Goal: Contribute content: Add original content to the website for others to see

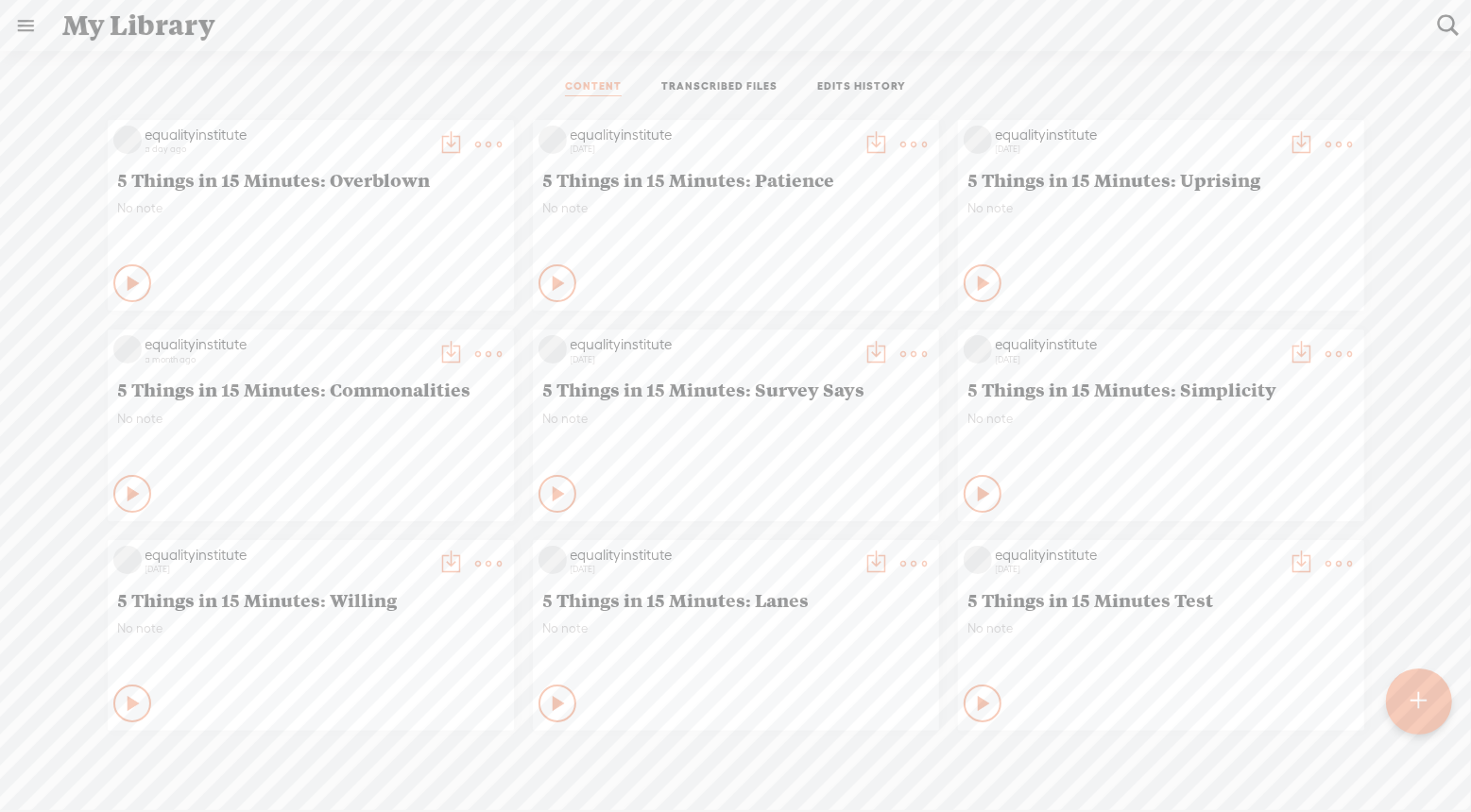
scroll to position [0, 396]
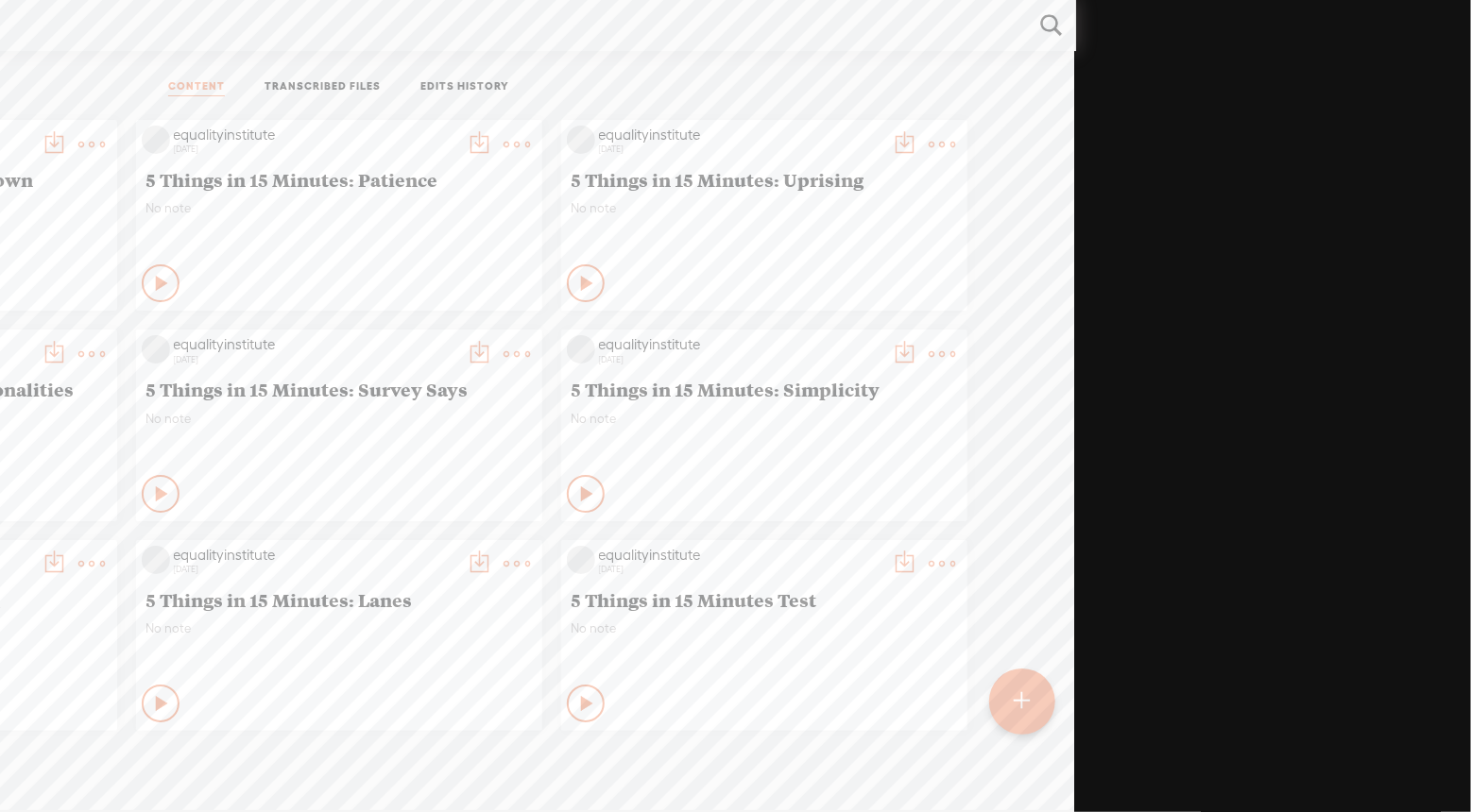
click at [1031, 699] on div at bounding box center [1022, 702] width 66 height 66
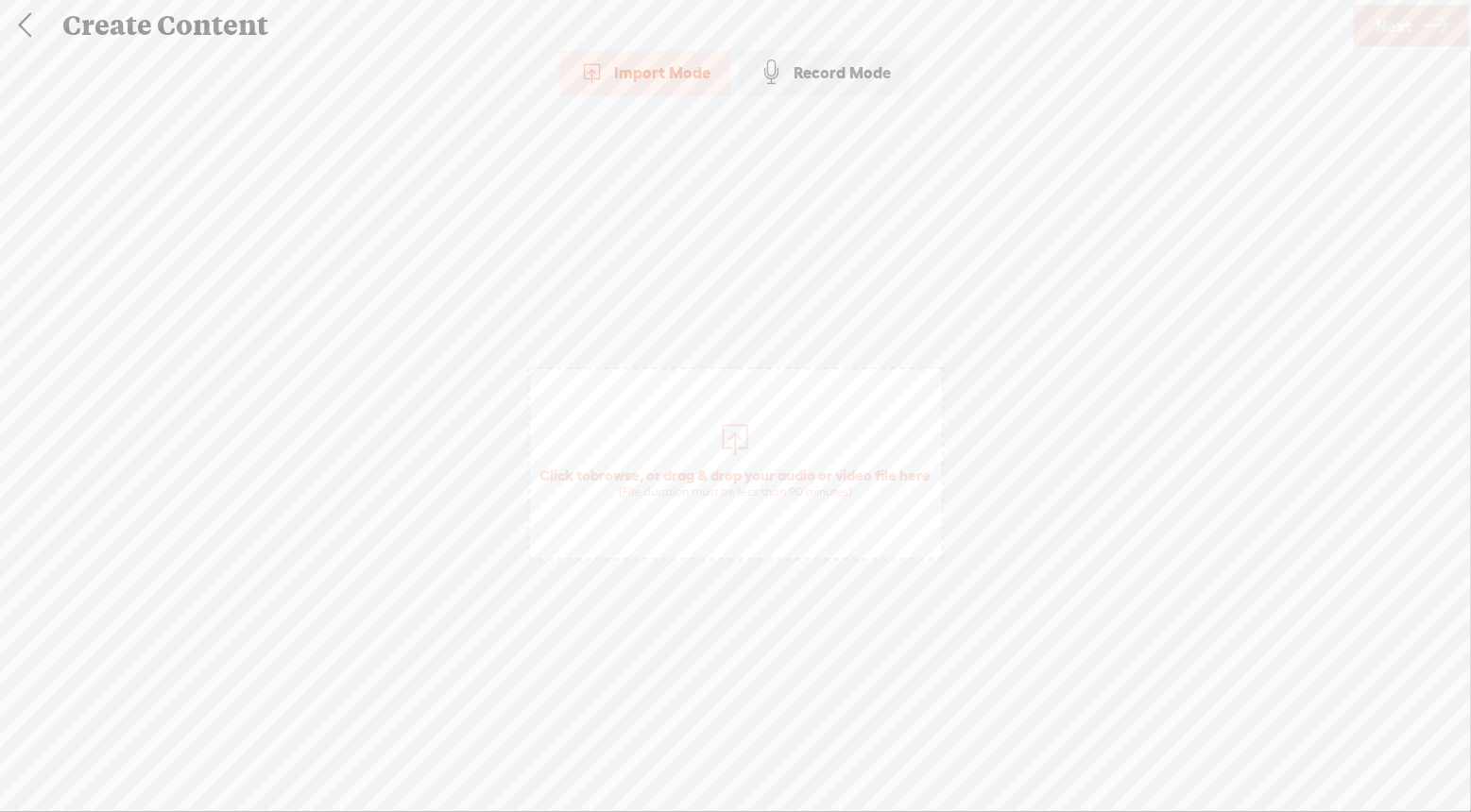
click at [865, 73] on div "Record Mode" at bounding box center [825, 72] width 171 height 47
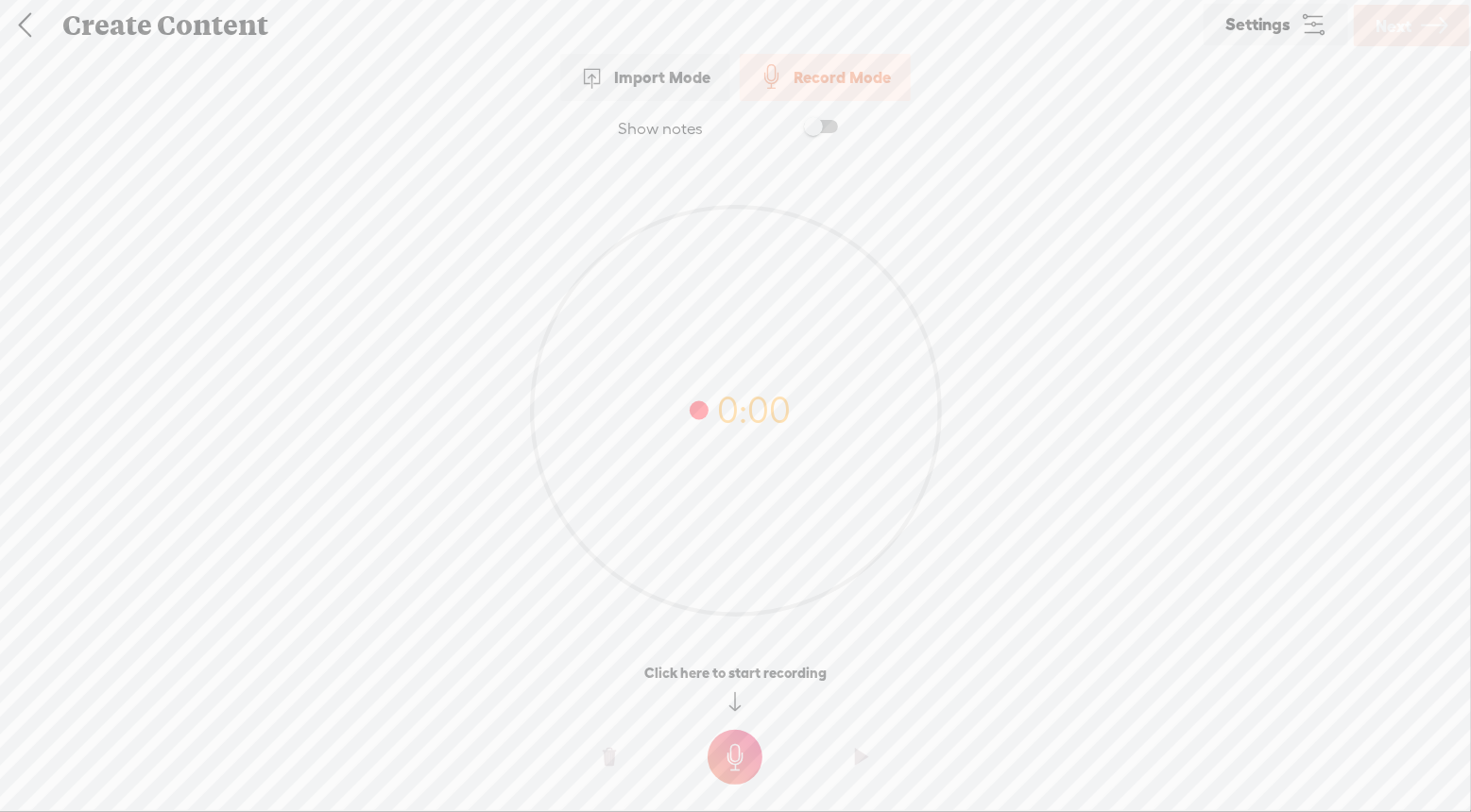
click at [742, 756] on t at bounding box center [735, 757] width 55 height 55
click at [736, 768] on t at bounding box center [735, 770] width 55 height 55
click at [612, 769] on t at bounding box center [610, 770] width 14 height 56
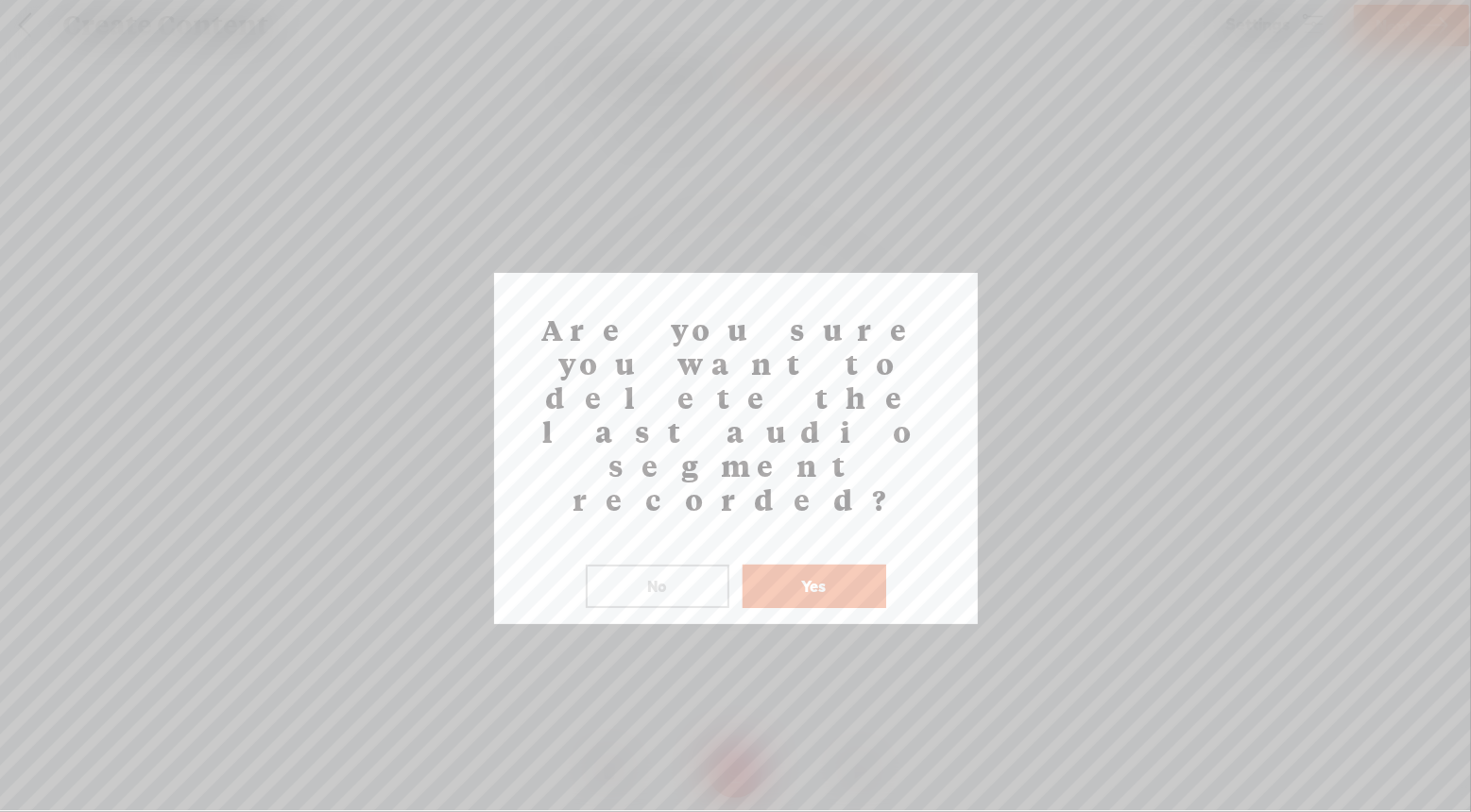
click at [823, 565] on button "Yes" at bounding box center [813, 586] width 143 height 44
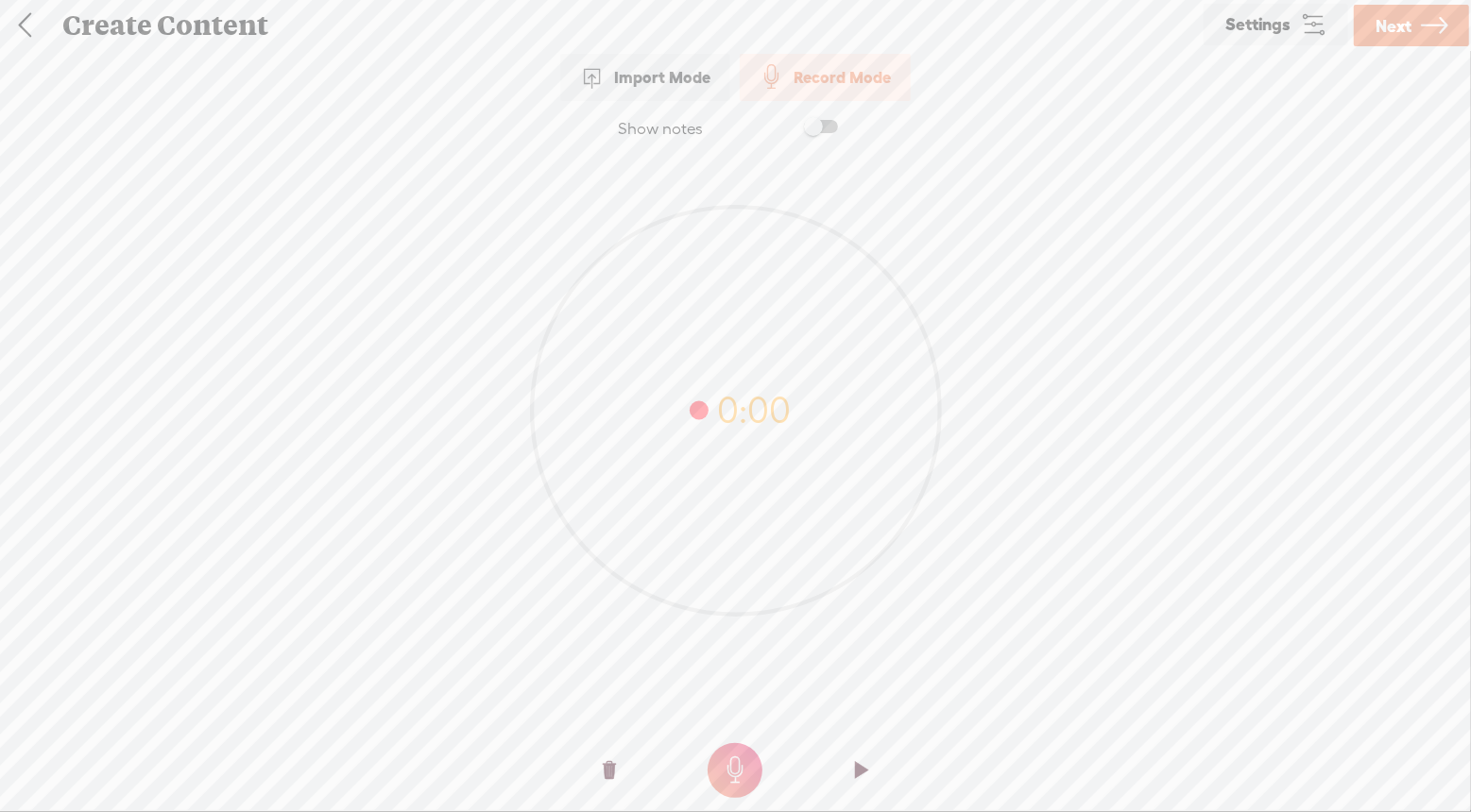
click at [812, 129] on span at bounding box center [820, 127] width 34 height 14
click at [672, 209] on textarea at bounding box center [736, 374] width 730 height 406
paste textarea "Hi, I’m Bernadette Smith, keynote speaker and writer. Welcome to 5 Things in 15…"
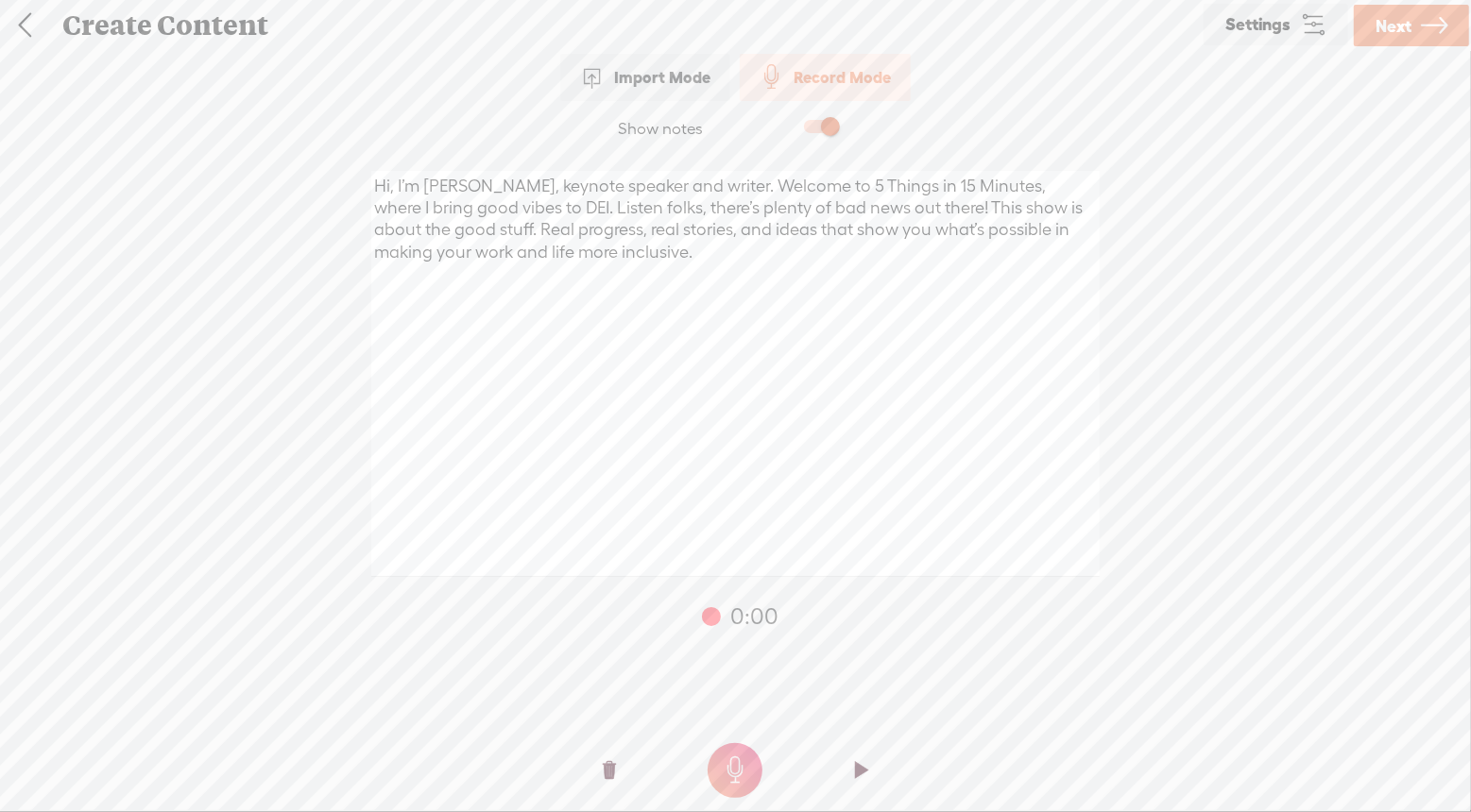
type textarea "Hi, I’m Bernadette Smith, keynote speaker and writer. Welcome to 5 Things in 15…"
click at [739, 776] on t at bounding box center [735, 770] width 55 height 55
click at [736, 758] on t at bounding box center [735, 770] width 55 height 55
click at [1303, 22] on icon at bounding box center [1312, 24] width 26 height 26
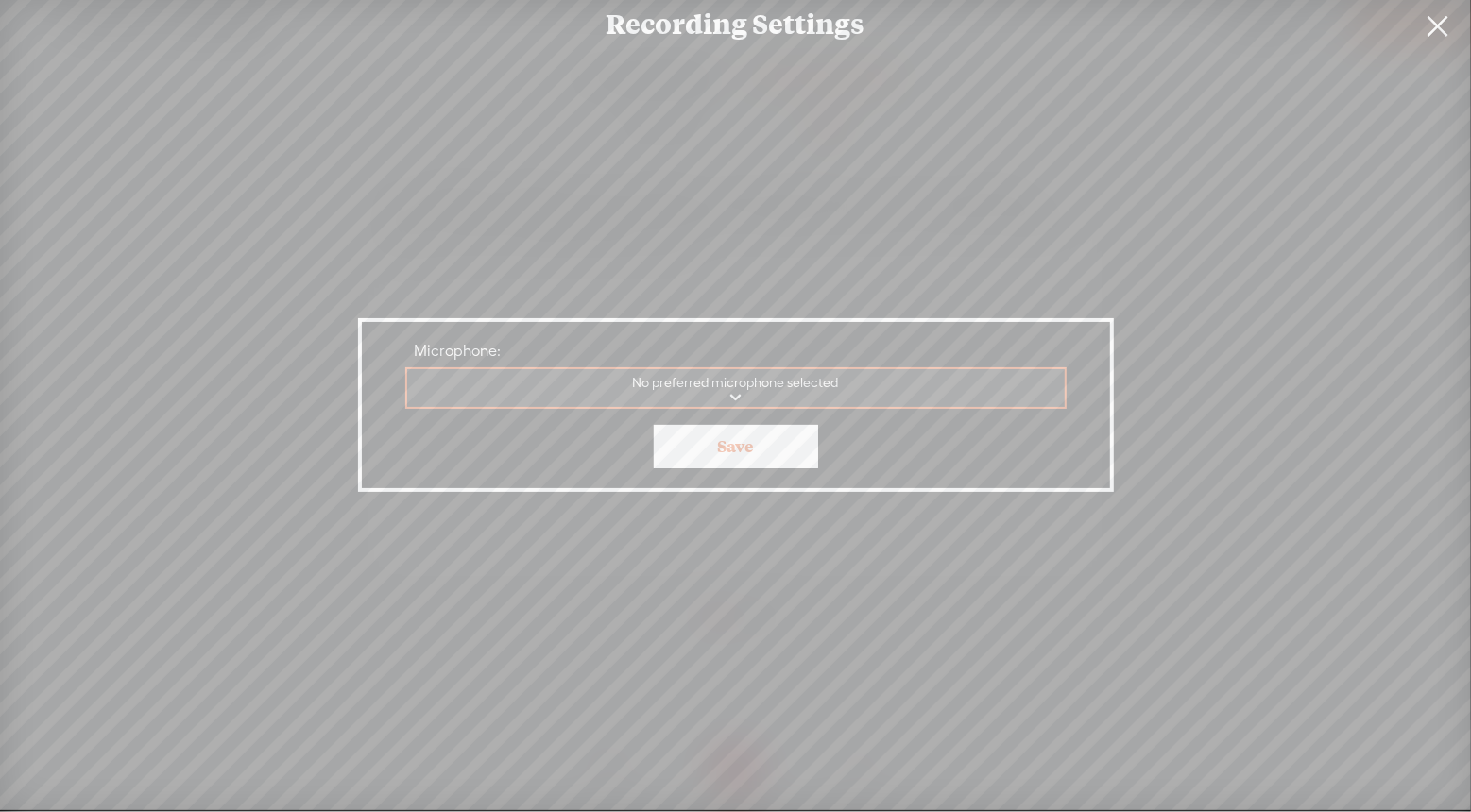
click at [1439, 30] on link at bounding box center [1438, 26] width 47 height 53
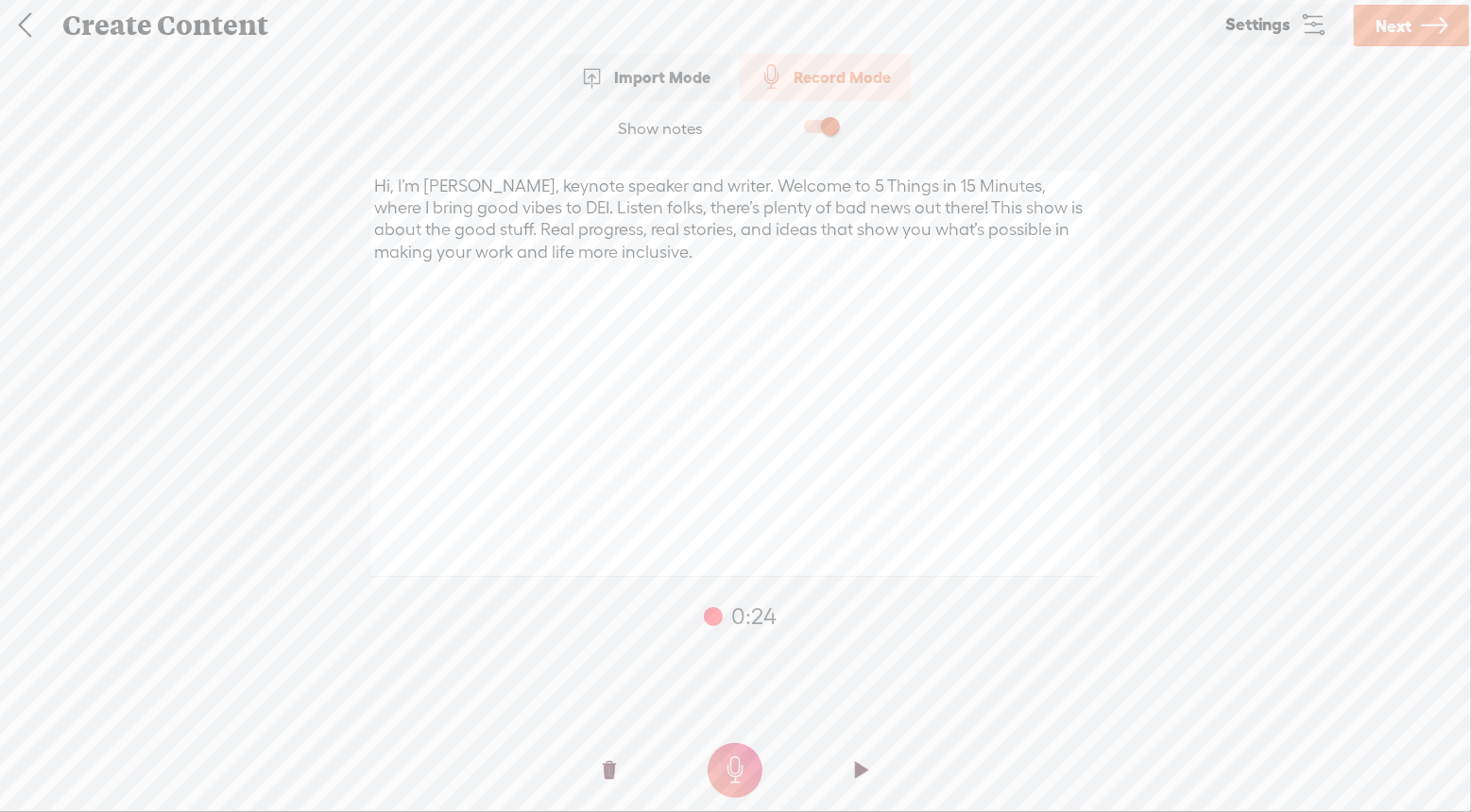
click at [1418, 31] on link "Next" at bounding box center [1412, 25] width 115 height 42
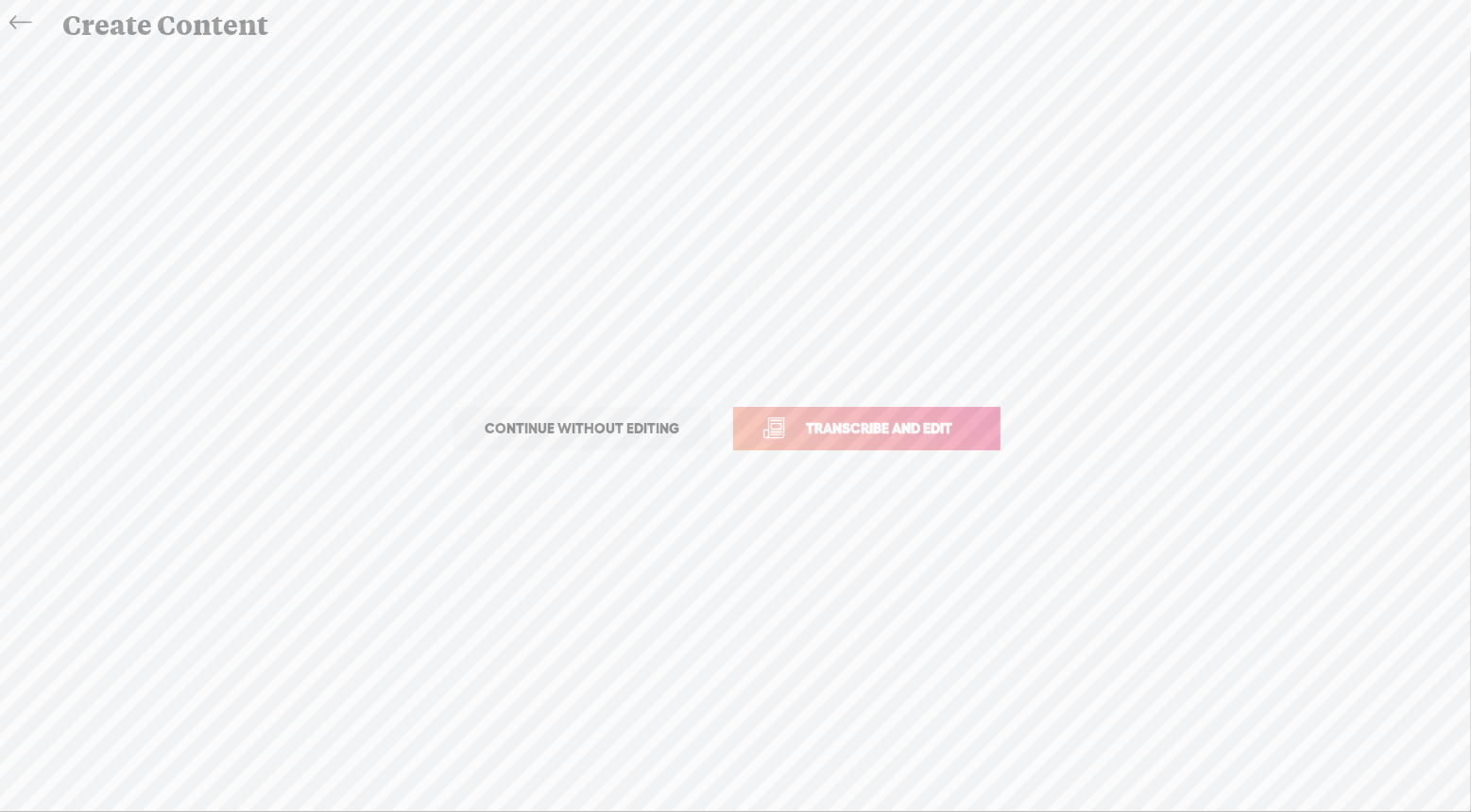
click at [861, 445] on link "Transcribe and edit" at bounding box center [867, 428] width 267 height 44
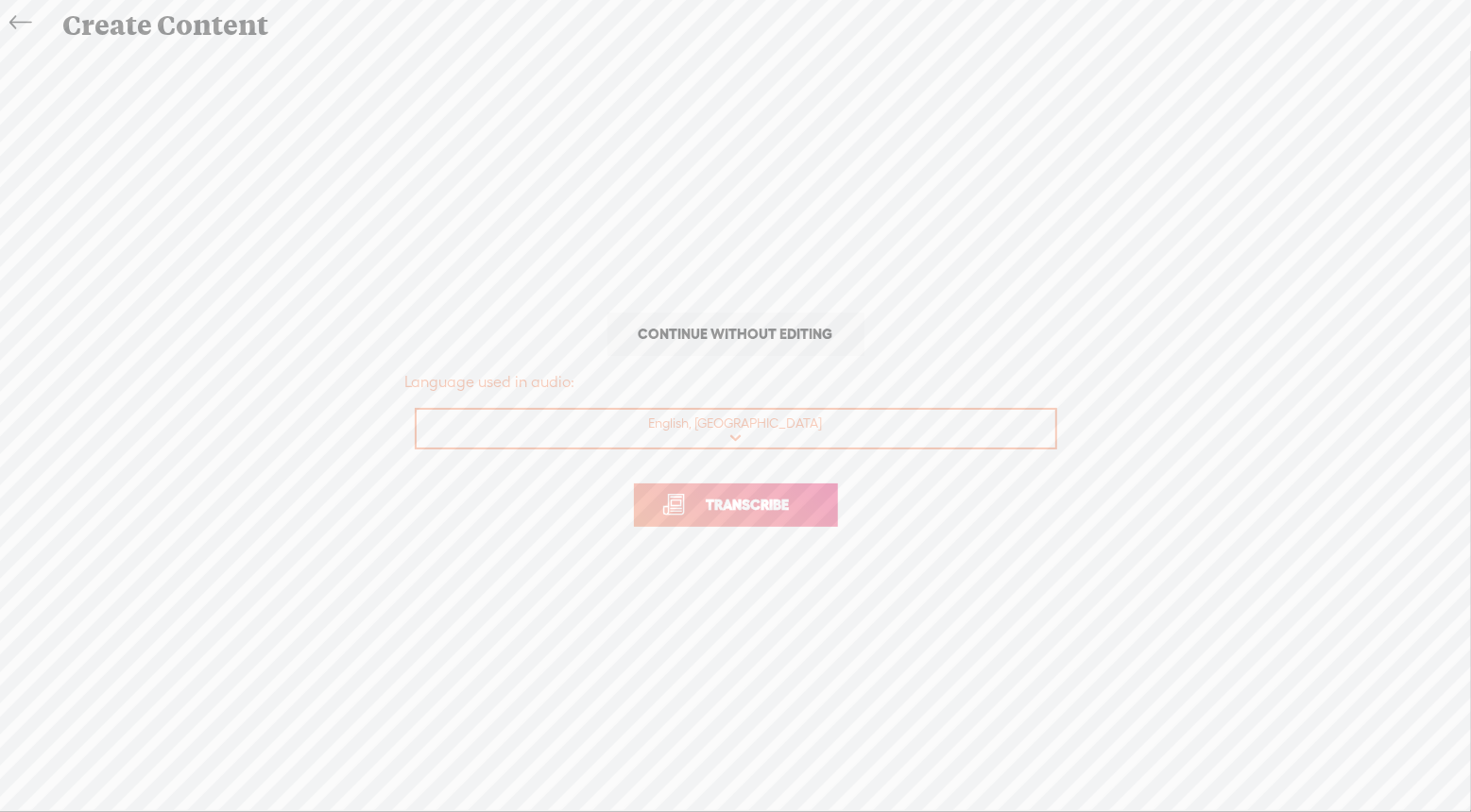
click at [756, 509] on span "Transcribe" at bounding box center [748, 504] width 123 height 21
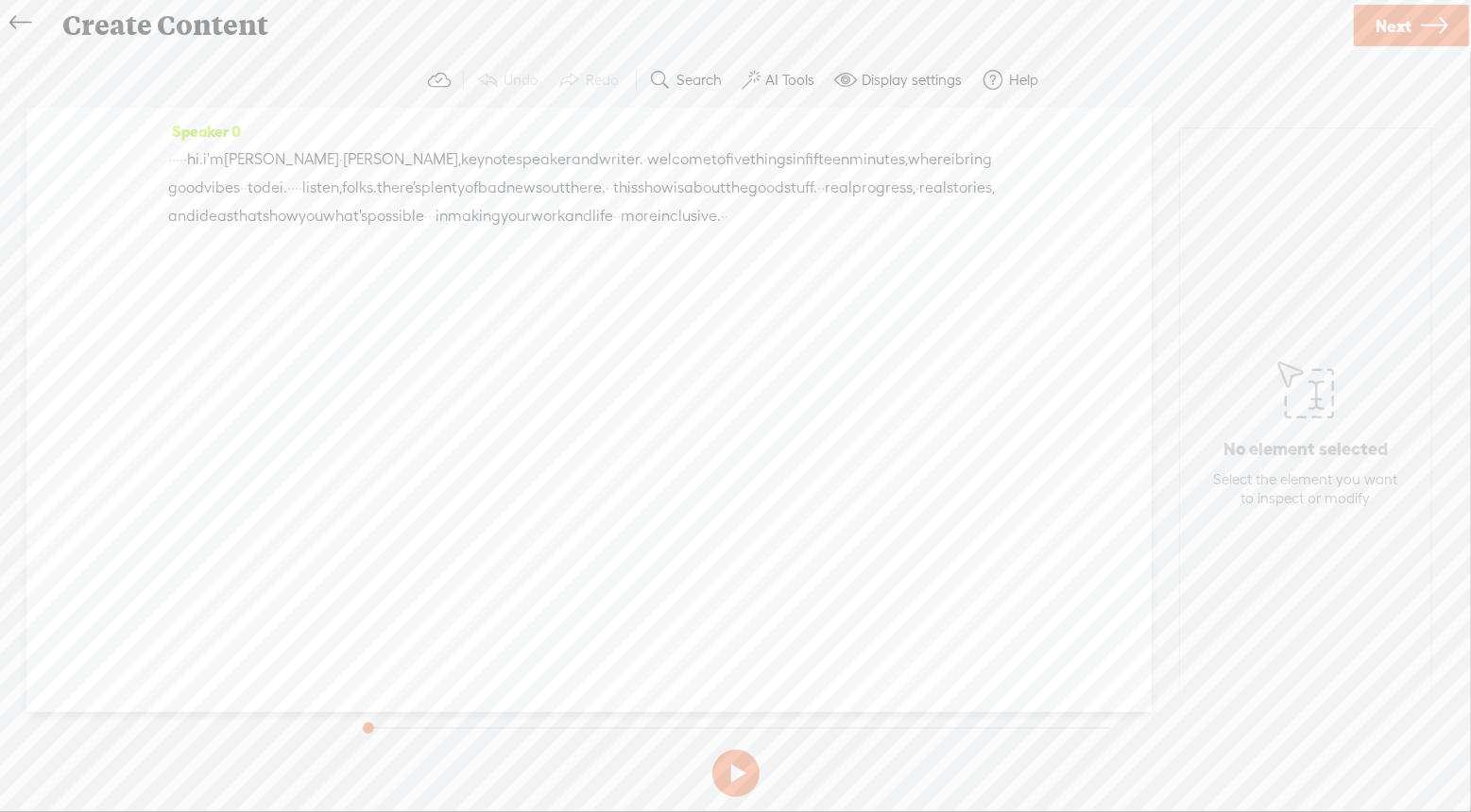
click at [183, 162] on span "·" at bounding box center [181, 159] width 4 height 28
click at [162, 119] on span "Insert" at bounding box center [173, 114] width 38 height 18
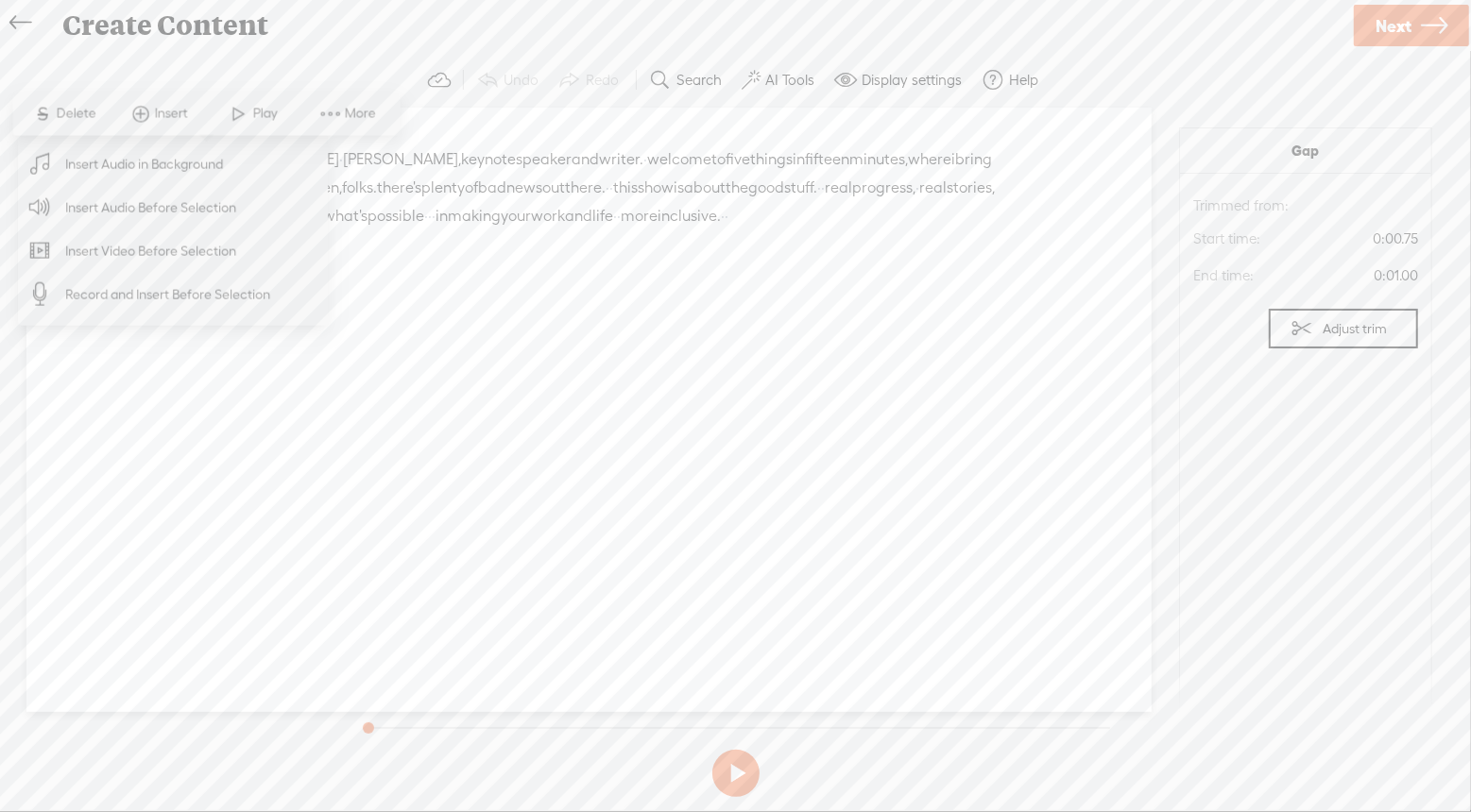
click at [184, 204] on span "Insert Audio Before Selection" at bounding box center [151, 207] width 245 height 43
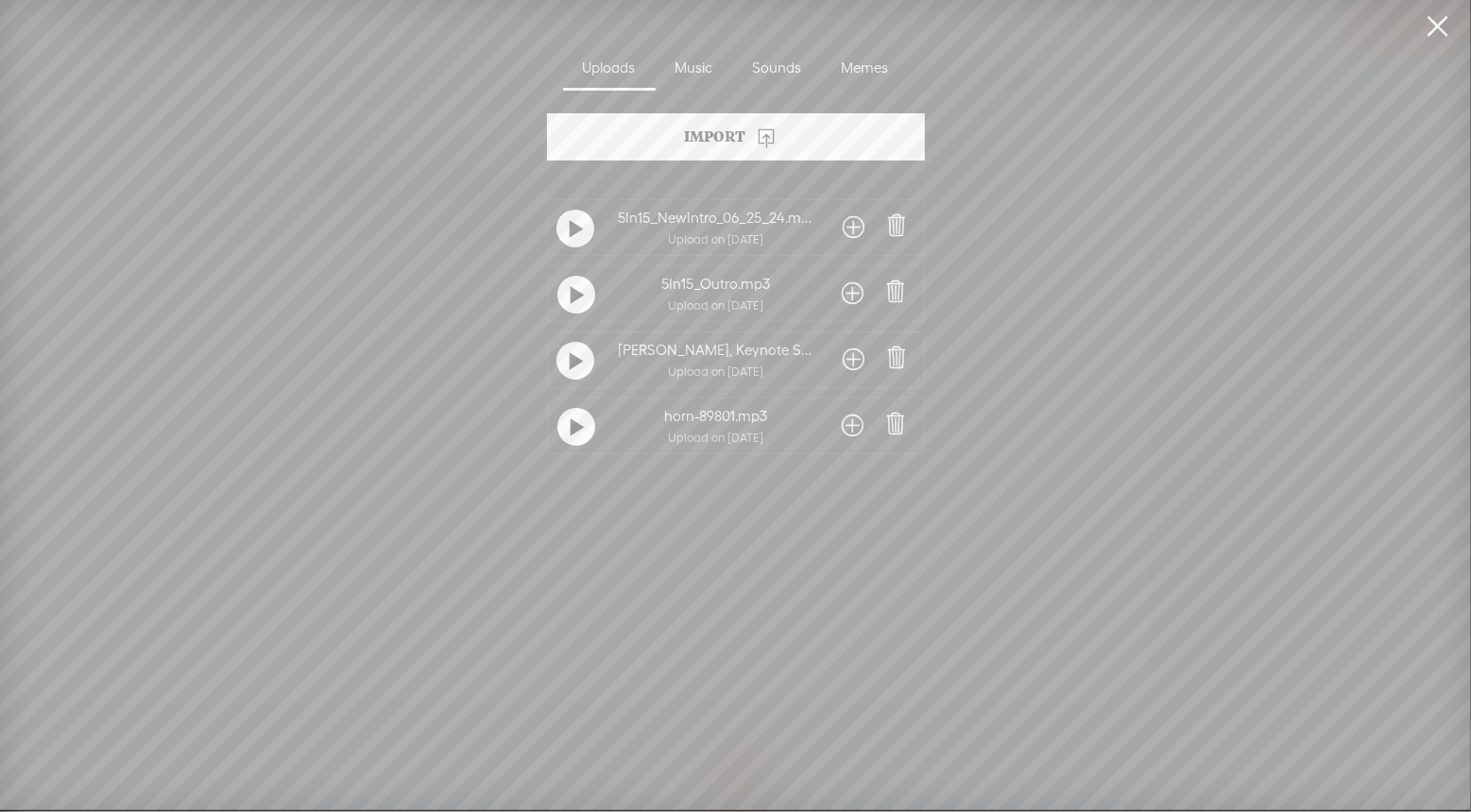
click at [718, 136] on div "Import" at bounding box center [736, 136] width 378 height 47
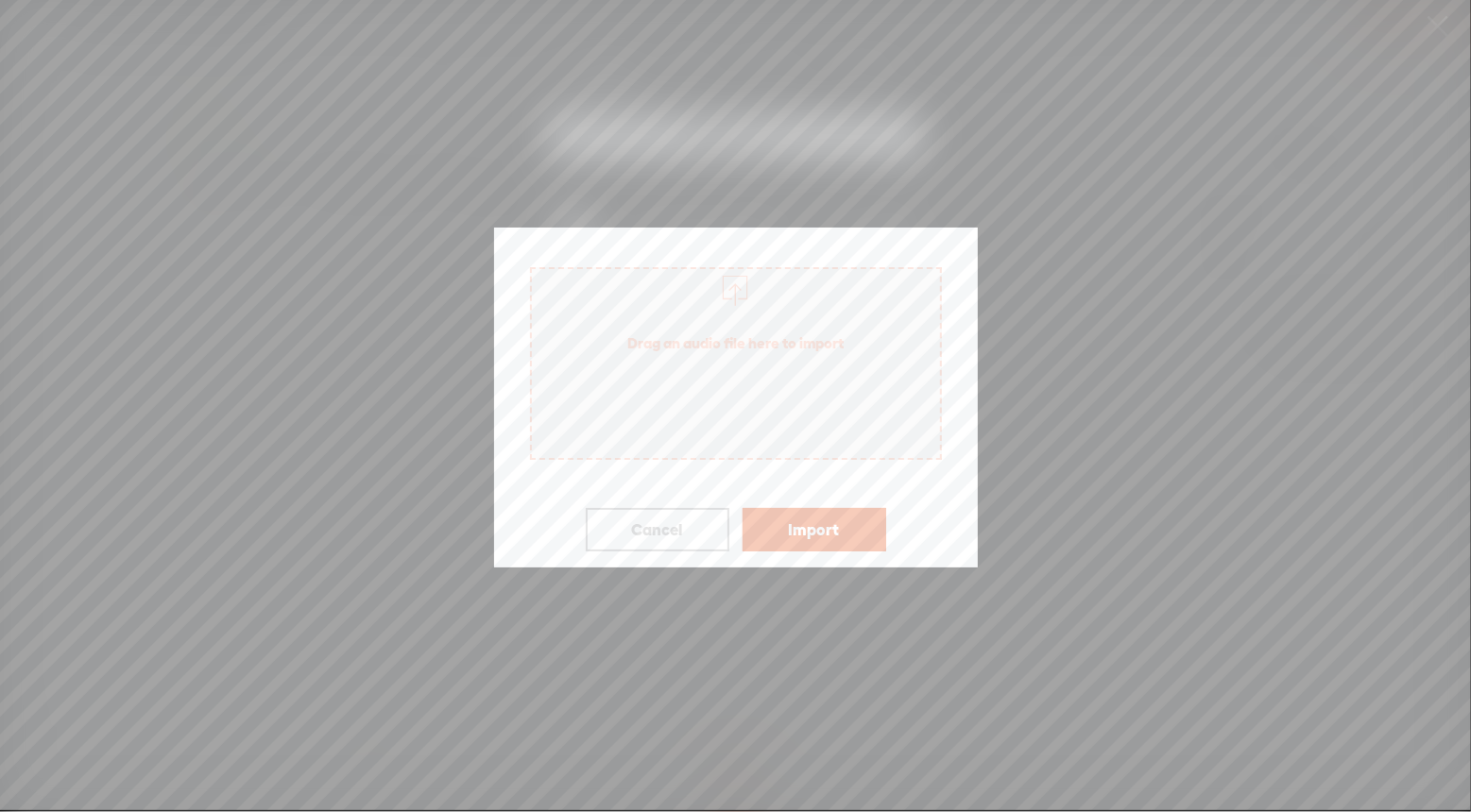
click at [673, 529] on button "Cancel" at bounding box center [657, 530] width 143 height 44
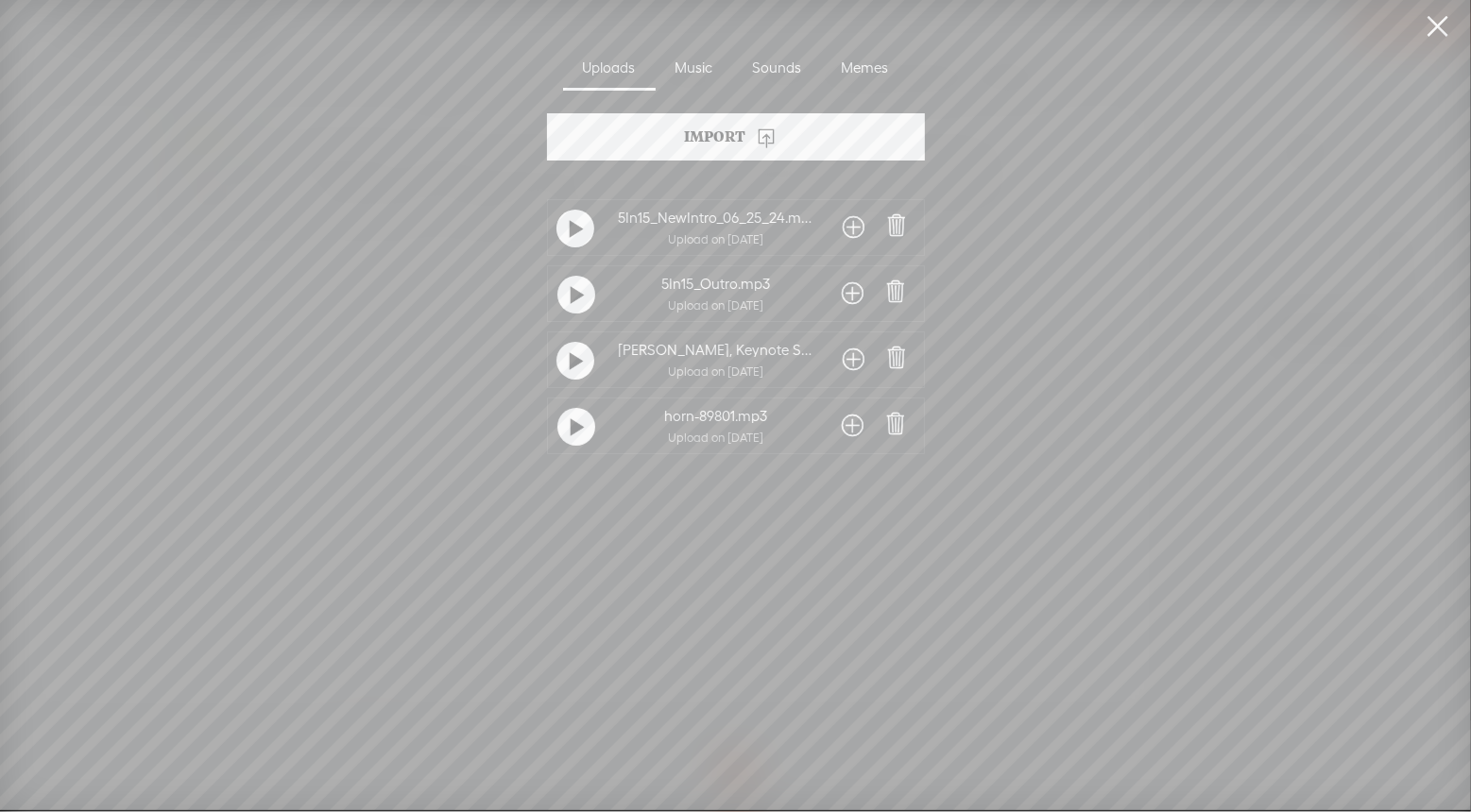
click at [1438, 35] on link at bounding box center [1438, 26] width 47 height 53
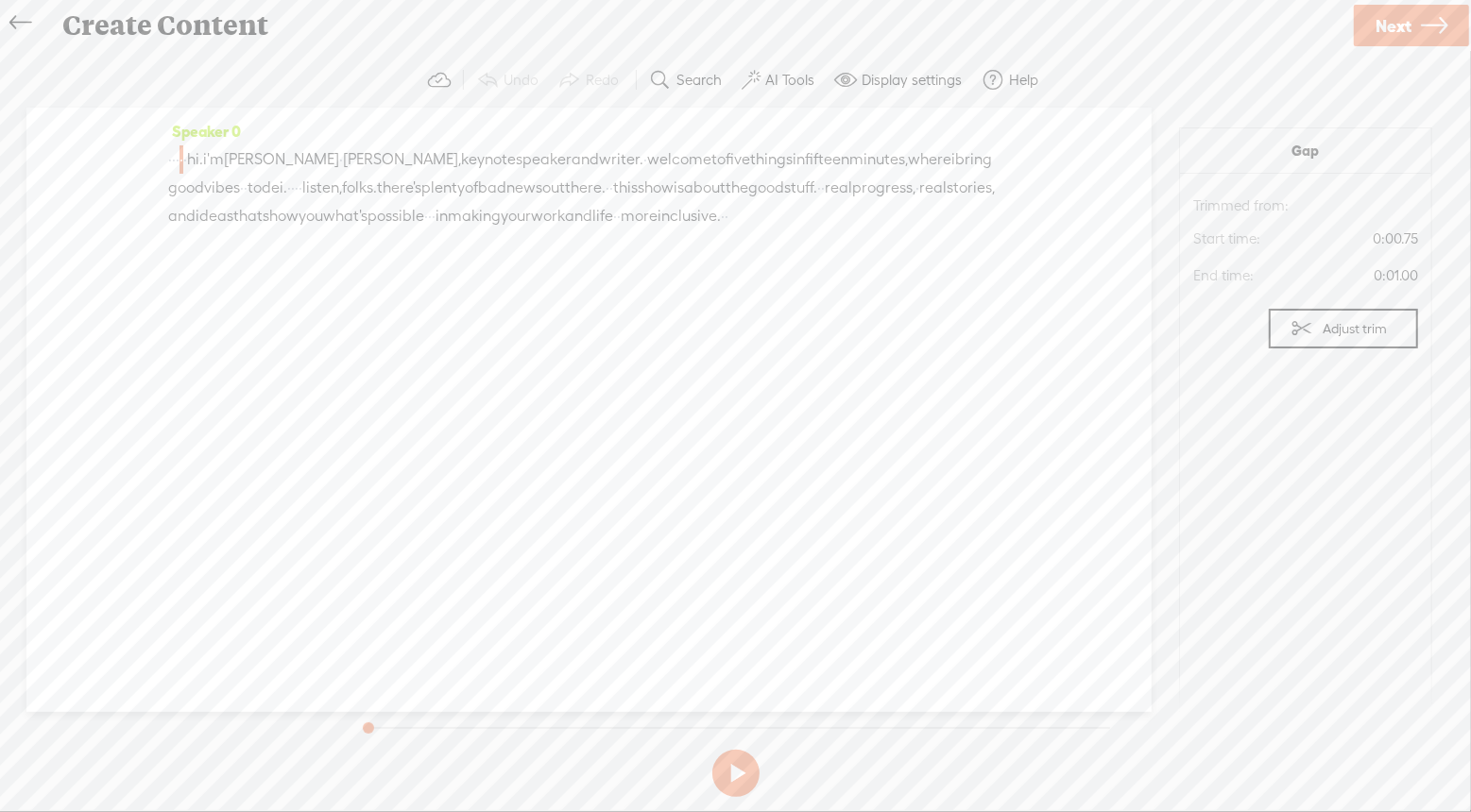
click at [736, 763] on button at bounding box center [736, 773] width 47 height 47
click at [171, 158] on span "·" at bounding box center [170, 159] width 4 height 28
click at [160, 111] on span "Insert" at bounding box center [165, 114] width 38 height 18
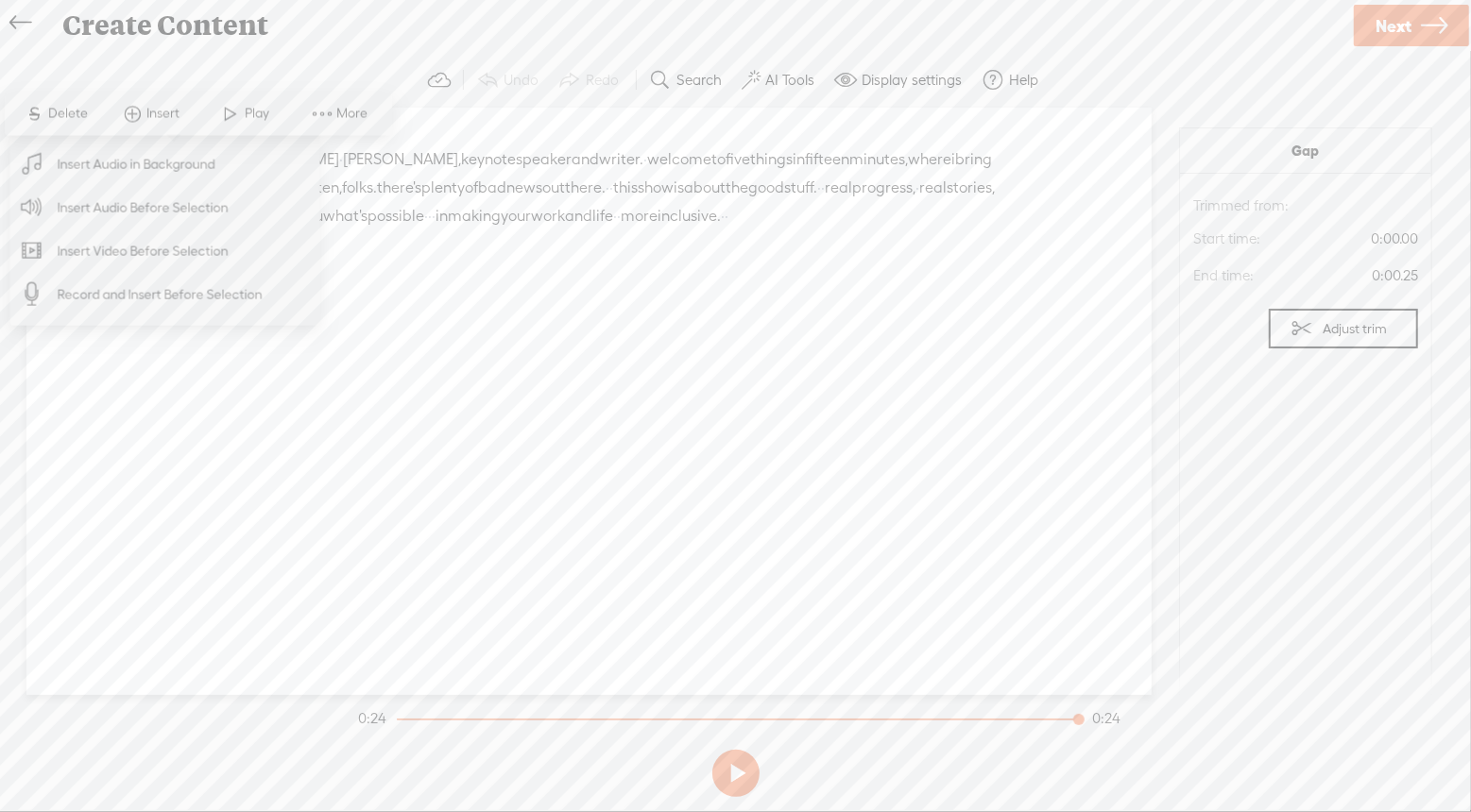
click at [158, 166] on span "Insert Audio in Background" at bounding box center [135, 164] width 233 height 43
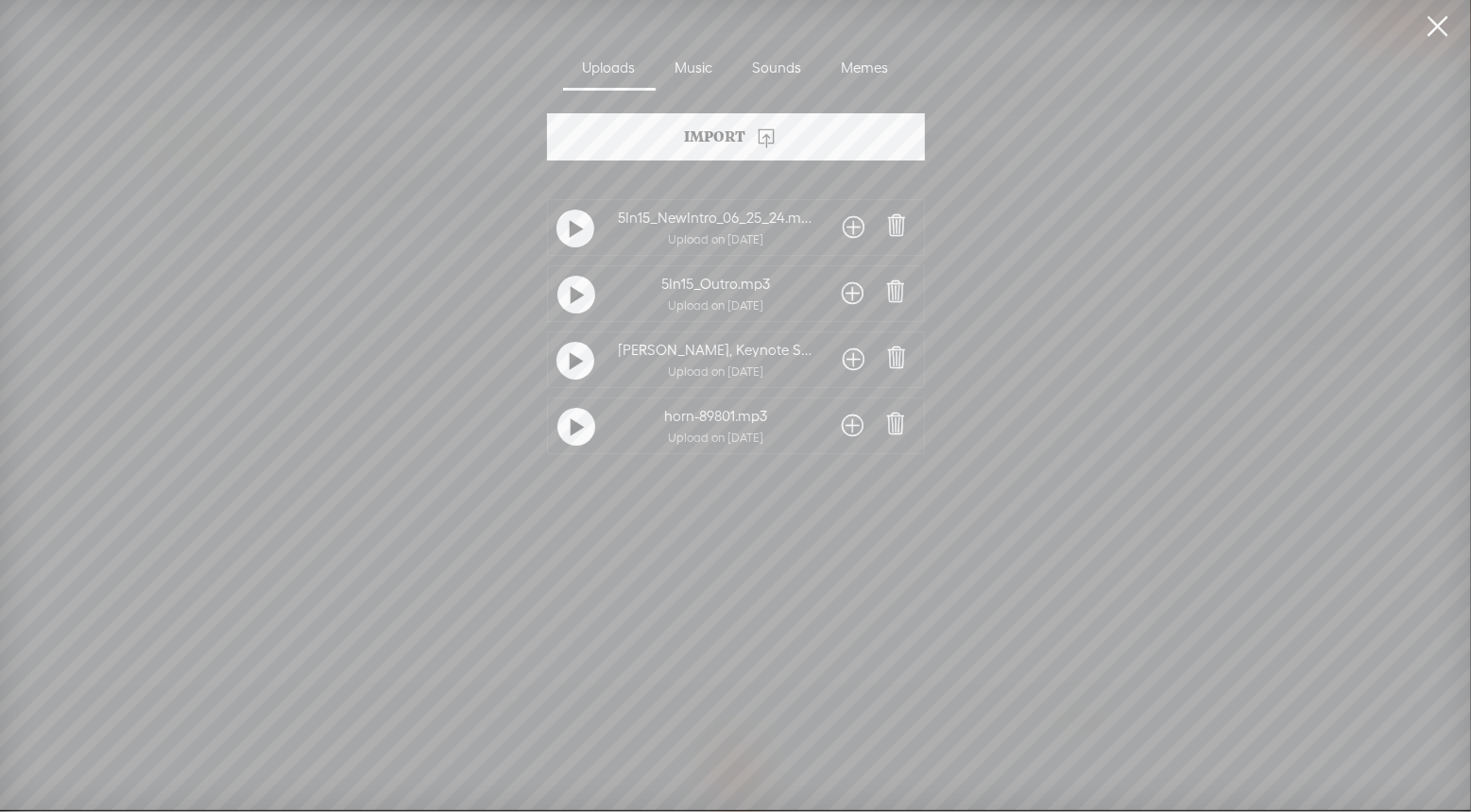
click at [769, 126] on icon at bounding box center [766, 136] width 22 height 22
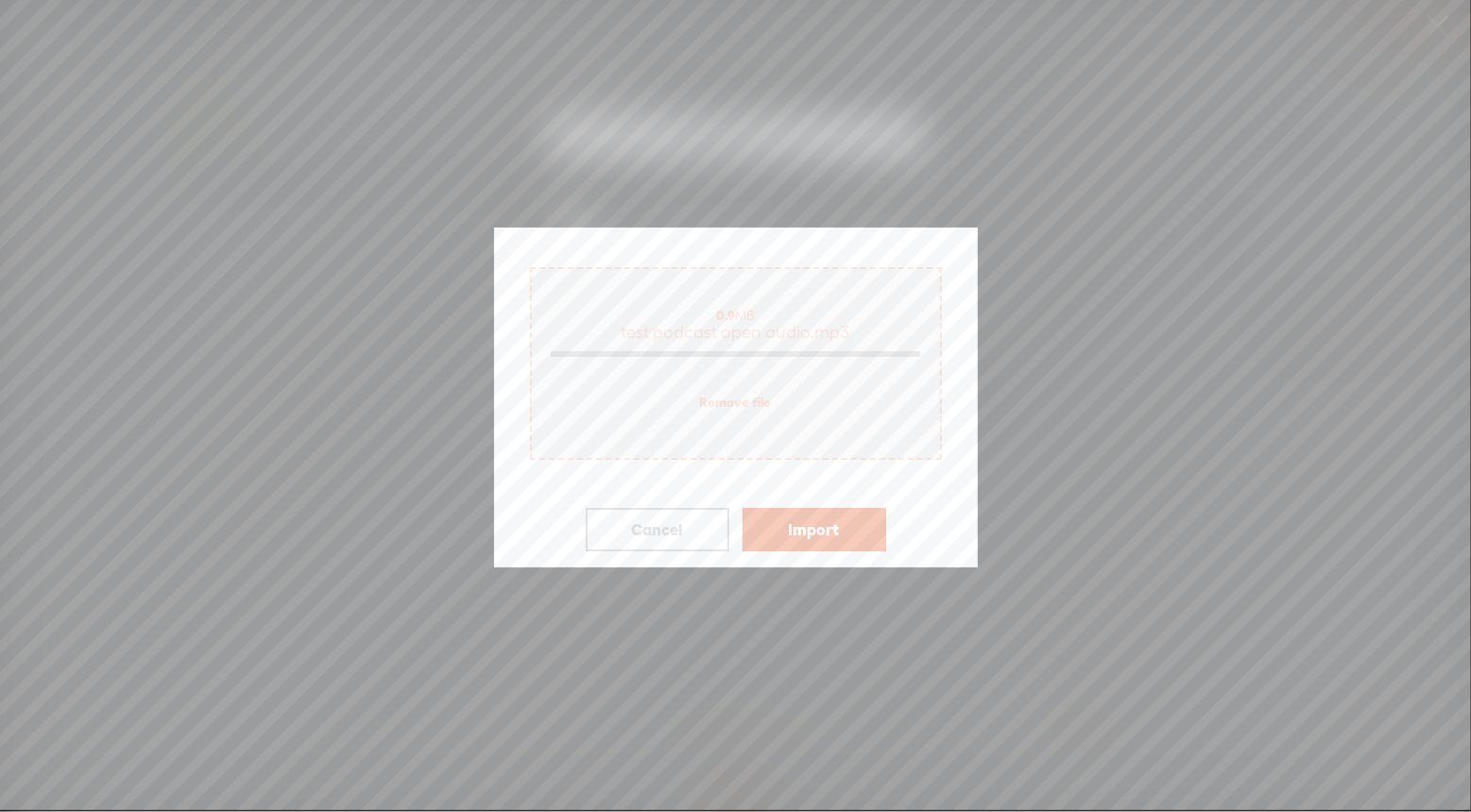
click at [832, 524] on button "Import" at bounding box center [813, 530] width 143 height 44
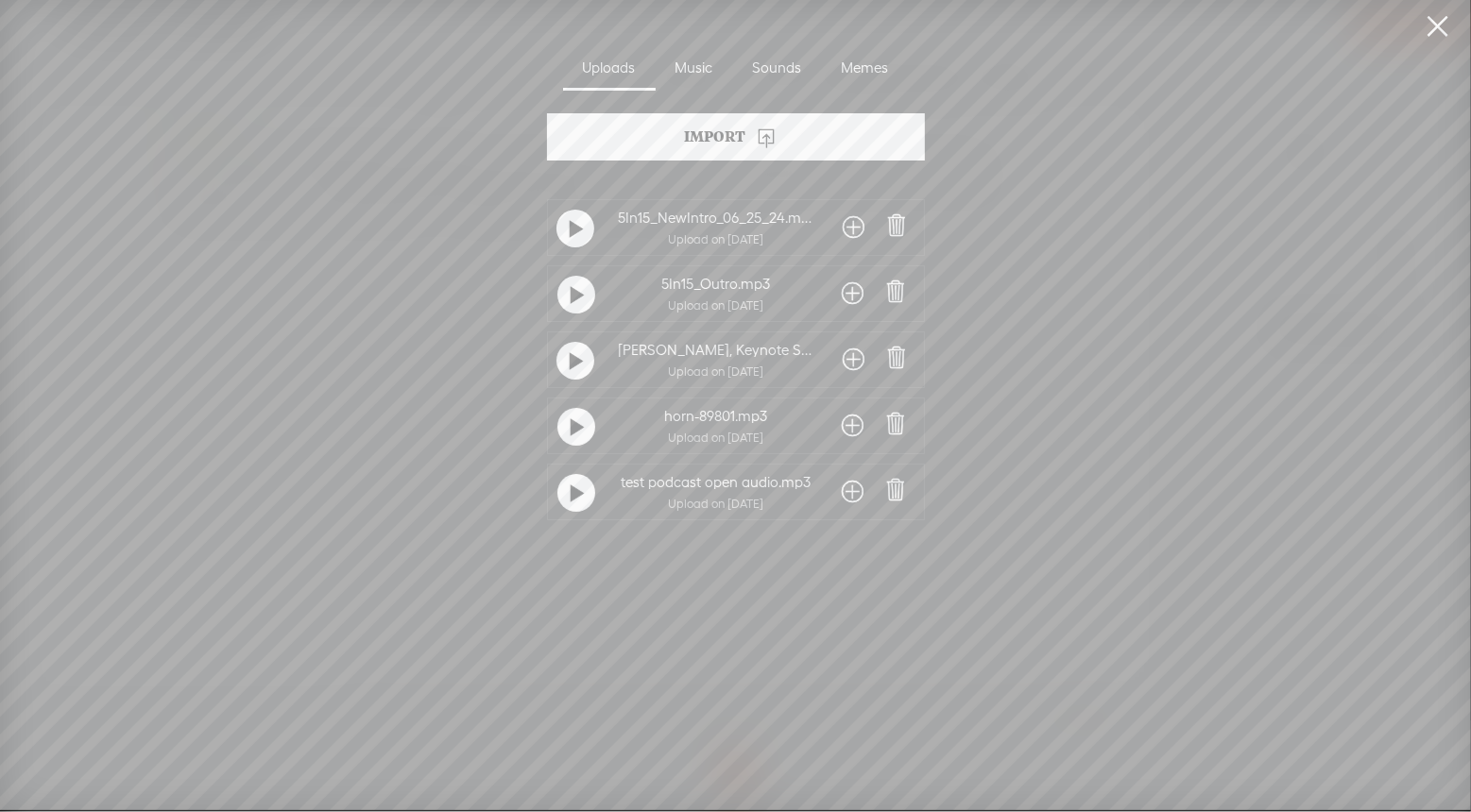
click at [849, 498] on span at bounding box center [853, 492] width 21 height 30
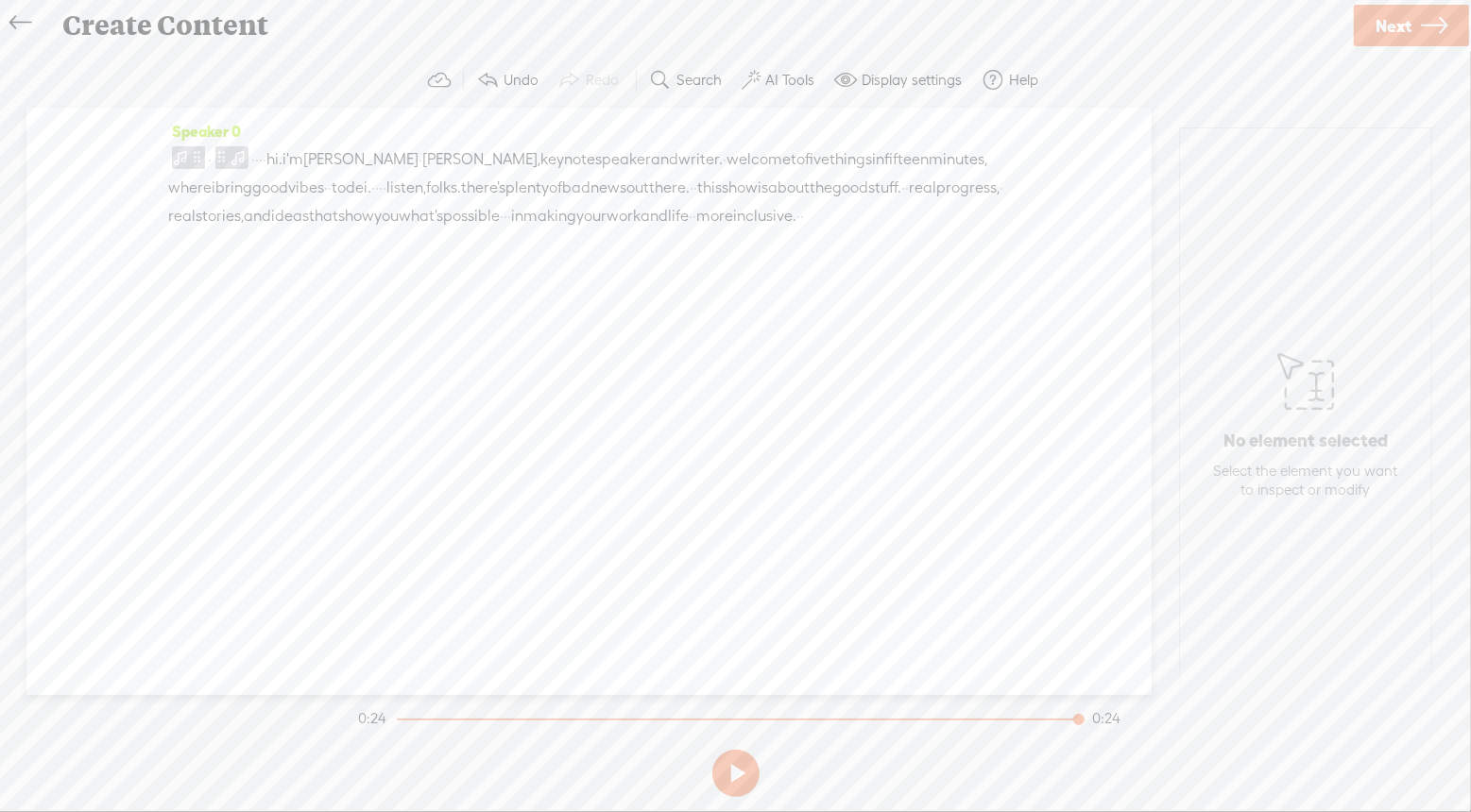
click at [255, 160] on span "·" at bounding box center [253, 159] width 4 height 28
click at [241, 152] on span at bounding box center [239, 157] width 19 height 22
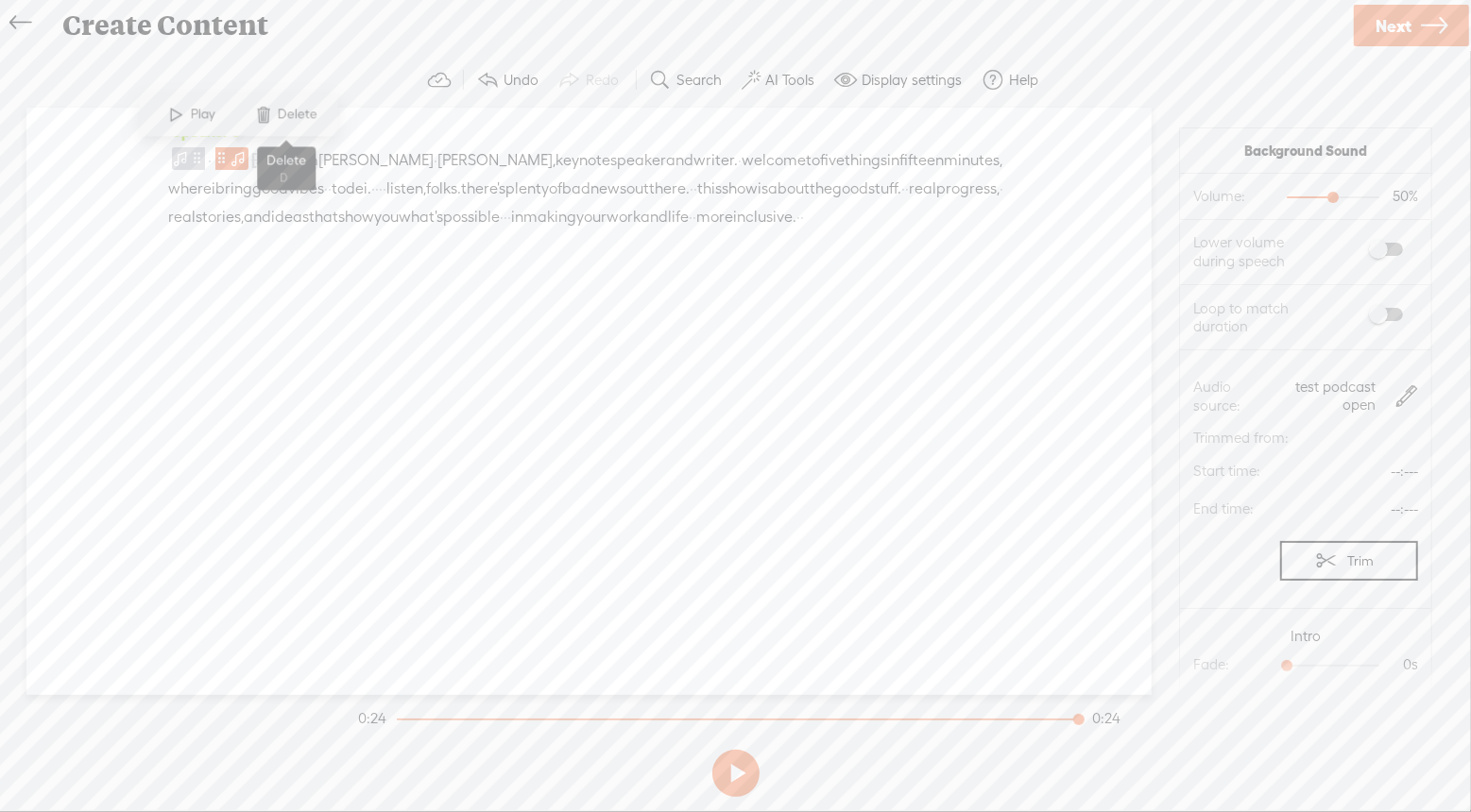
click at [290, 109] on span "Delete" at bounding box center [300, 115] width 45 height 18
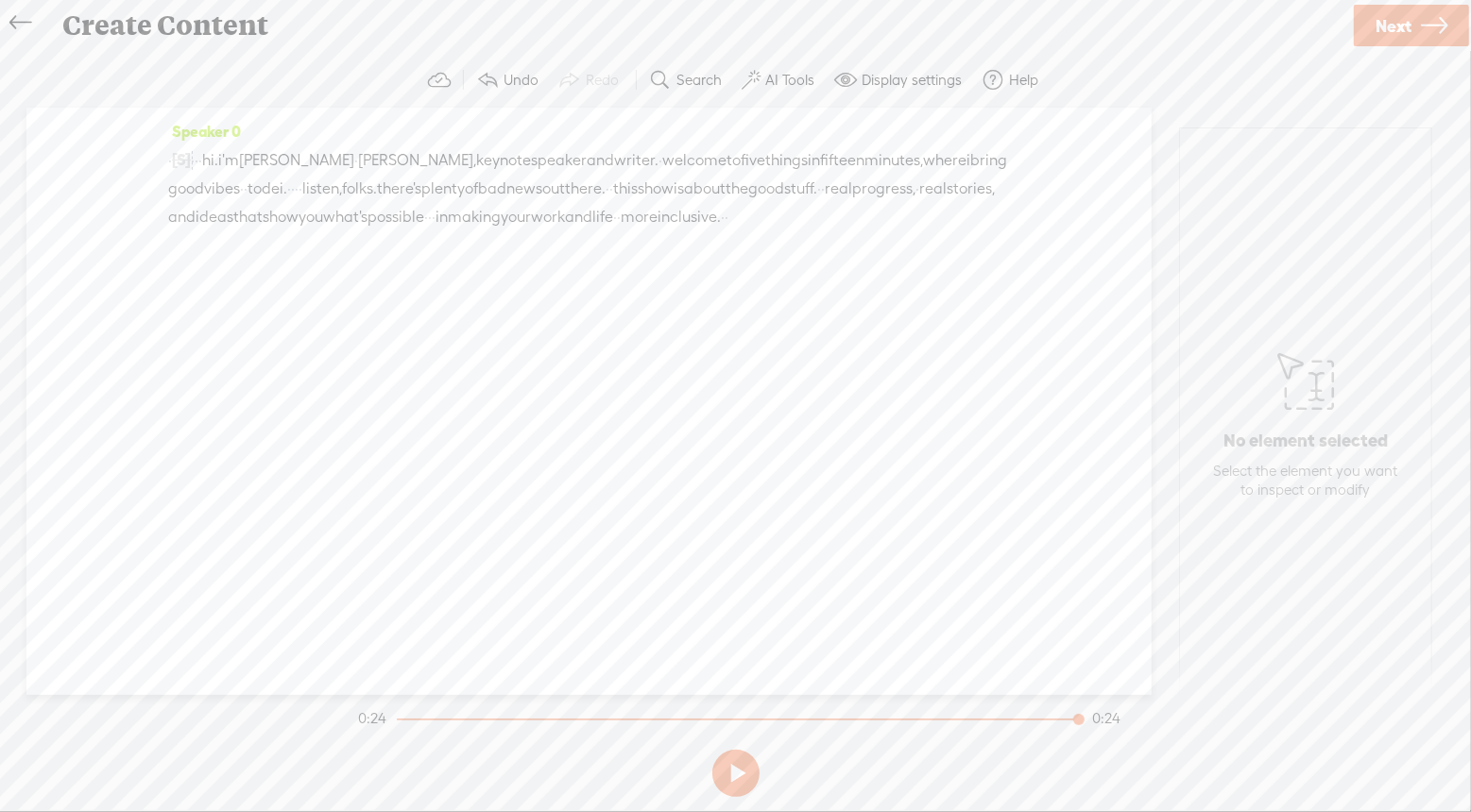
click at [199, 164] on span "·" at bounding box center [197, 160] width 4 height 28
click at [171, 109] on span "Insert" at bounding box center [188, 114] width 38 height 18
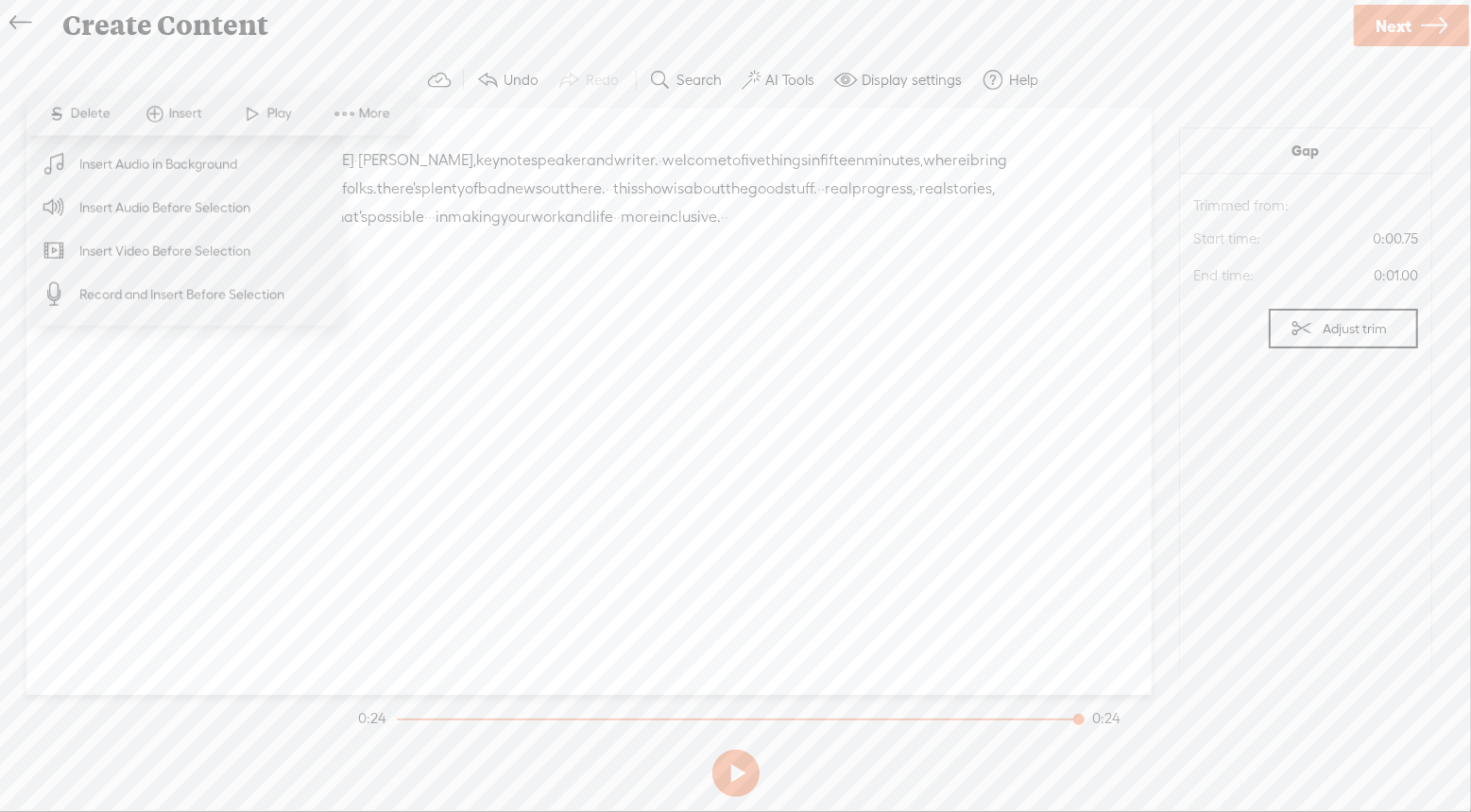
click at [140, 168] on span "Insert Audio in Background" at bounding box center [159, 164] width 233 height 43
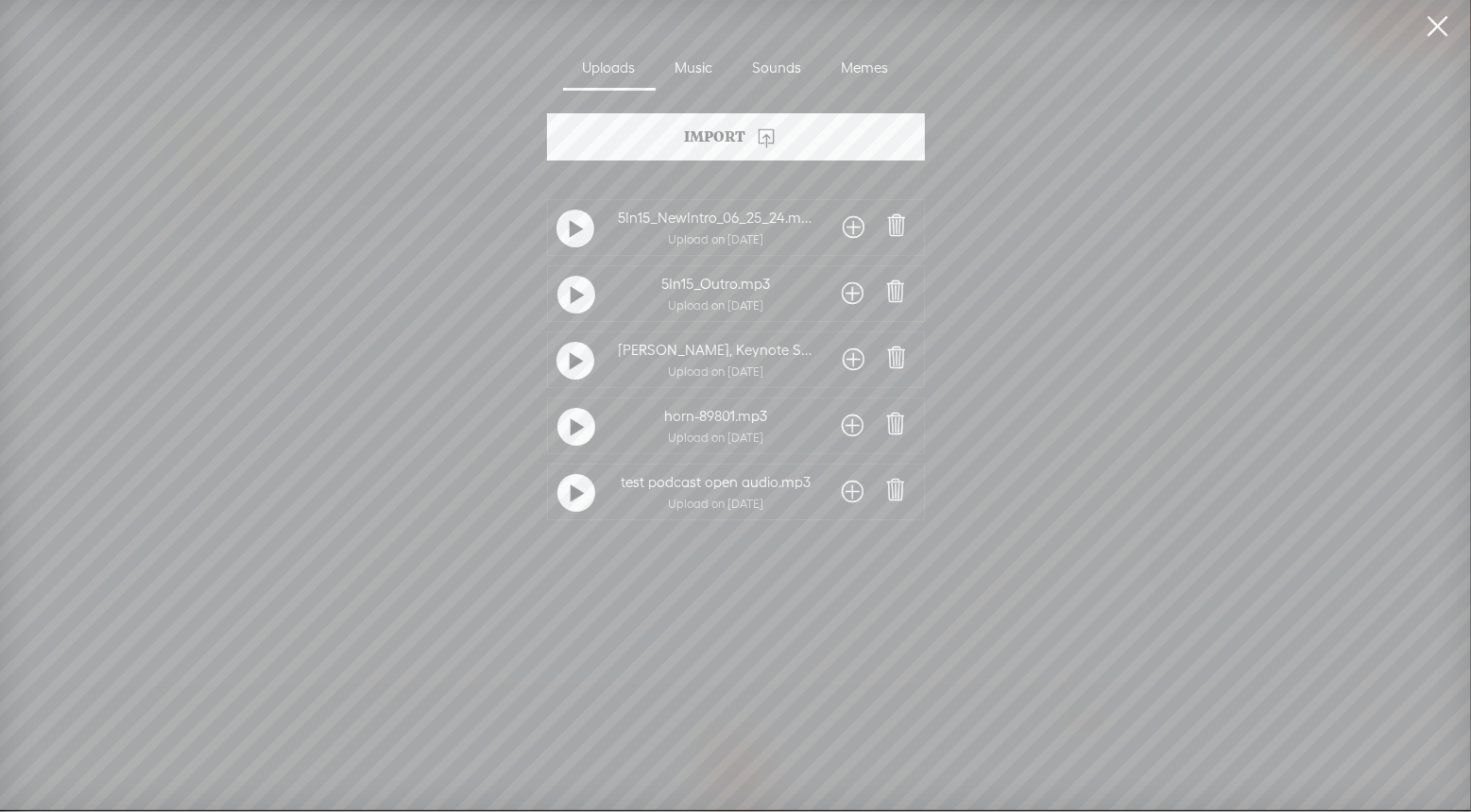
click at [846, 494] on span at bounding box center [853, 492] width 21 height 30
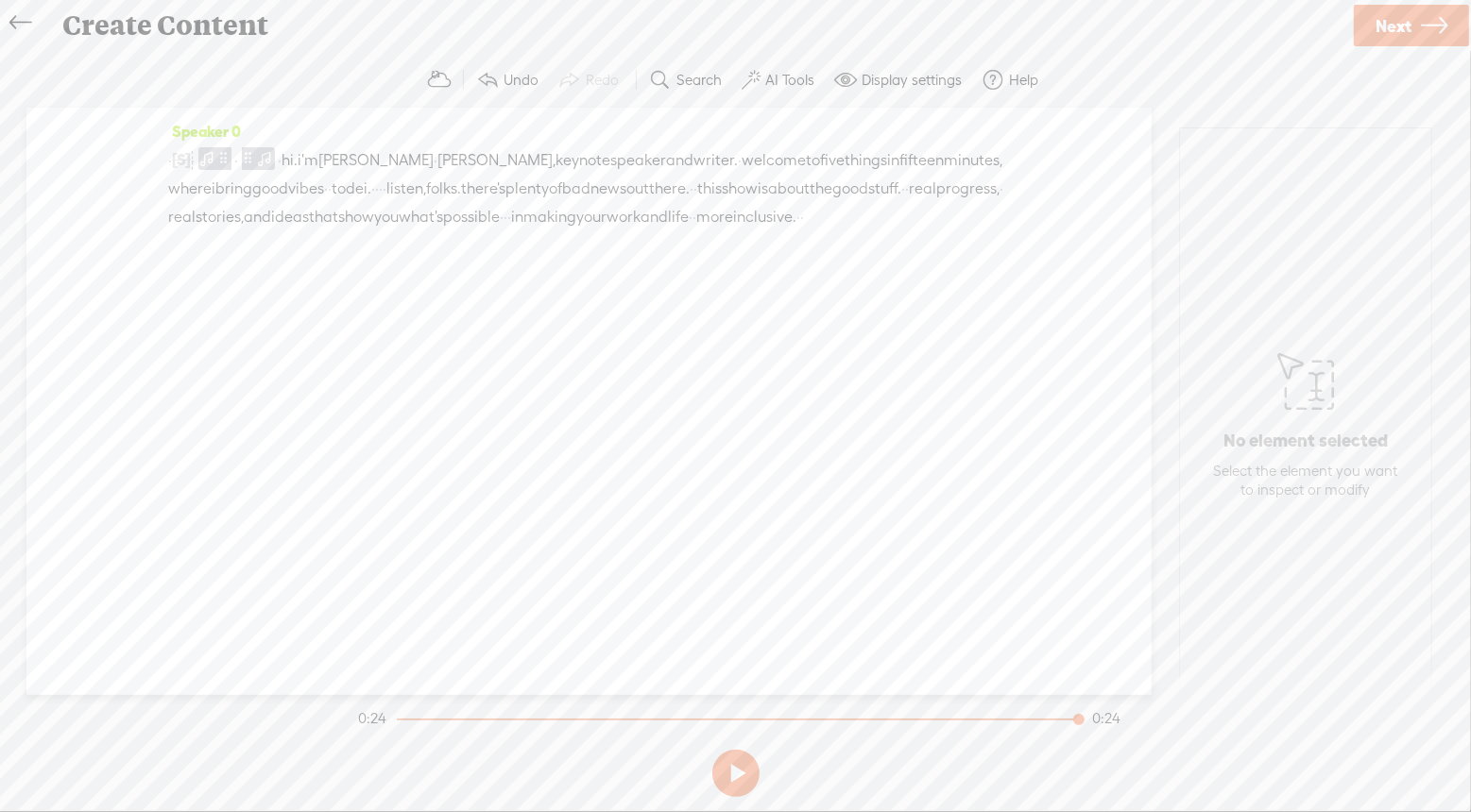
click at [195, 153] on span "·" at bounding box center [193, 160] width 4 height 28
click at [171, 160] on span "·" at bounding box center [170, 160] width 4 height 28
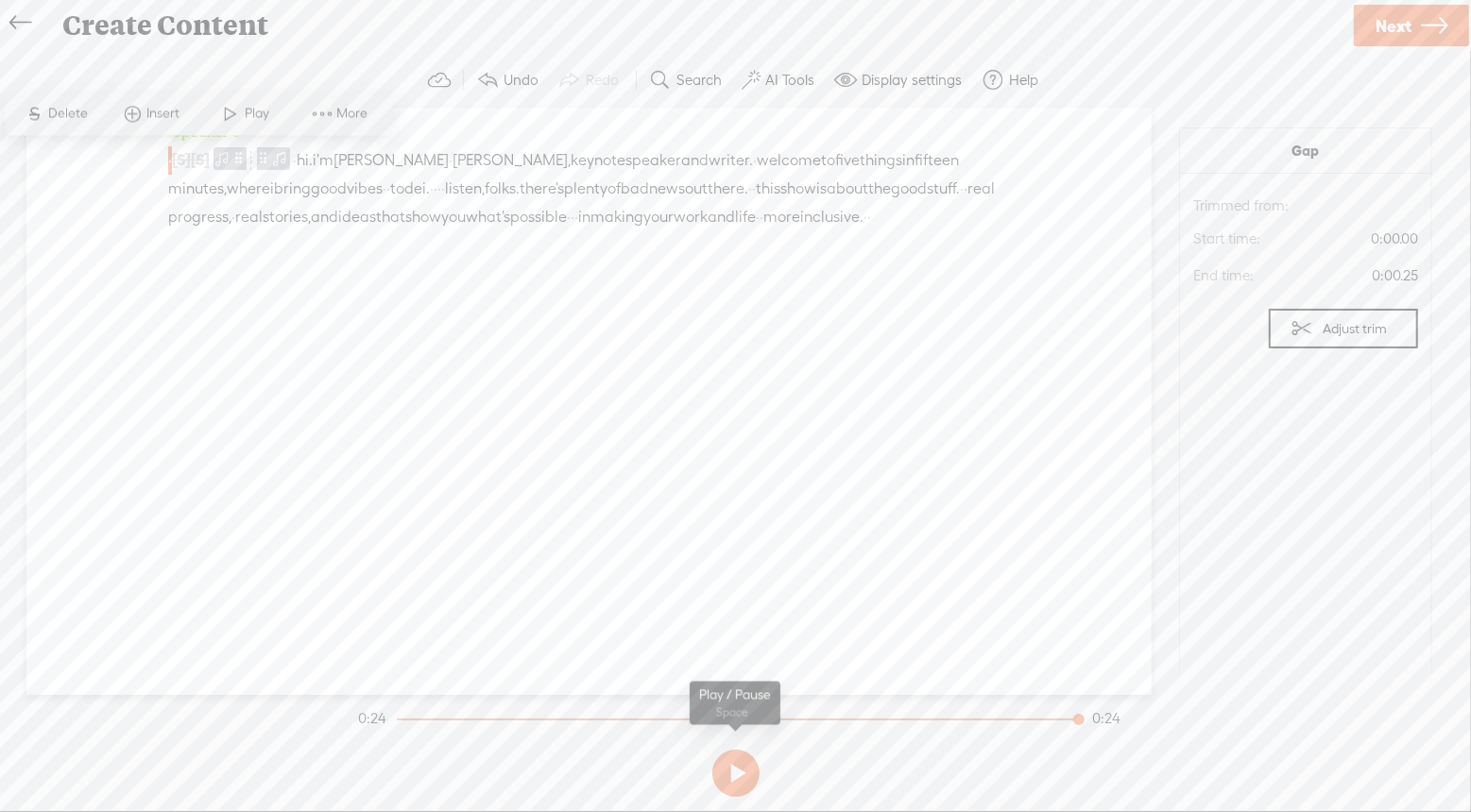
click at [741, 777] on button at bounding box center [736, 773] width 47 height 47
click at [233, 156] on span at bounding box center [222, 158] width 19 height 22
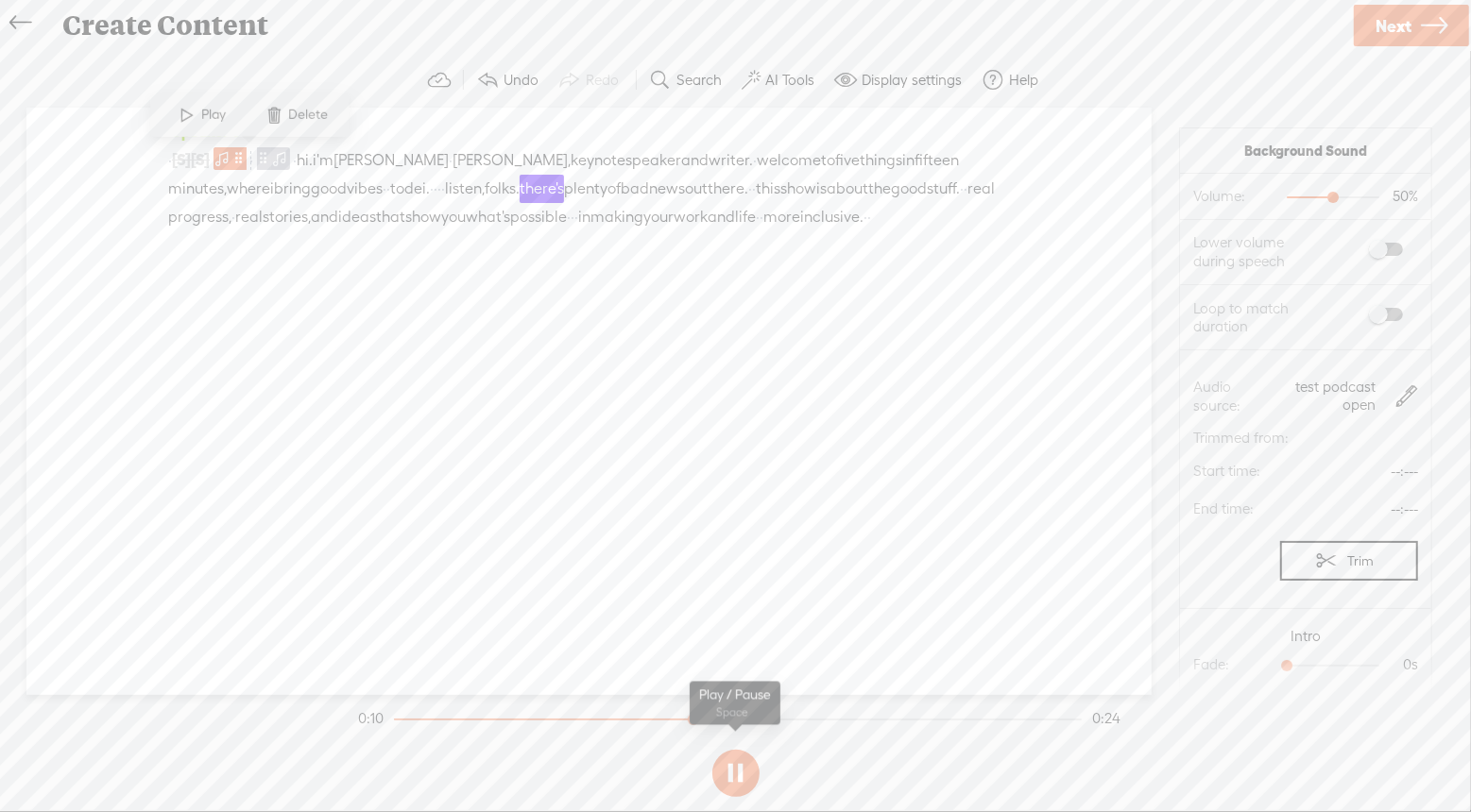
click at [730, 765] on button at bounding box center [736, 773] width 47 height 47
click at [208, 114] on span "Play" at bounding box center [217, 115] width 29 height 18
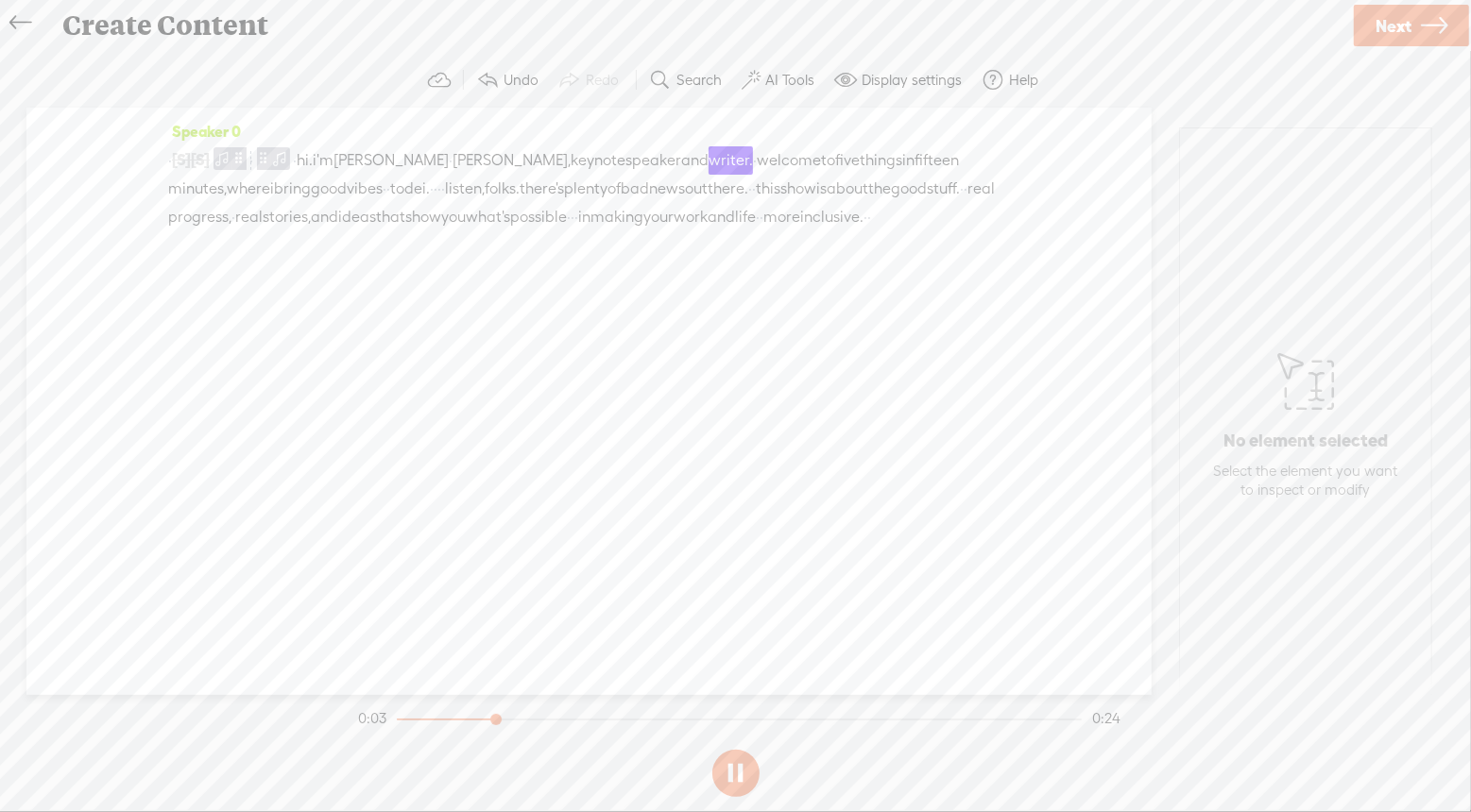
click at [737, 748] on section at bounding box center [736, 773] width 763 height 62
click at [720, 777] on button at bounding box center [736, 773] width 47 height 47
click at [290, 154] on span at bounding box center [280, 157] width 19 height 22
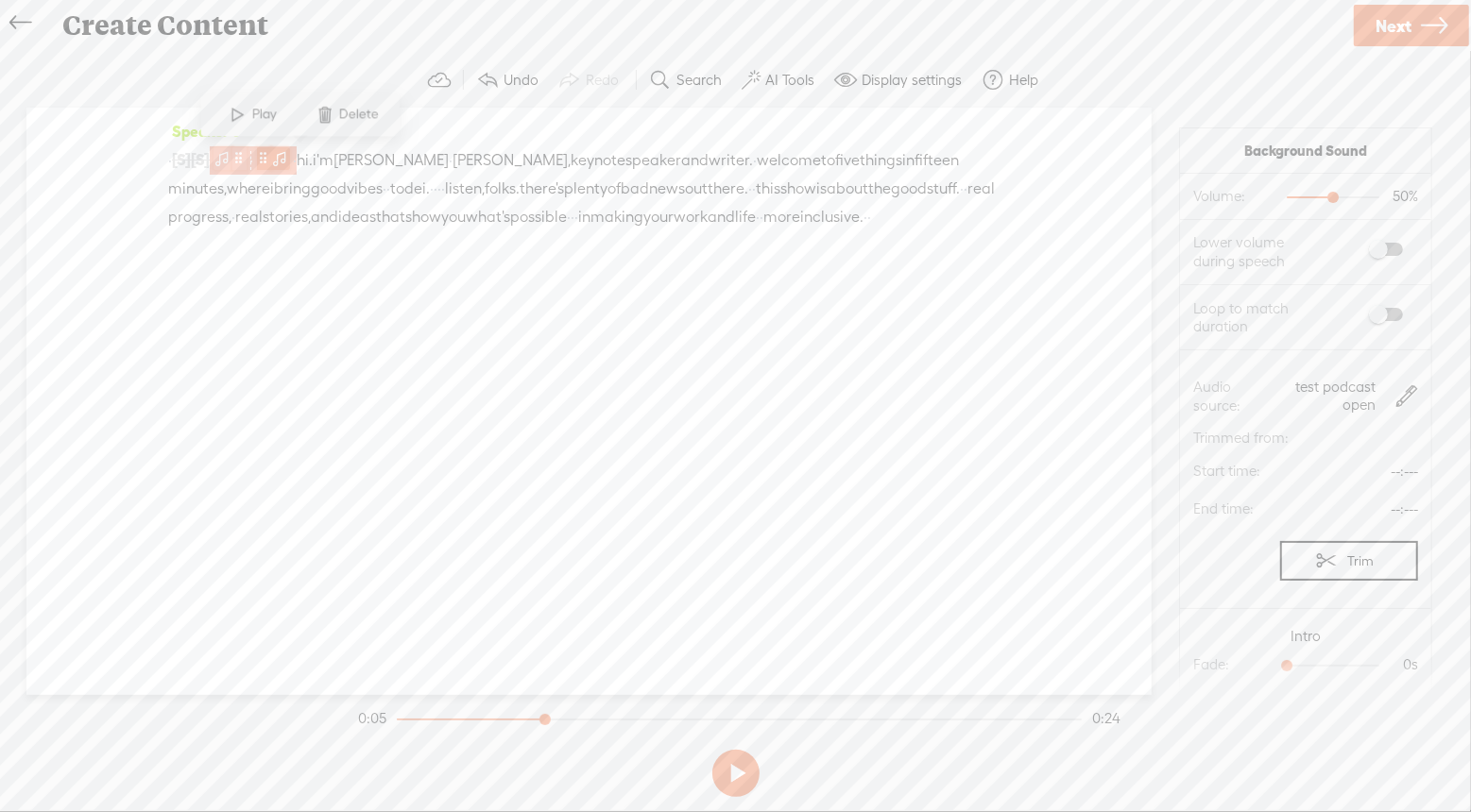
click at [290, 154] on span at bounding box center [280, 157] width 19 height 22
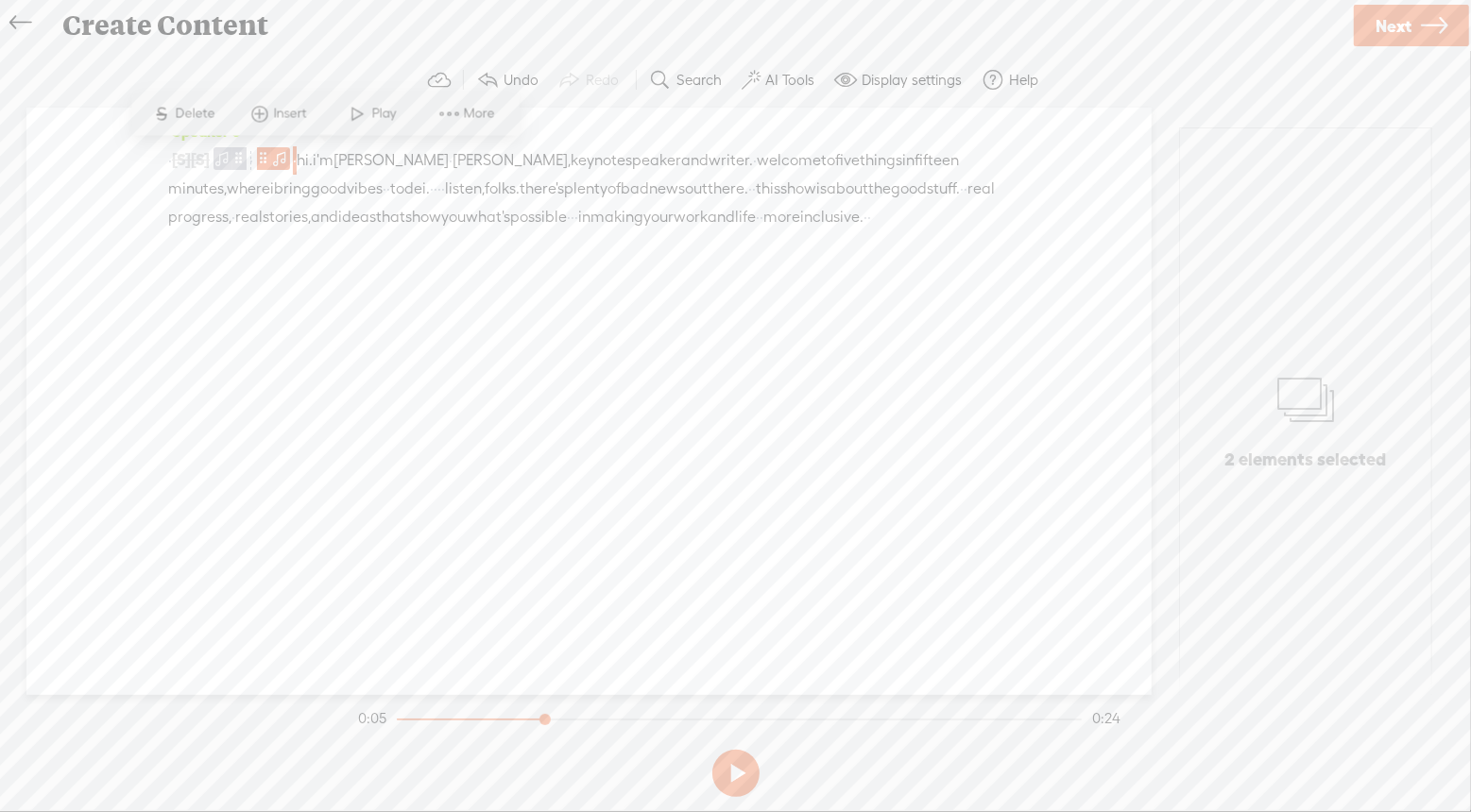
click at [382, 111] on span "Play" at bounding box center [387, 114] width 29 height 18
click at [246, 159] on span at bounding box center [240, 158] width 15 height 22
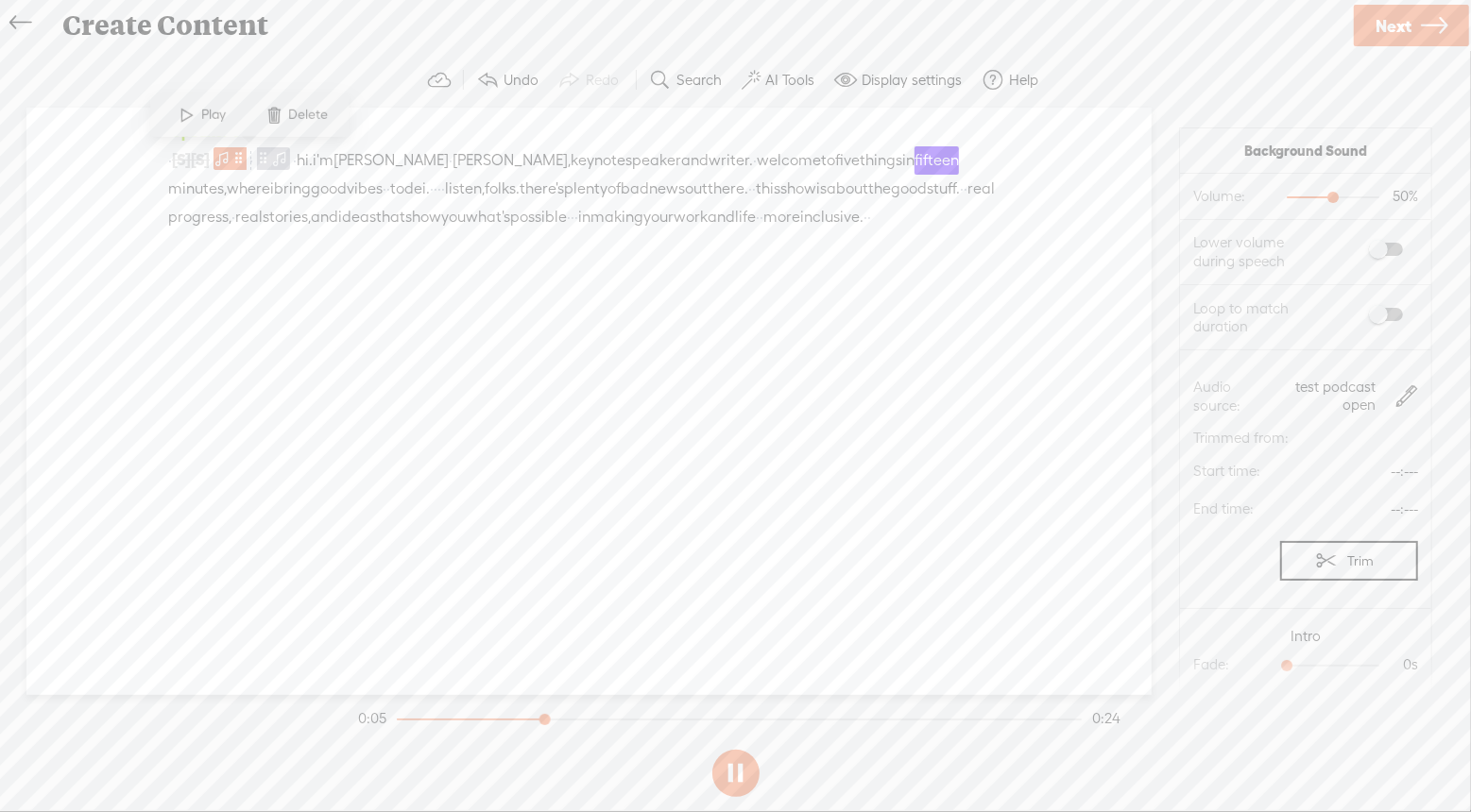
click at [731, 773] on button at bounding box center [736, 773] width 47 height 47
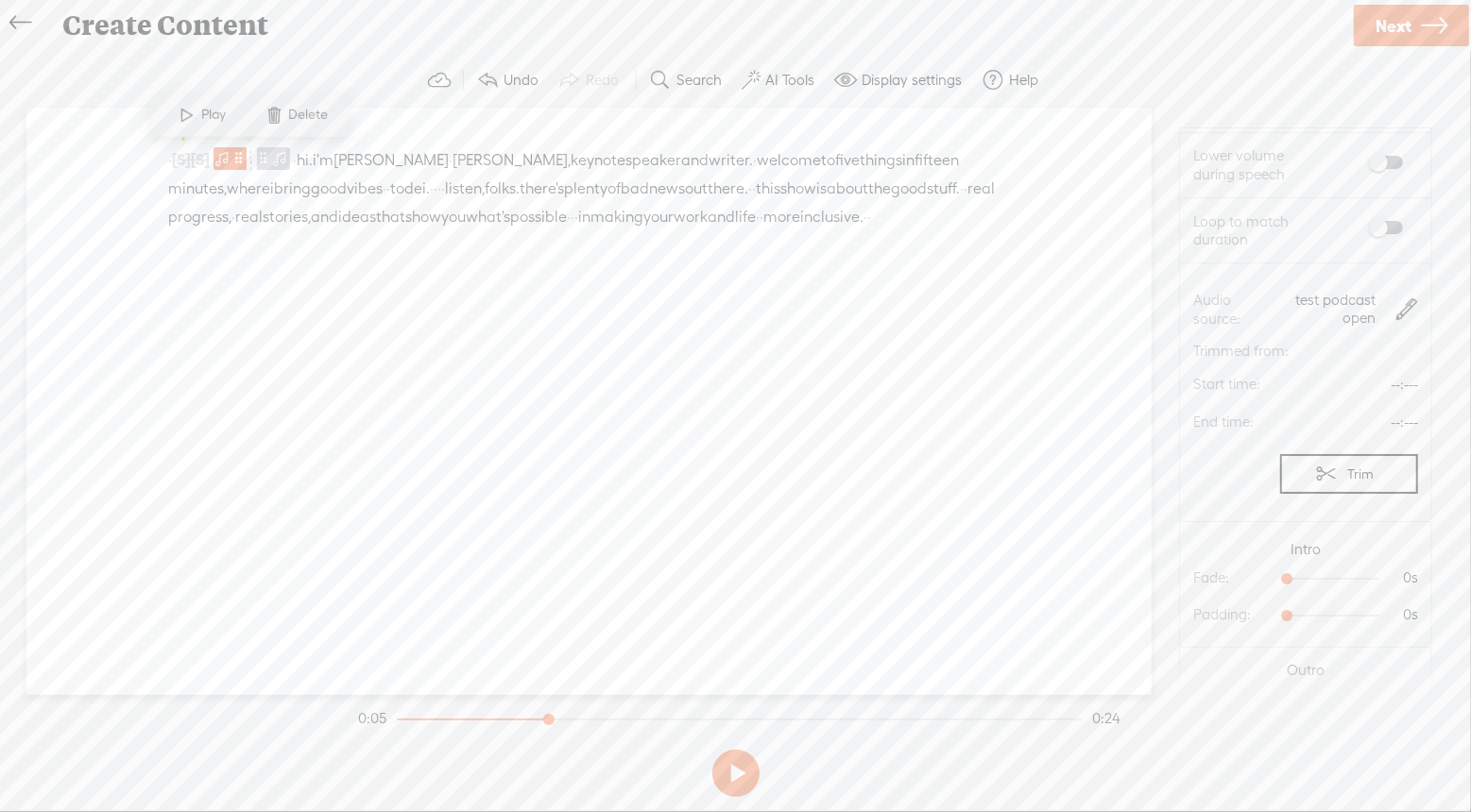
scroll to position [139, 0]
click at [1420, 29] on icon at bounding box center [1433, 25] width 26 height 48
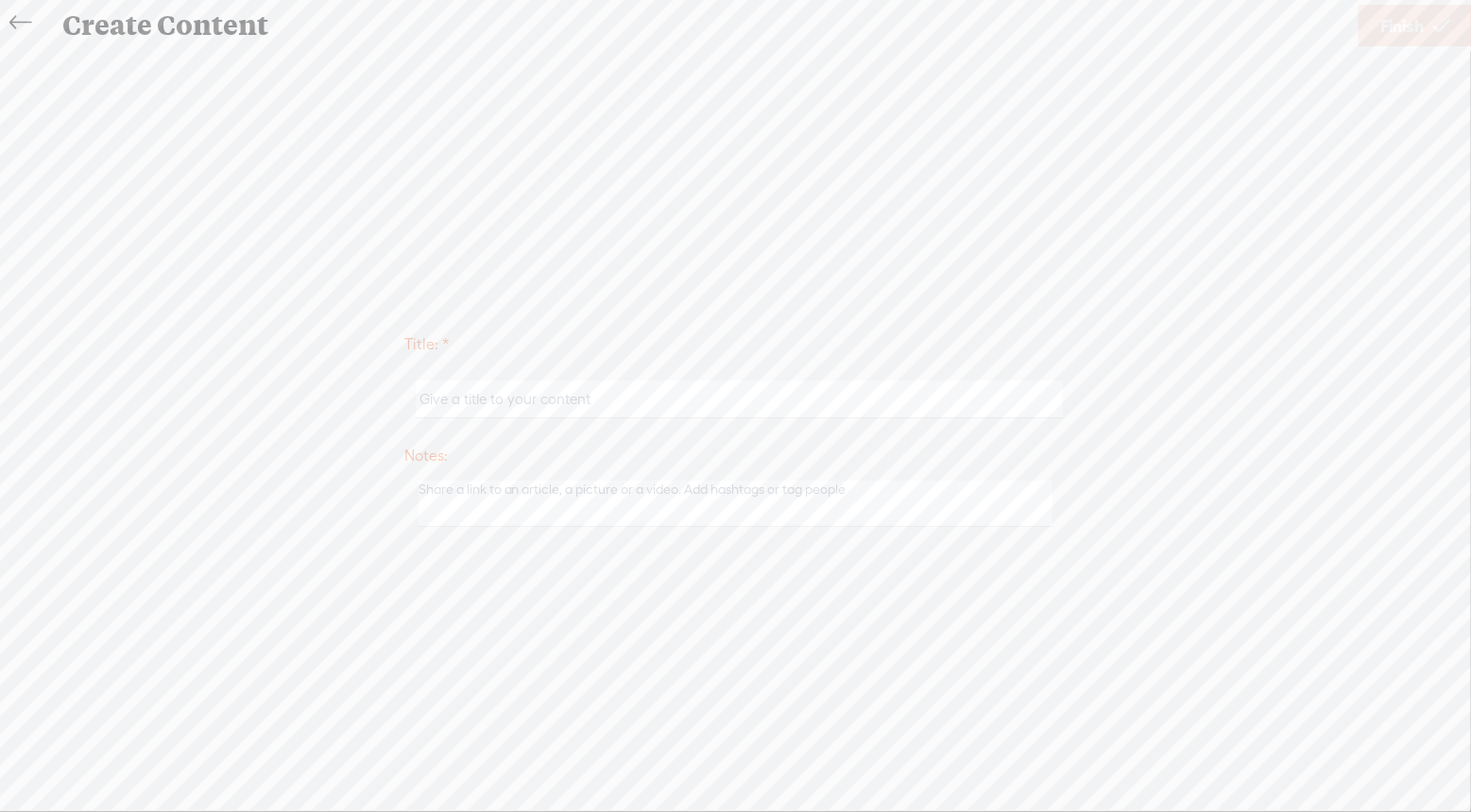
click at [606, 411] on input "text" at bounding box center [739, 399] width 647 height 37
type input "test intro"
click at [1374, 30] on link "Finish" at bounding box center [1414, 25] width 113 height 42
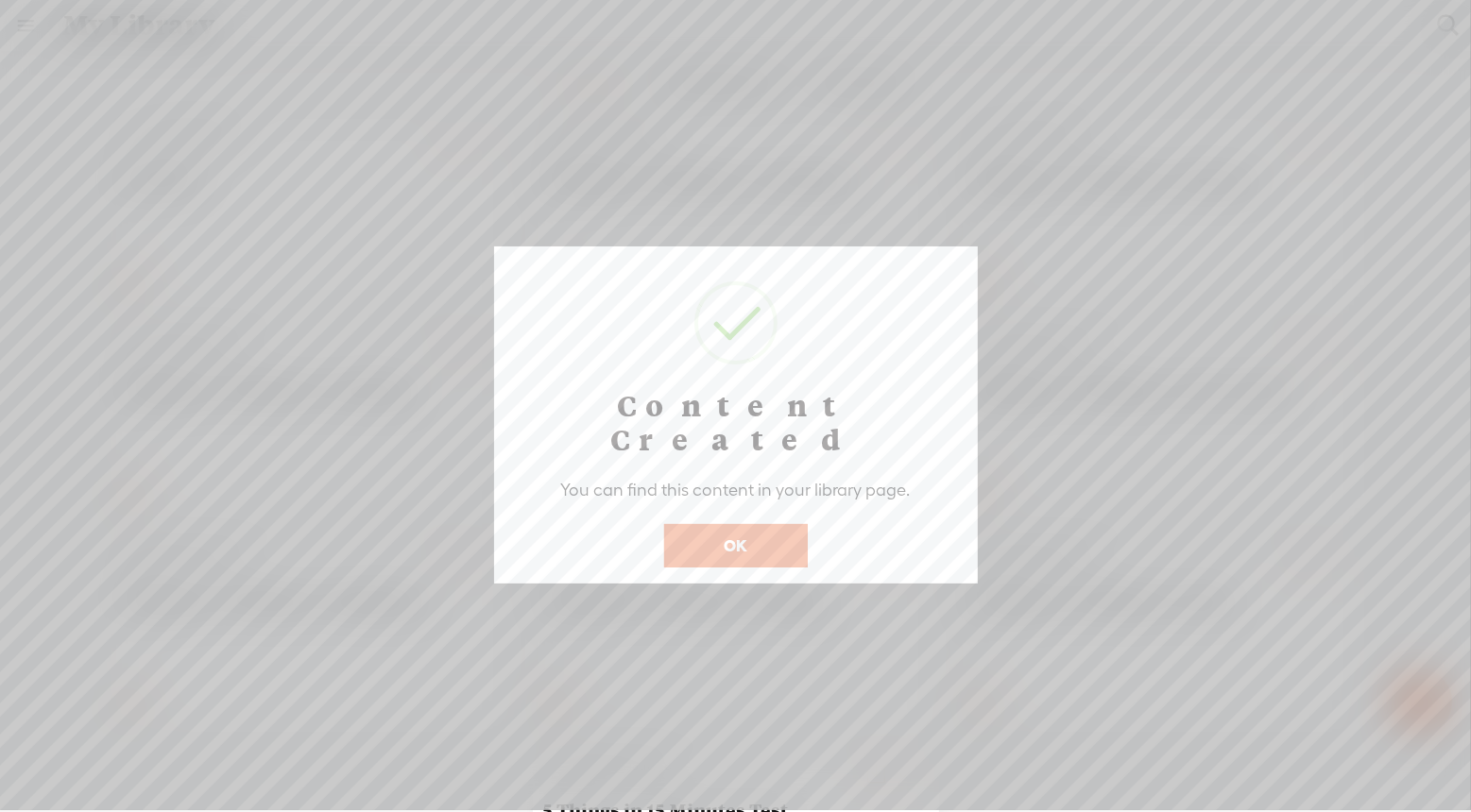
scroll to position [0, 396]
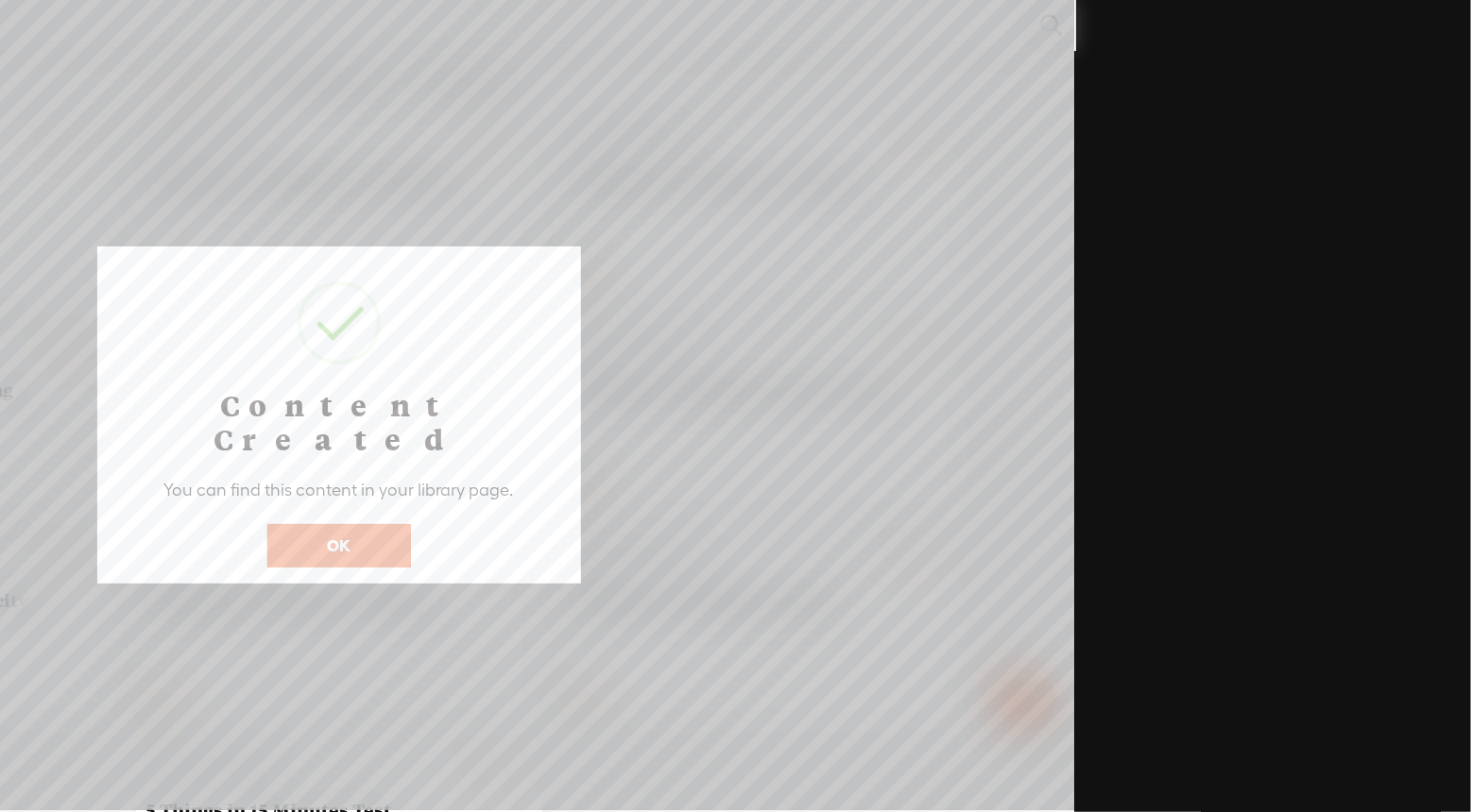
click at [377, 524] on button "OK" at bounding box center [338, 545] width 143 height 44
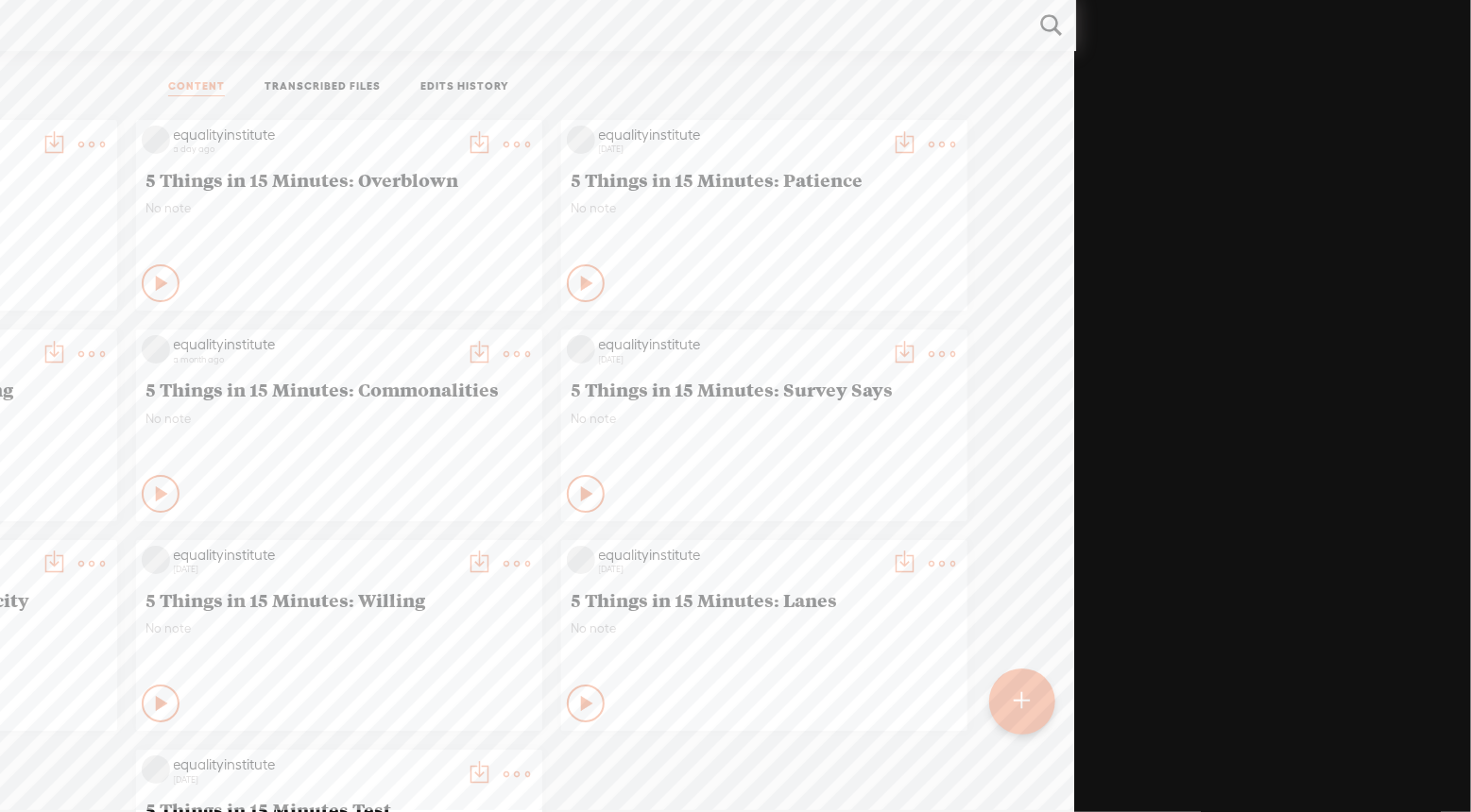
click at [90, 144] on t at bounding box center [92, 144] width 26 height 26
click at [298, 86] on link "TRANSCRIBED FILES" at bounding box center [322, 87] width 116 height 17
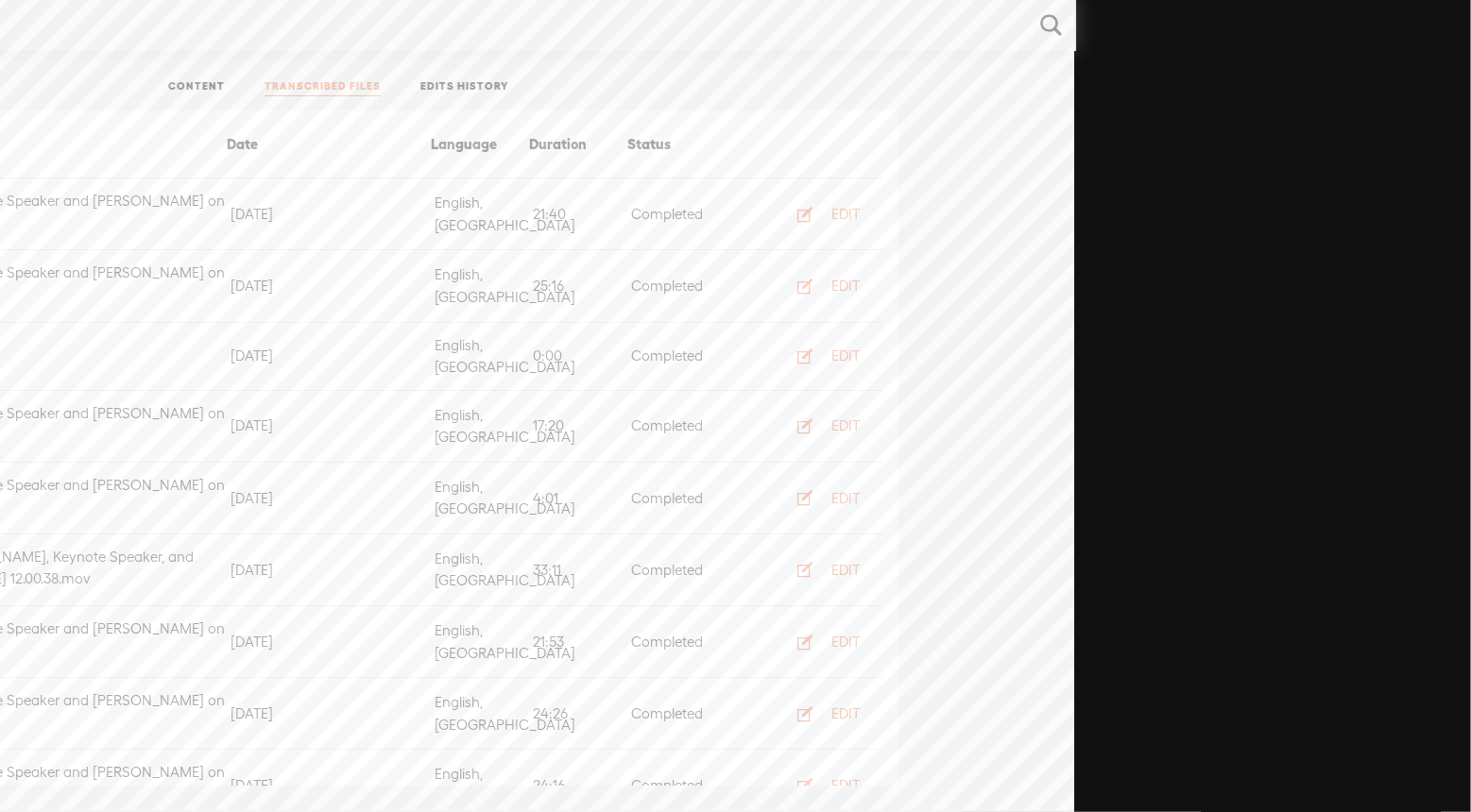
click at [215, 86] on link "CONTENT" at bounding box center [197, 87] width 57 height 17
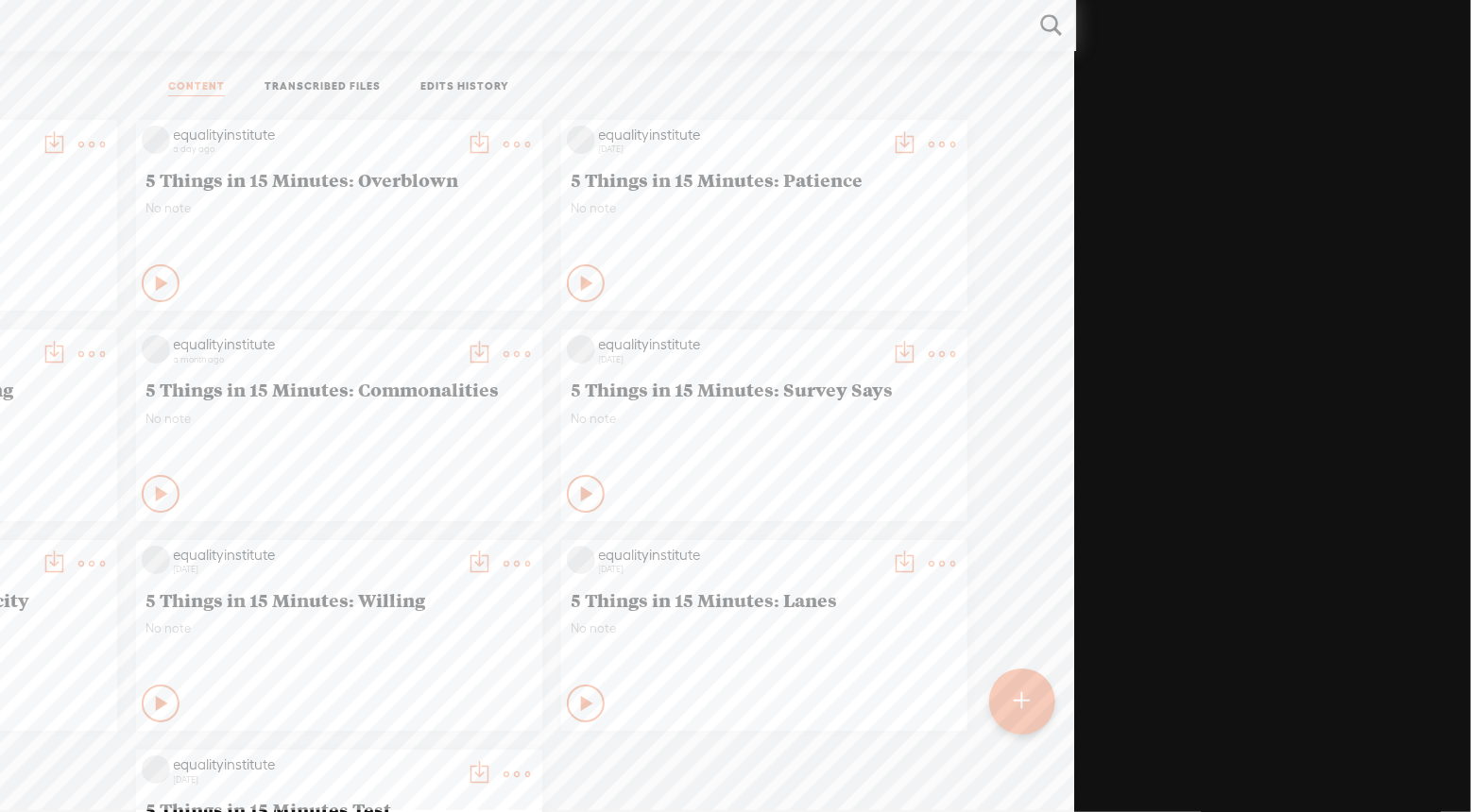
click at [463, 81] on link "EDITS HISTORY" at bounding box center [465, 87] width 89 height 17
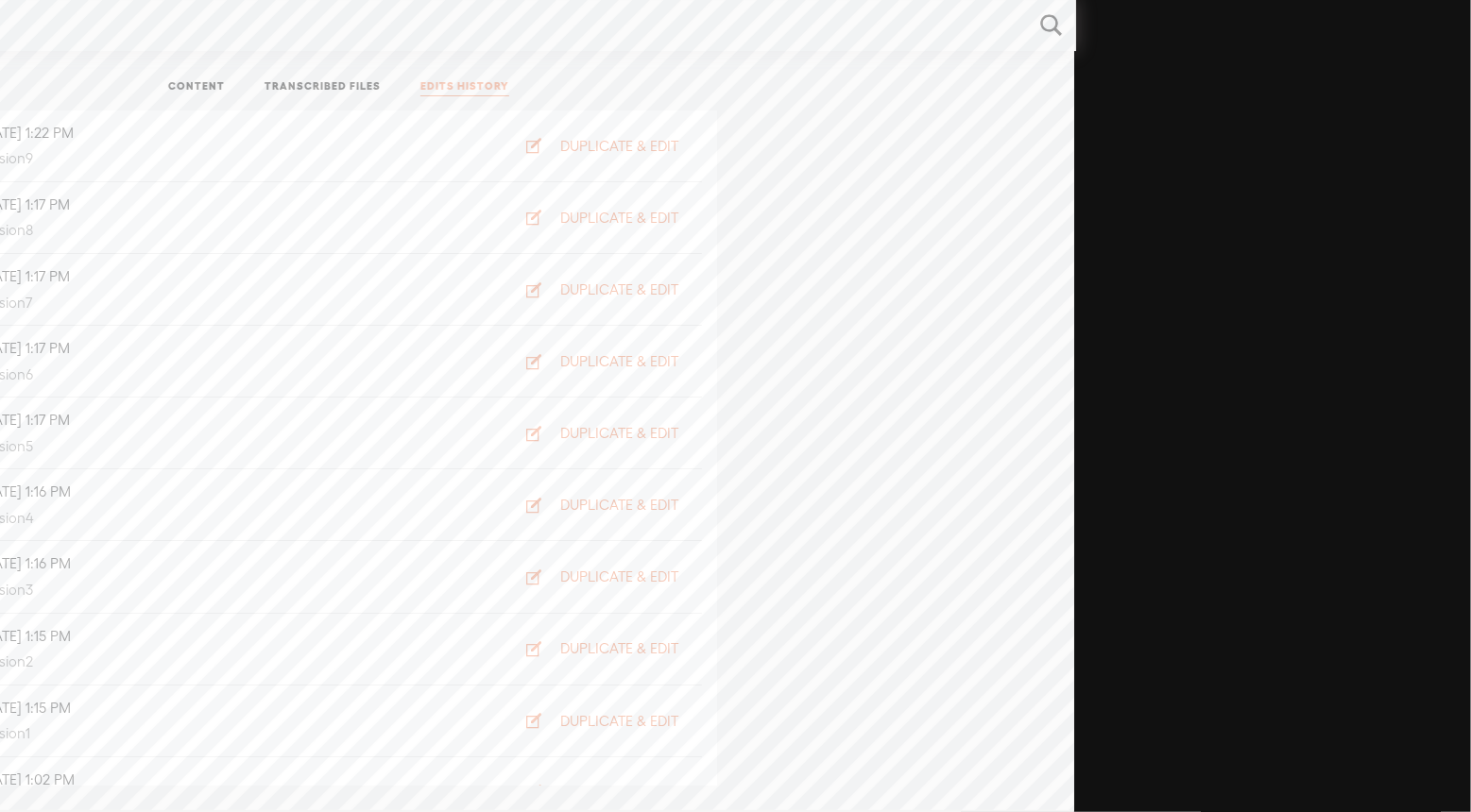
click at [184, 96] on ul "CONTENT TRANSCRIBED FILES EDITS HISTORY" at bounding box center [339, 88] width 501 height 46
click at [189, 87] on link "CONTENT" at bounding box center [197, 87] width 57 height 17
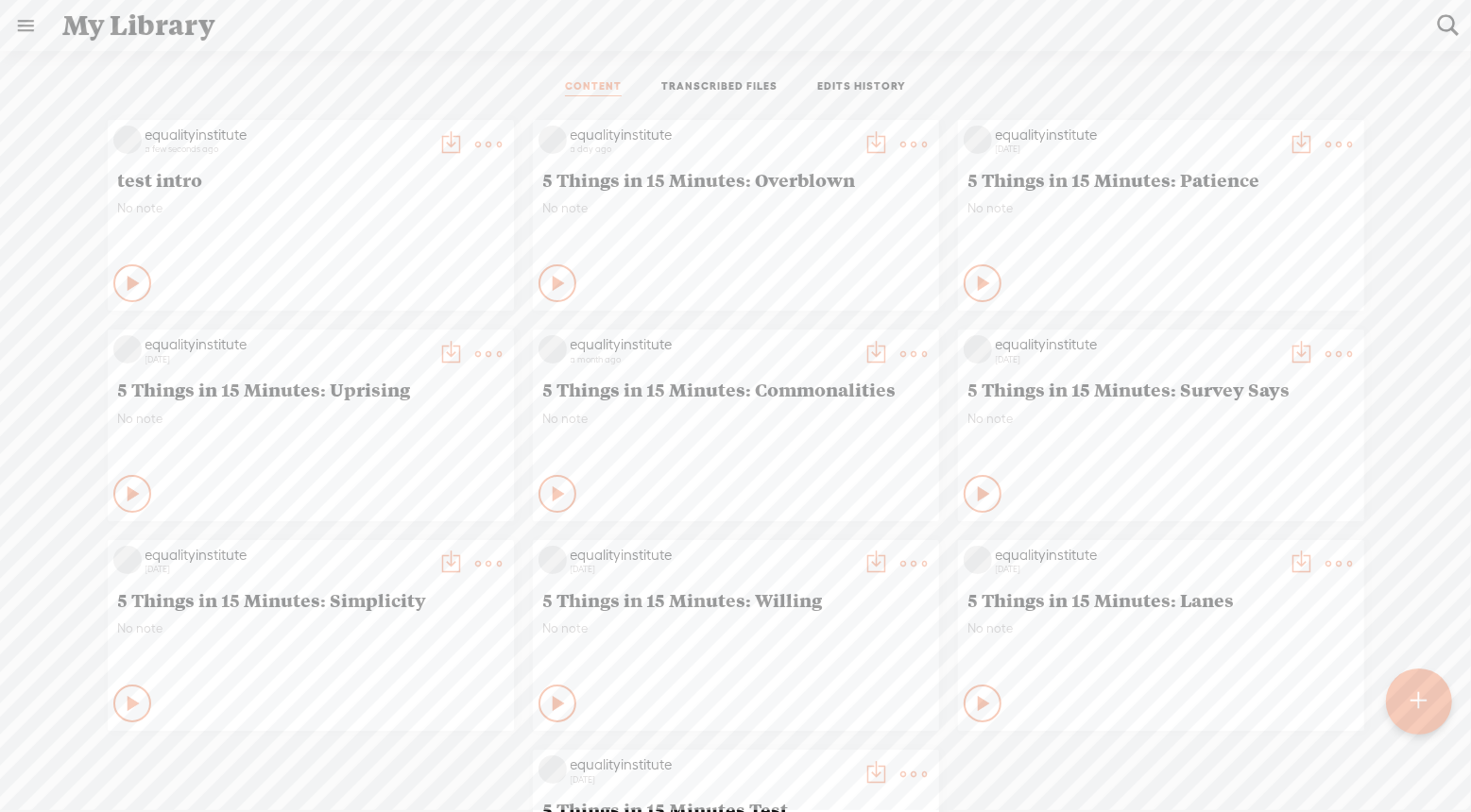
scroll to position [0, 396]
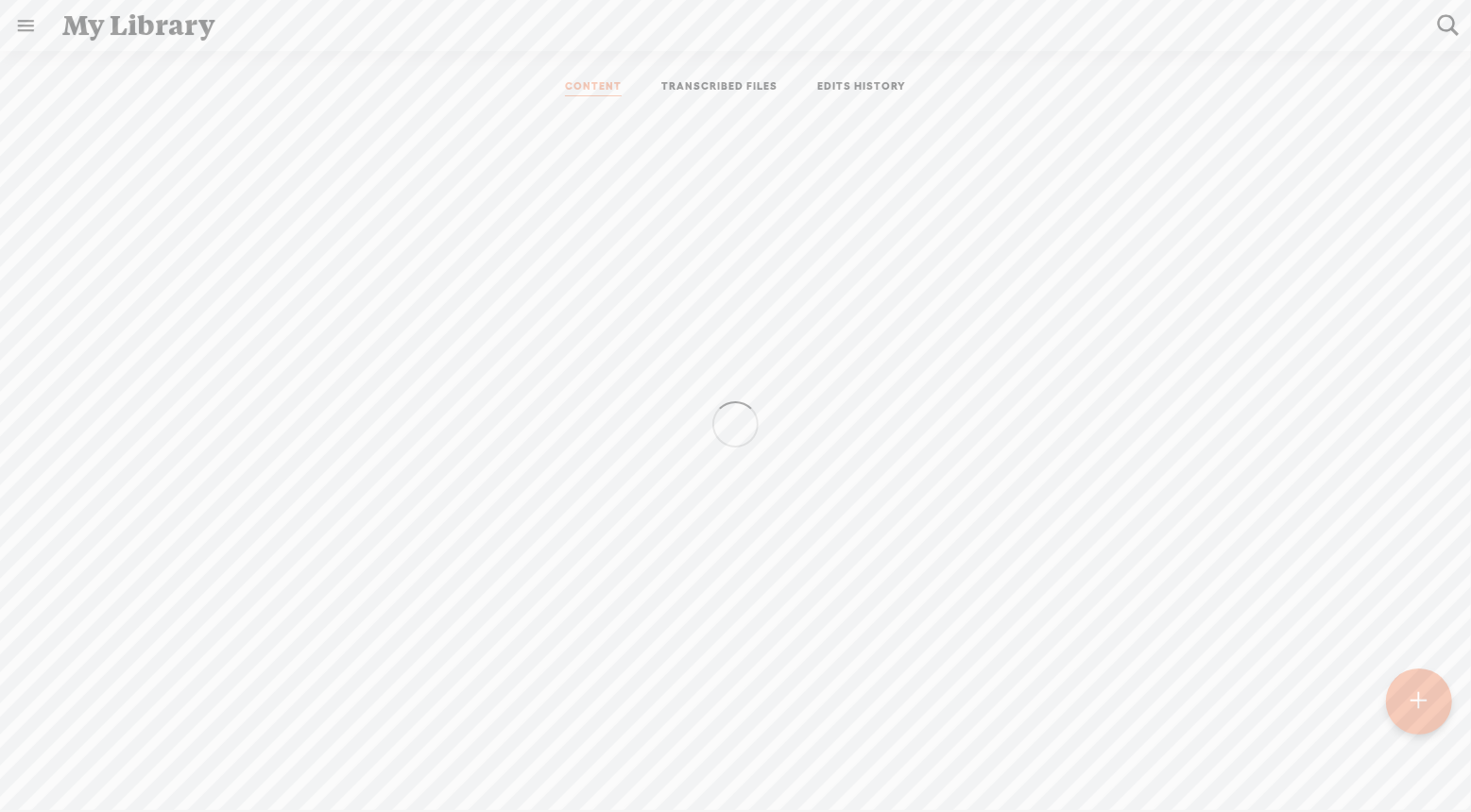
scroll to position [0, 396]
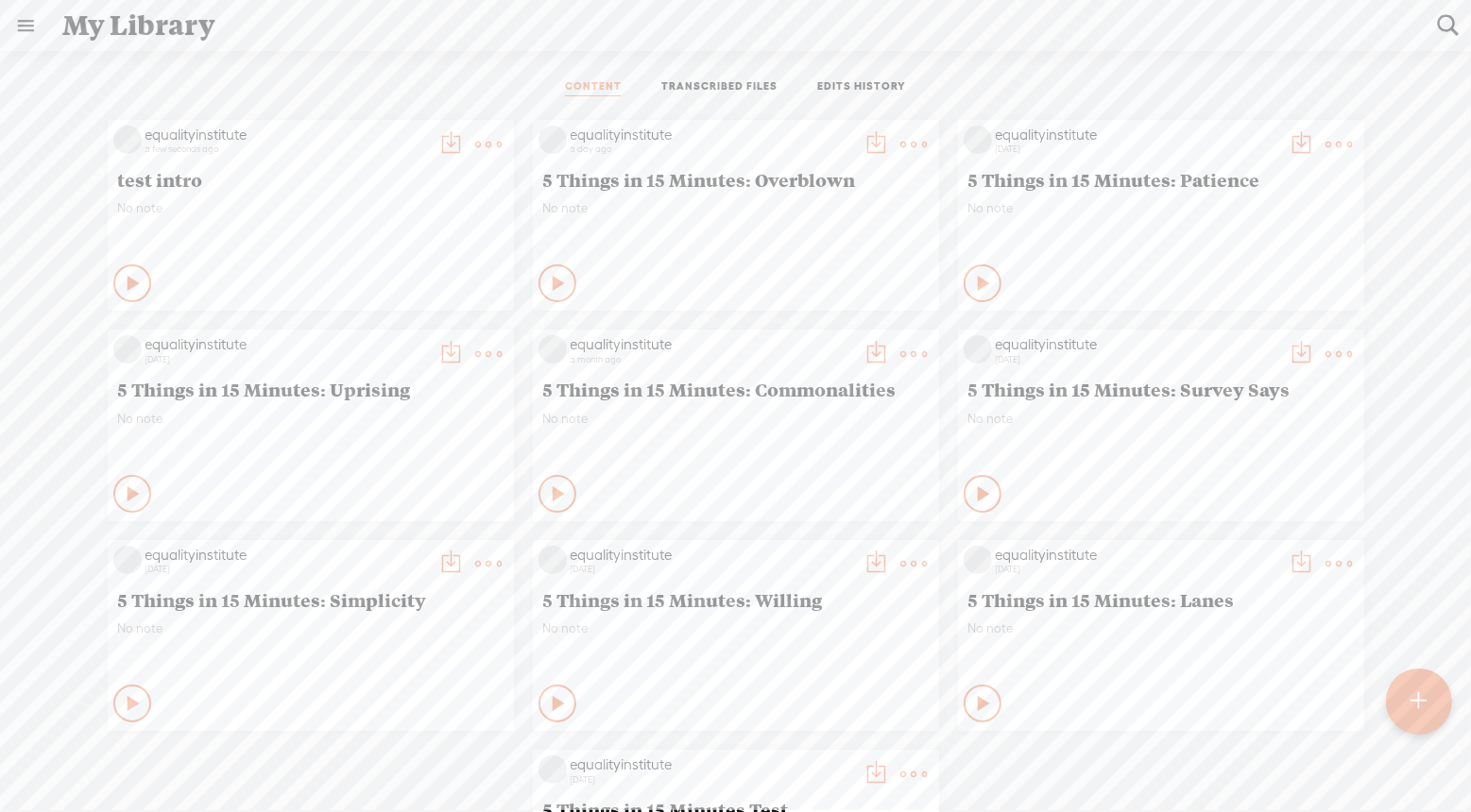
click at [453, 141] on t at bounding box center [451, 144] width 26 height 26
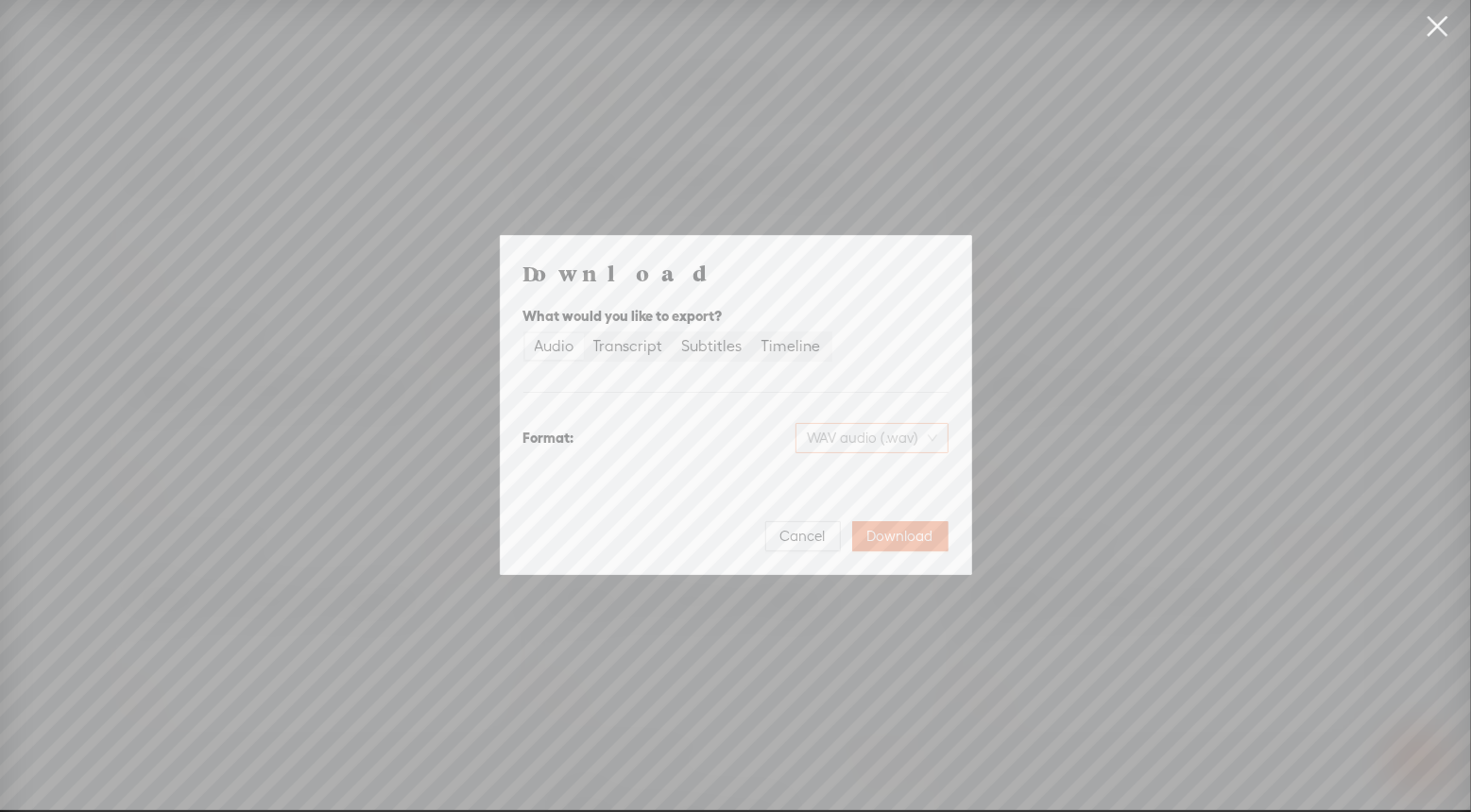
click at [885, 440] on span "WAV audio (.wav)" at bounding box center [872, 437] width 131 height 28
click at [852, 482] on div "MP3 audio (.mp3)" at bounding box center [855, 477] width 154 height 18
click at [904, 439] on span "MP3 audio (.mp3)" at bounding box center [871, 437] width 132 height 28
click at [876, 541] on div "WAV audio (.wav) Highest quality, large file size" at bounding box center [855, 540] width 154 height 46
click at [905, 533] on span "Download" at bounding box center [900, 535] width 66 height 18
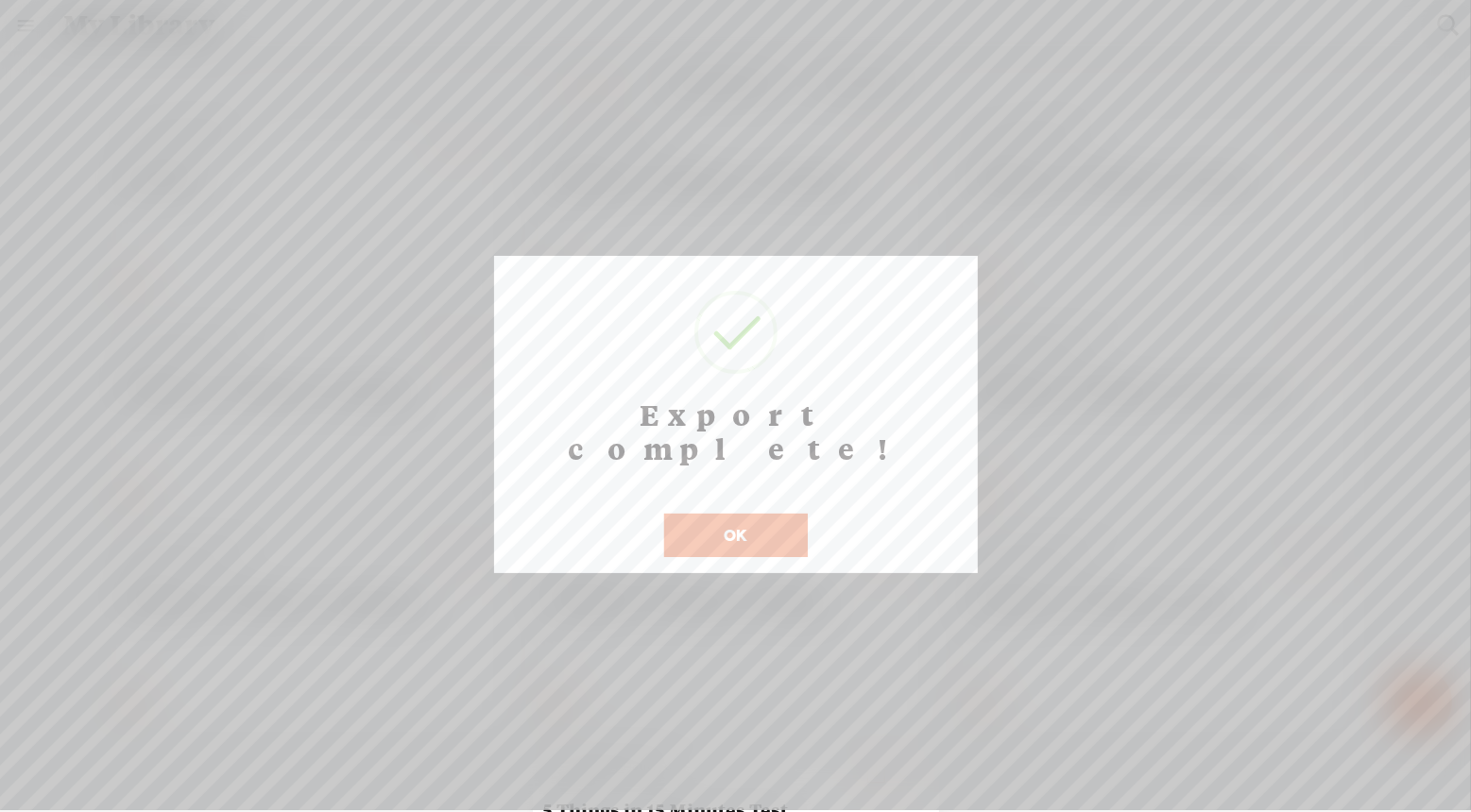
click at [745, 514] on button "OK" at bounding box center [736, 535] width 143 height 44
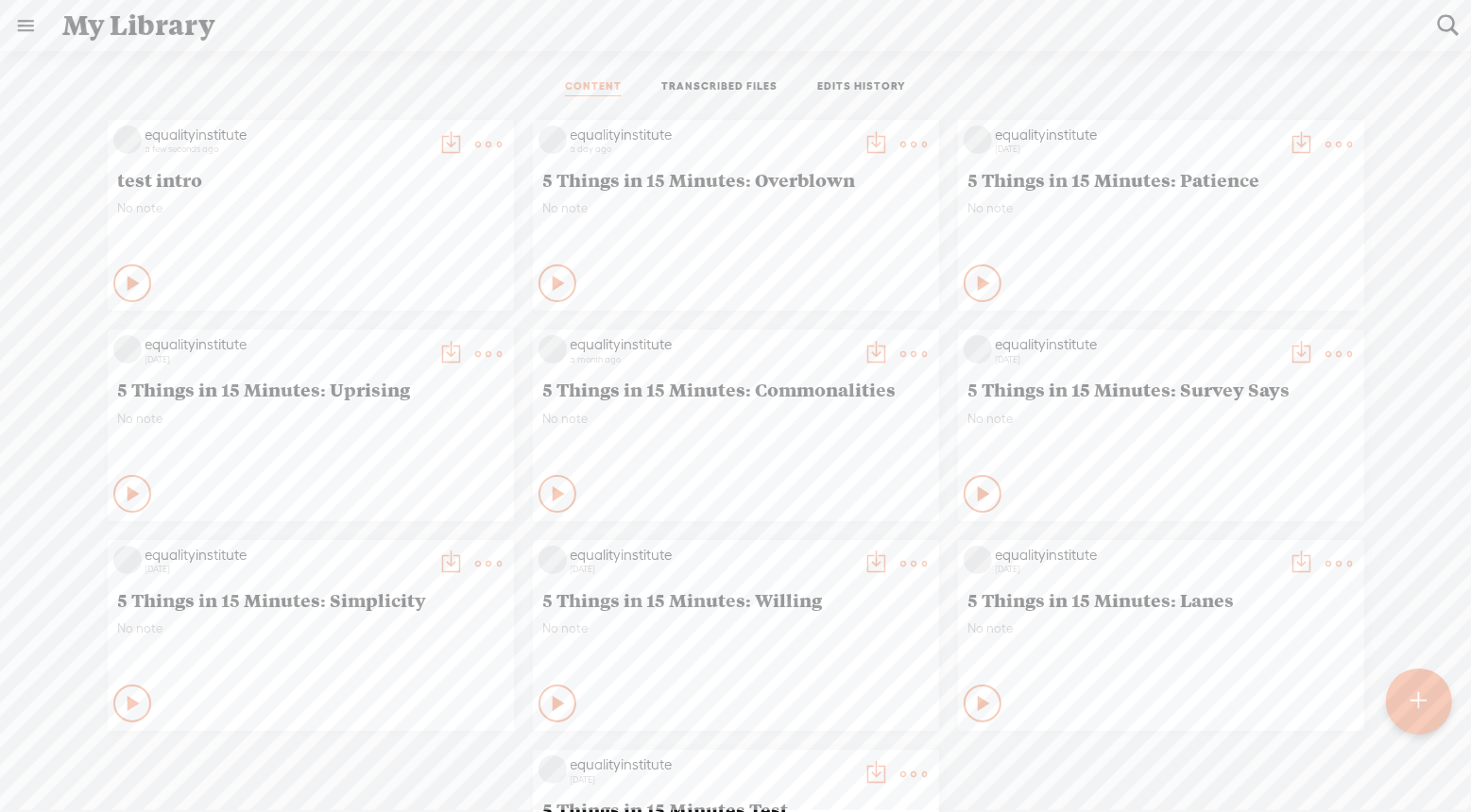
click at [254, 143] on div "a few seconds ago" at bounding box center [286, 149] width 283 height 12
click at [482, 150] on t at bounding box center [489, 144] width 26 height 26
click at [365, 210] on link "Edit" at bounding box center [399, 207] width 189 height 44
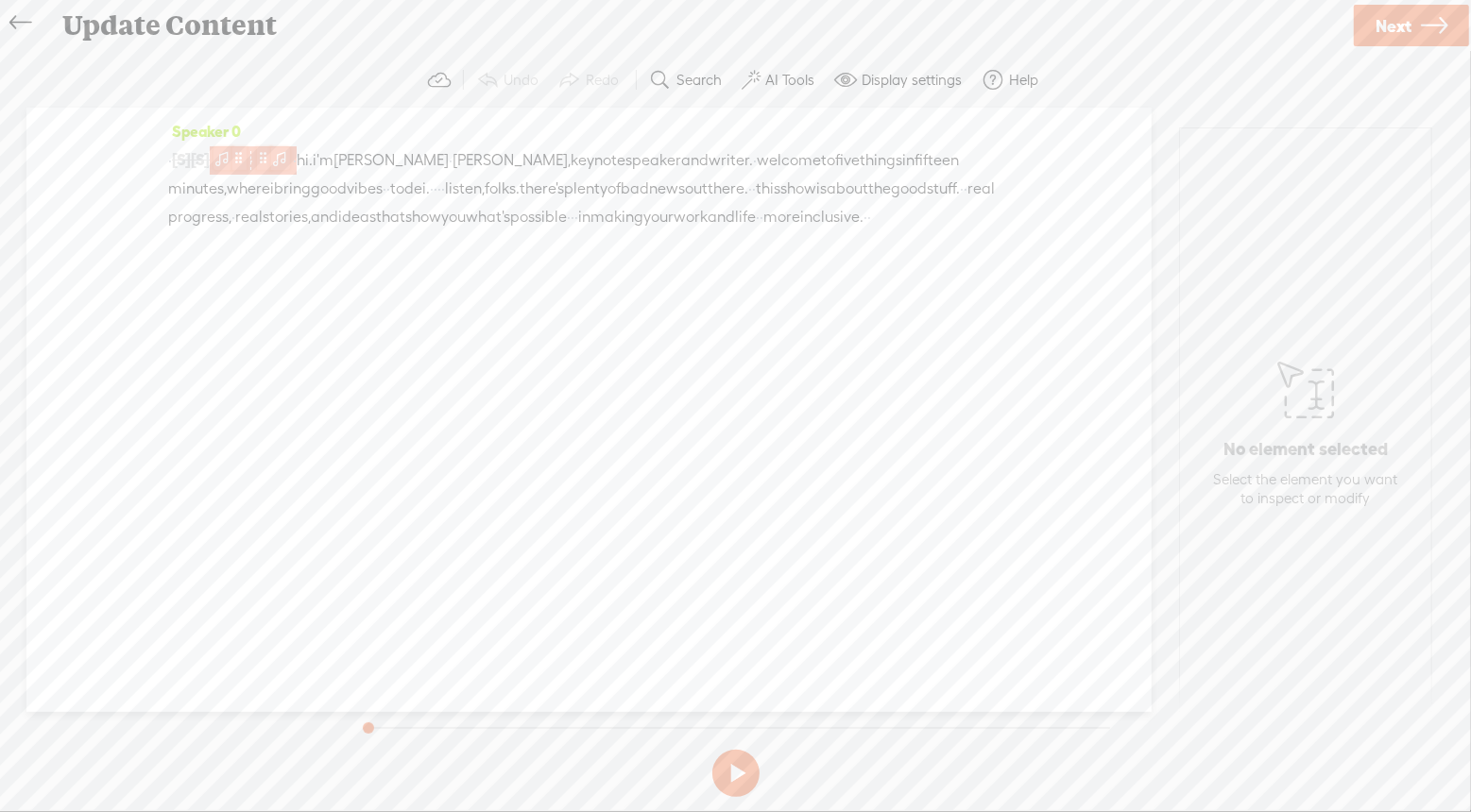
click at [290, 157] on span at bounding box center [280, 157] width 19 height 22
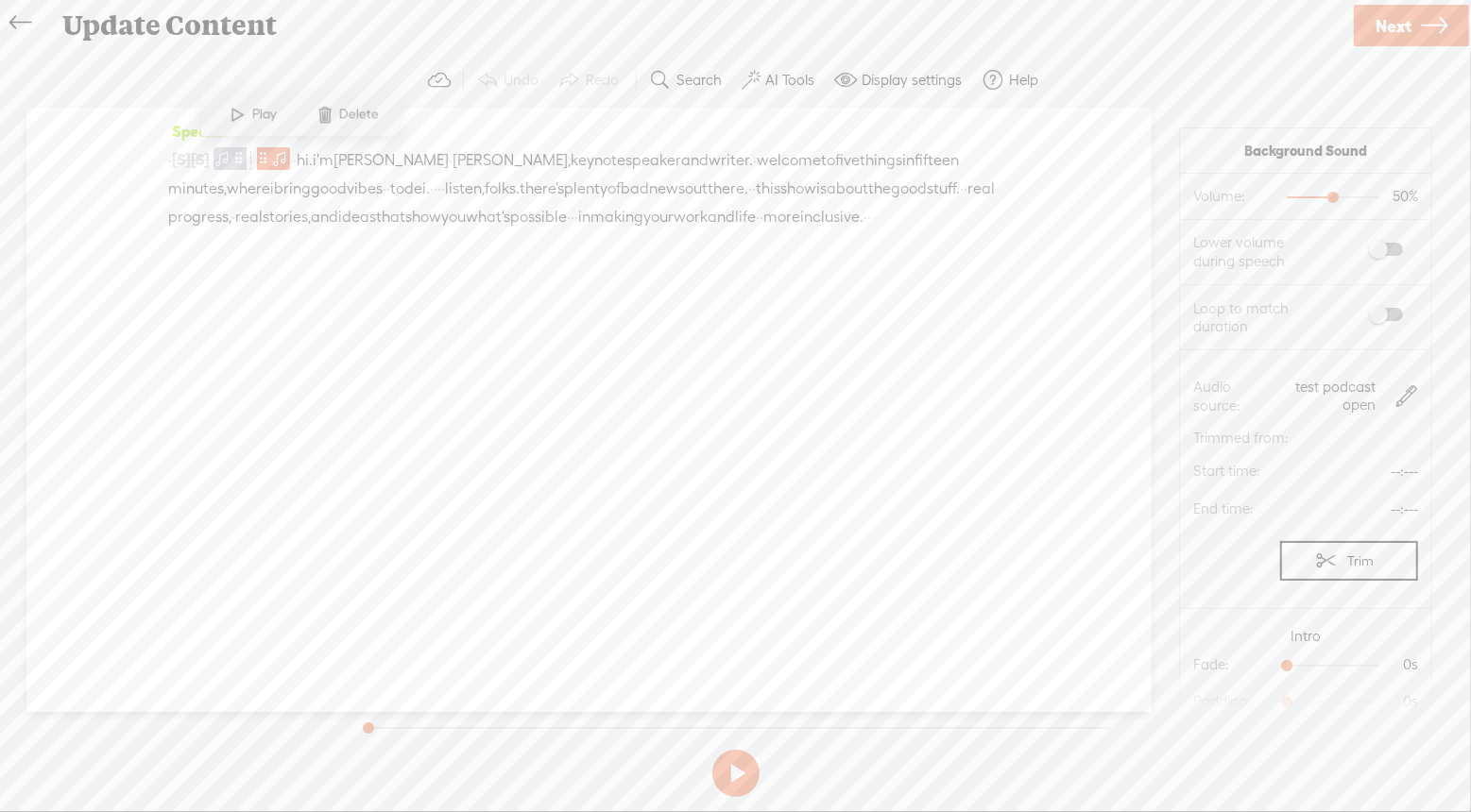
click at [296, 160] on span "·" at bounding box center [295, 160] width 4 height 28
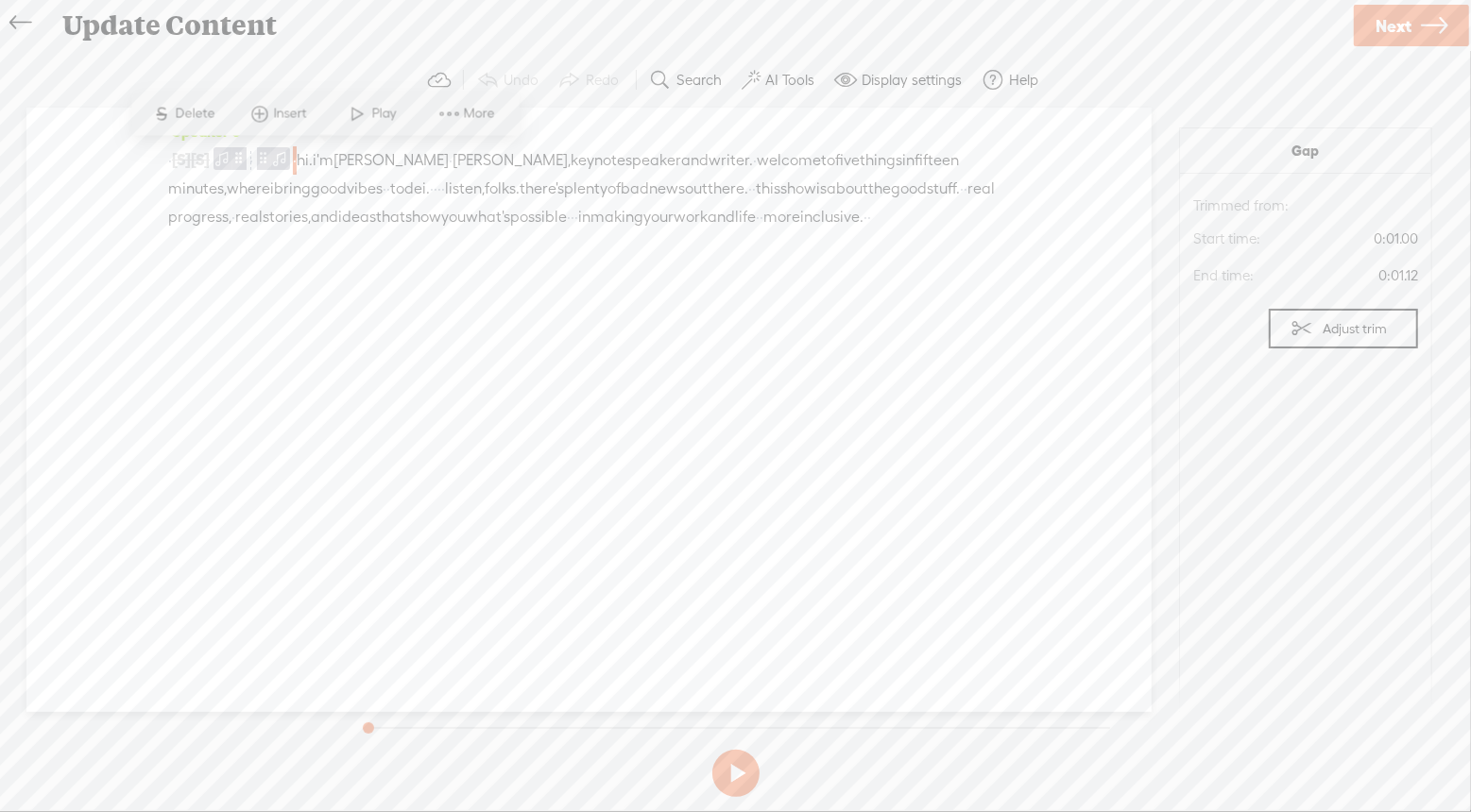
click at [469, 109] on span "More" at bounding box center [481, 114] width 36 height 18
click at [313, 171] on span "hi." at bounding box center [304, 160] width 16 height 28
click at [296, 162] on span "·" at bounding box center [295, 160] width 4 height 28
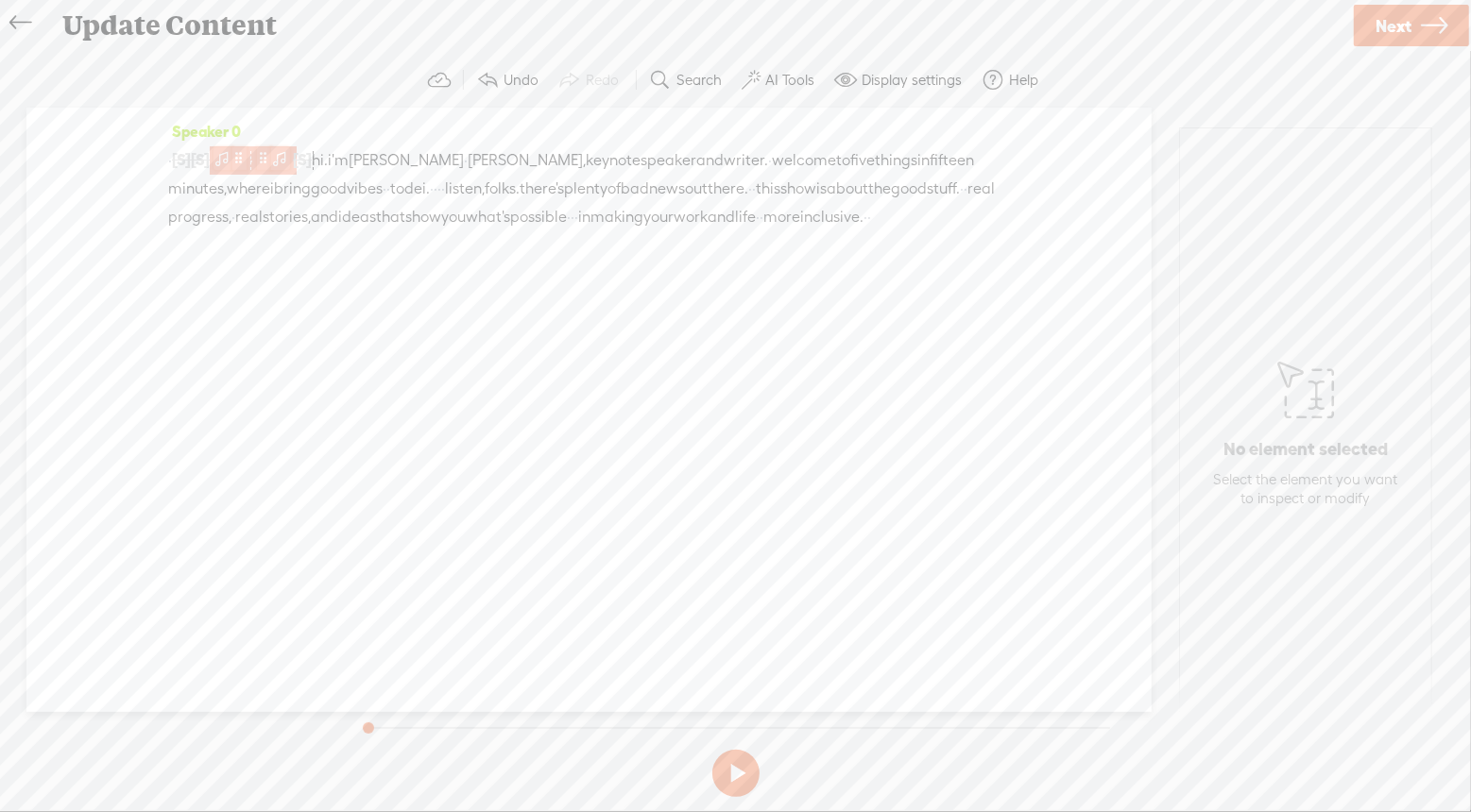
click at [290, 149] on span at bounding box center [280, 157] width 19 height 22
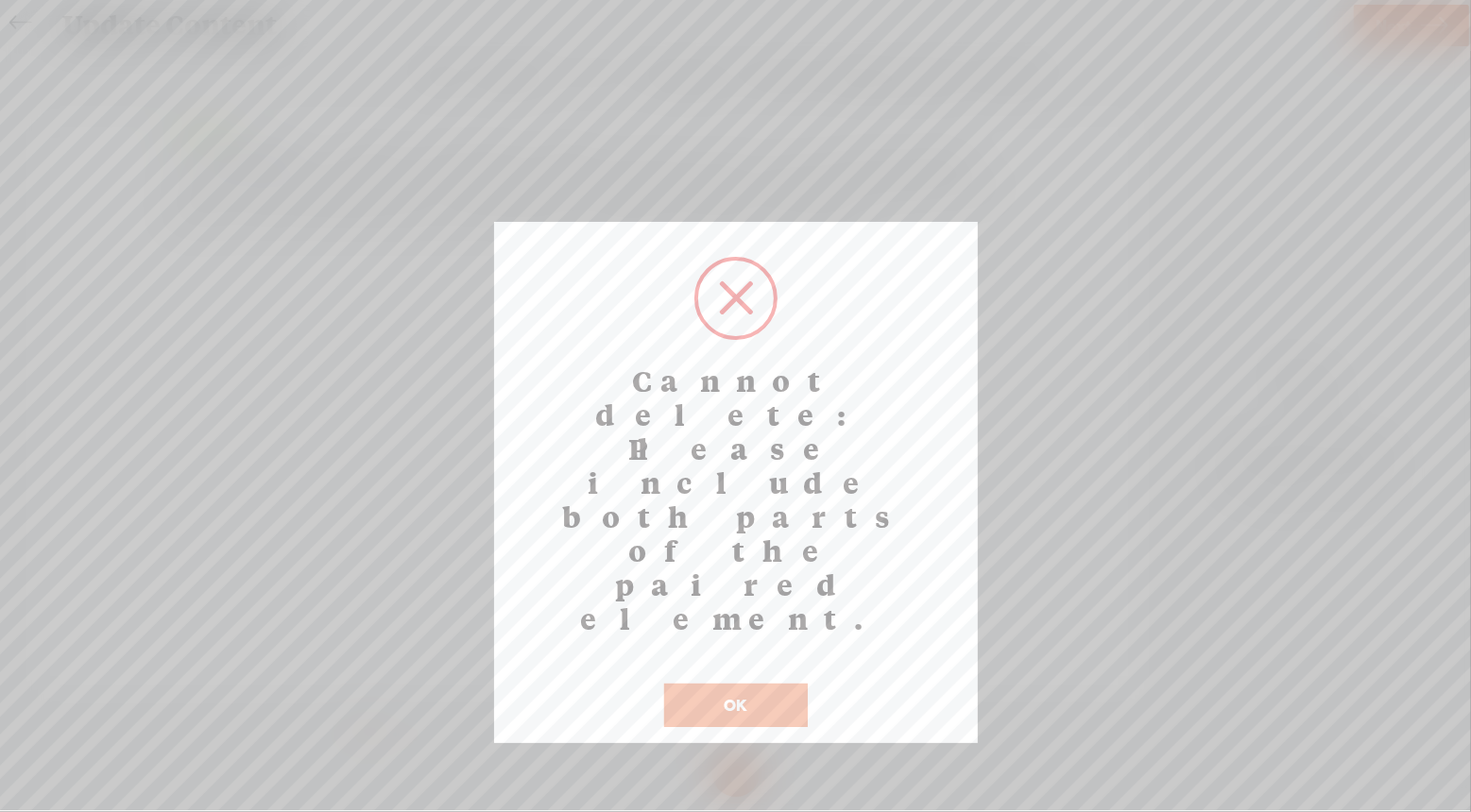
click at [780, 683] on button "OK" at bounding box center [736, 705] width 143 height 44
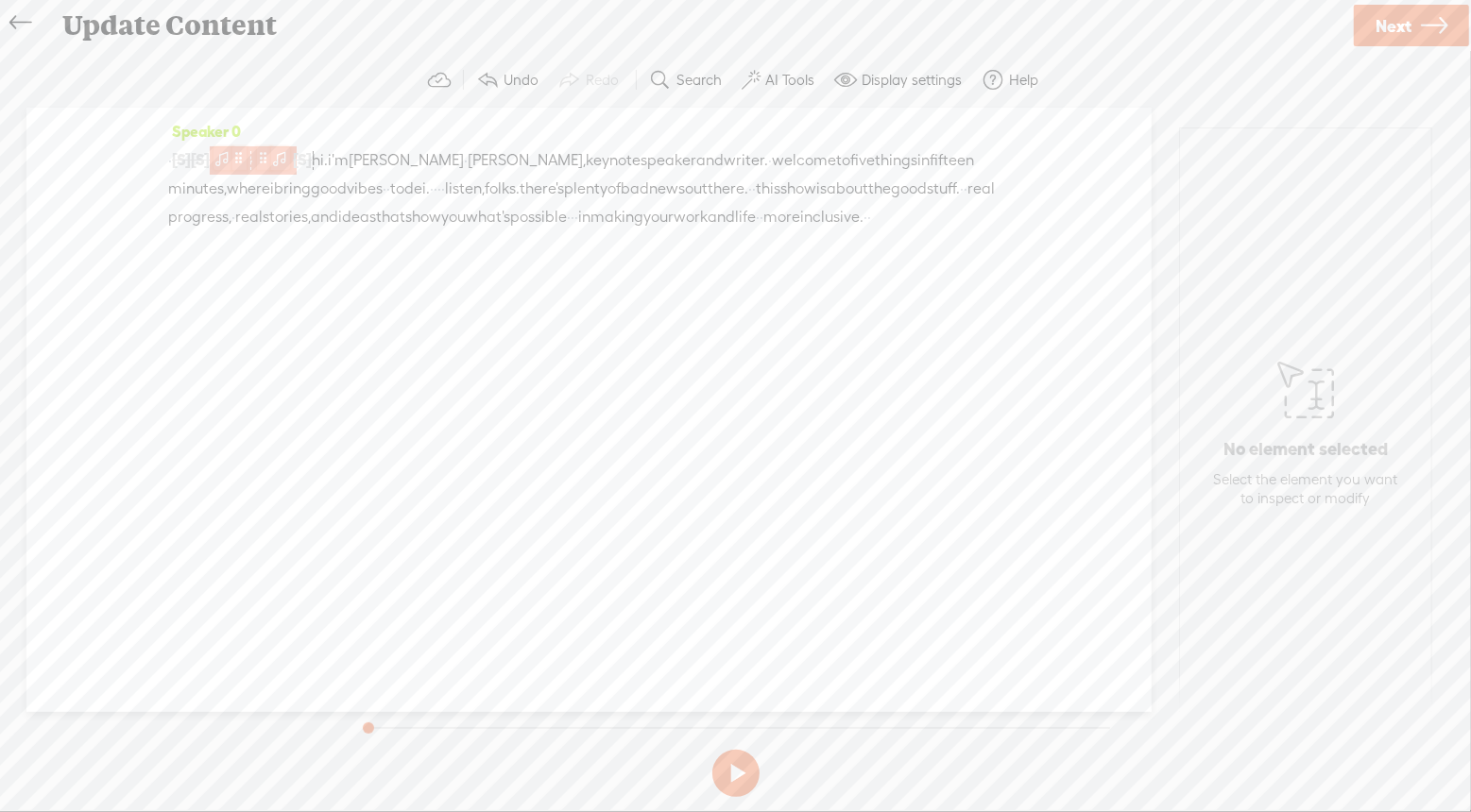
click at [233, 155] on span at bounding box center [222, 158] width 19 height 22
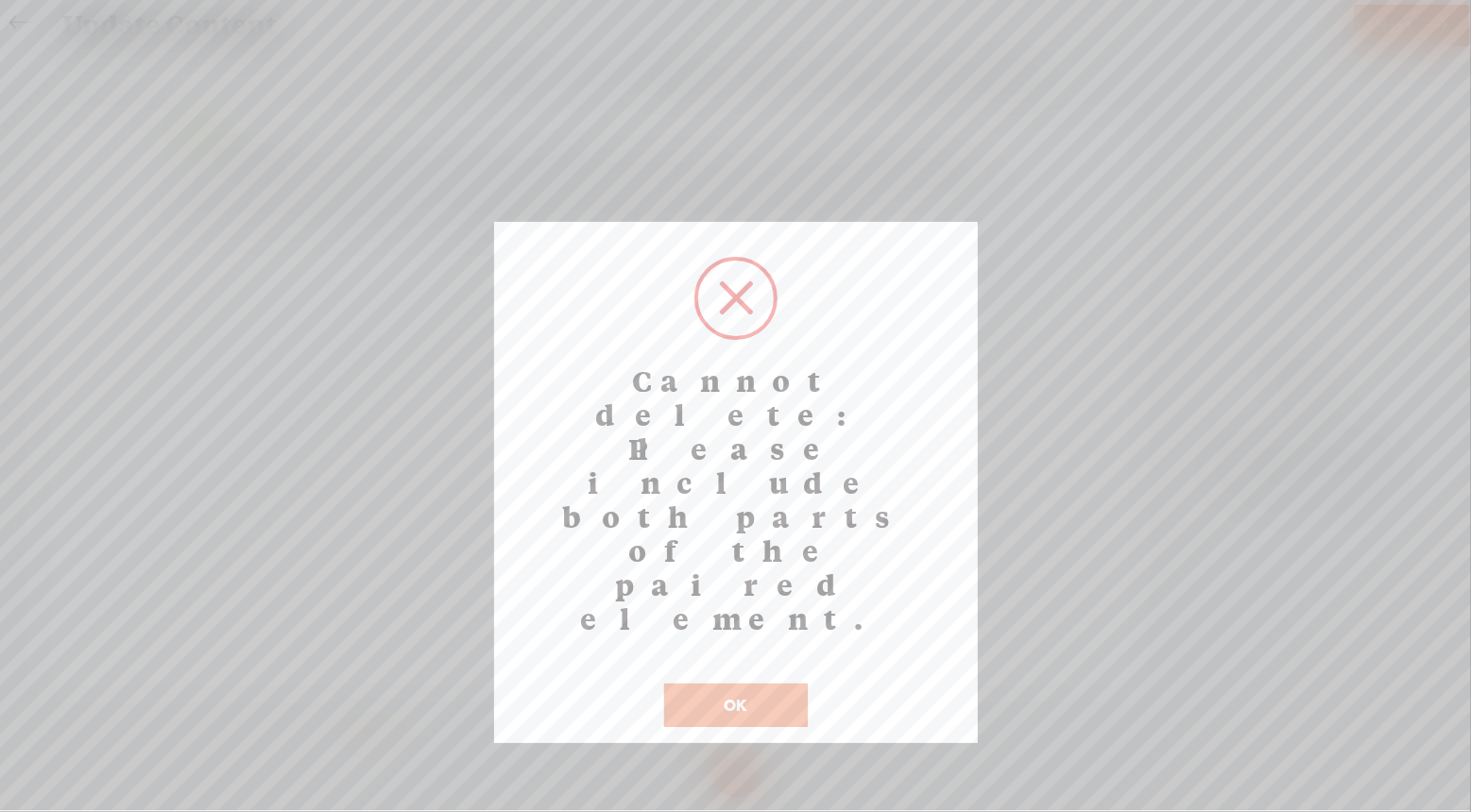
click at [756, 683] on button "OK" at bounding box center [736, 705] width 143 height 44
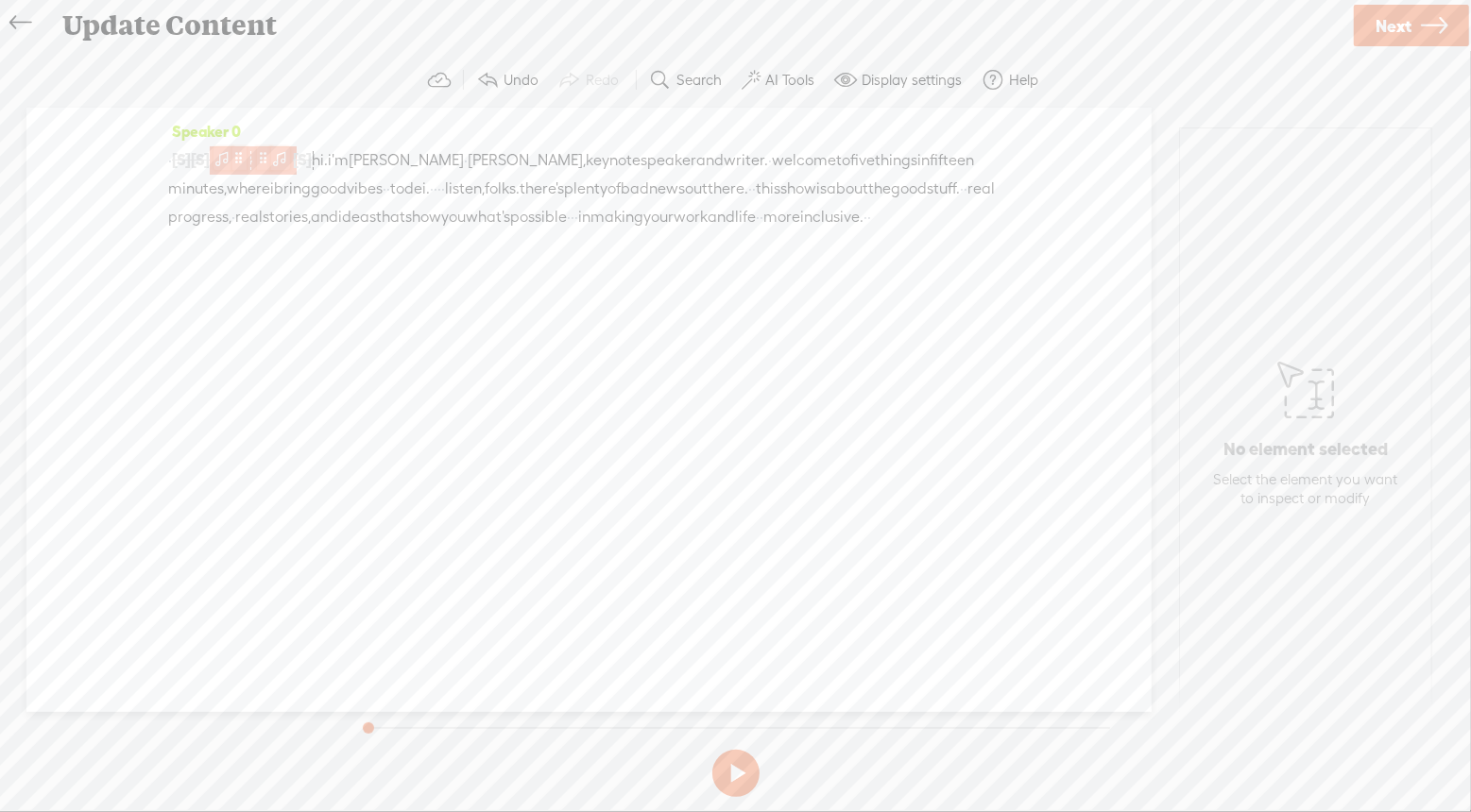
click at [233, 157] on span at bounding box center [222, 158] width 19 height 22
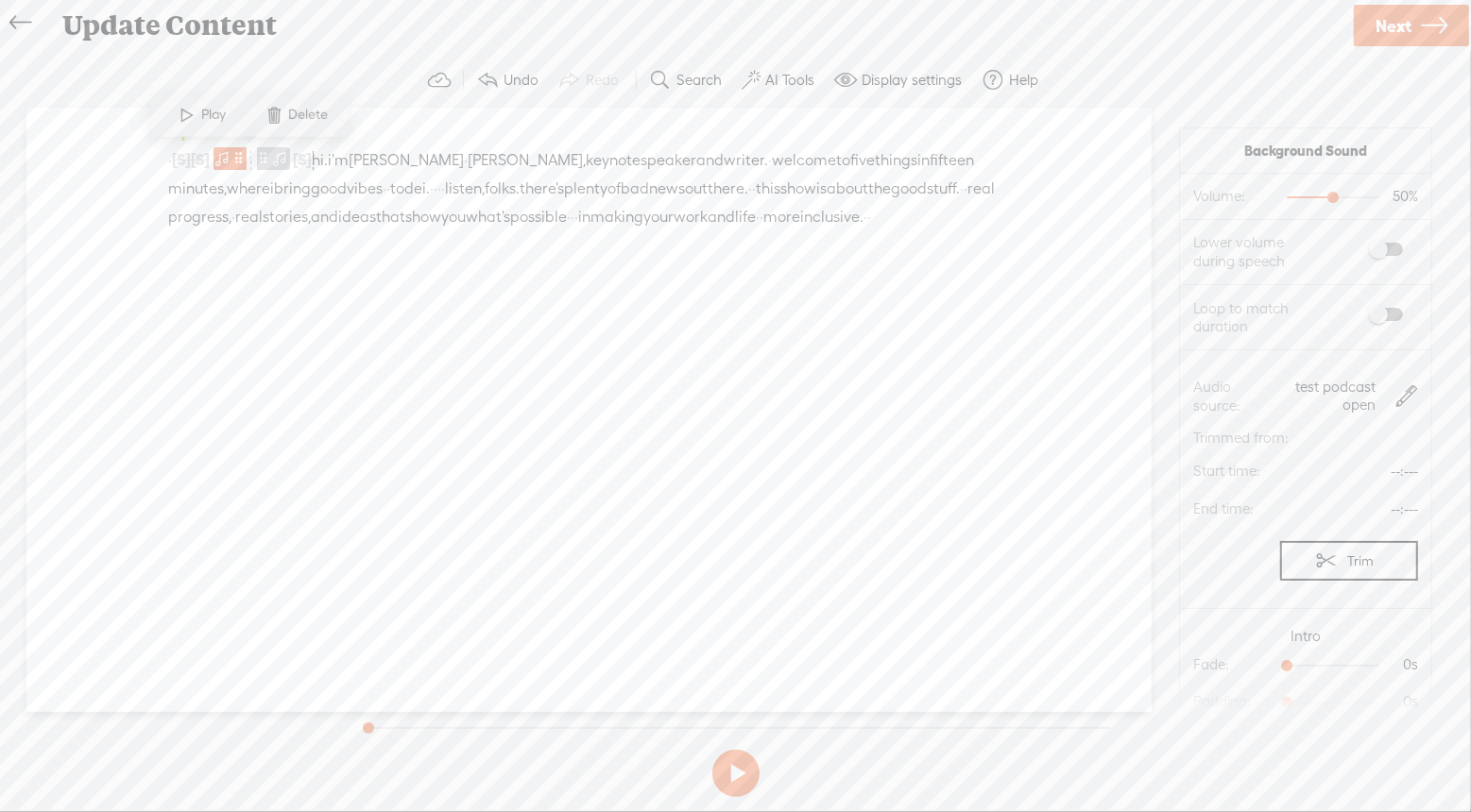
click at [312, 109] on span "Delete" at bounding box center [312, 115] width 45 height 18
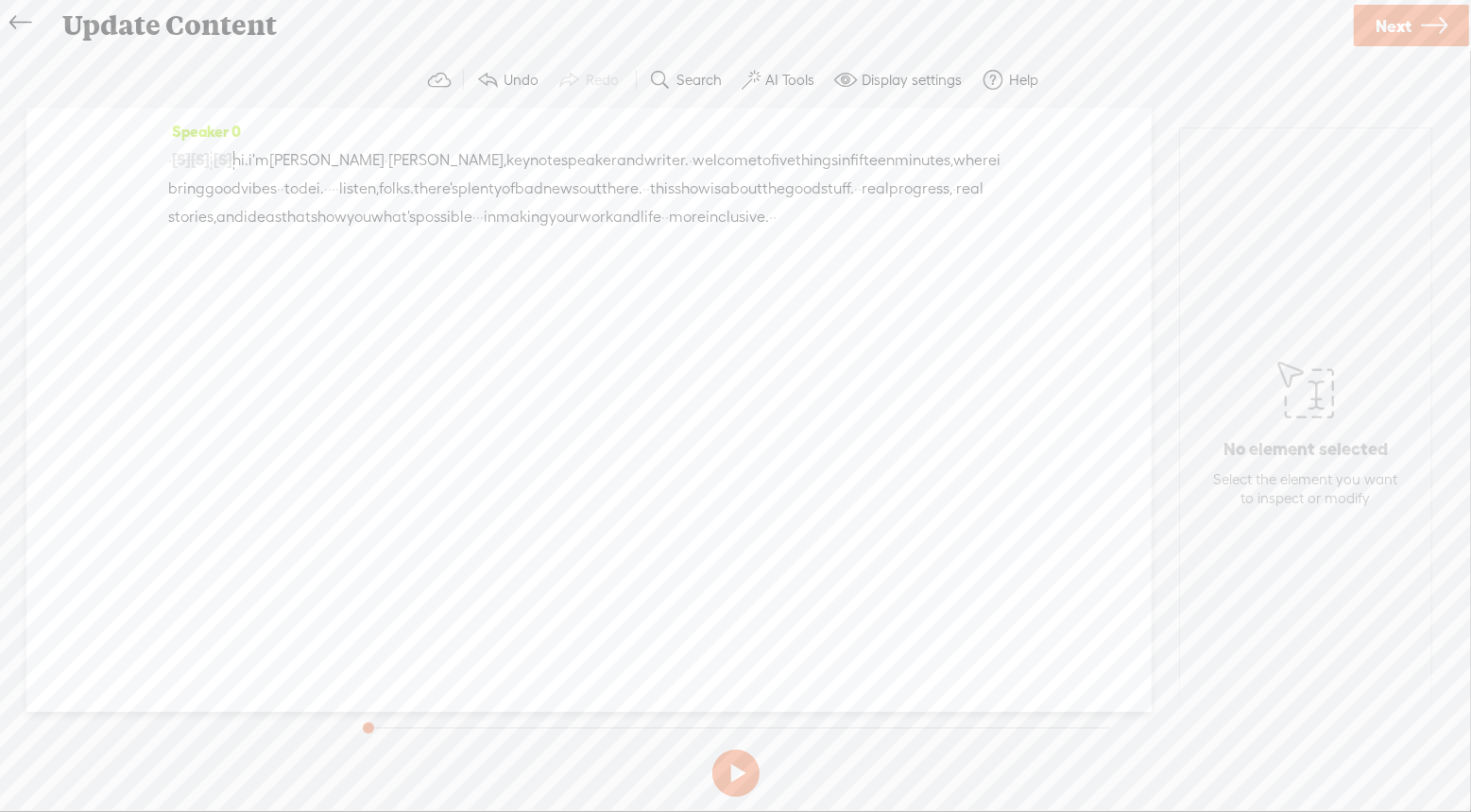
click at [248, 160] on span "hi." at bounding box center [241, 160] width 16 height 28
click at [237, 115] on span "Insert" at bounding box center [245, 114] width 38 height 18
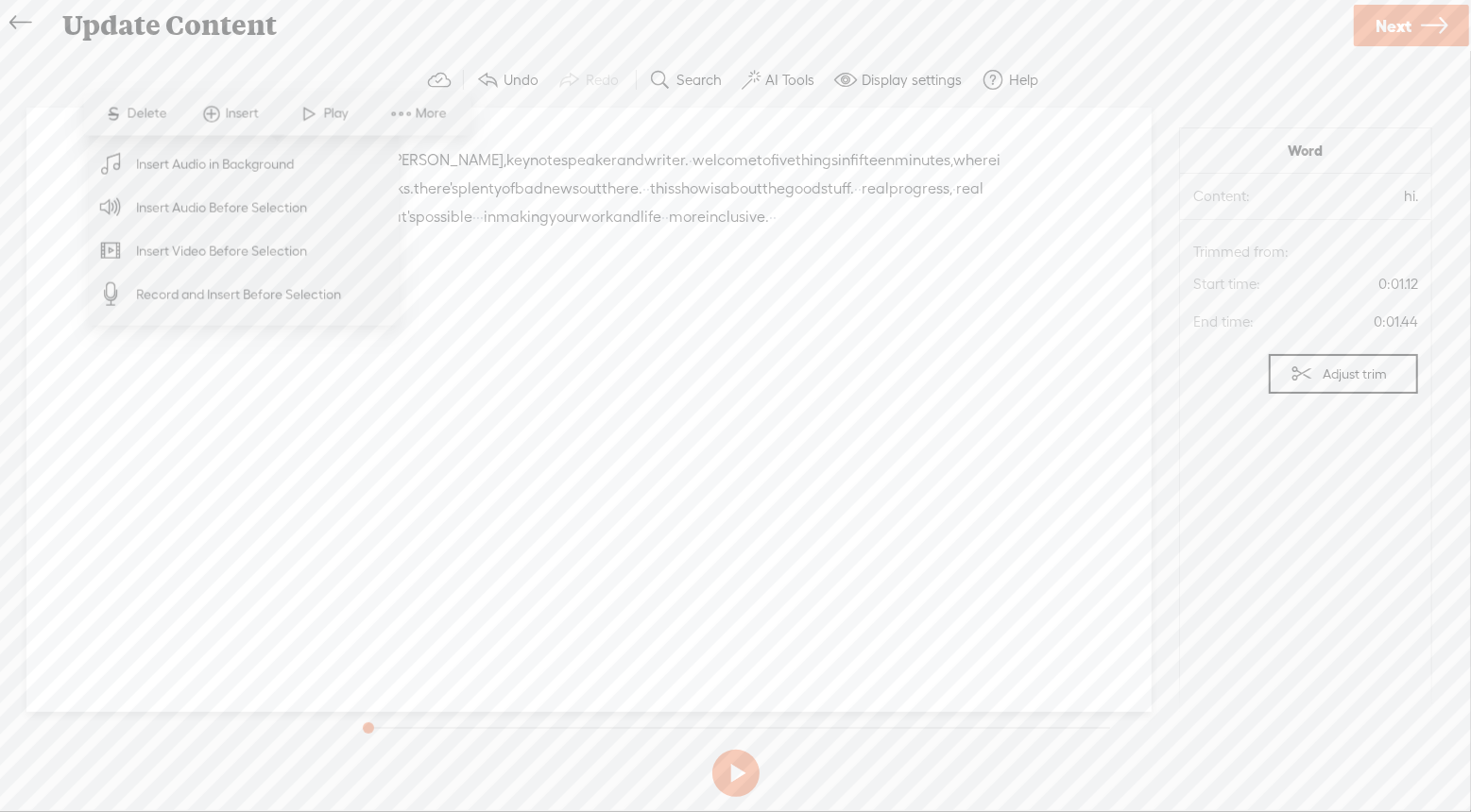
click at [227, 164] on span "Insert Audio in Background" at bounding box center [215, 164] width 233 height 43
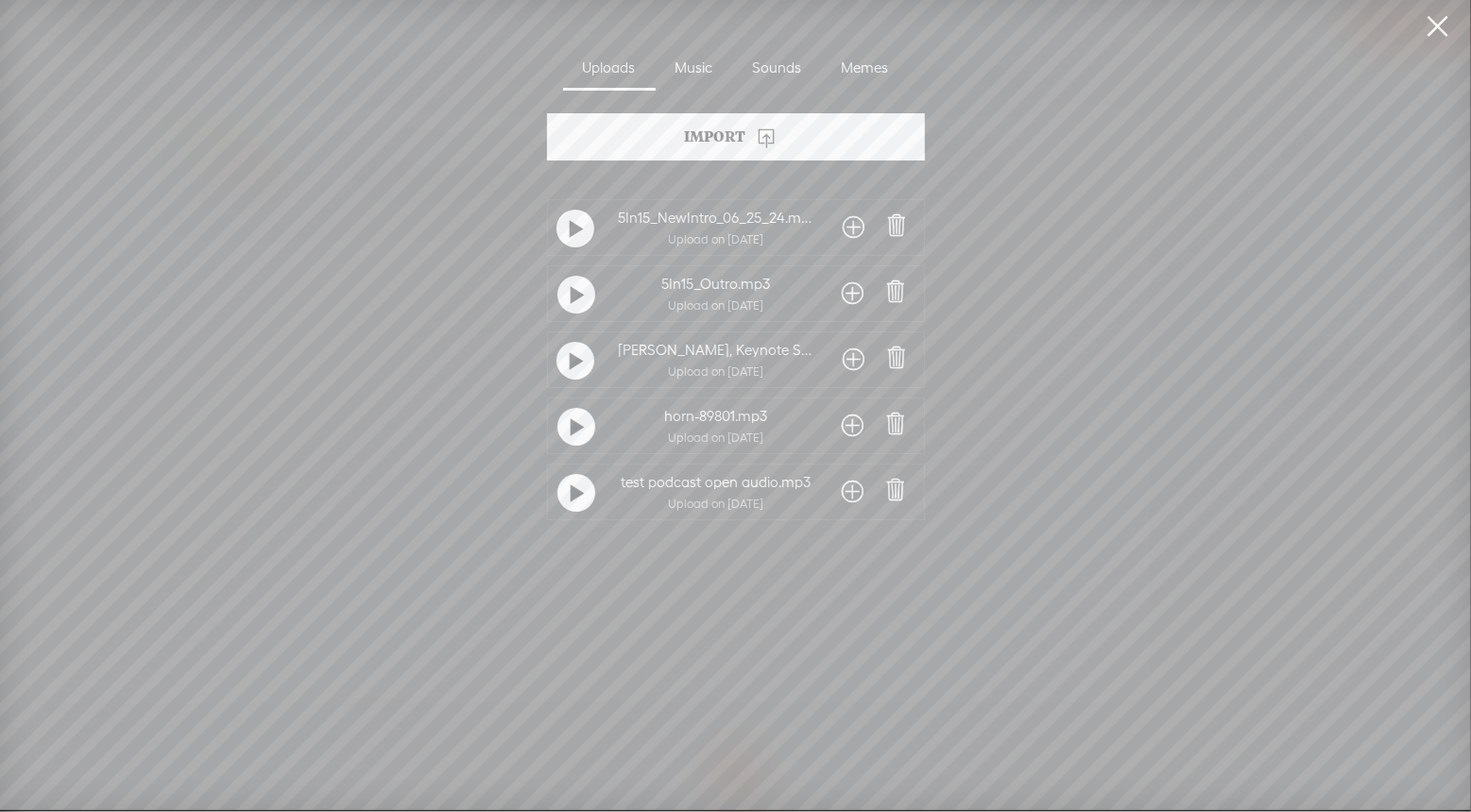
click at [709, 77] on div "Music" at bounding box center [695, 68] width 78 height 44
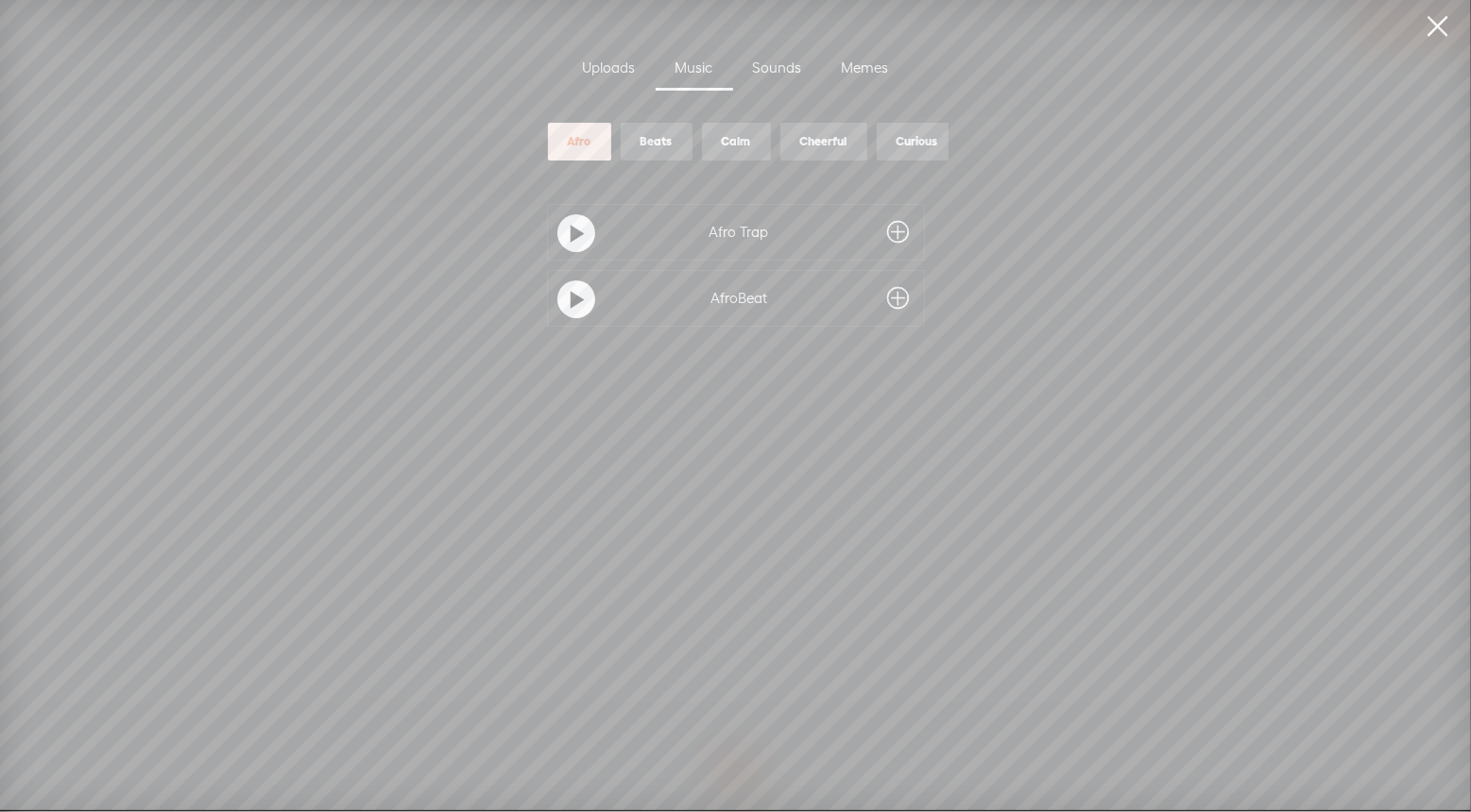
click at [619, 68] on div "Uploads" at bounding box center [609, 68] width 93 height 44
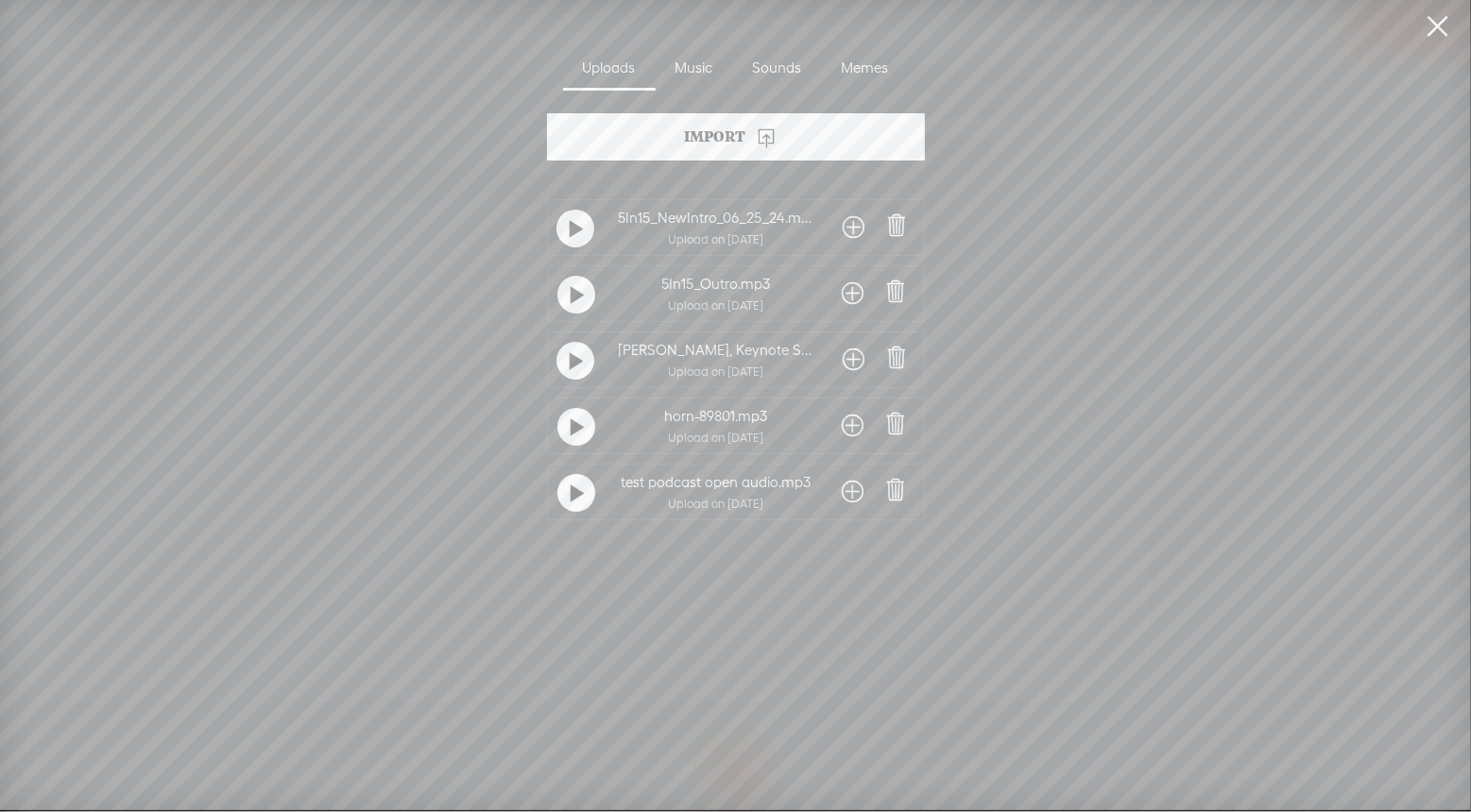
click at [889, 494] on span at bounding box center [896, 490] width 26 height 26
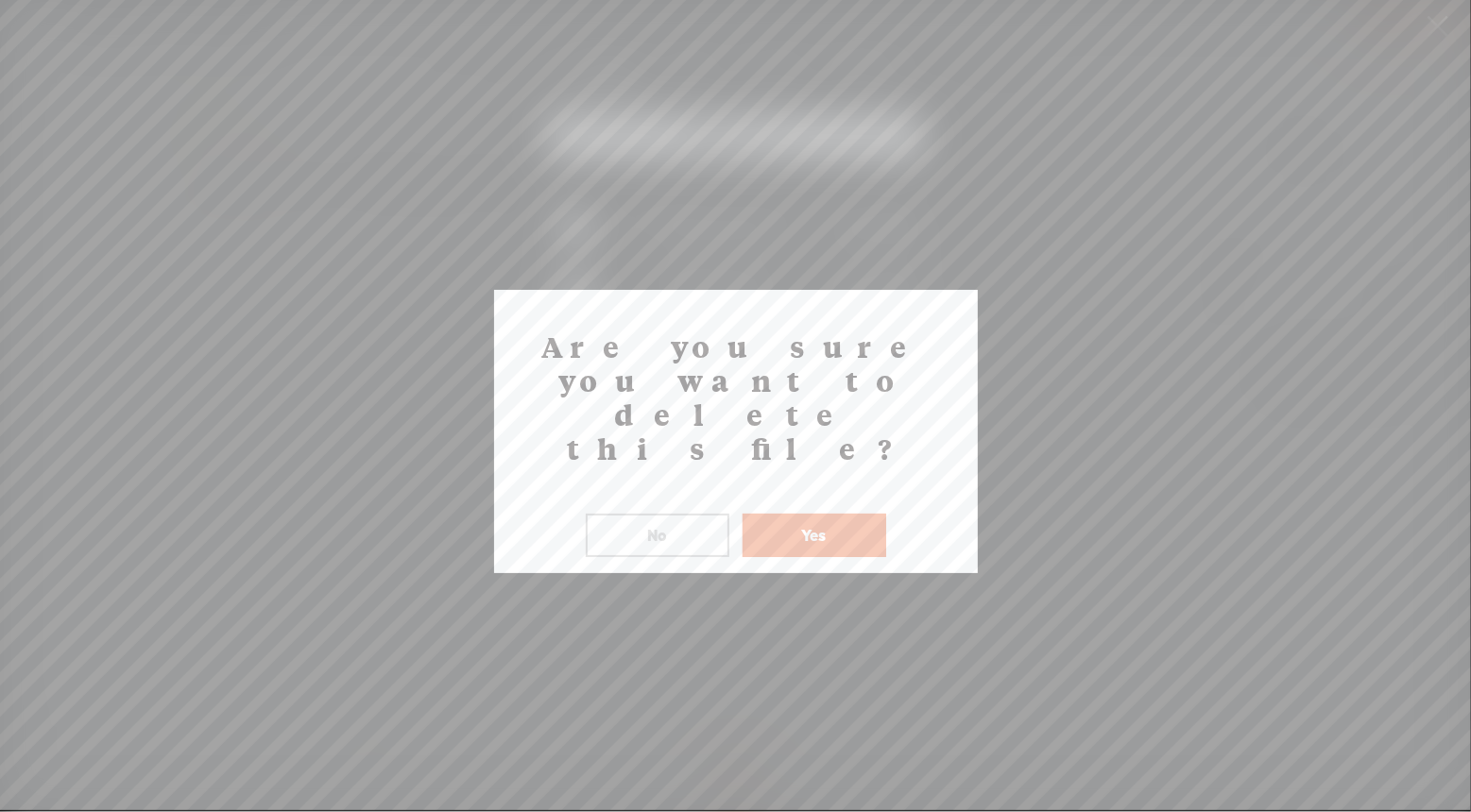
click at [830, 514] on button "Yes" at bounding box center [813, 535] width 143 height 44
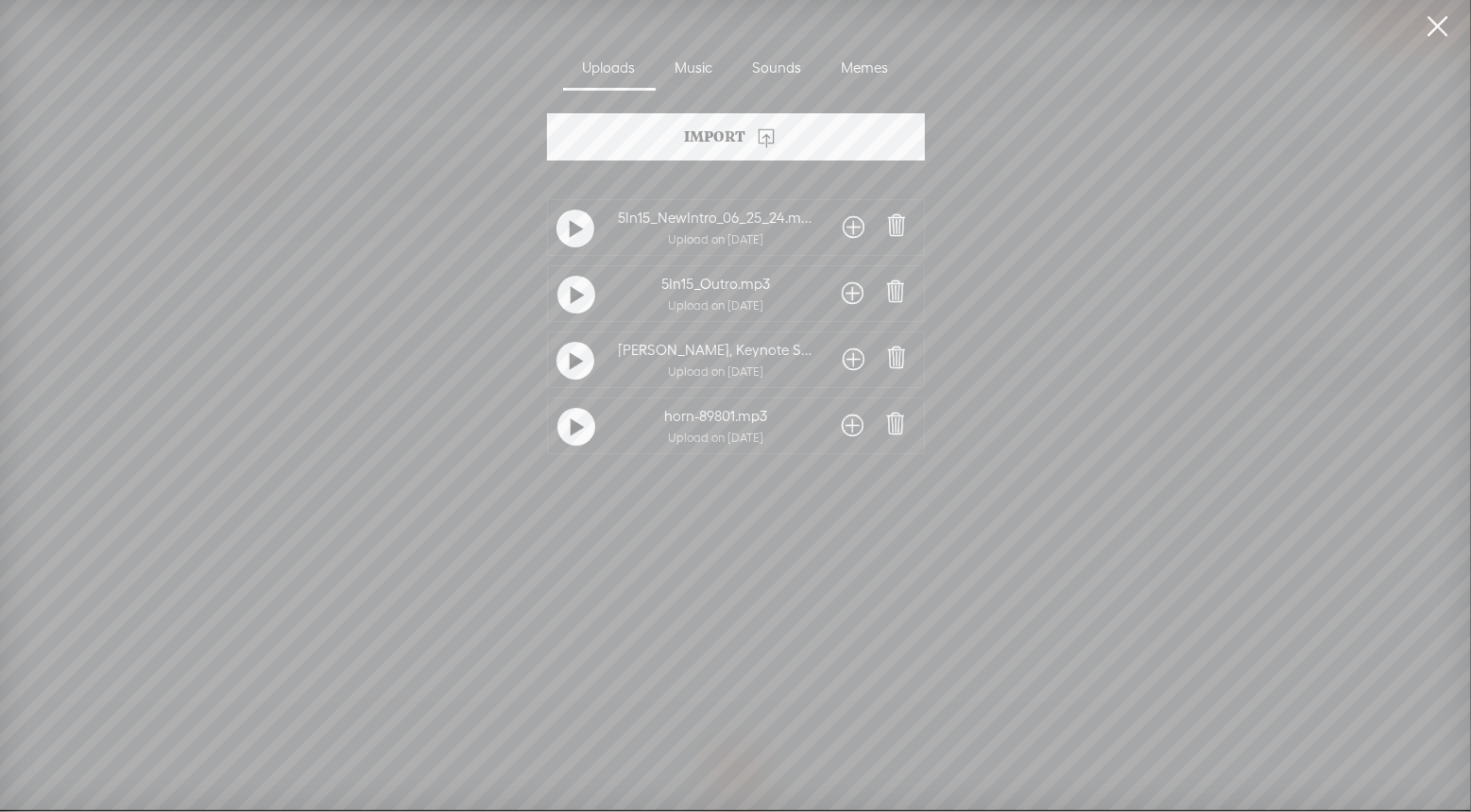
click at [698, 68] on div "Music" at bounding box center [695, 68] width 78 height 44
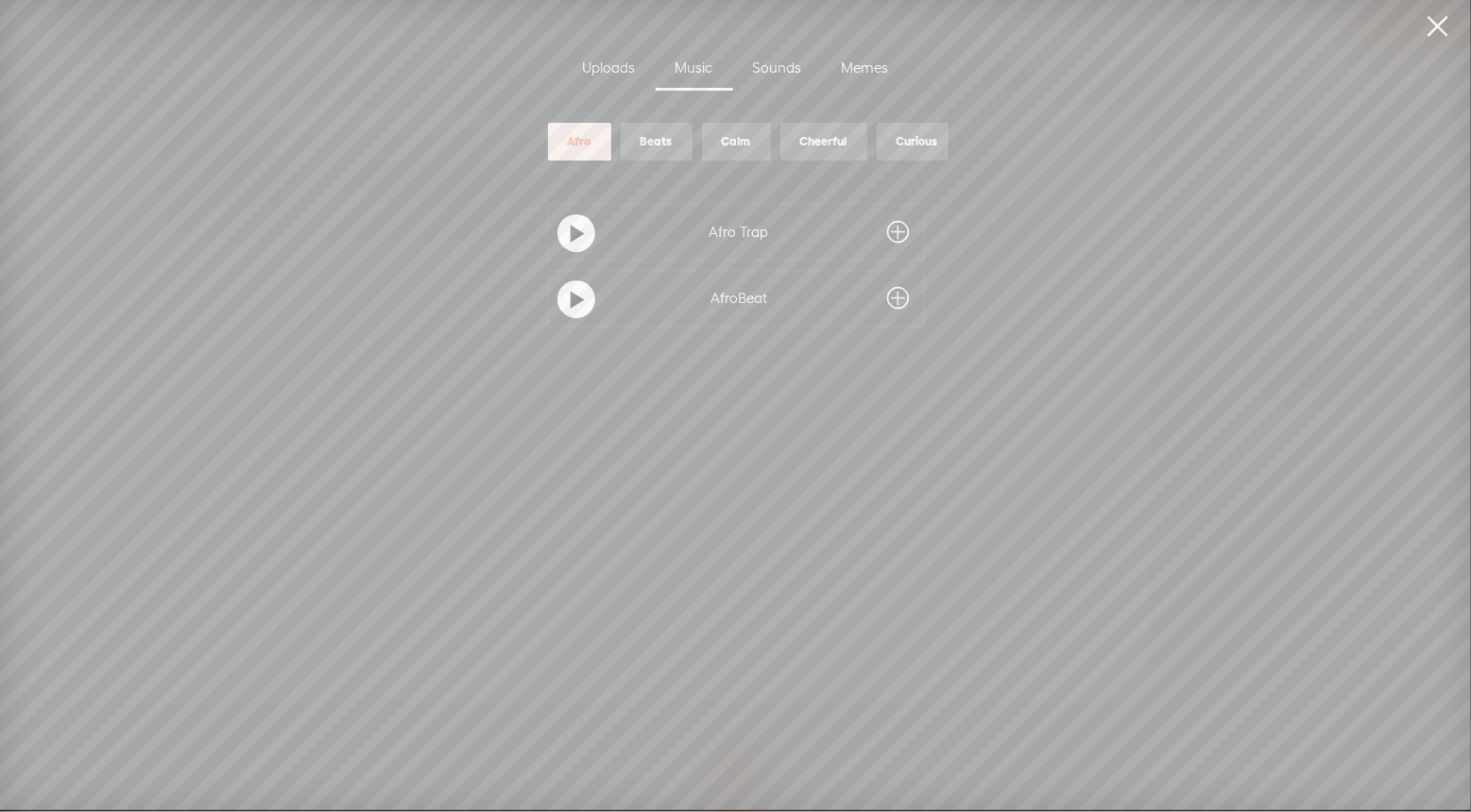
click at [617, 73] on div "Uploads" at bounding box center [609, 68] width 93 height 44
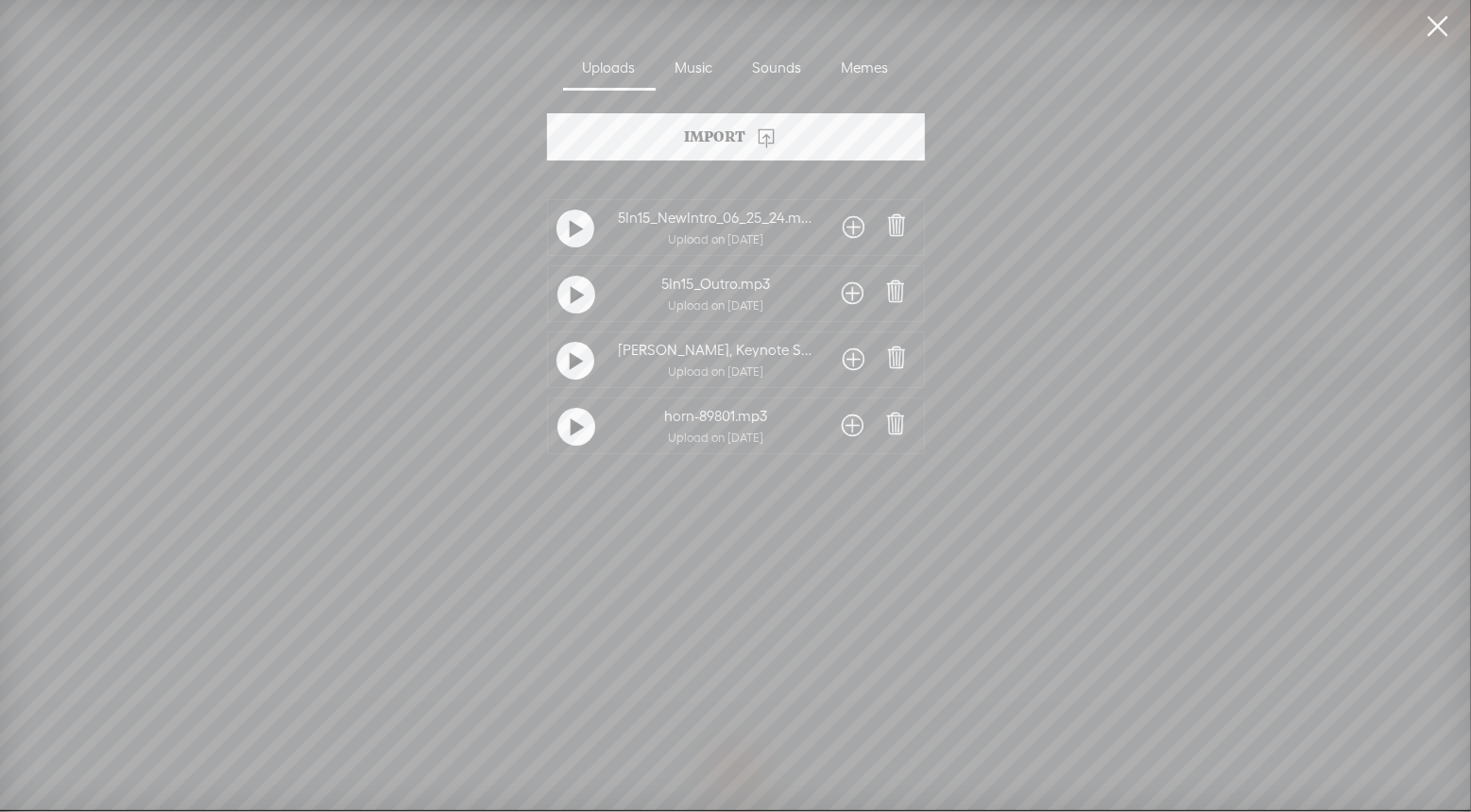
click at [765, 129] on icon at bounding box center [766, 136] width 22 height 22
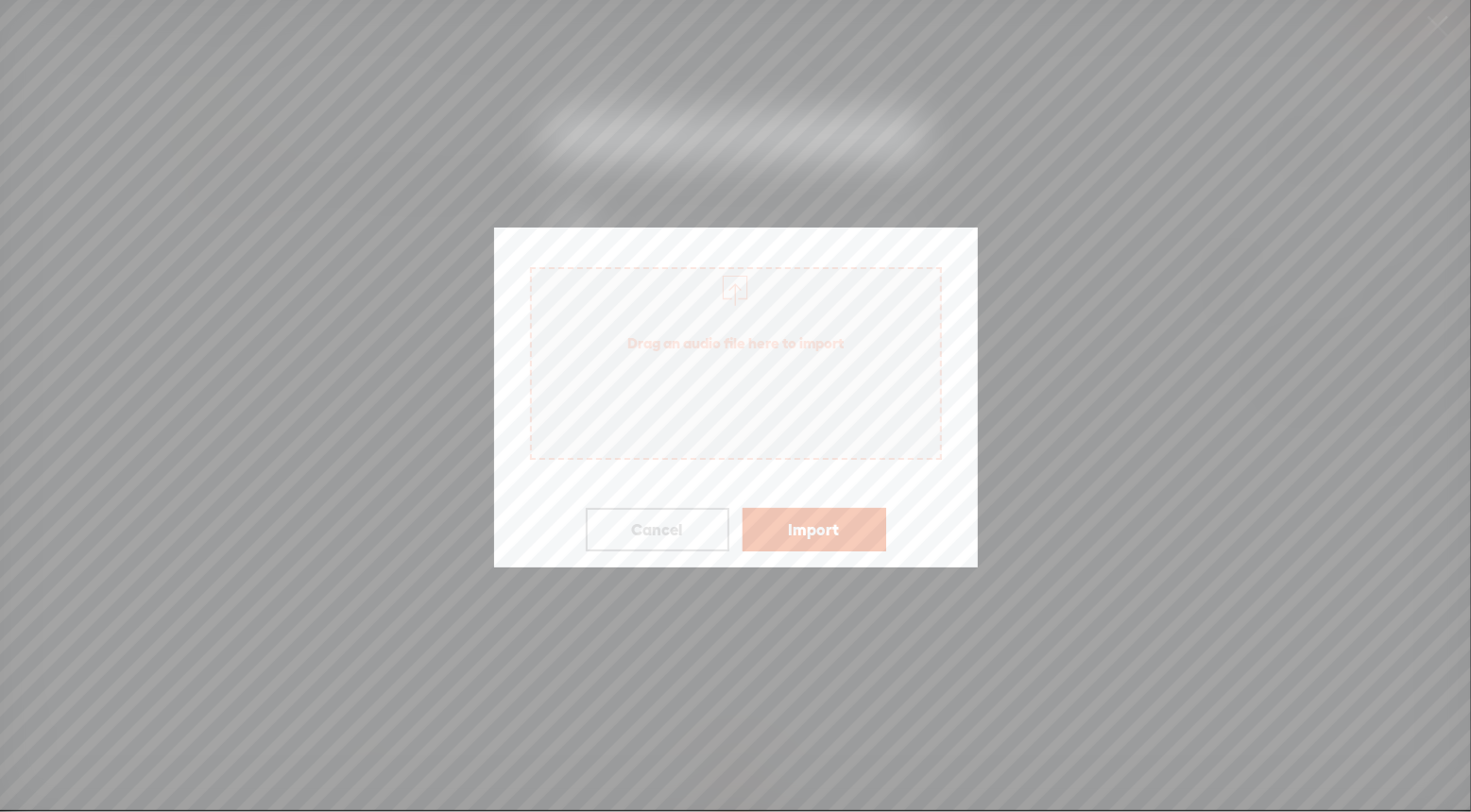
click at [785, 391] on span "Drag an audio file here to import" at bounding box center [736, 363] width 412 height 193
click at [751, 403] on link "Remove file" at bounding box center [736, 402] width 72 height 34
click at [754, 341] on span "Drag an audio file here to import" at bounding box center [736, 343] width 408 height 53
click at [827, 535] on button "Import" at bounding box center [813, 530] width 143 height 44
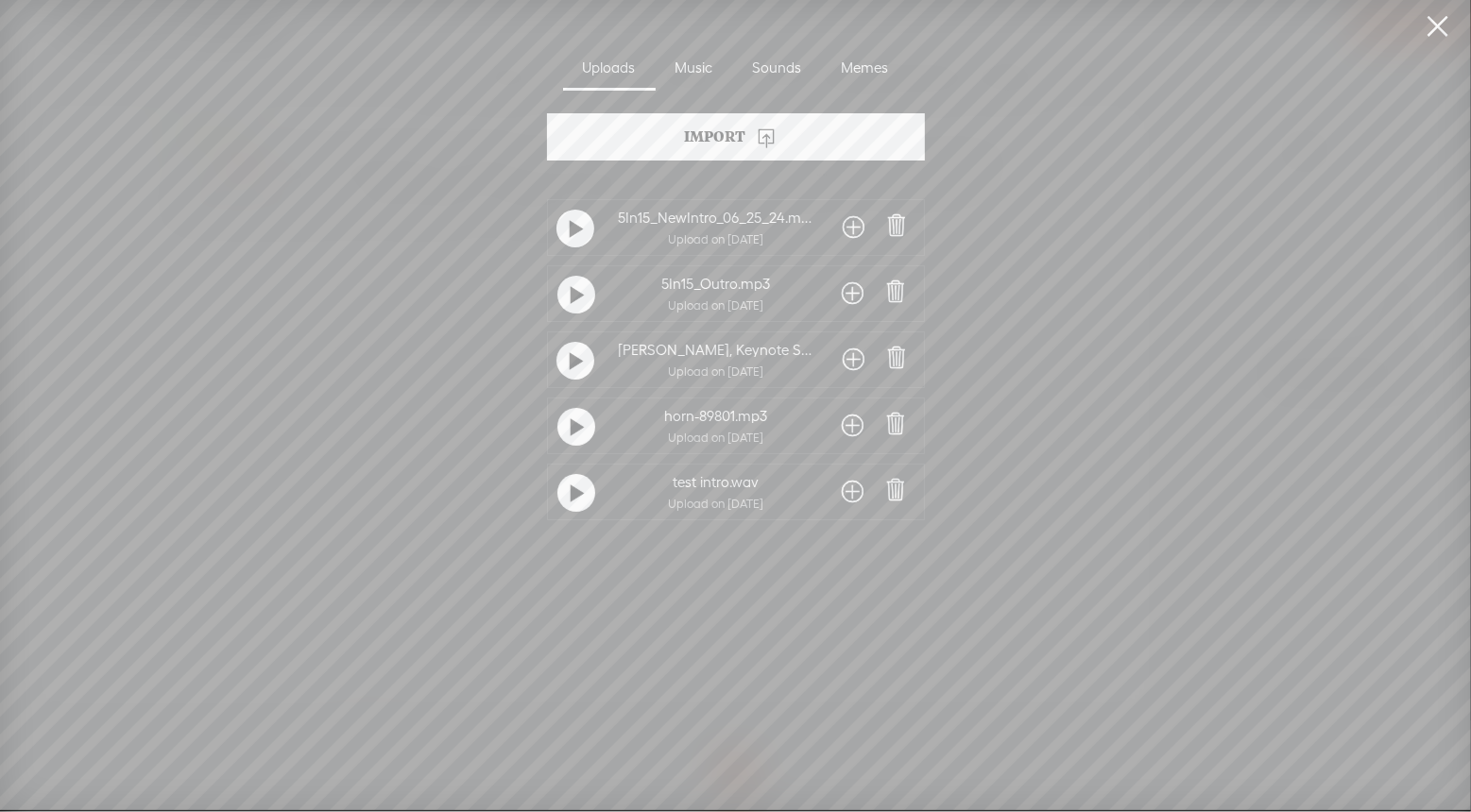
click at [849, 496] on span at bounding box center [853, 492] width 21 height 30
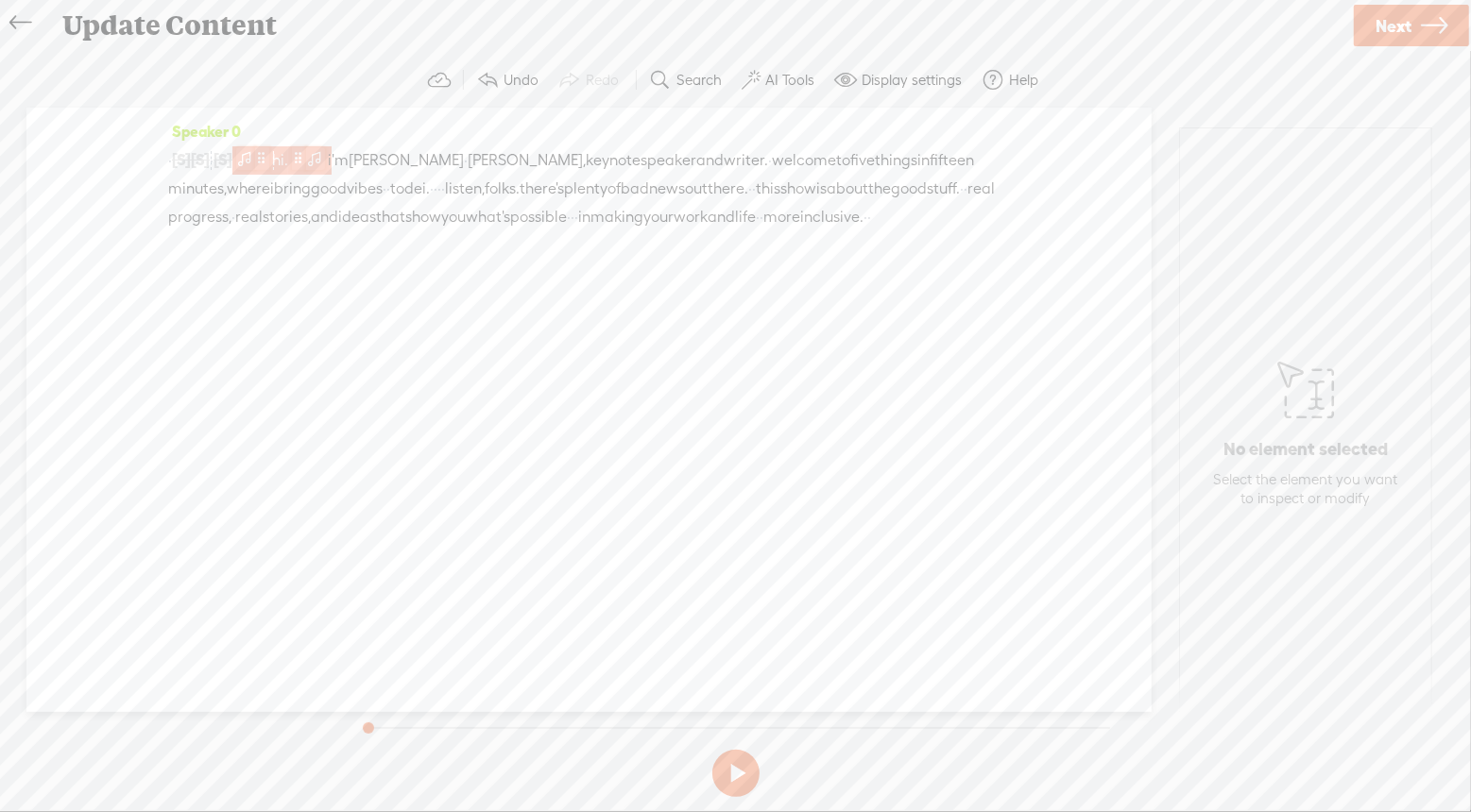
click at [255, 165] on span at bounding box center [245, 158] width 19 height 22
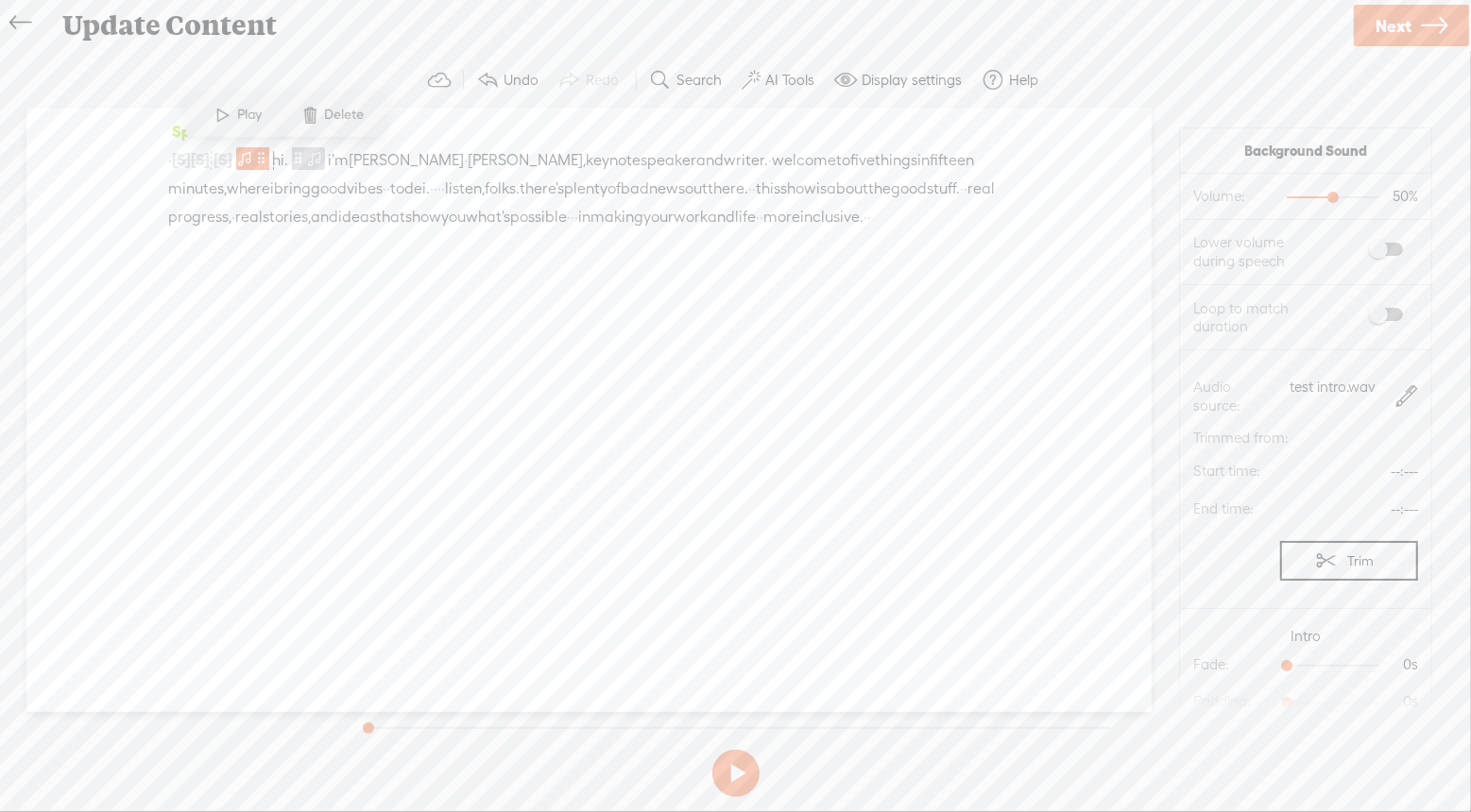
click at [220, 121] on span at bounding box center [223, 115] width 28 height 34
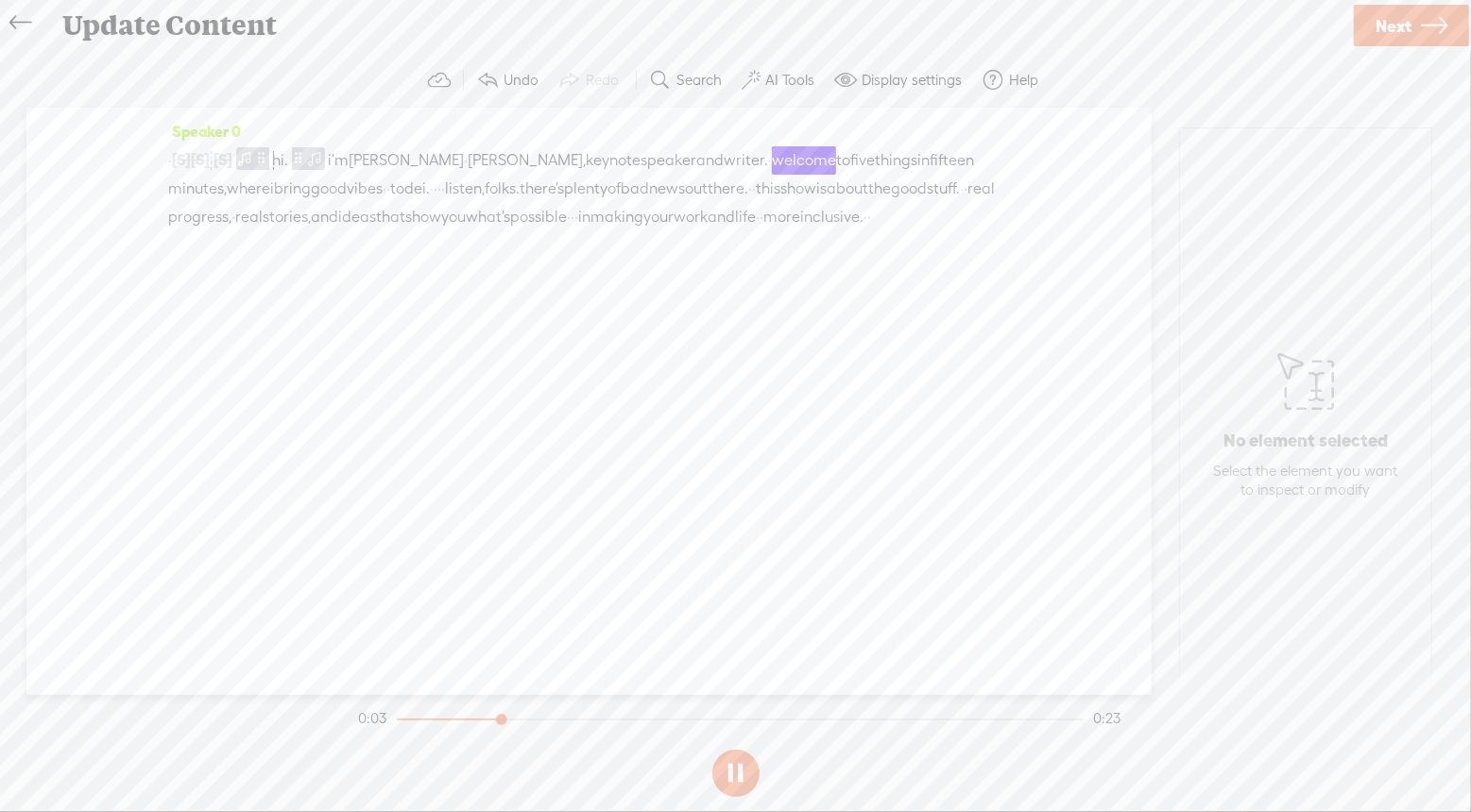
click at [725, 769] on button at bounding box center [736, 773] width 47 height 47
click at [366, 162] on div "· [S] · [S] · · [S] · hi. i'm [PERSON_NAME] · [PERSON_NAME], keynote speaker an…" at bounding box center [589, 188] width 842 height 86
click at [325, 162] on span at bounding box center [315, 157] width 19 height 22
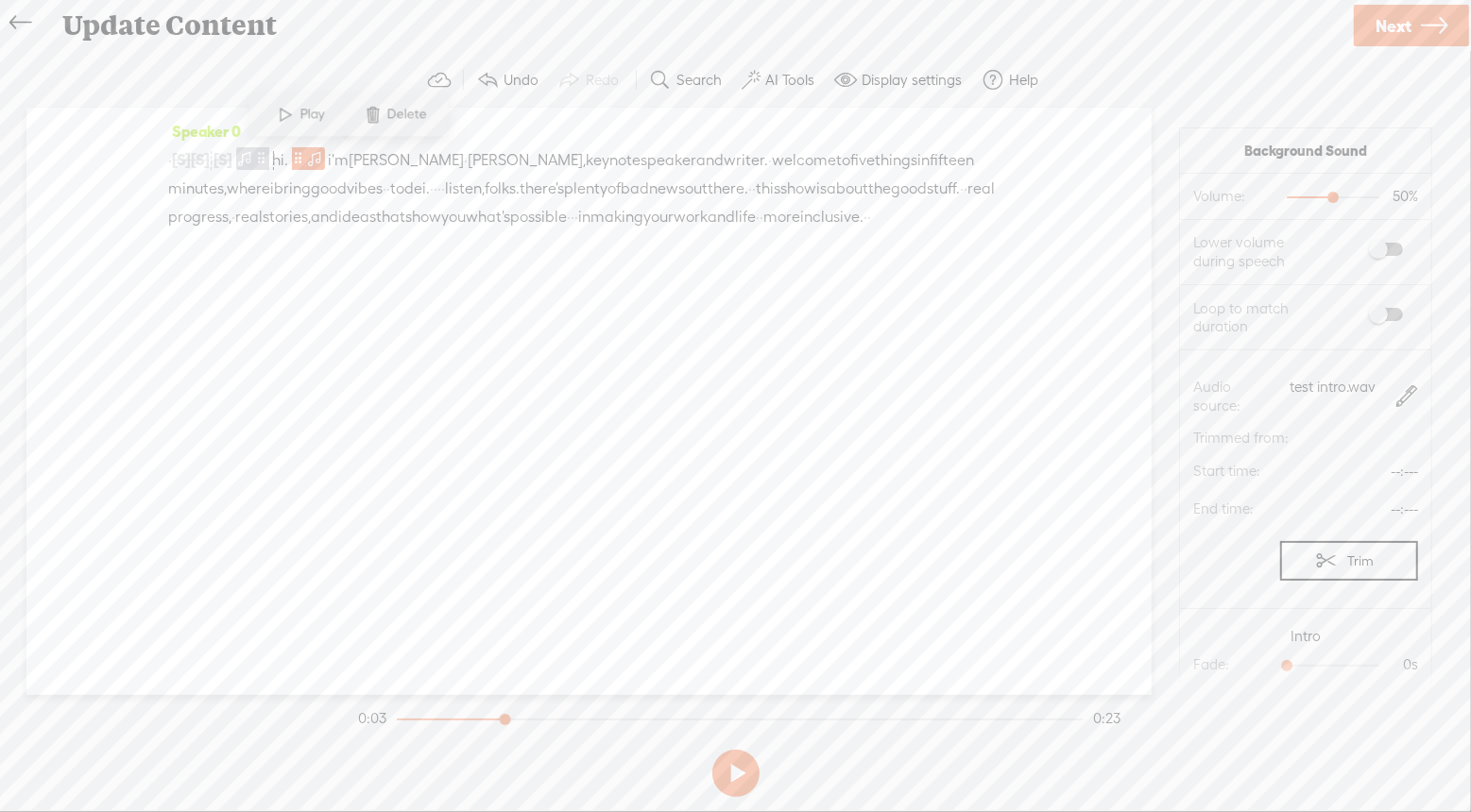
click at [383, 114] on span at bounding box center [373, 115] width 28 height 34
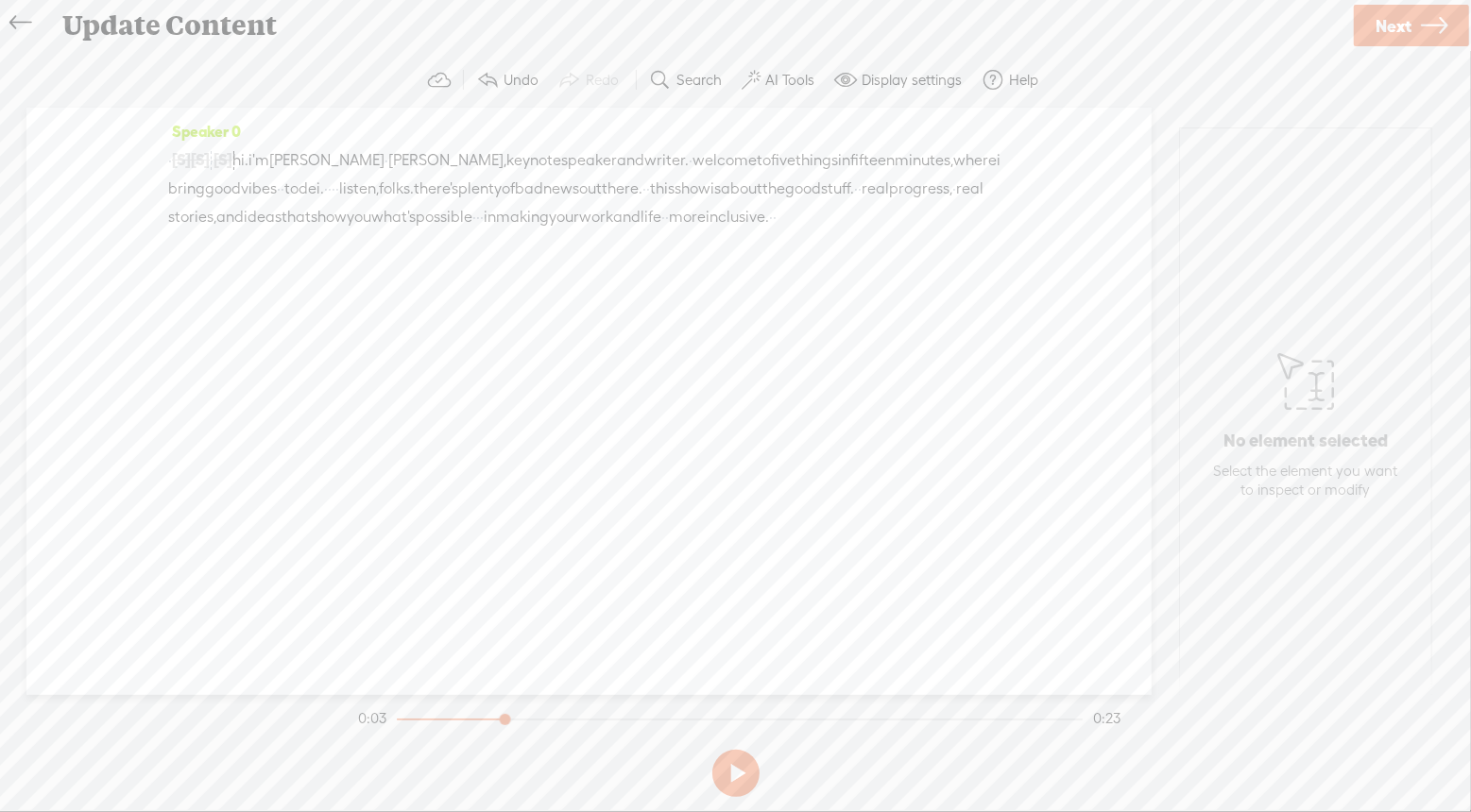
click at [233, 165] on span "[S]" at bounding box center [222, 159] width 19 height 17
click at [245, 109] on span at bounding box center [228, 114] width 43 height 39
click at [209, 159] on span "[S]" at bounding box center [200, 159] width 19 height 17
click at [213, 114] on span "Restore" at bounding box center [230, 114] width 50 height 18
click at [191, 153] on span "[S]" at bounding box center [180, 159] width 19 height 17
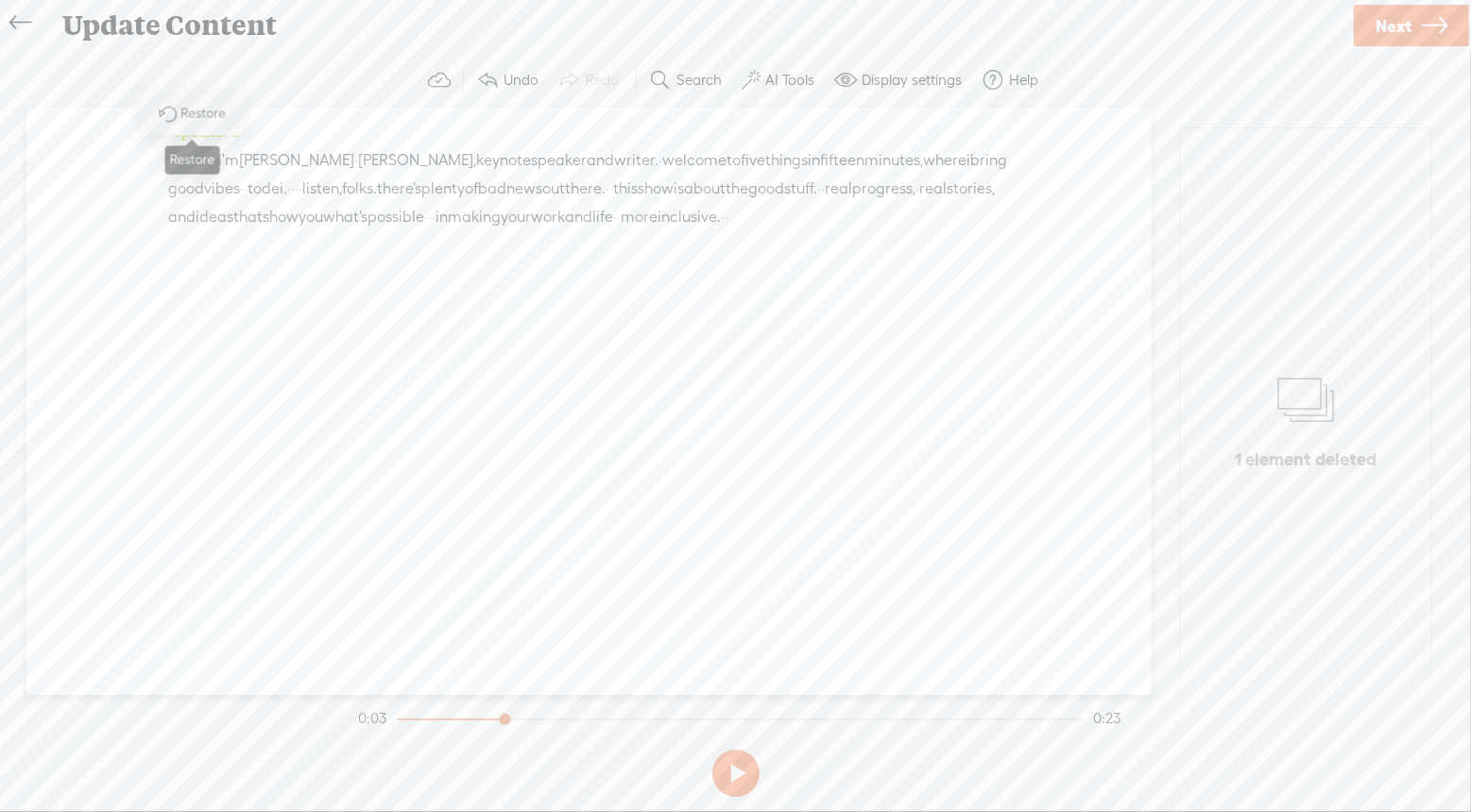
click at [192, 112] on span "Restore" at bounding box center [206, 114] width 50 height 18
click at [179, 154] on span "·" at bounding box center [177, 159] width 4 height 28
click at [174, 115] on span "Insert" at bounding box center [165, 114] width 38 height 18
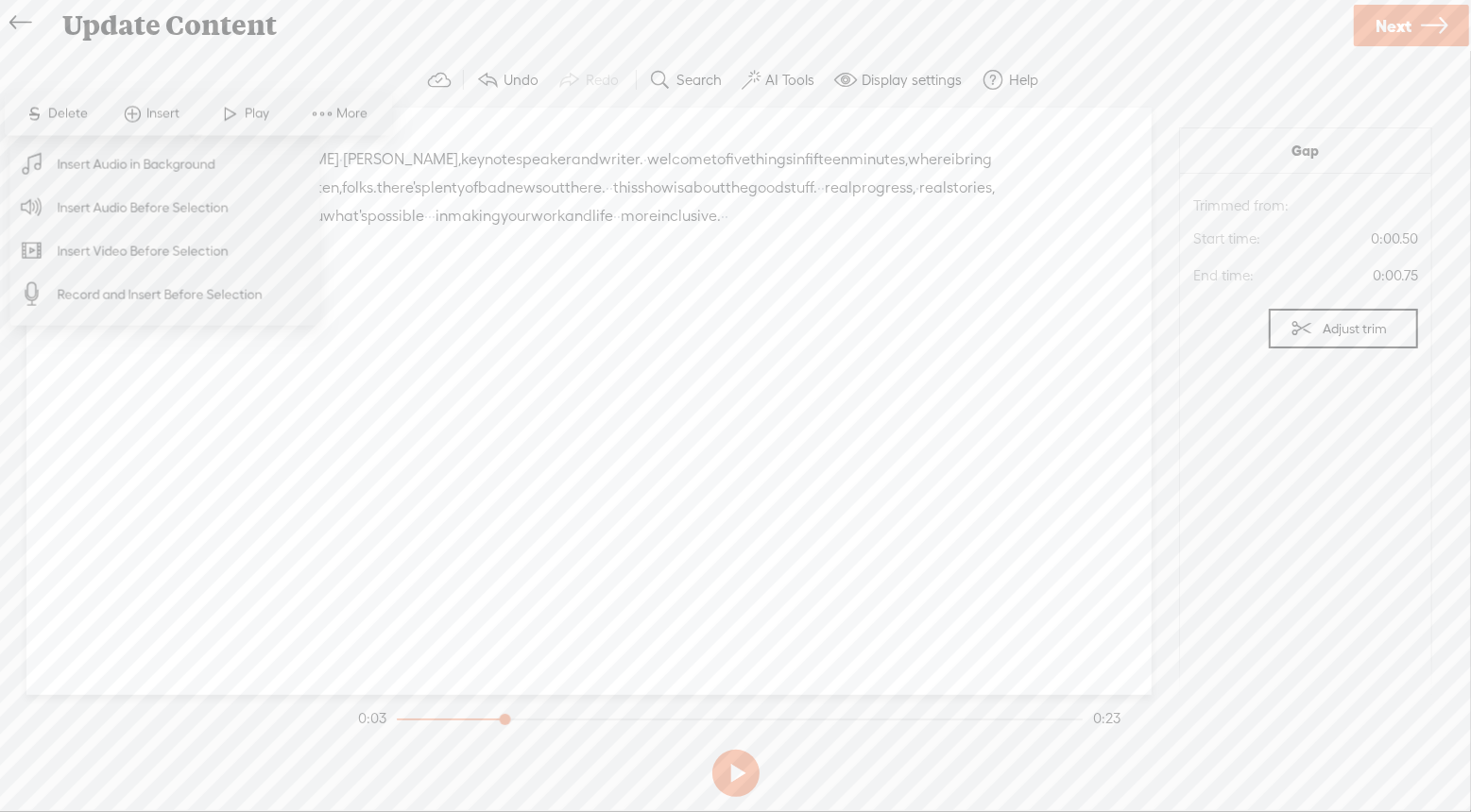
click at [192, 167] on span "Insert Audio in Background" at bounding box center [135, 164] width 233 height 43
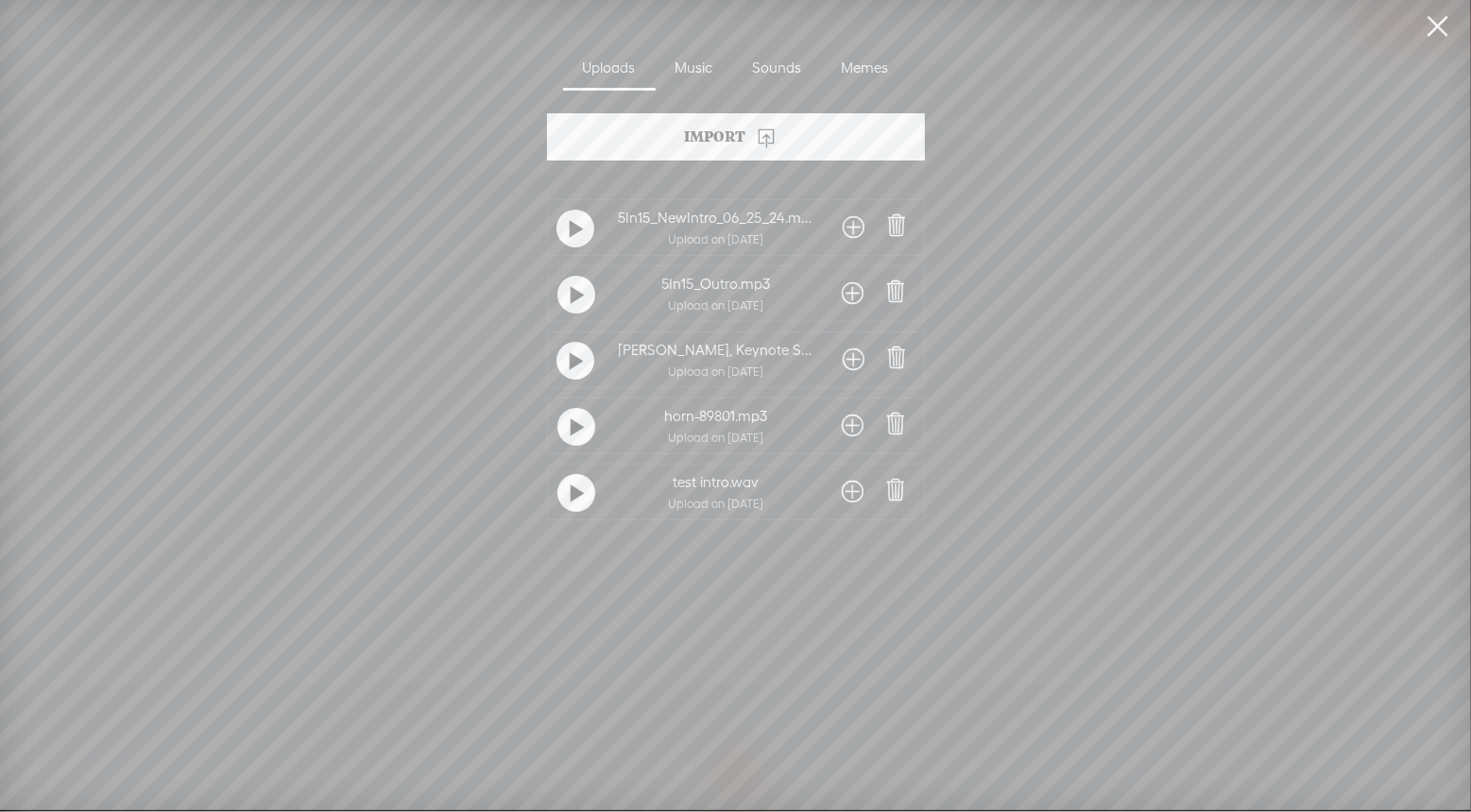
click at [891, 497] on span at bounding box center [896, 490] width 26 height 26
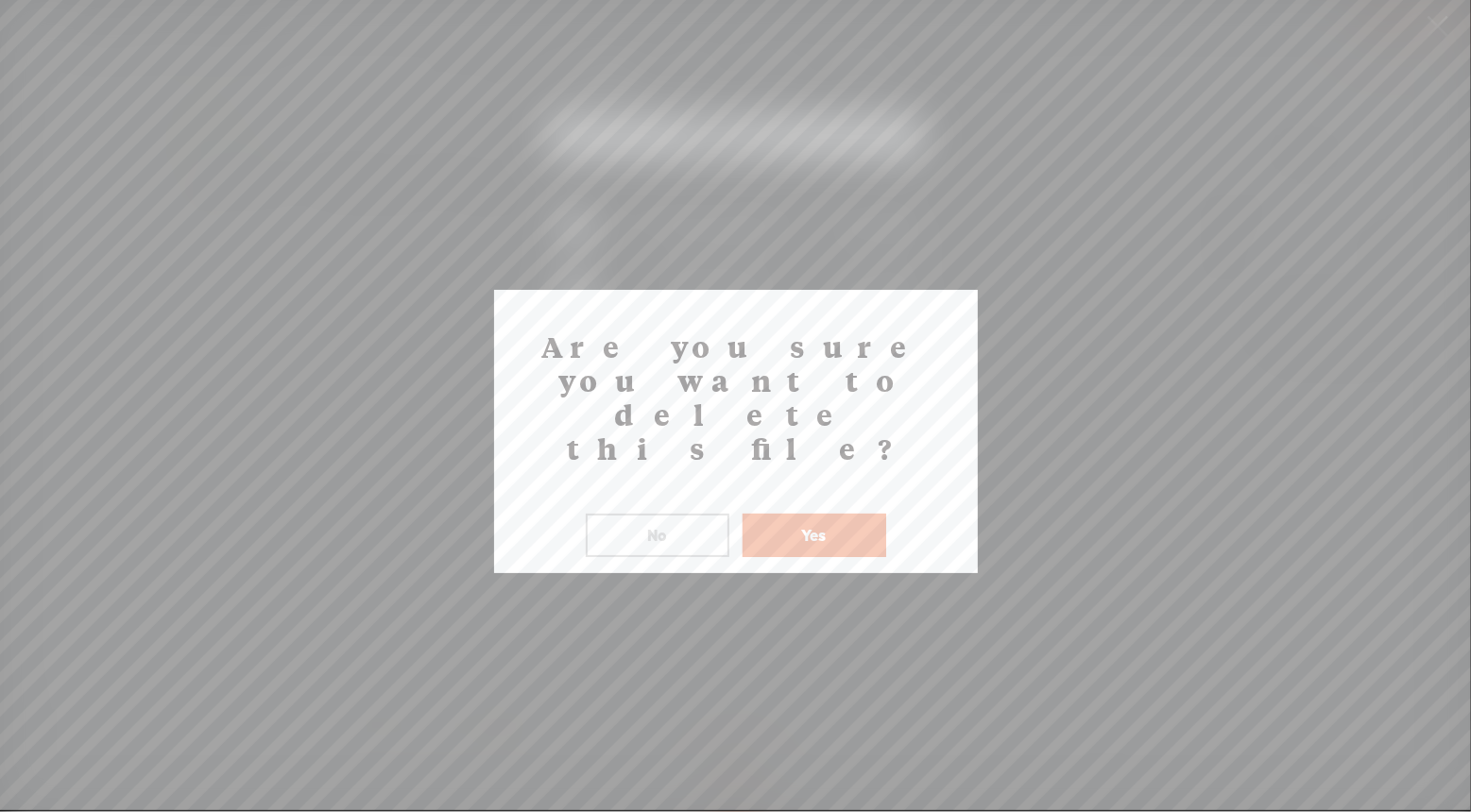
click at [814, 514] on button "Yes" at bounding box center [813, 535] width 143 height 44
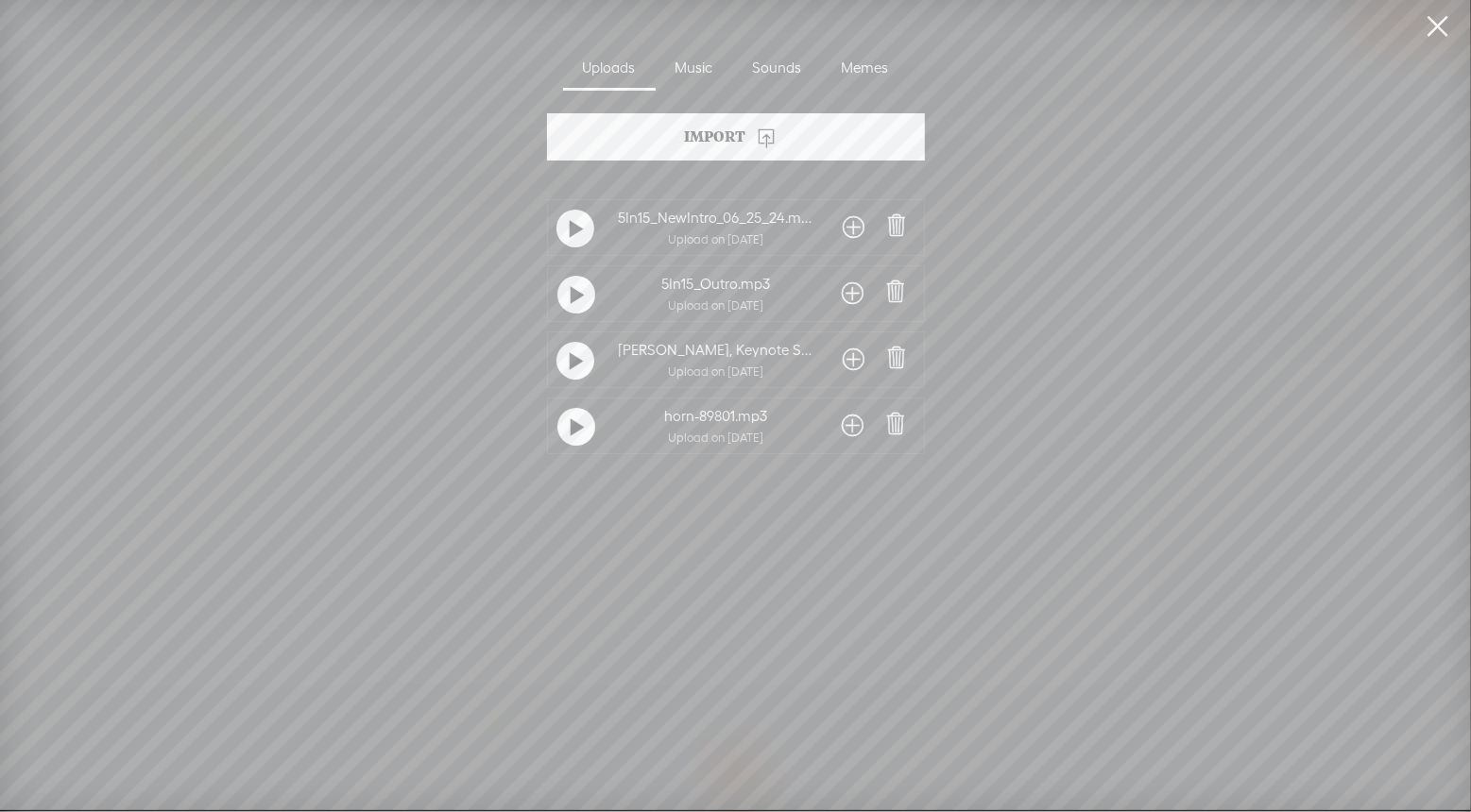
click at [769, 139] on icon at bounding box center [766, 136] width 22 height 22
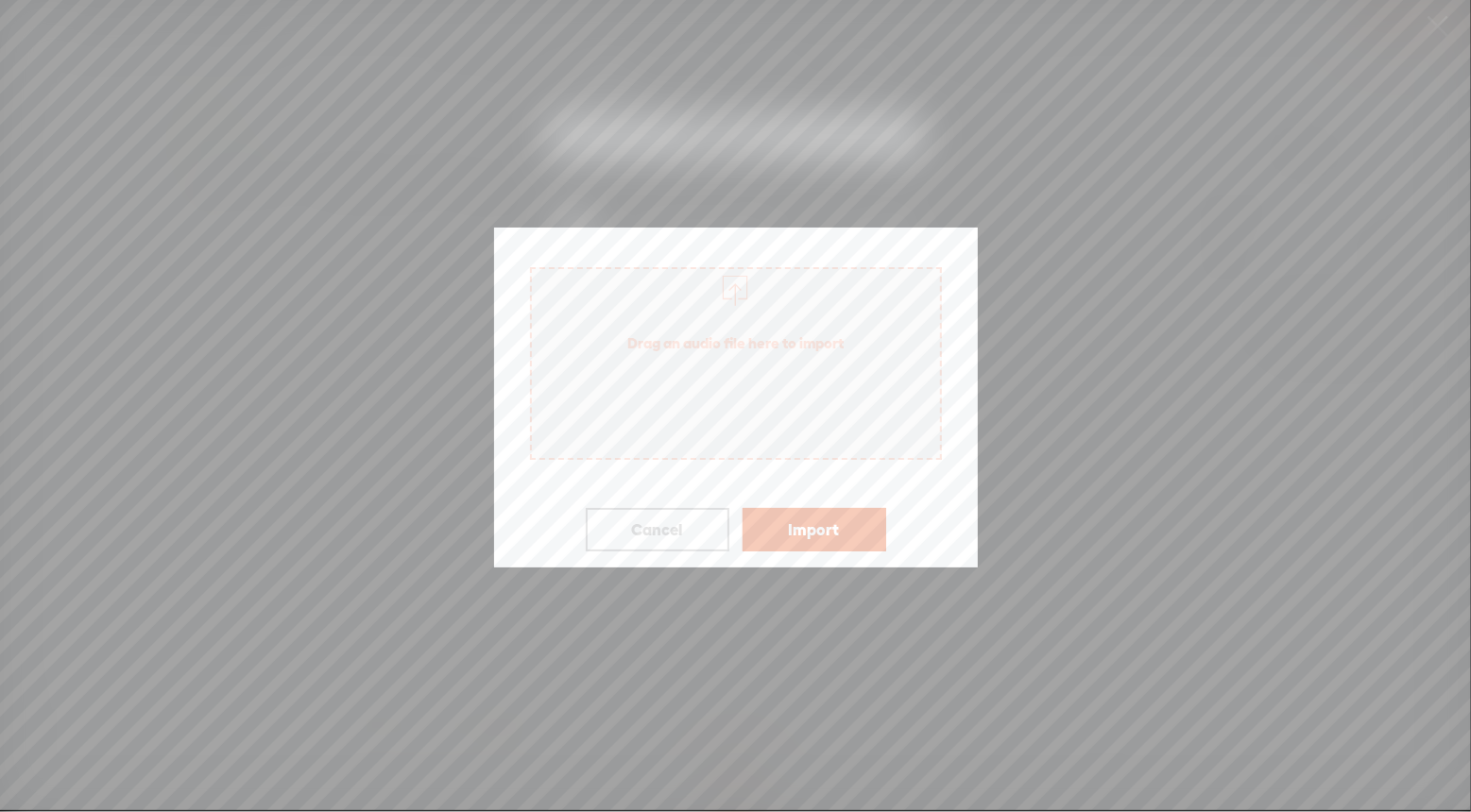
click at [758, 339] on span "Drag an audio file here to import" at bounding box center [736, 343] width 408 height 53
click at [809, 529] on button "Import" at bounding box center [813, 530] width 143 height 44
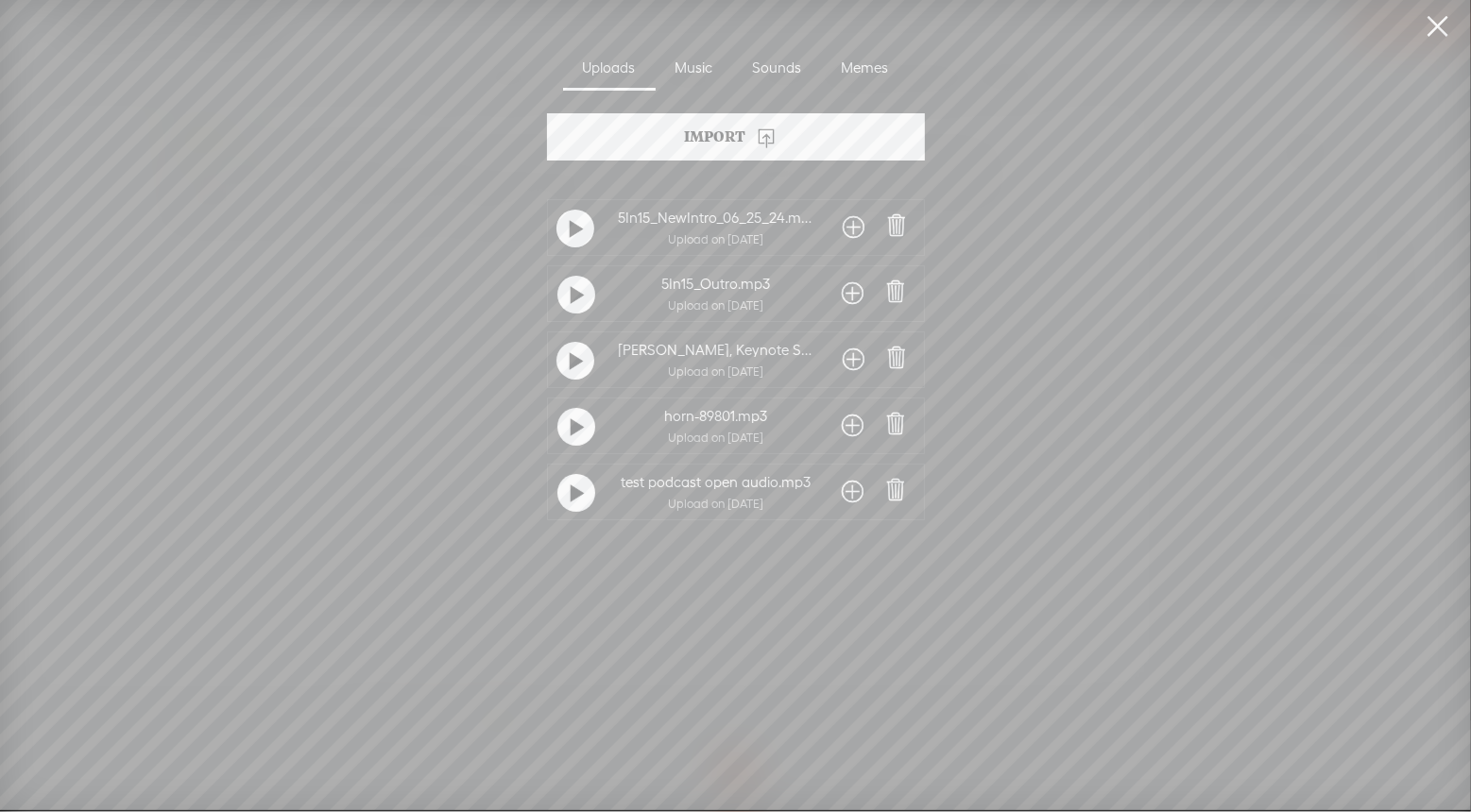
click at [843, 491] on span at bounding box center [853, 492] width 21 height 30
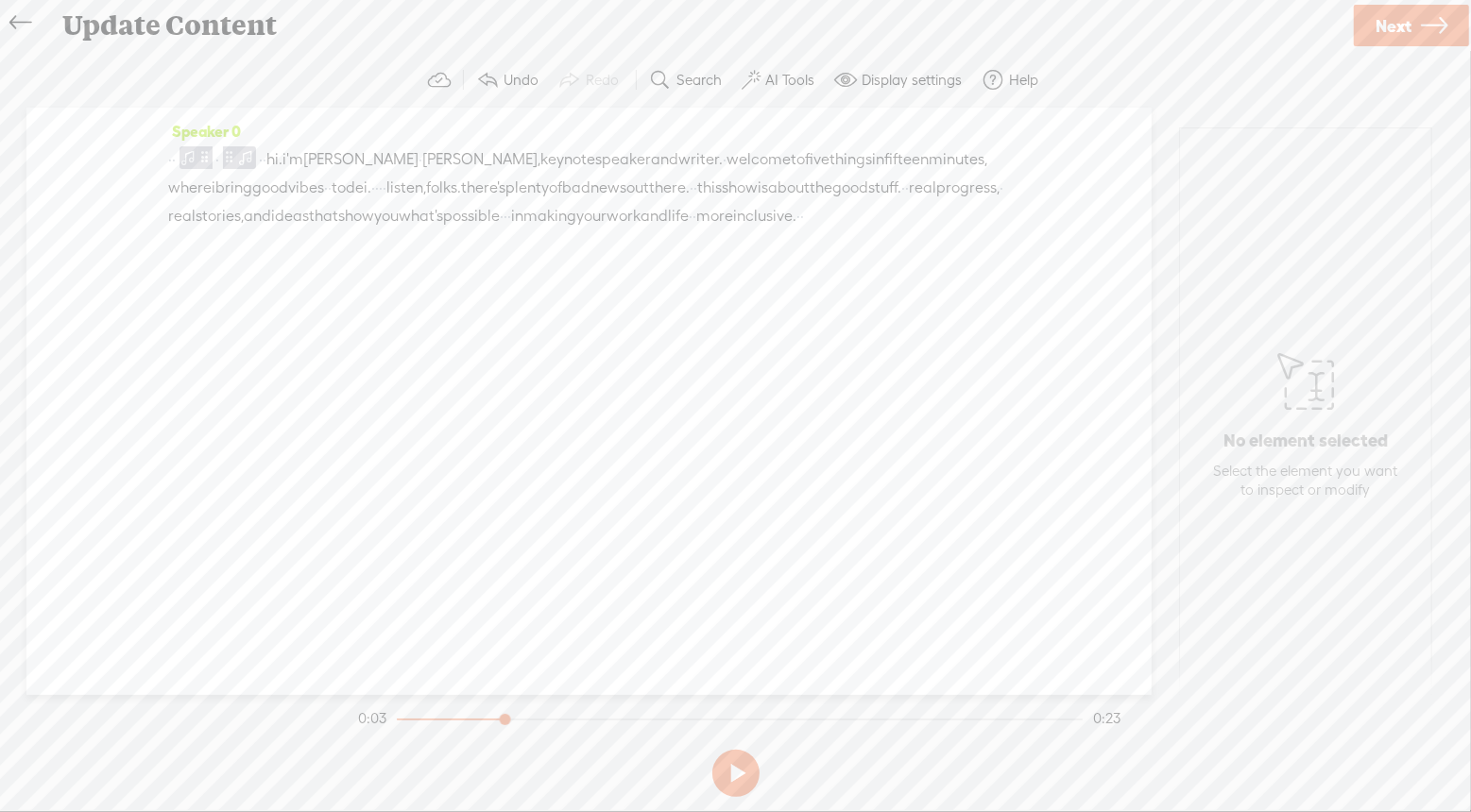
click at [171, 159] on span "·" at bounding box center [170, 159] width 4 height 28
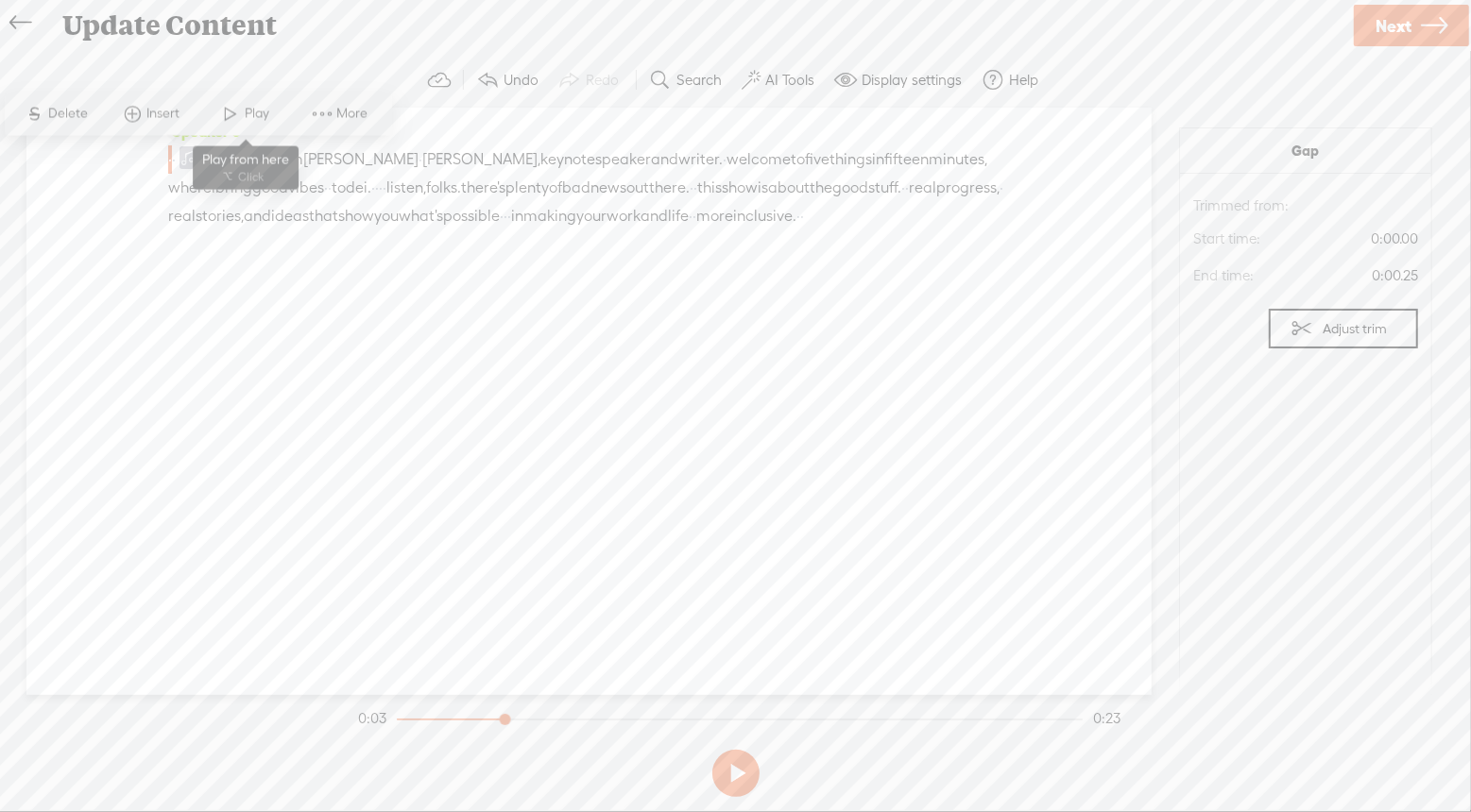
click at [253, 110] on span "Play" at bounding box center [260, 114] width 29 height 18
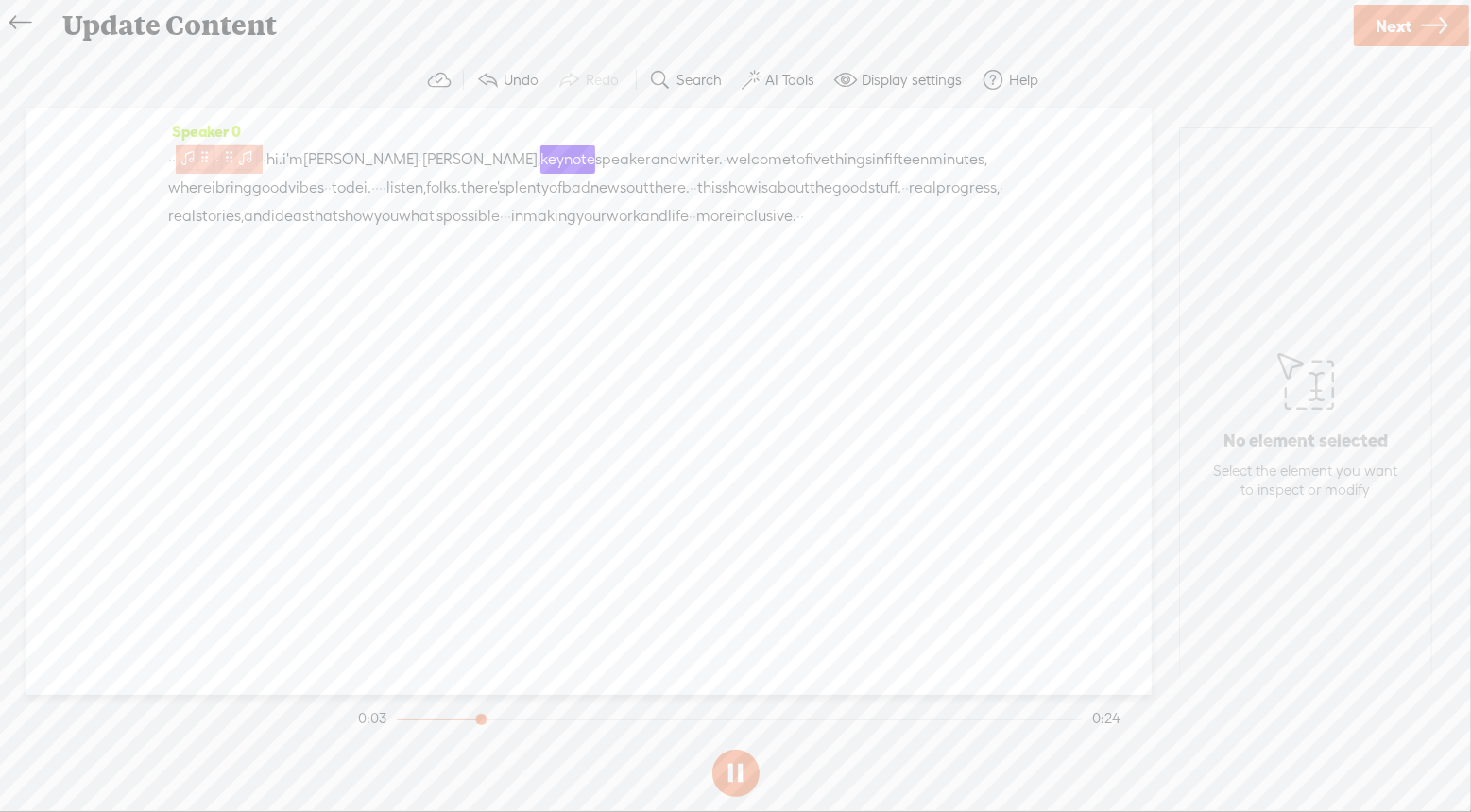
click at [256, 154] on span at bounding box center [245, 156] width 19 height 22
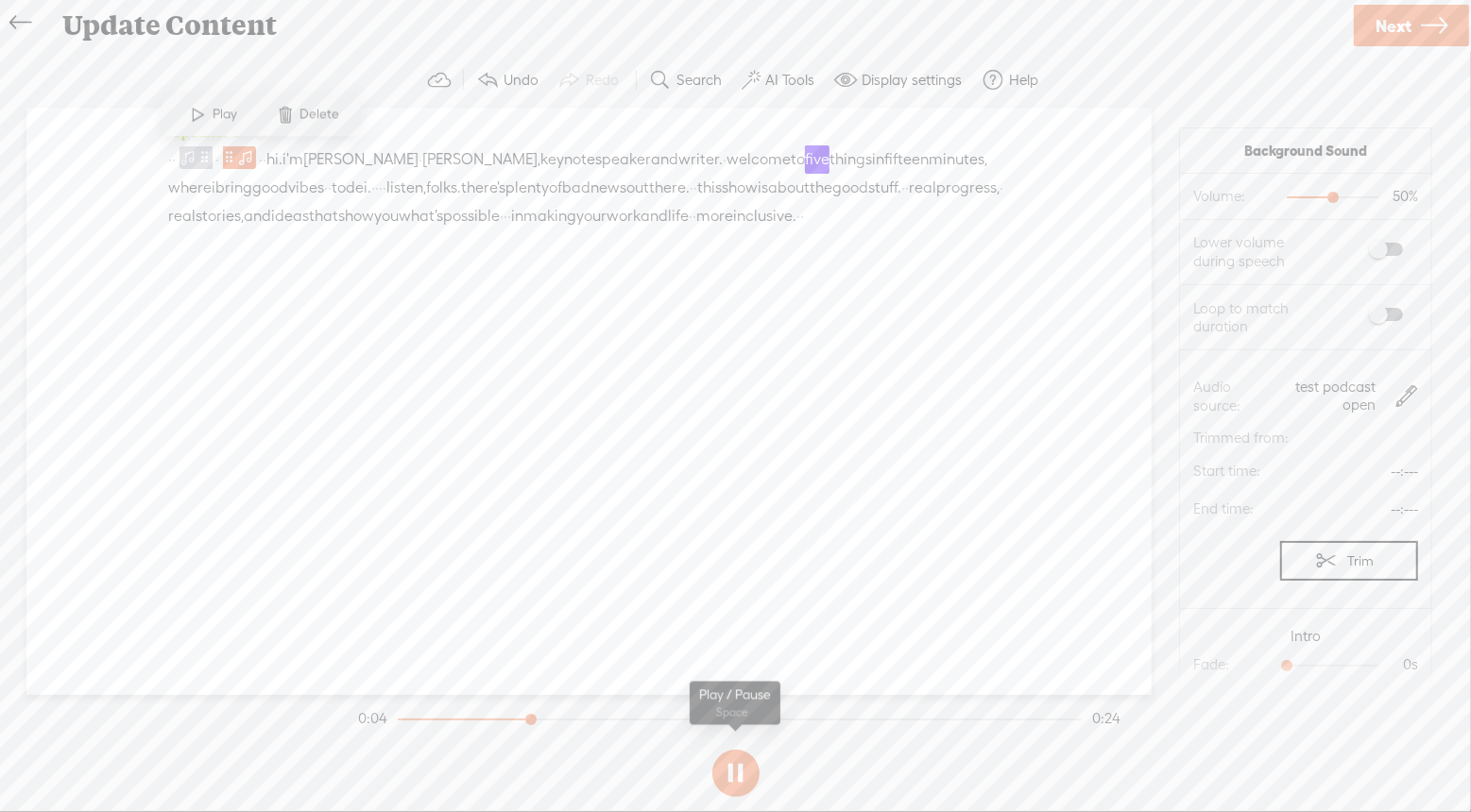
click at [743, 772] on button at bounding box center [736, 773] width 47 height 47
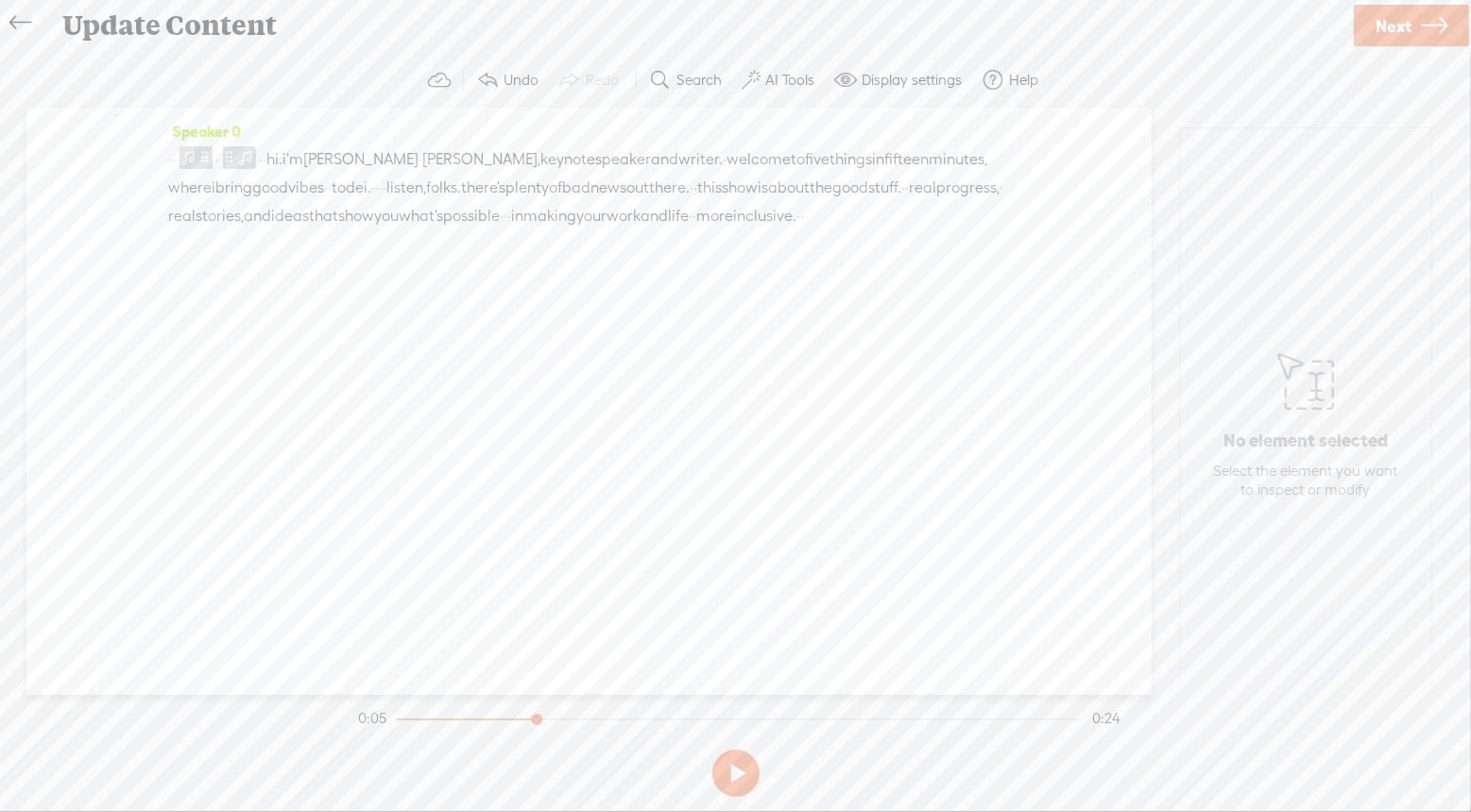
click at [219, 154] on span "·" at bounding box center [217, 159] width 4 height 28
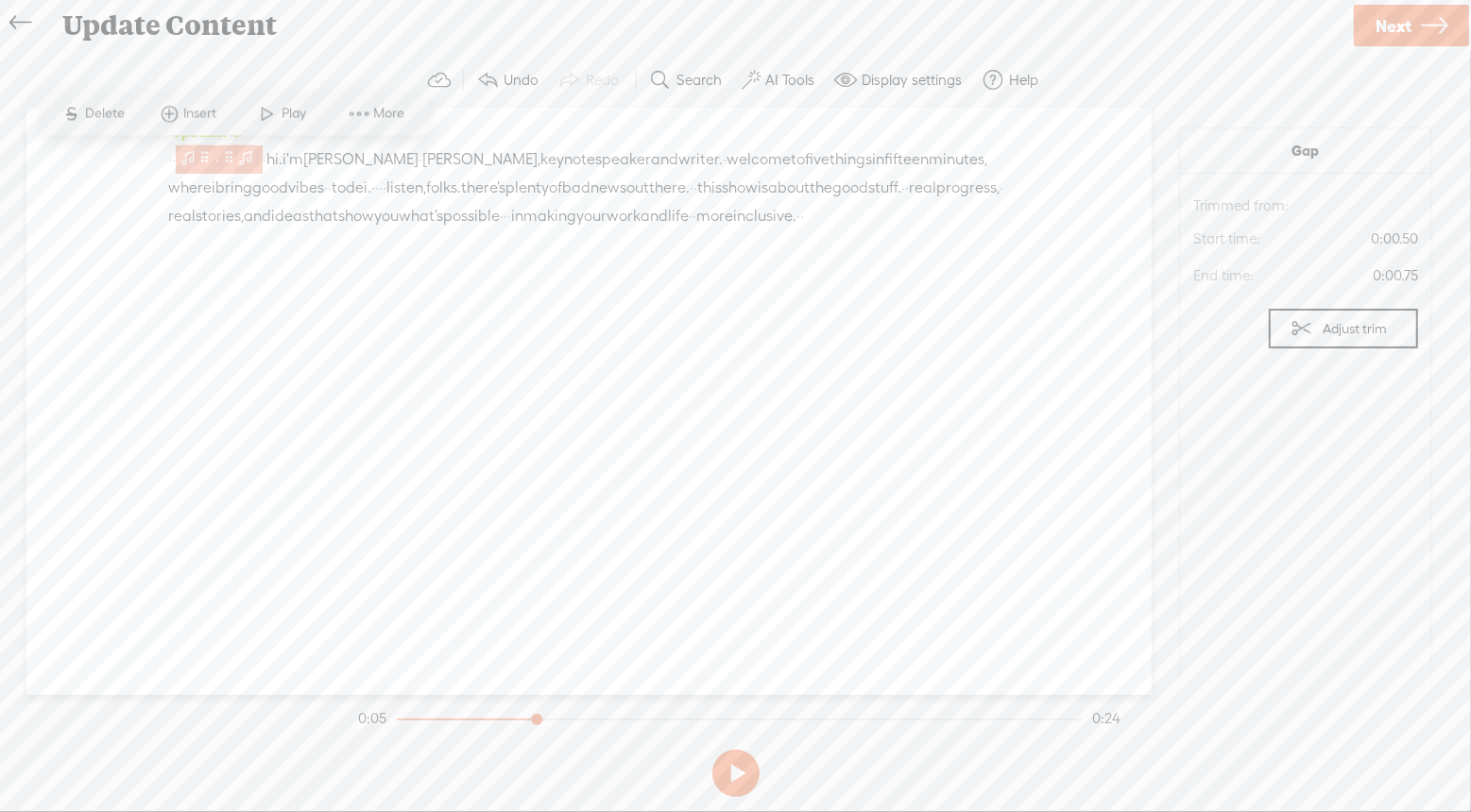
click at [256, 161] on span at bounding box center [245, 156] width 19 height 22
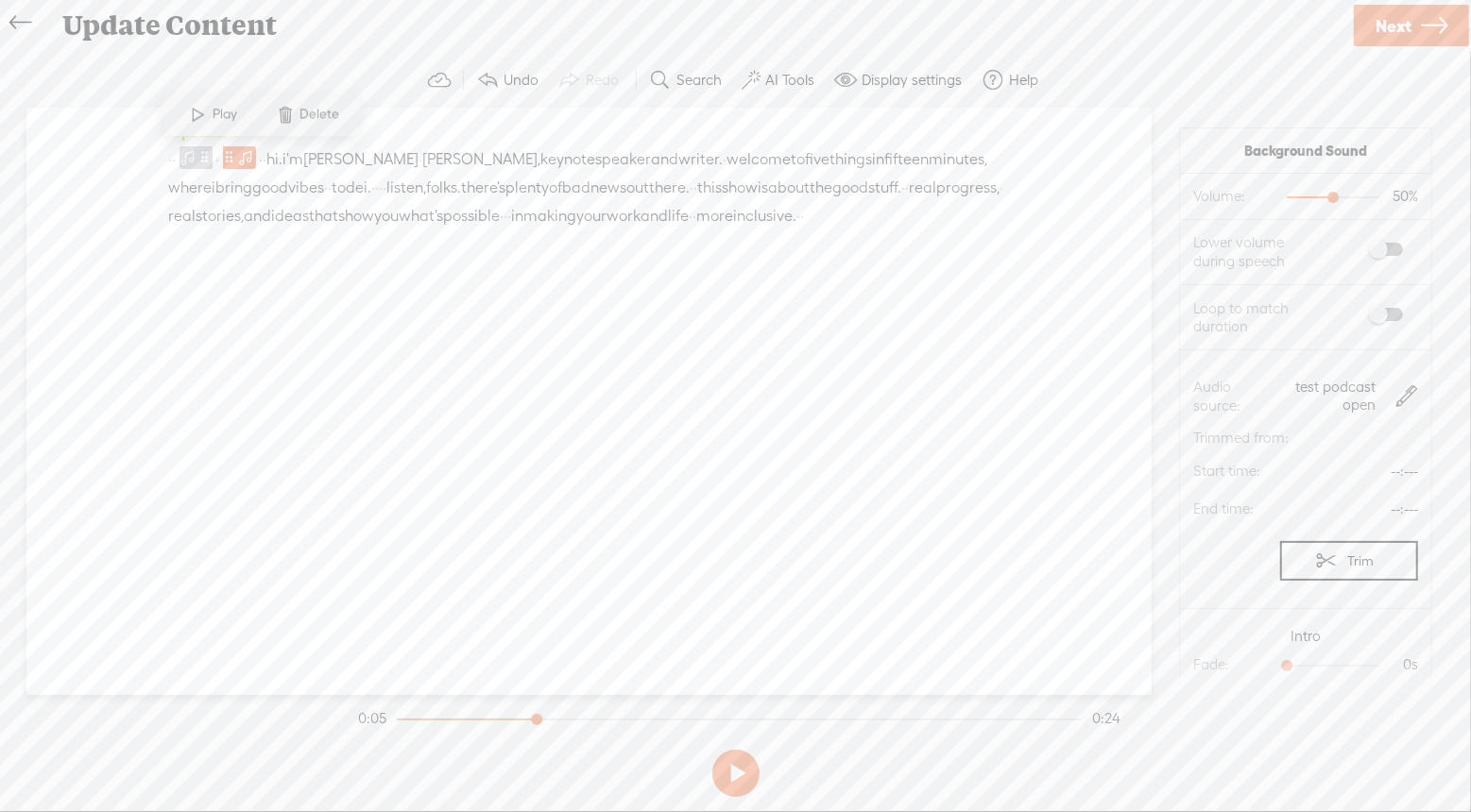
click at [317, 128] on span "Delete" at bounding box center [308, 115] width 94 height 34
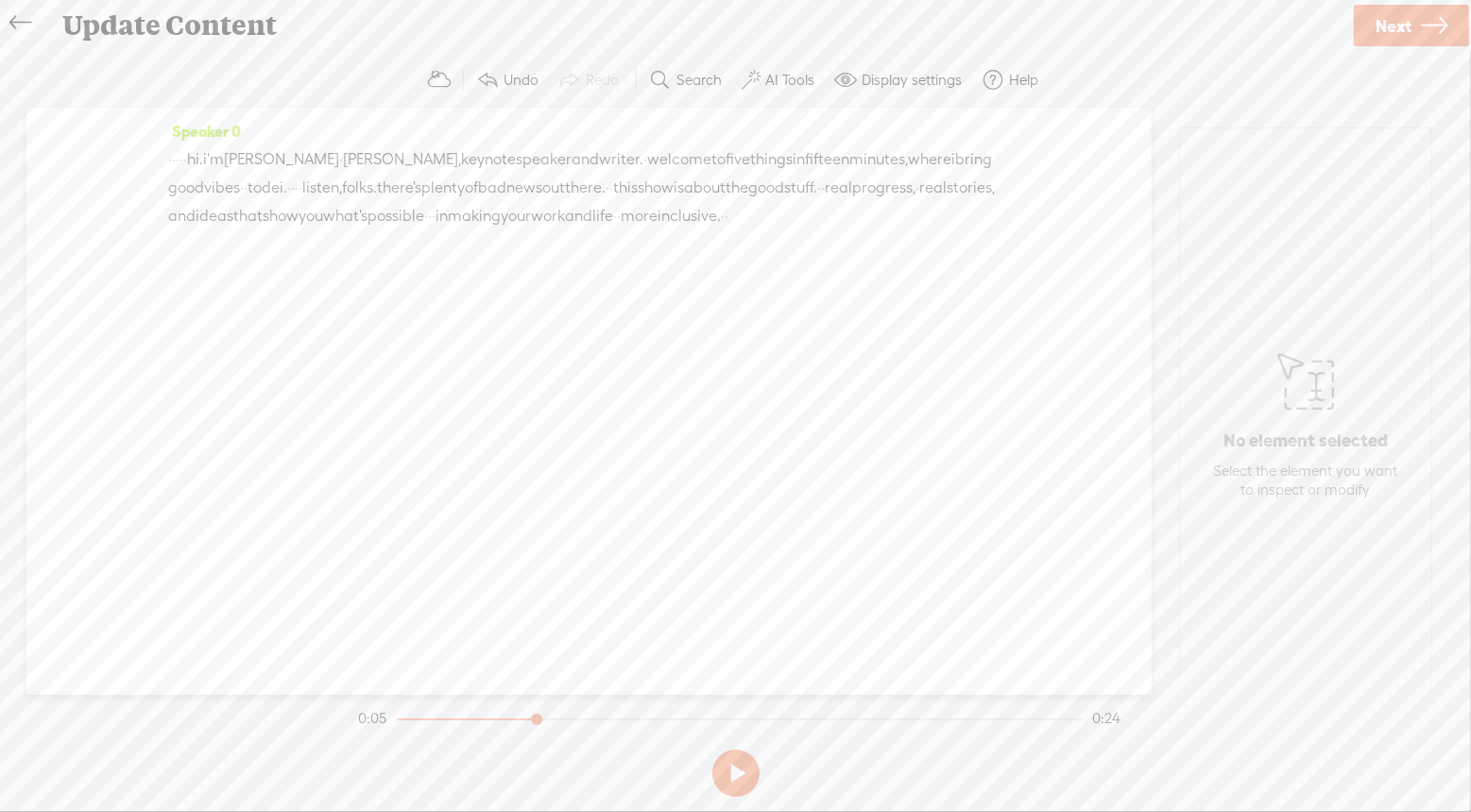
click at [183, 159] on span "·" at bounding box center [181, 159] width 4 height 28
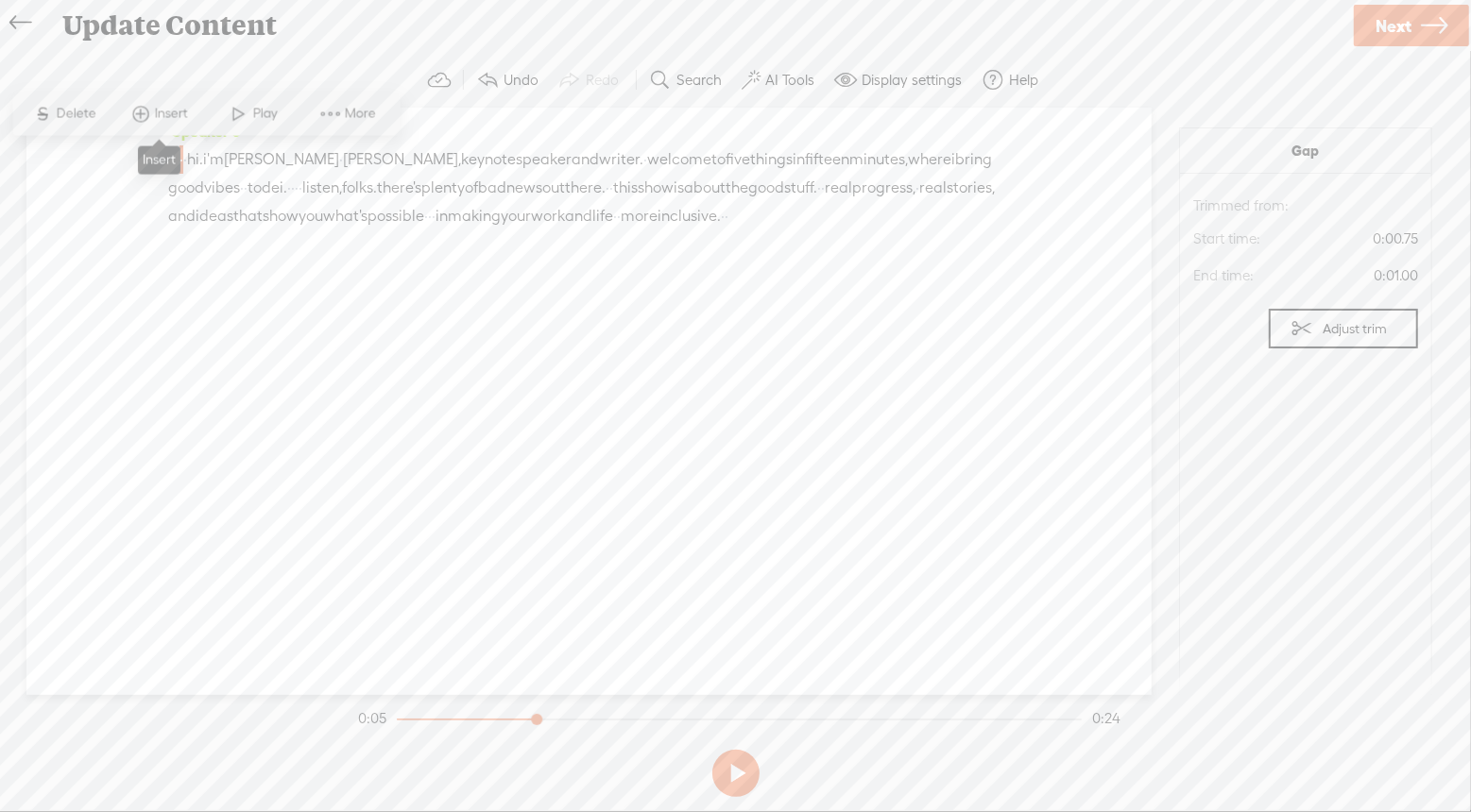
click at [170, 114] on span "Insert" at bounding box center [173, 114] width 38 height 18
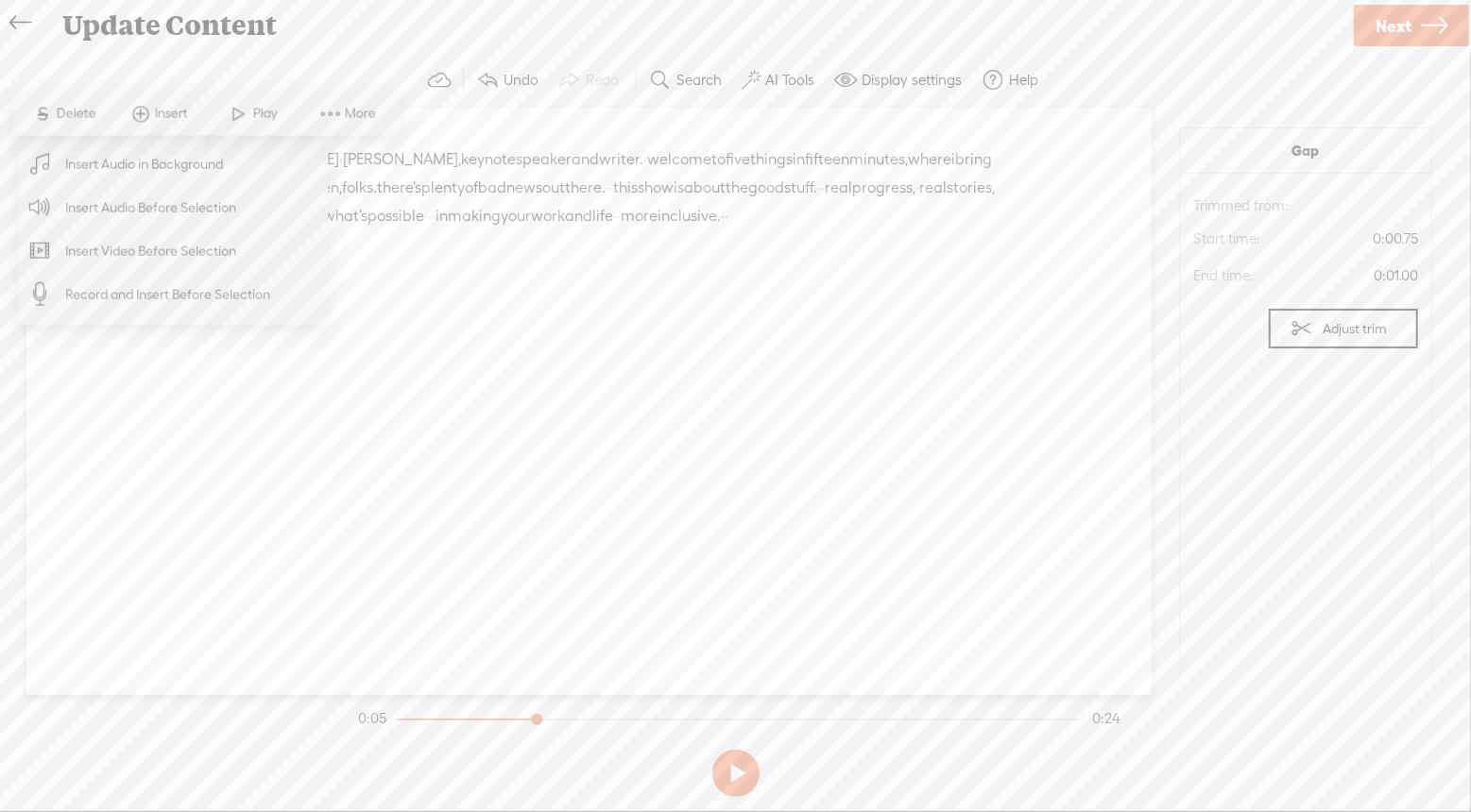
click at [168, 162] on span "Insert Audio in Background" at bounding box center [144, 164] width 233 height 43
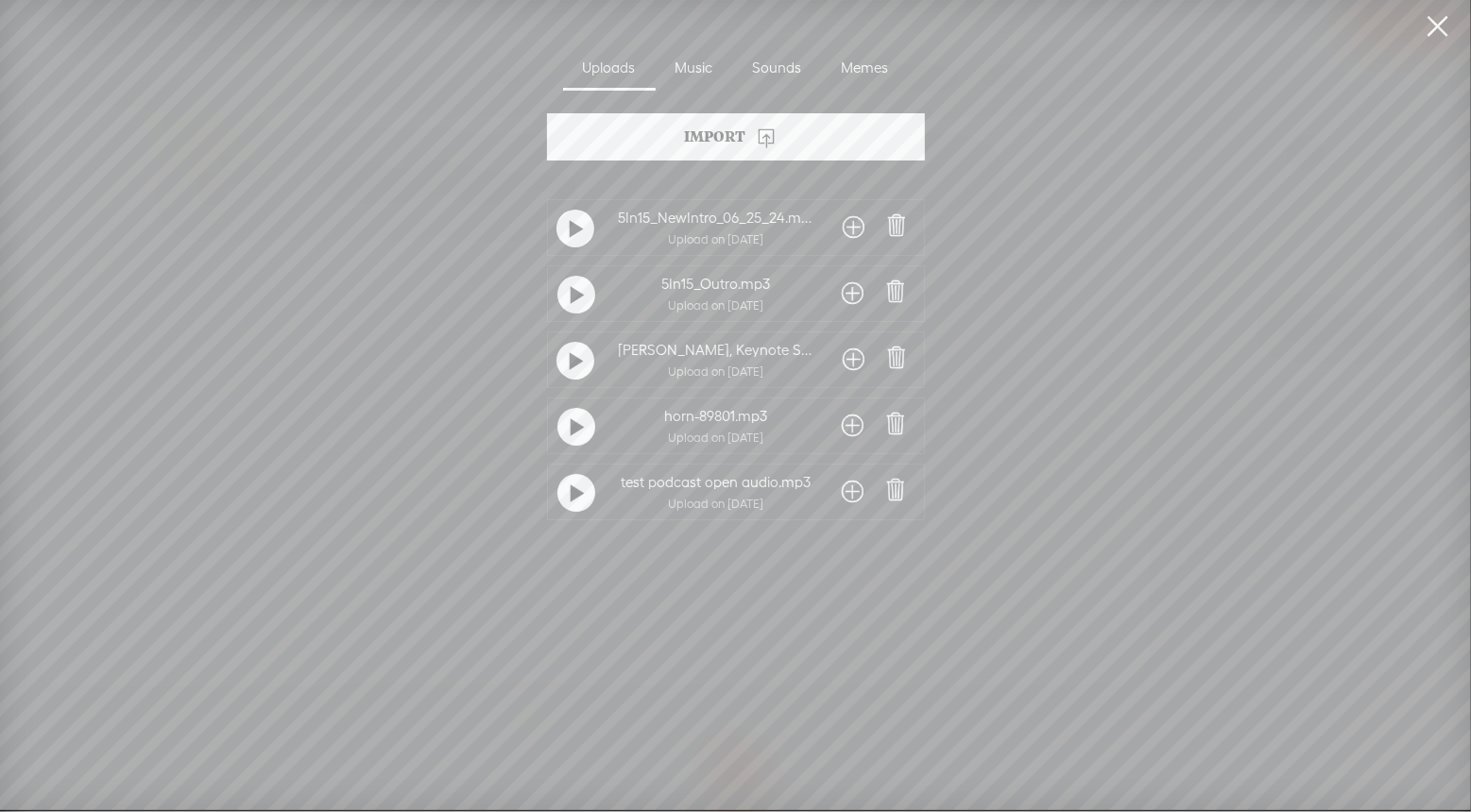
click at [848, 490] on span at bounding box center [853, 492] width 21 height 30
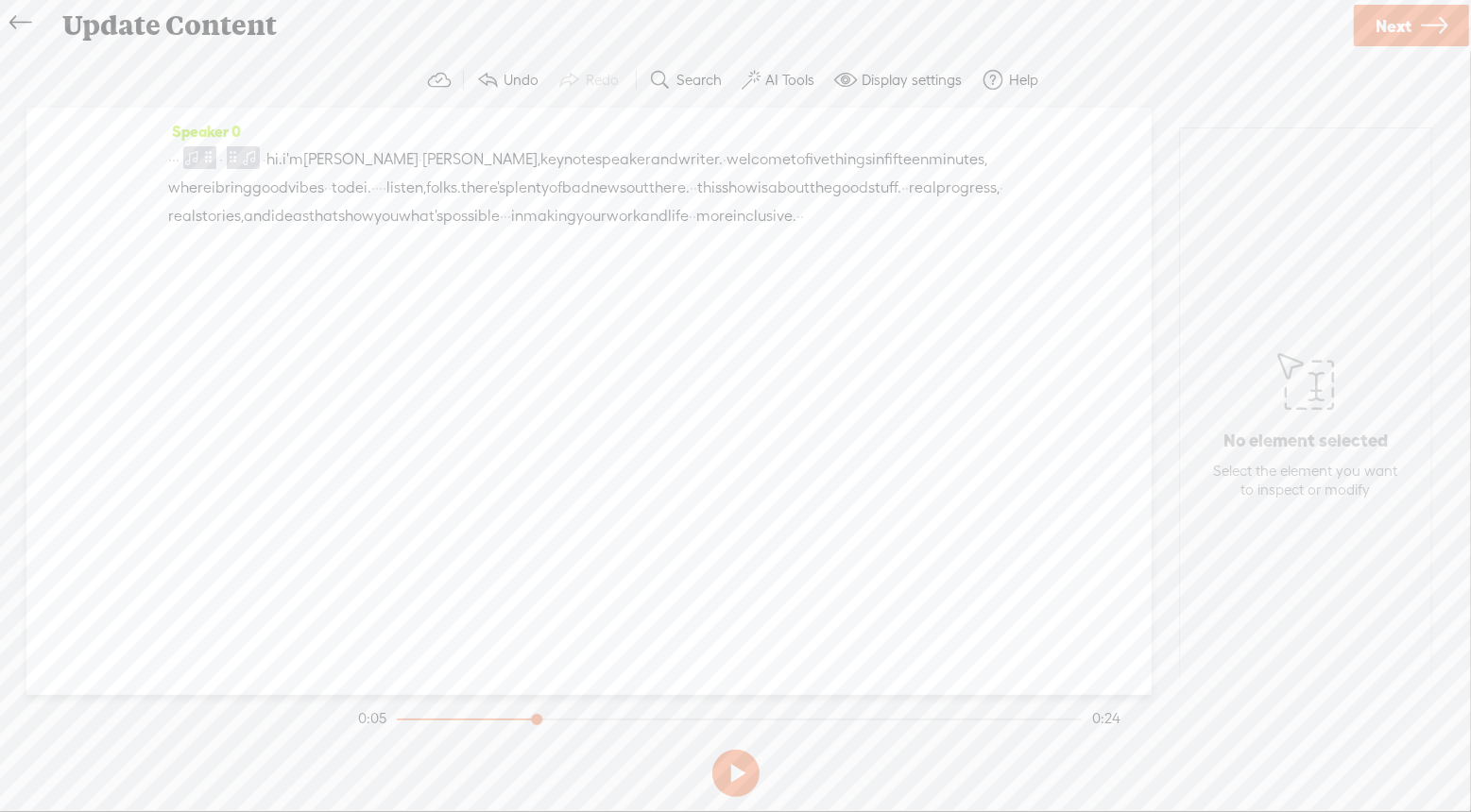
click at [858, 88] on button "Display settings" at bounding box center [900, 80] width 147 height 38
click at [1029, 21] on div "Update Content" at bounding box center [699, 25] width 1301 height 49
click at [175, 163] on span "·" at bounding box center [173, 159] width 4 height 28
click at [341, 109] on span "More" at bounding box center [354, 114] width 36 height 18
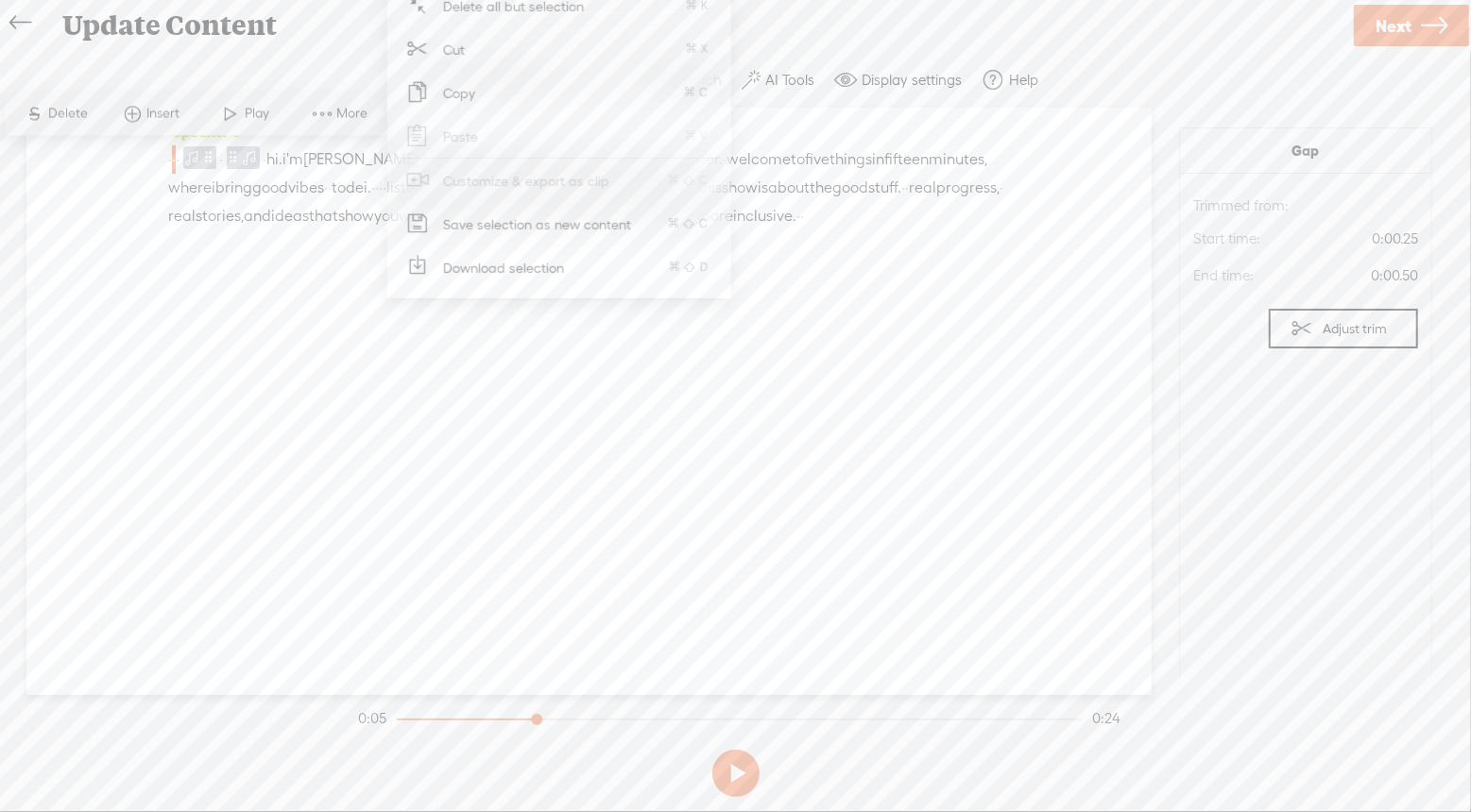
click at [316, 399] on div "Speaker 0 · · · · · hi. i'm [PERSON_NAME] · [PERSON_NAME], keynote speaker and …" at bounding box center [588, 401] width 1125 height 587
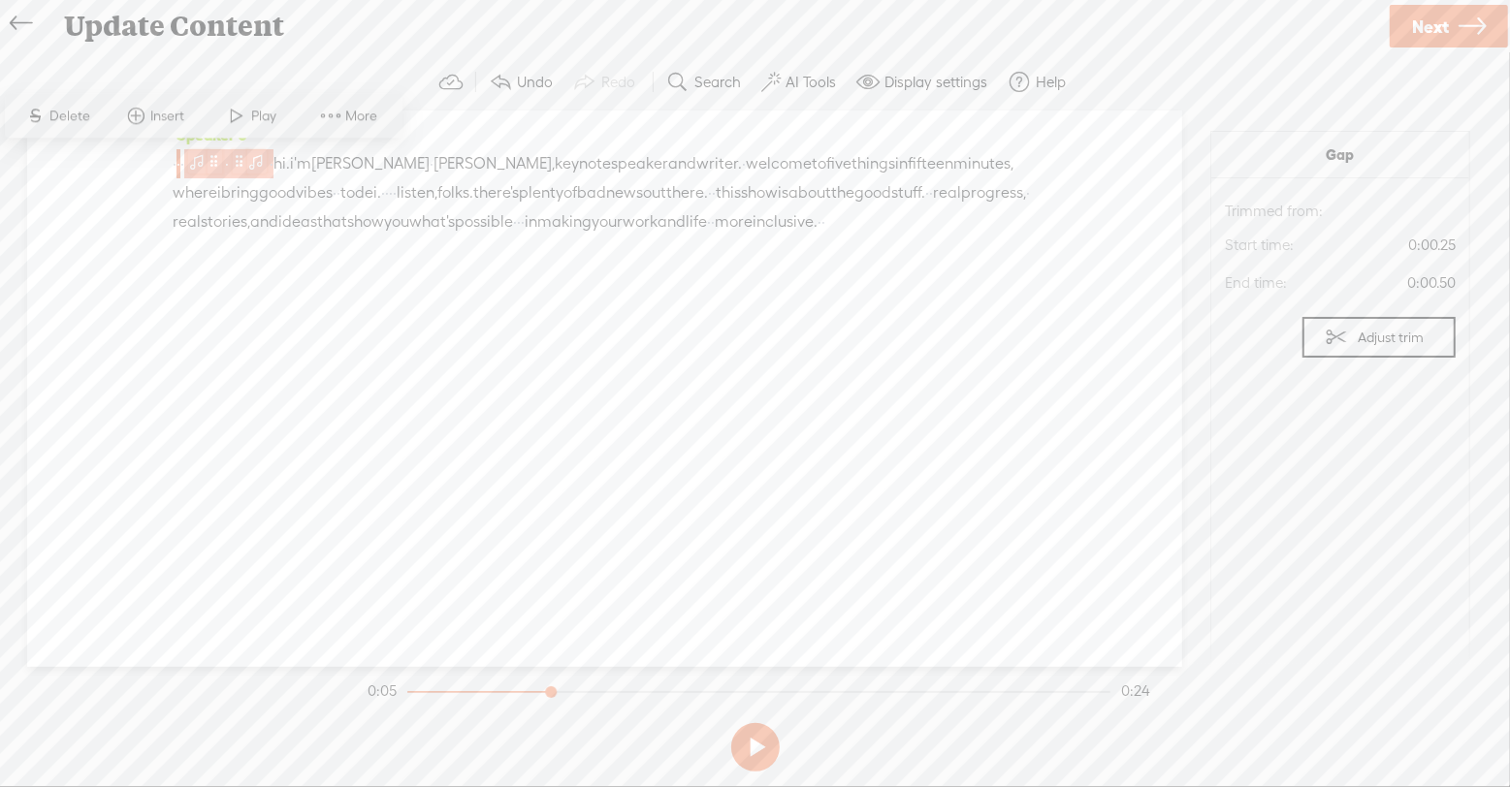
click at [247, 157] on span at bounding box center [240, 160] width 15 height 23
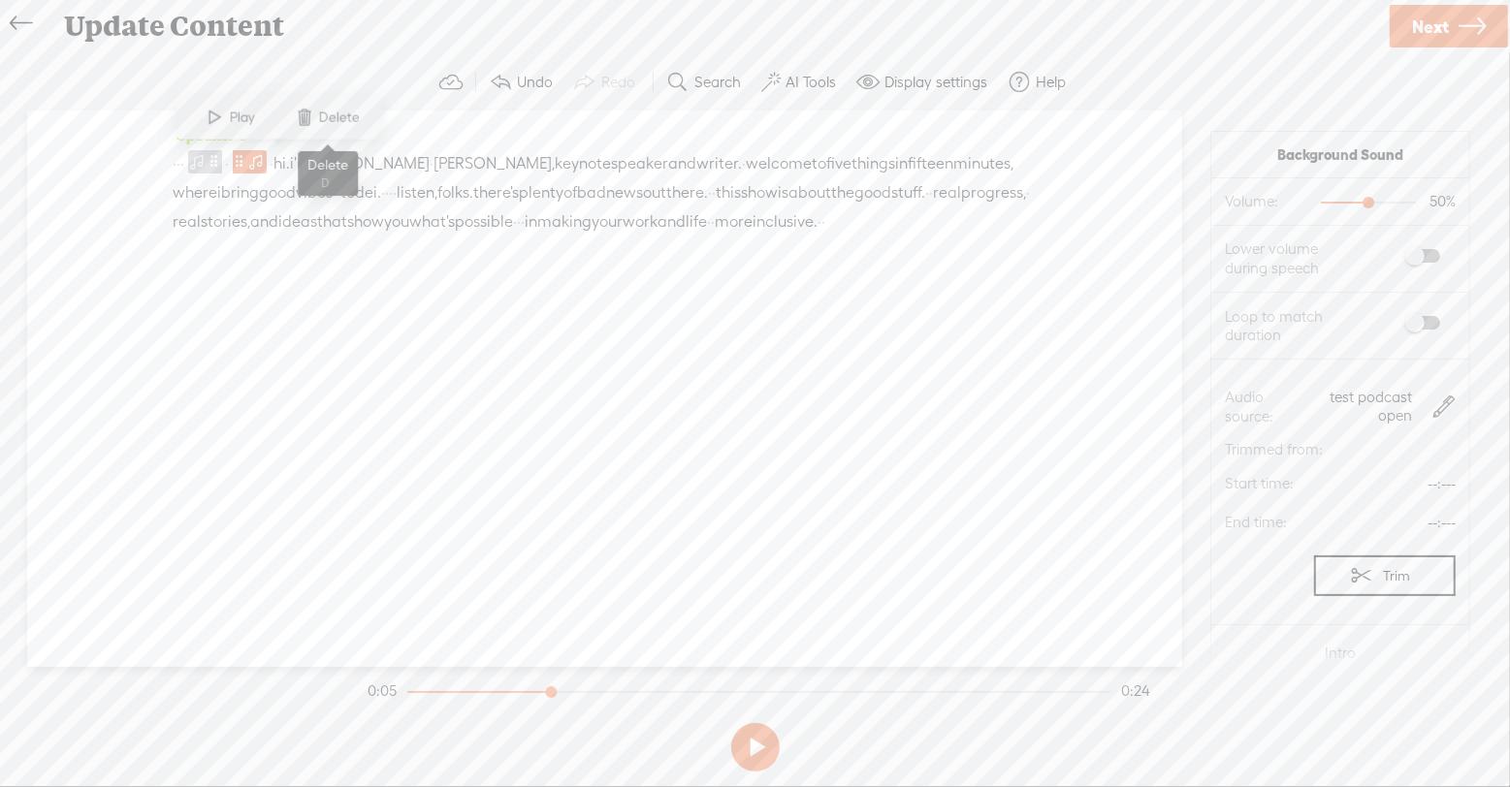
click at [334, 117] on span "Delete" at bounding box center [342, 117] width 46 height 19
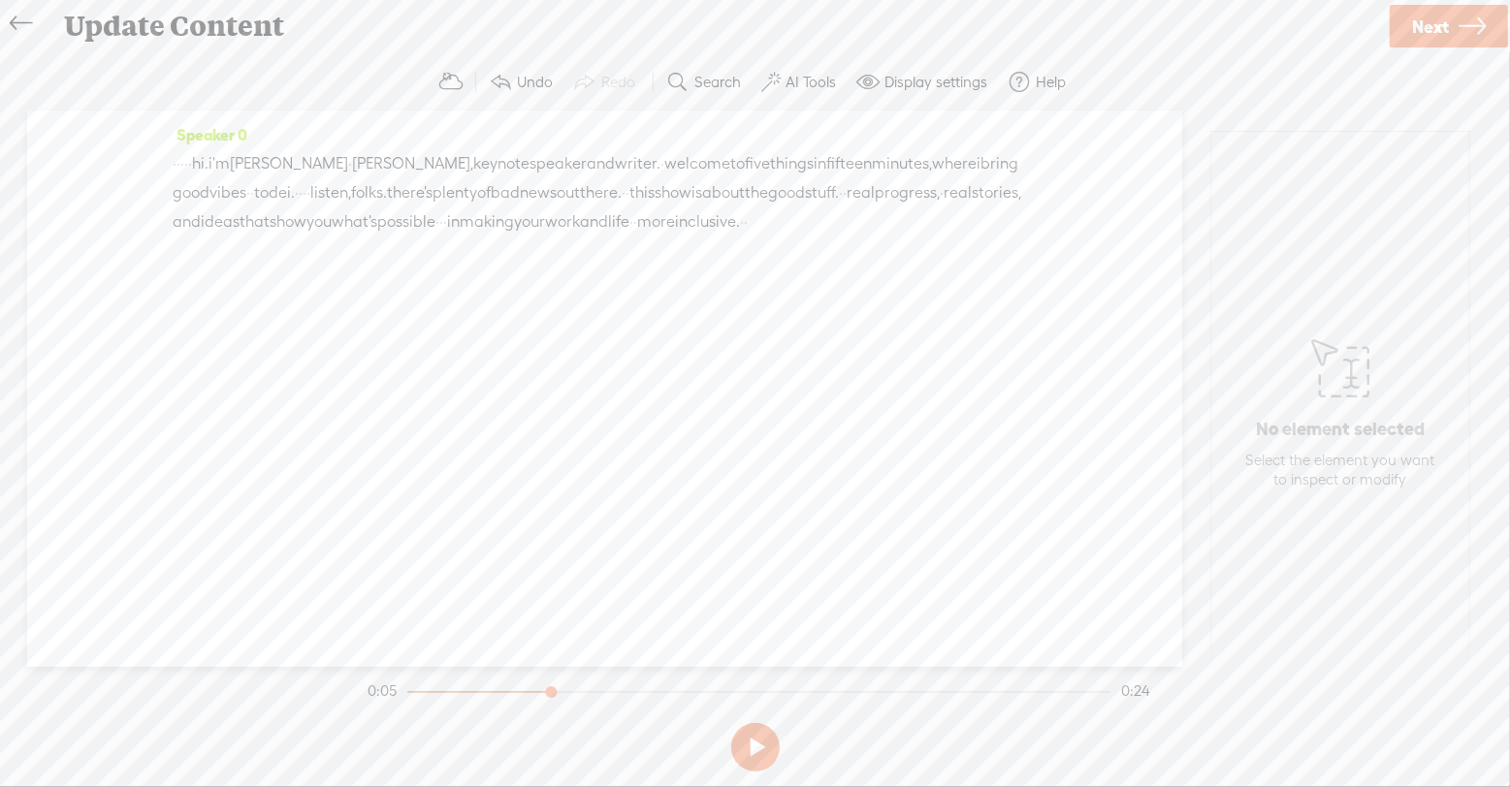
click at [180, 170] on span "·" at bounding box center [178, 163] width 4 height 29
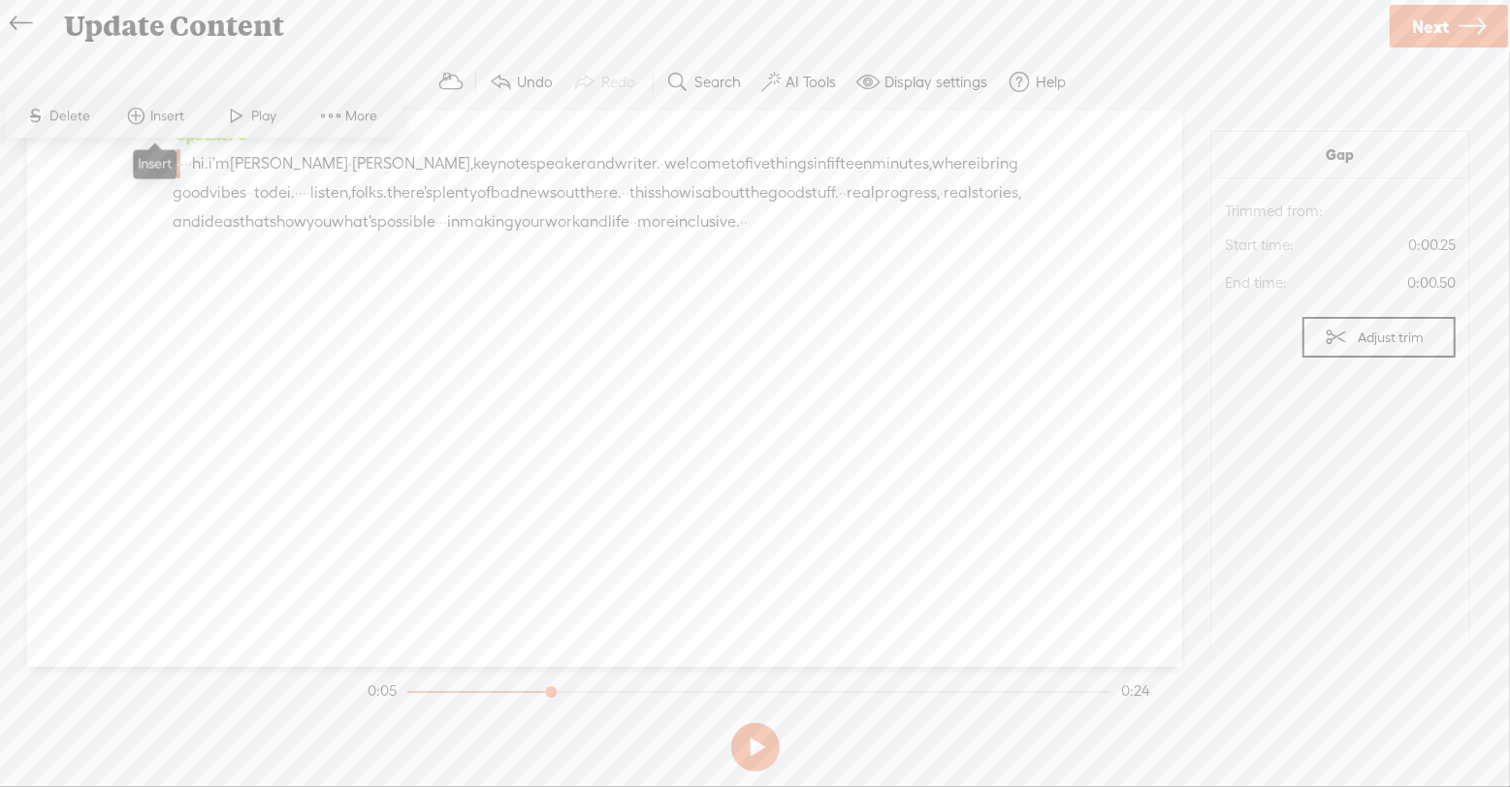
click at [165, 112] on span "Insert" at bounding box center [169, 116] width 39 height 19
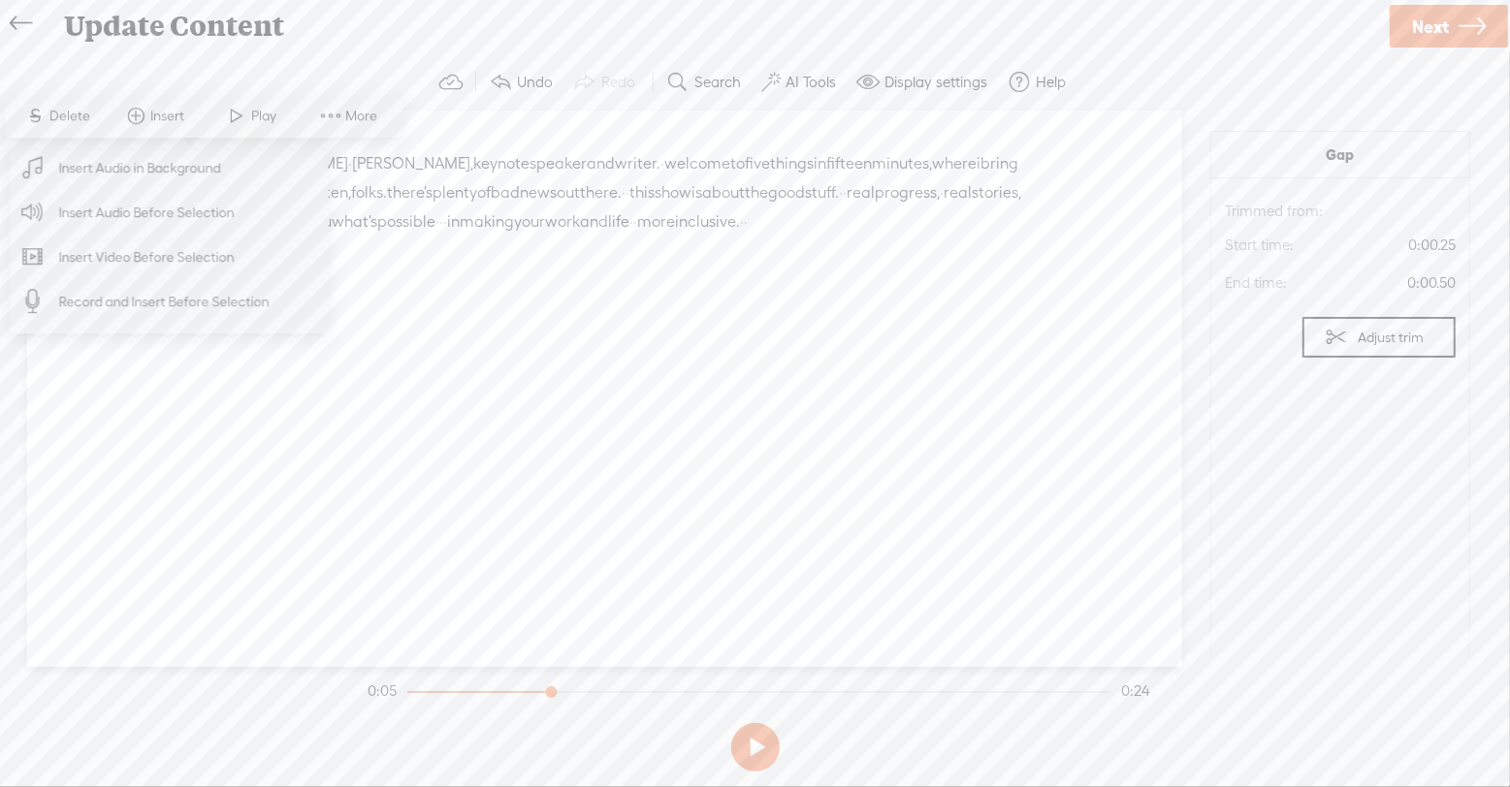
click at [171, 164] on span "Insert Audio in Background" at bounding box center [139, 168] width 239 height 44
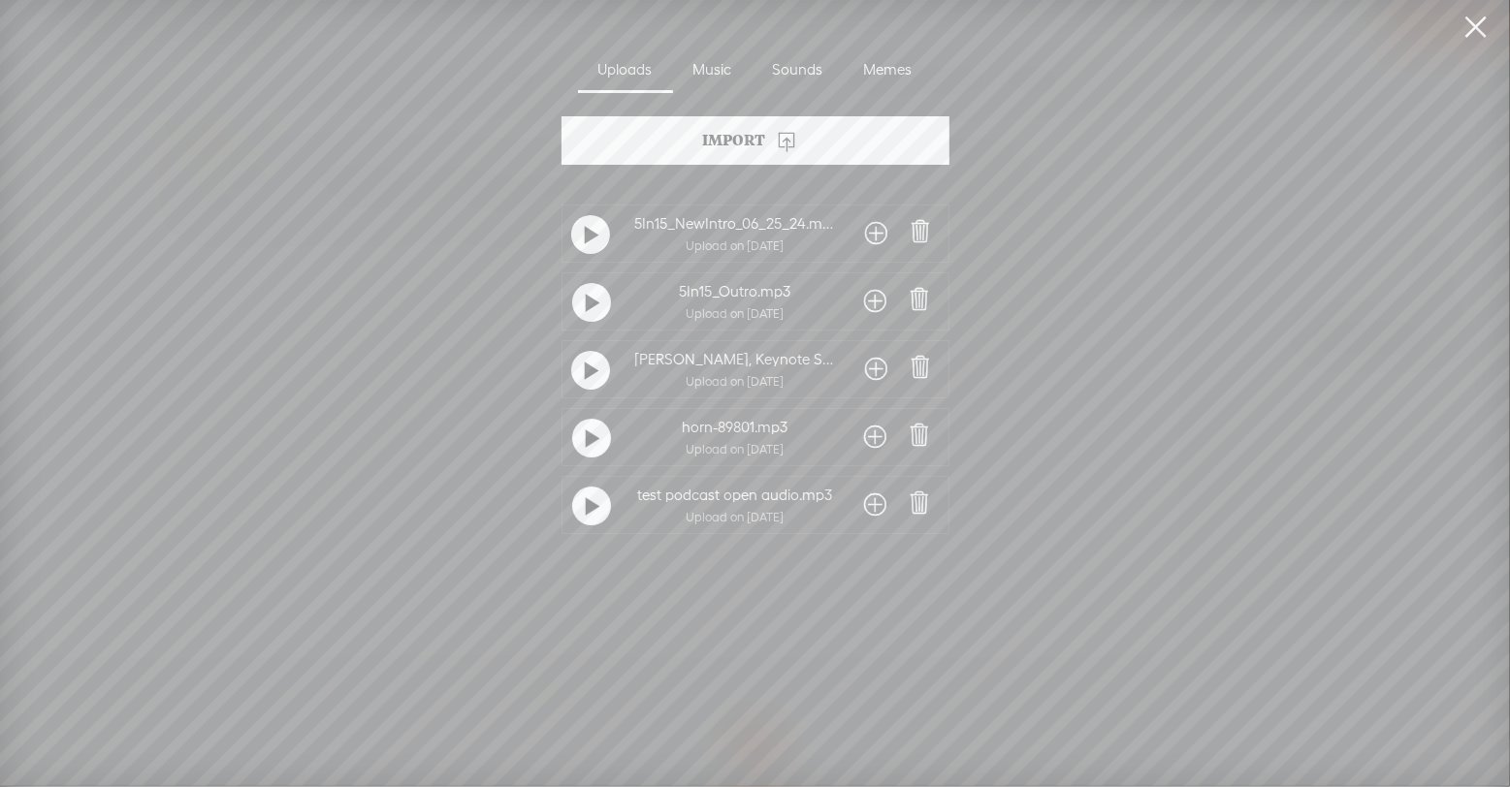
click at [869, 509] on span at bounding box center [876, 505] width 22 height 31
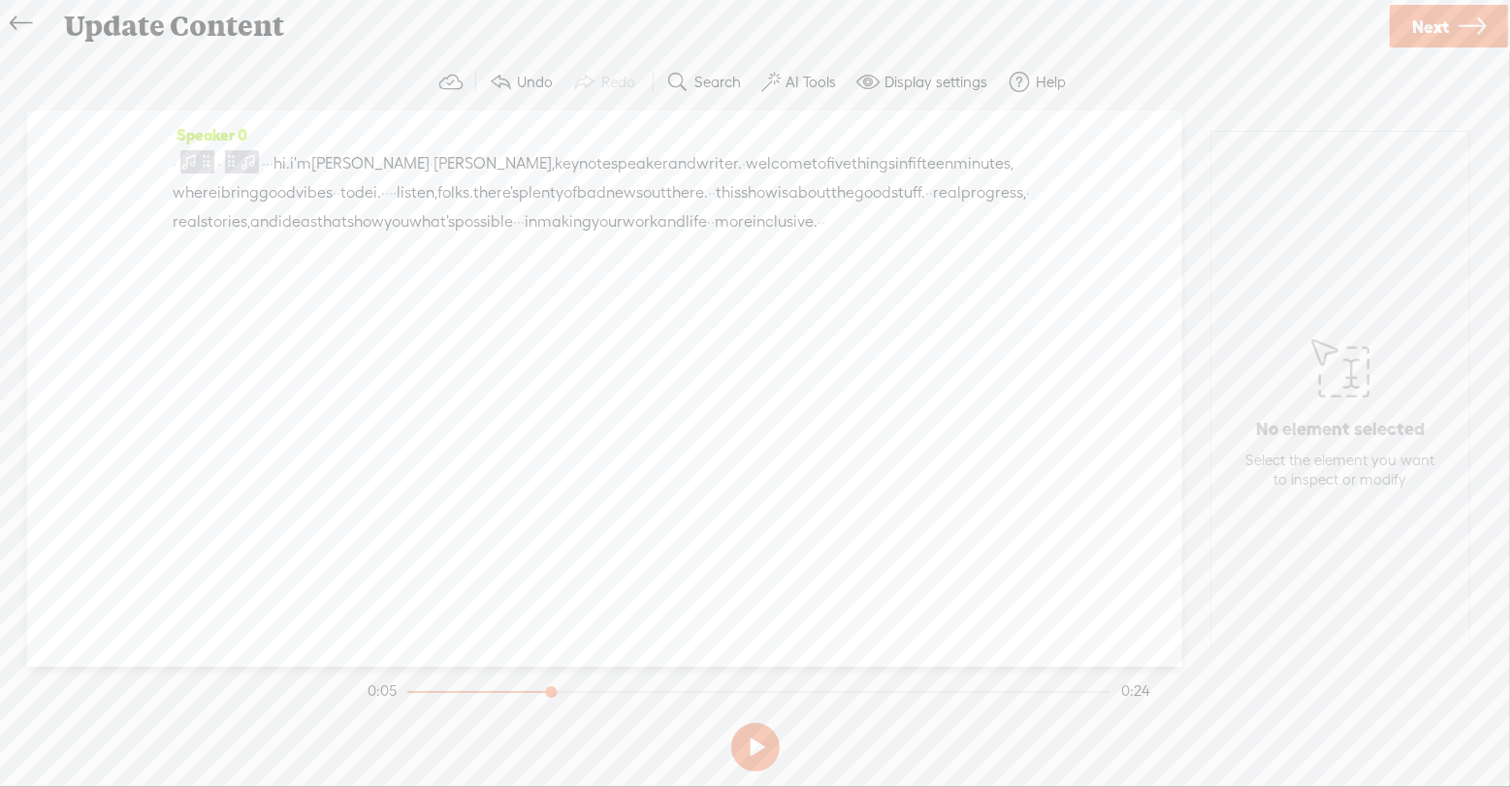
click at [173, 162] on span "·" at bounding box center [175, 163] width 4 height 29
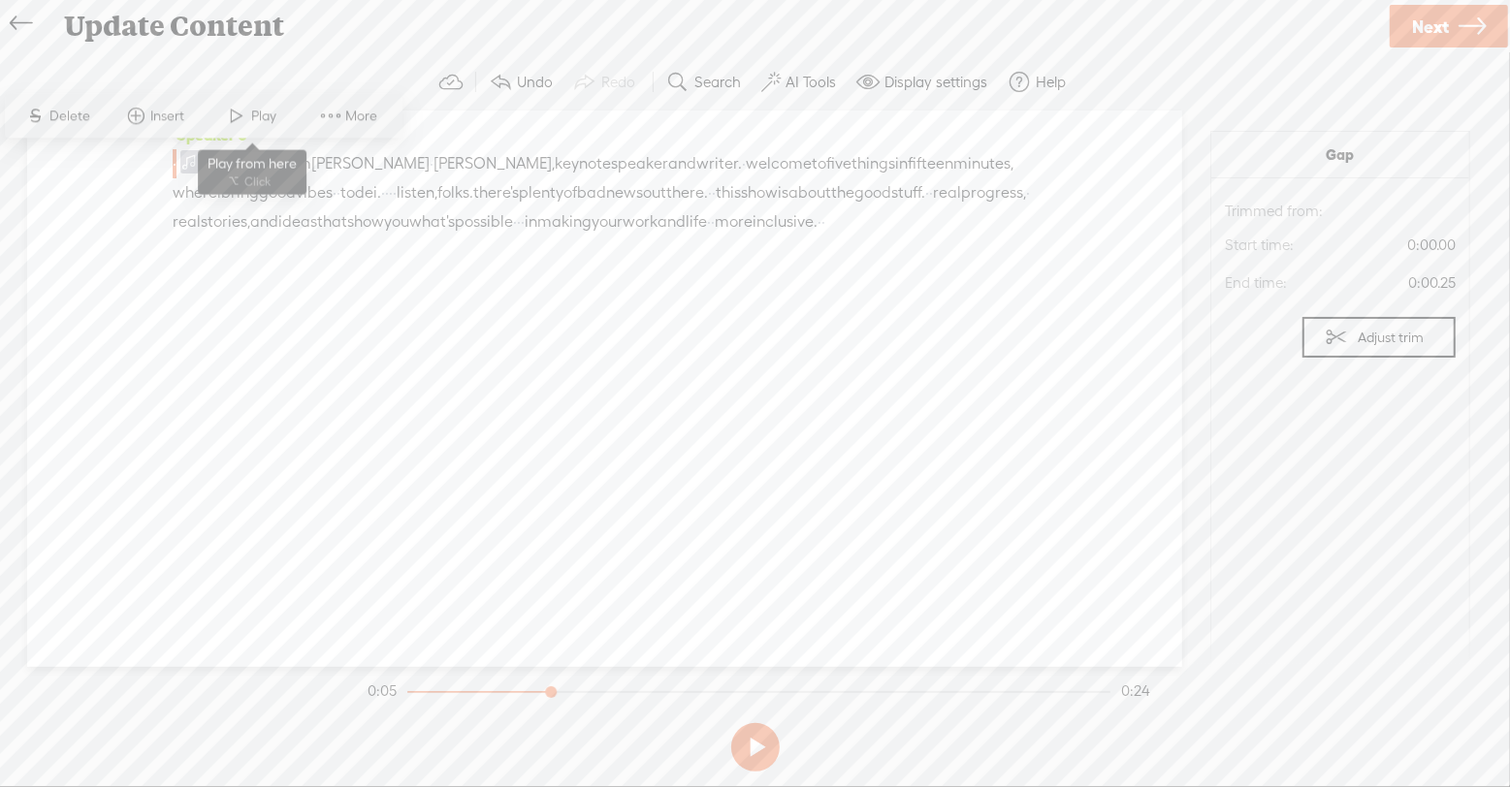
click at [244, 120] on span at bounding box center [237, 116] width 29 height 35
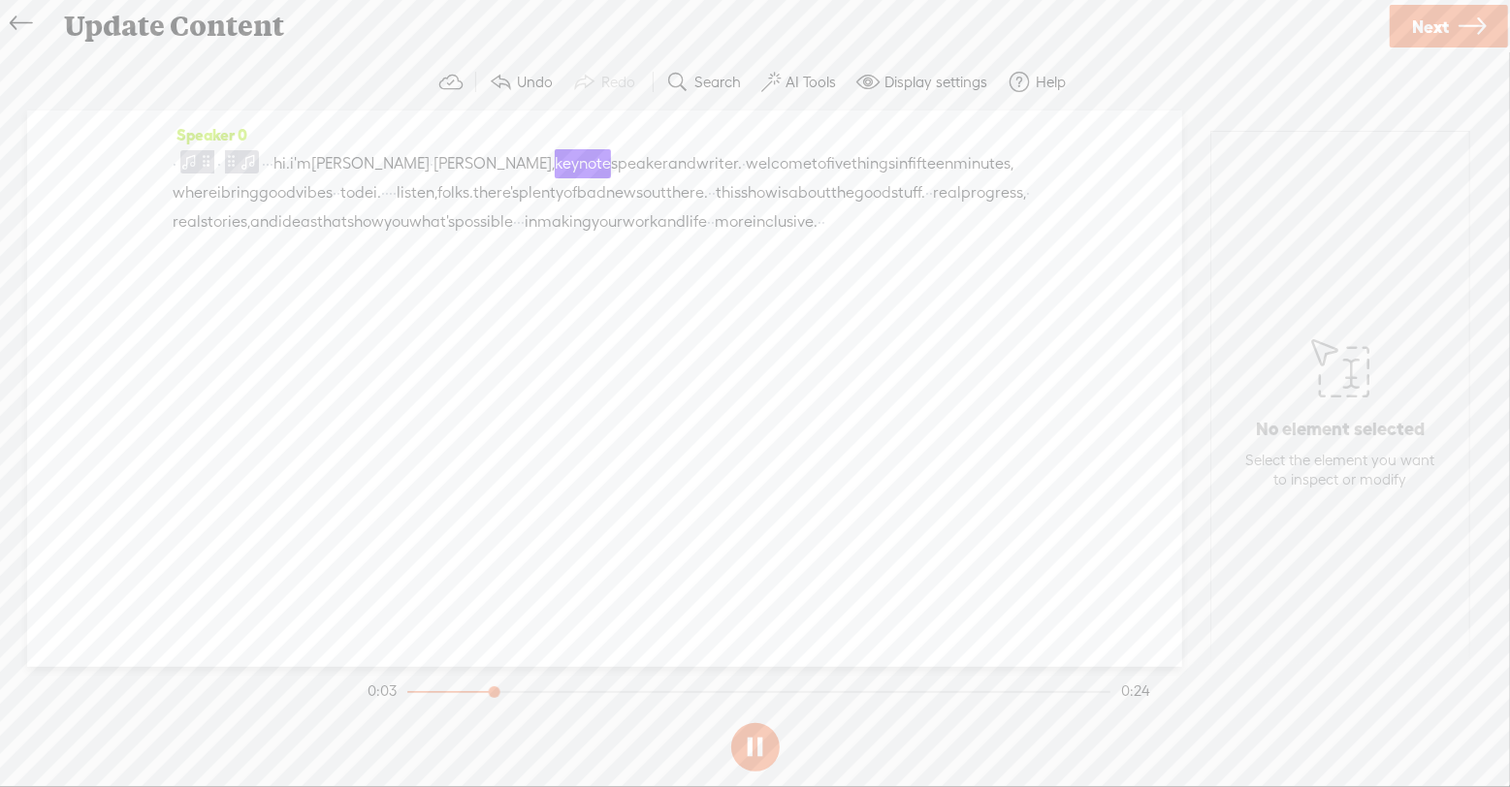
click at [752, 751] on section at bounding box center [755, 748] width 783 height 64
click at [755, 753] on button at bounding box center [755, 747] width 48 height 48
click at [186, 162] on div "· · · · · hi. i'm [PERSON_NAME] · [PERSON_NAME], keynote speaker and writer. · …" at bounding box center [605, 192] width 864 height 87
click at [176, 164] on span "·" at bounding box center [175, 163] width 4 height 29
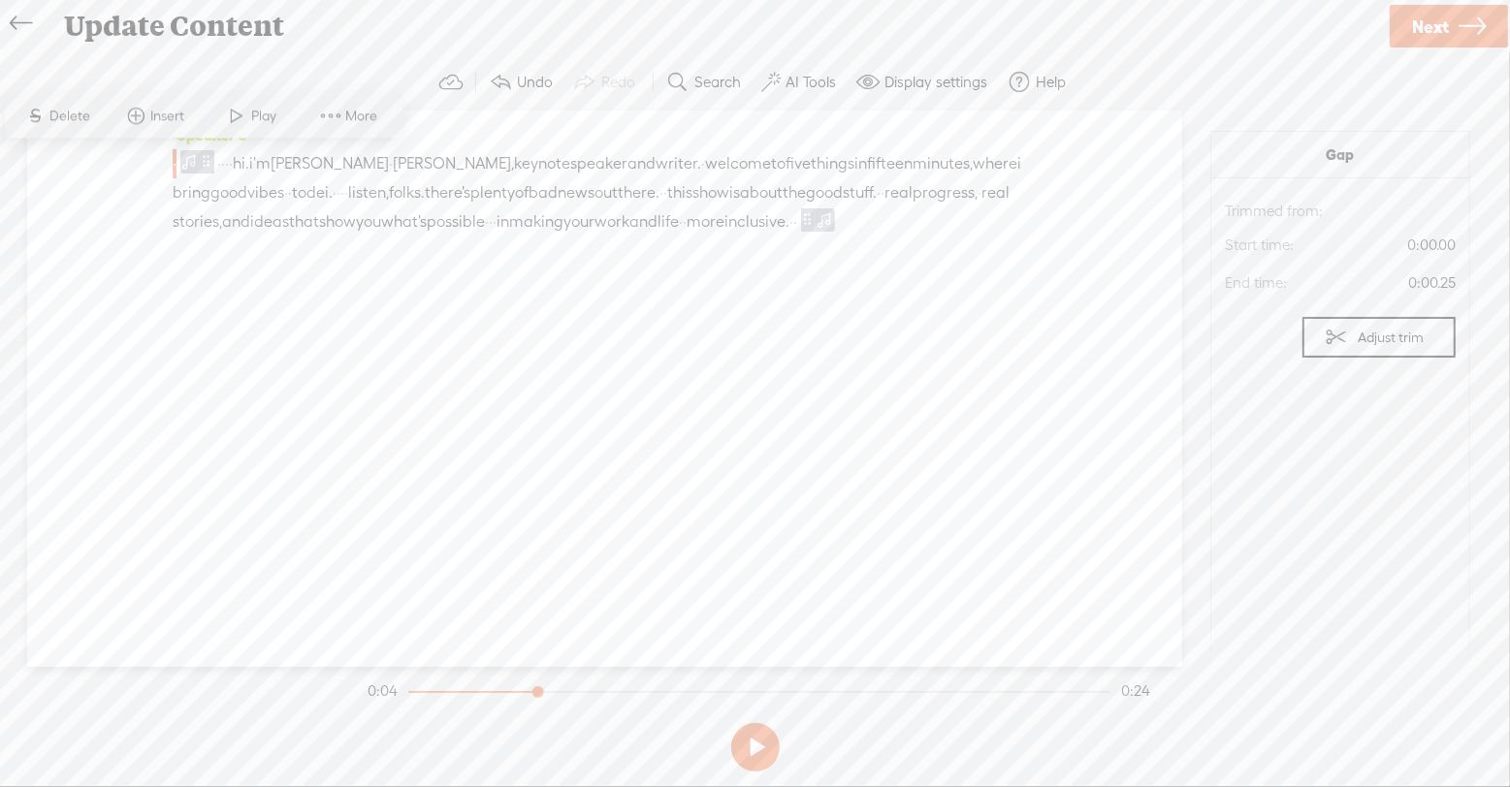
click at [253, 117] on span "Play" at bounding box center [267, 116] width 30 height 19
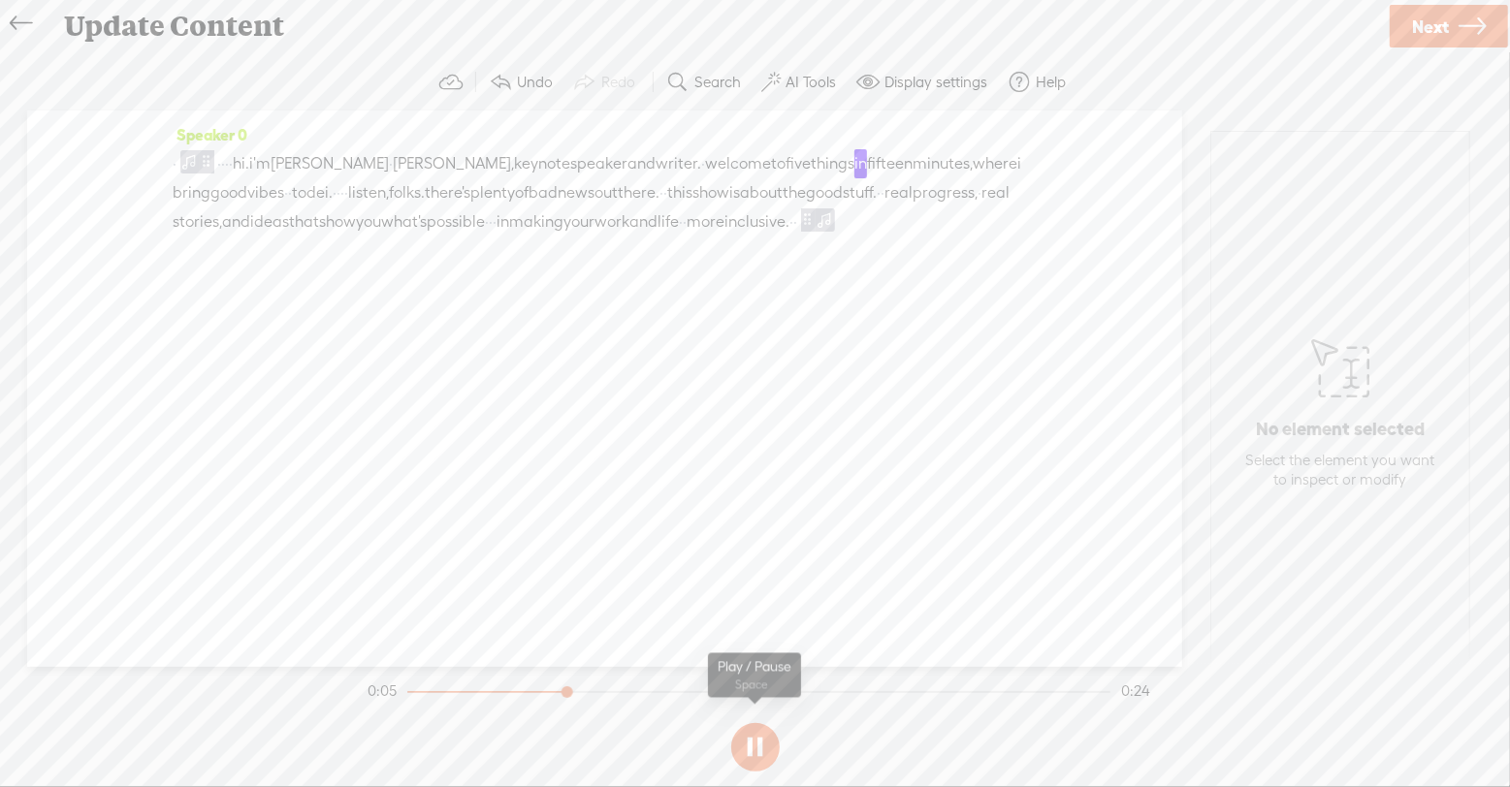
click at [762, 747] on section at bounding box center [755, 748] width 783 height 64
click at [743, 742] on button at bounding box center [755, 747] width 48 height 48
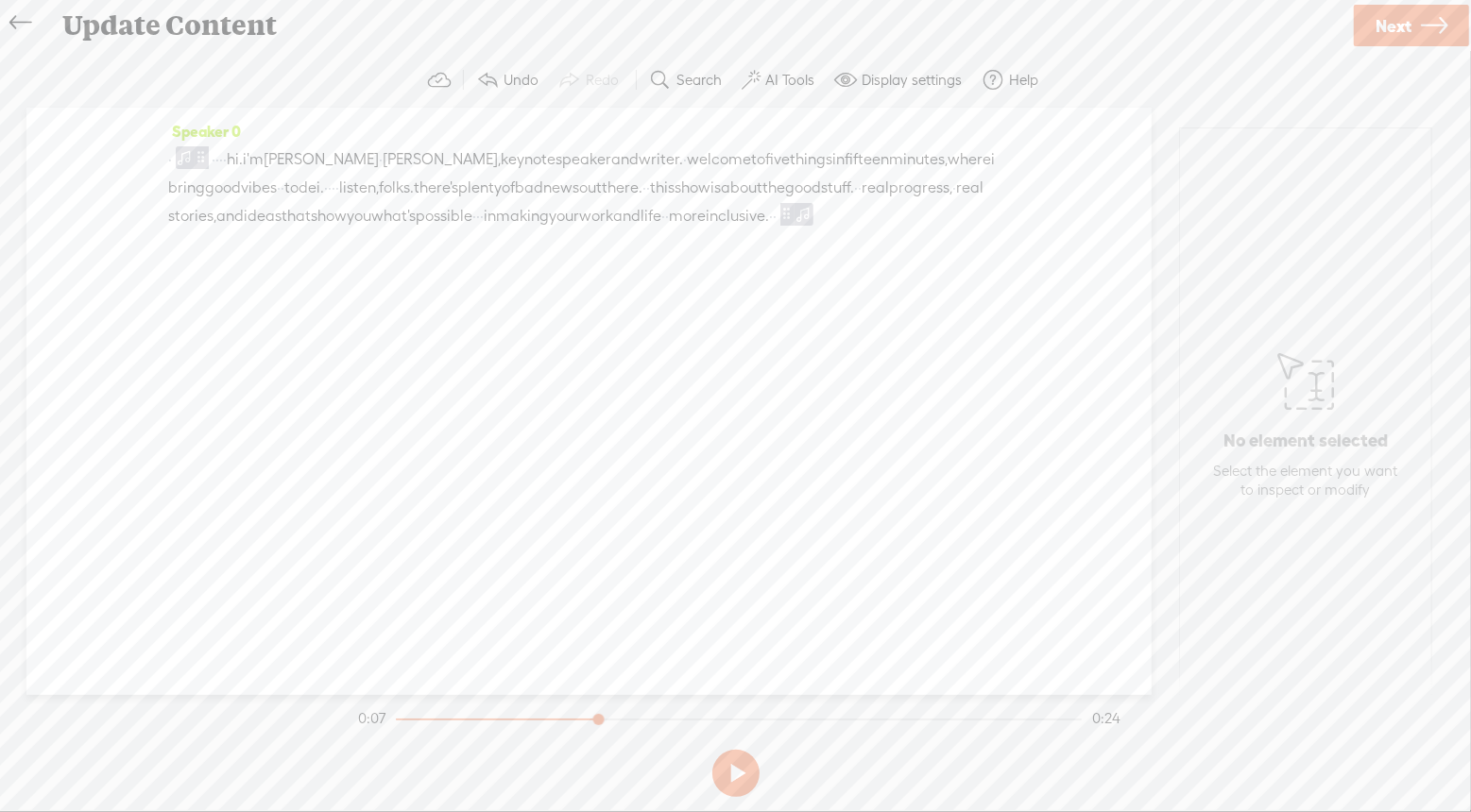
click at [171, 157] on span "·" at bounding box center [170, 159] width 4 height 28
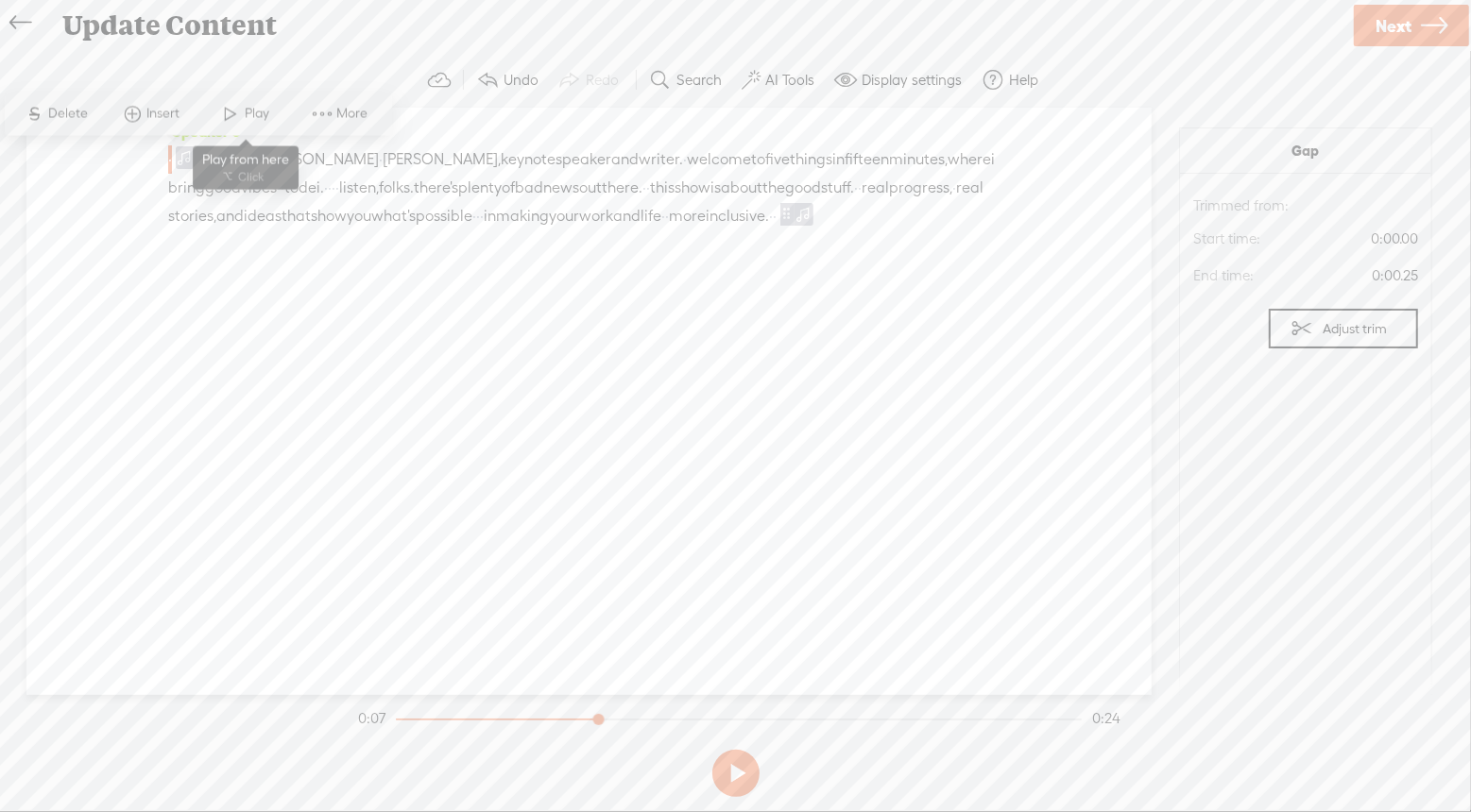
click at [248, 114] on span "Play" at bounding box center [260, 114] width 29 height 18
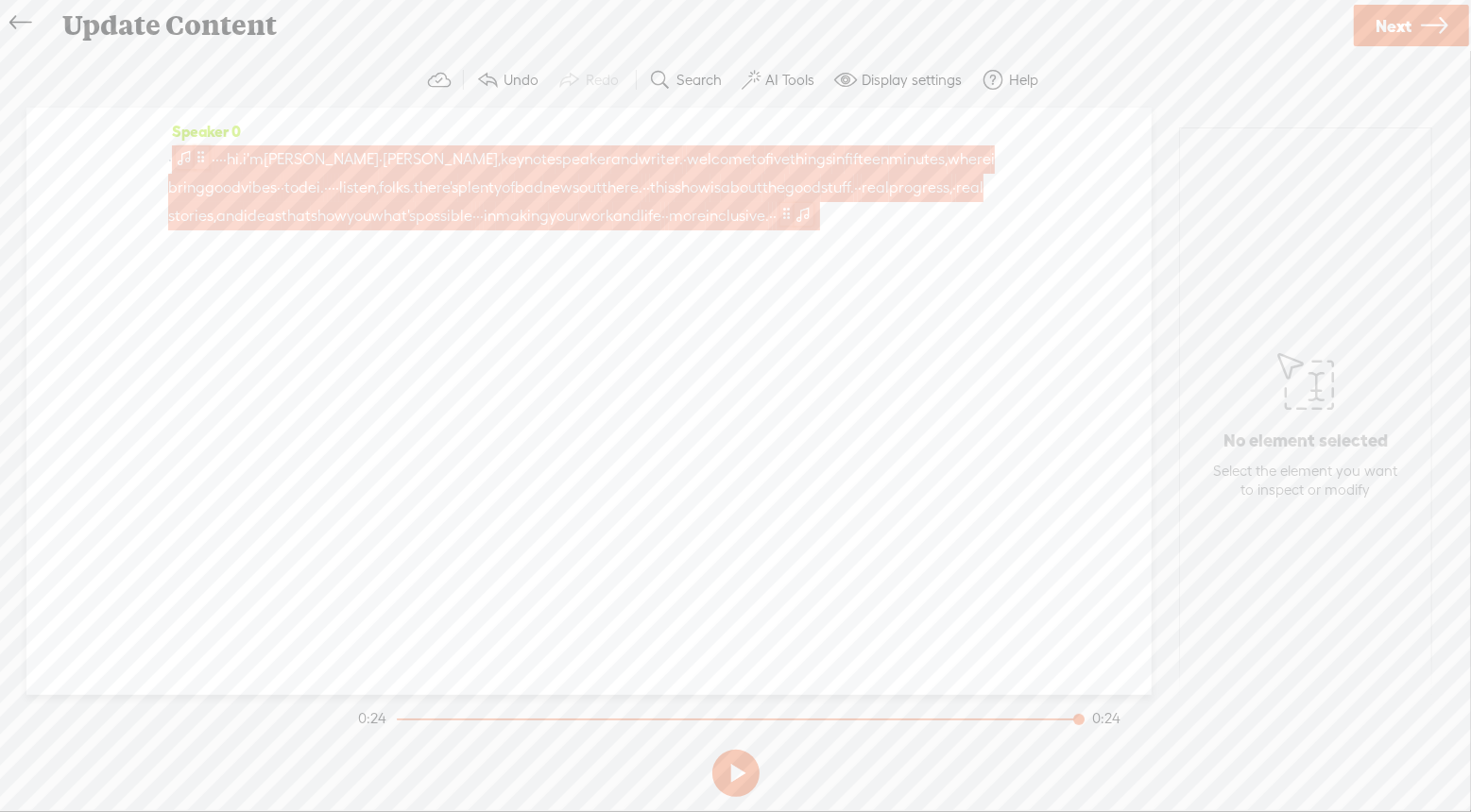
click at [202, 156] on span at bounding box center [202, 157] width 15 height 22
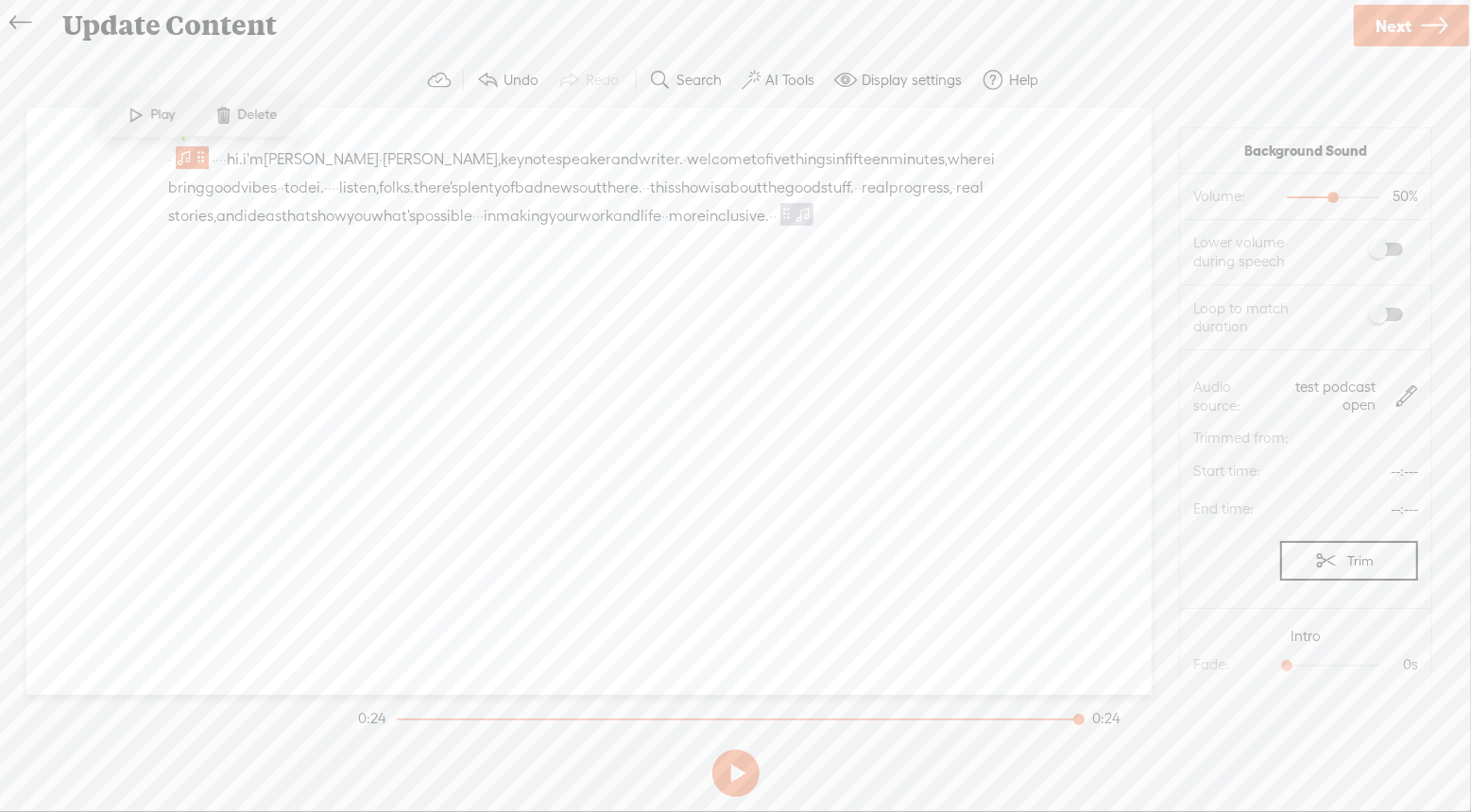
click at [1385, 249] on span at bounding box center [1385, 249] width 34 height 14
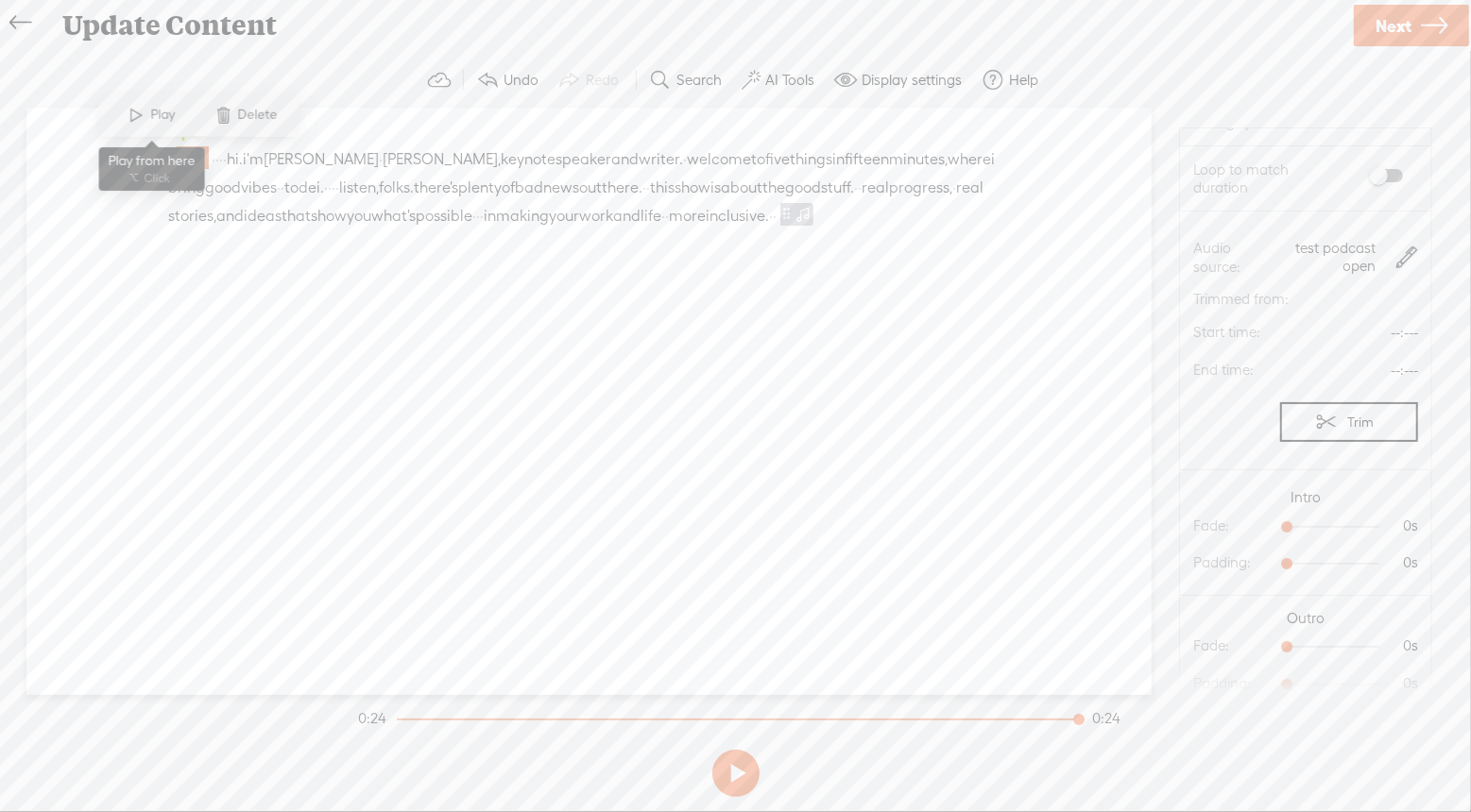
click at [155, 119] on span "Play" at bounding box center [166, 115] width 29 height 18
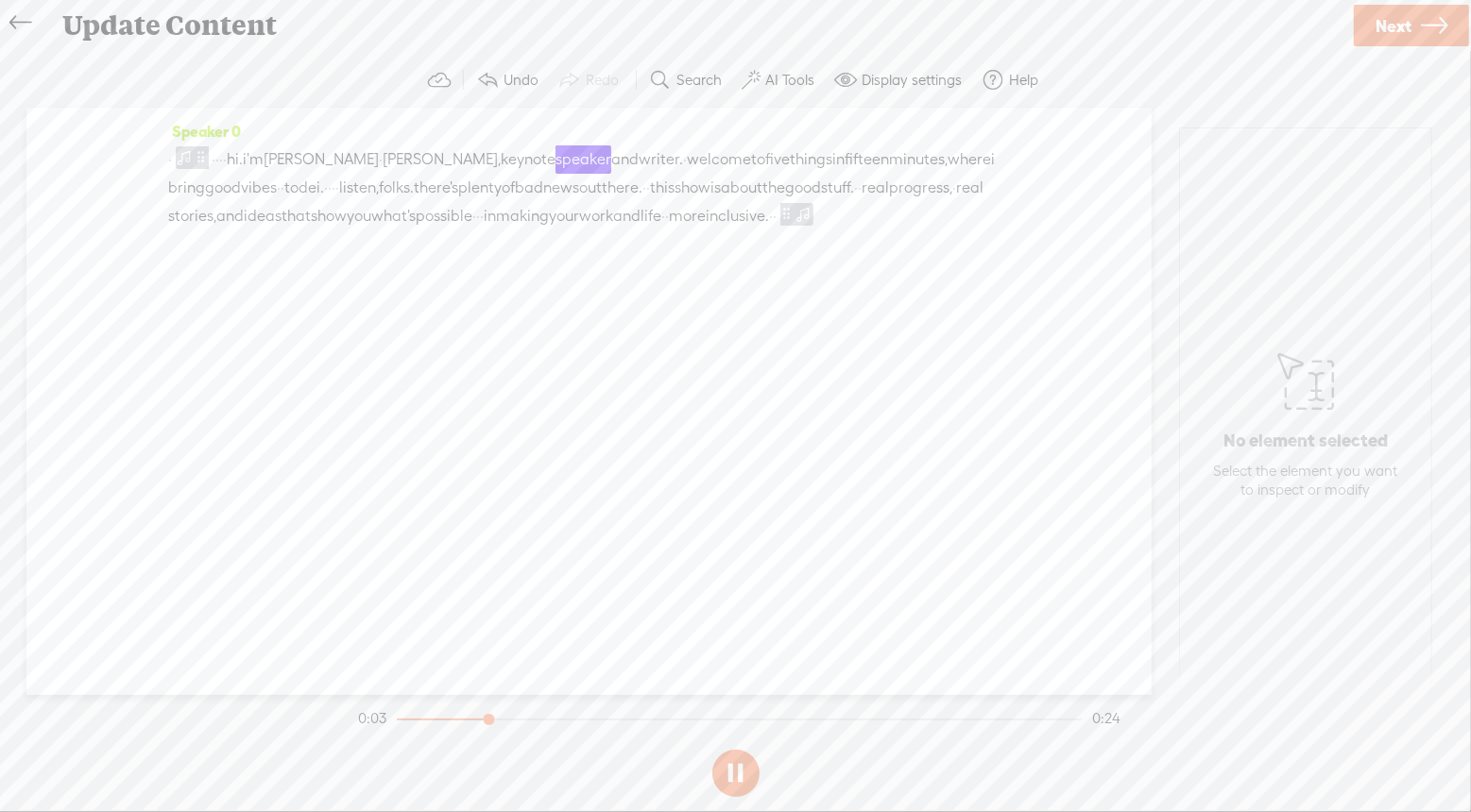
click at [171, 158] on span "·" at bounding box center [170, 159] width 4 height 28
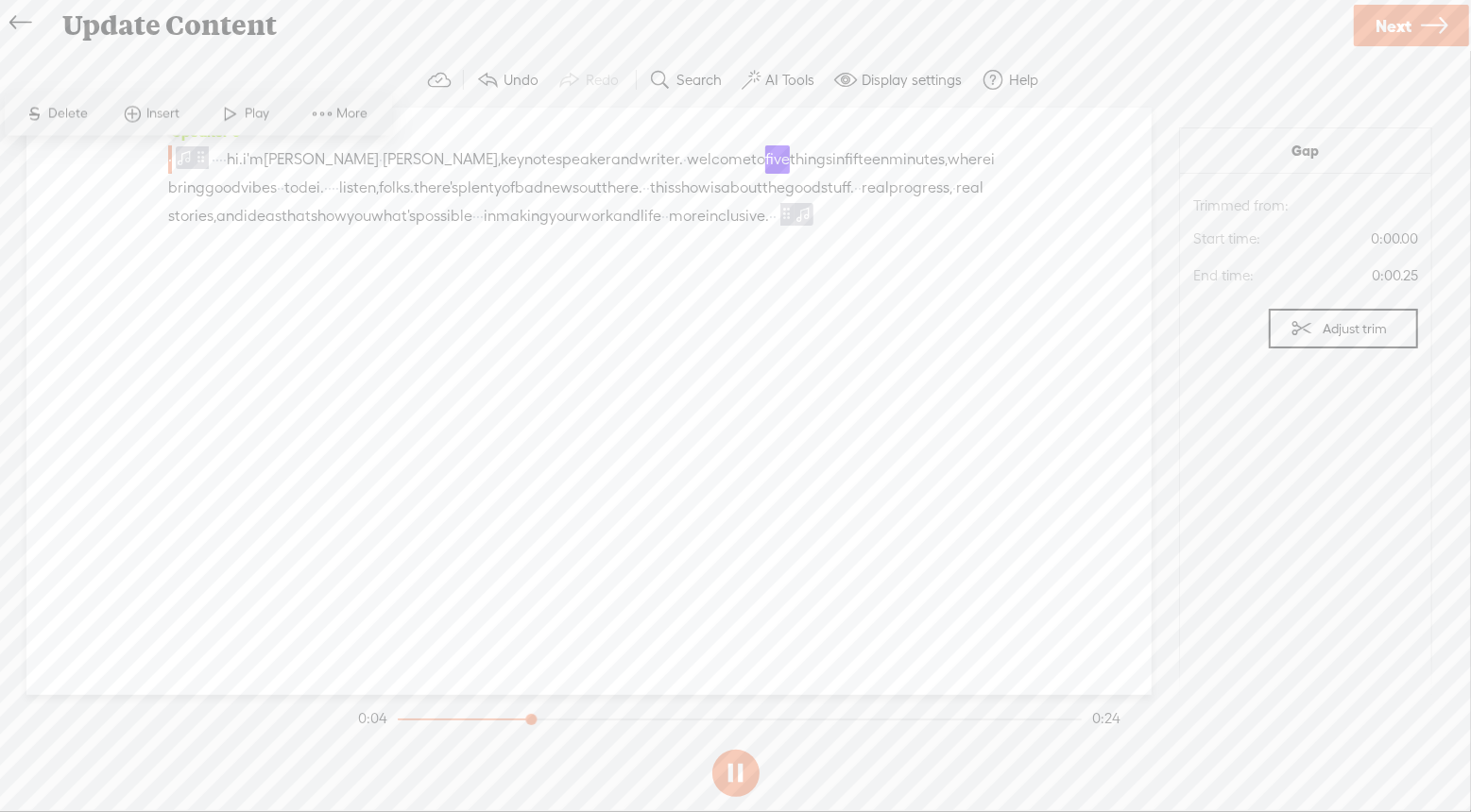
click at [258, 113] on span "Play" at bounding box center [260, 114] width 29 height 18
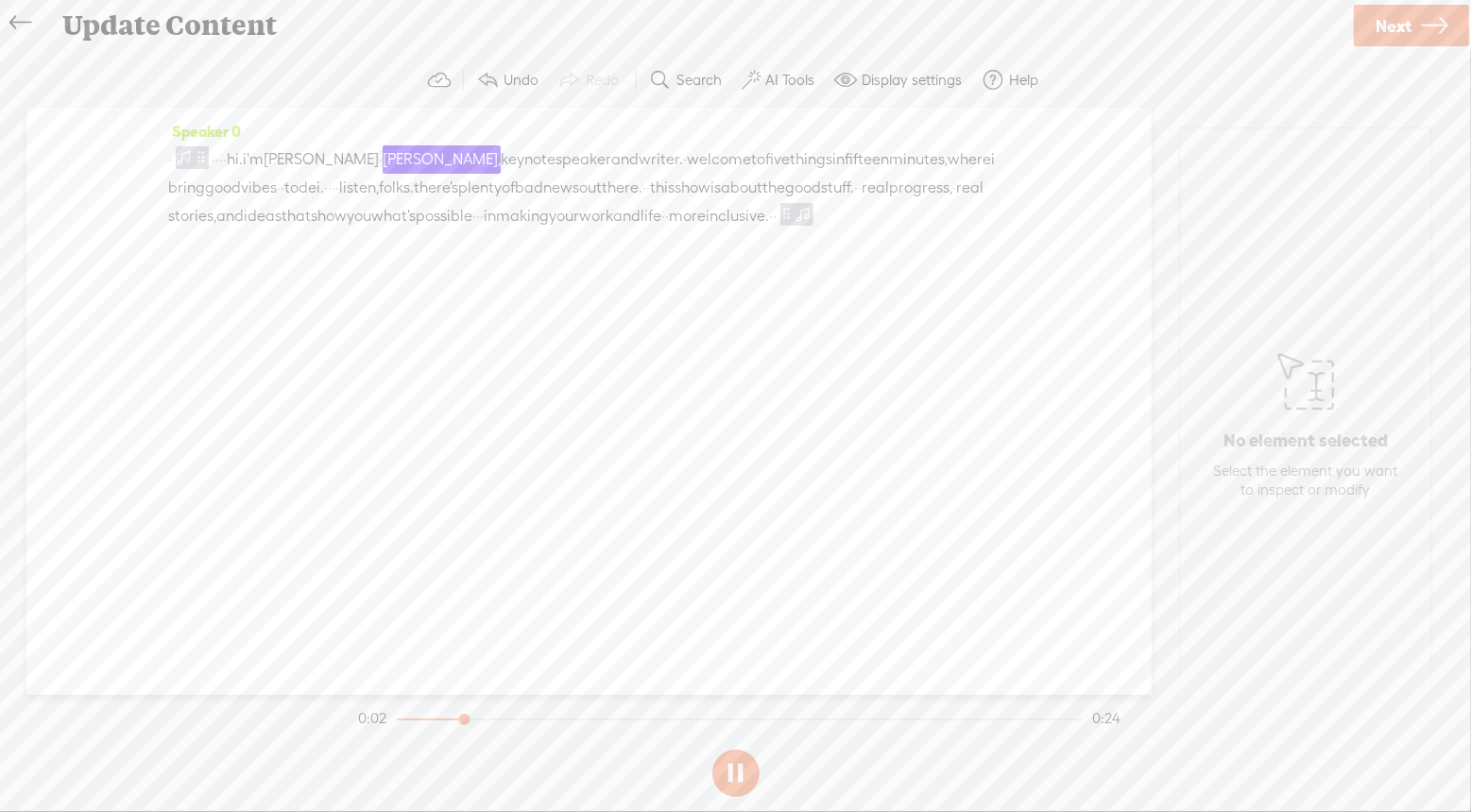
click at [243, 169] on span "hi." at bounding box center [235, 159] width 16 height 28
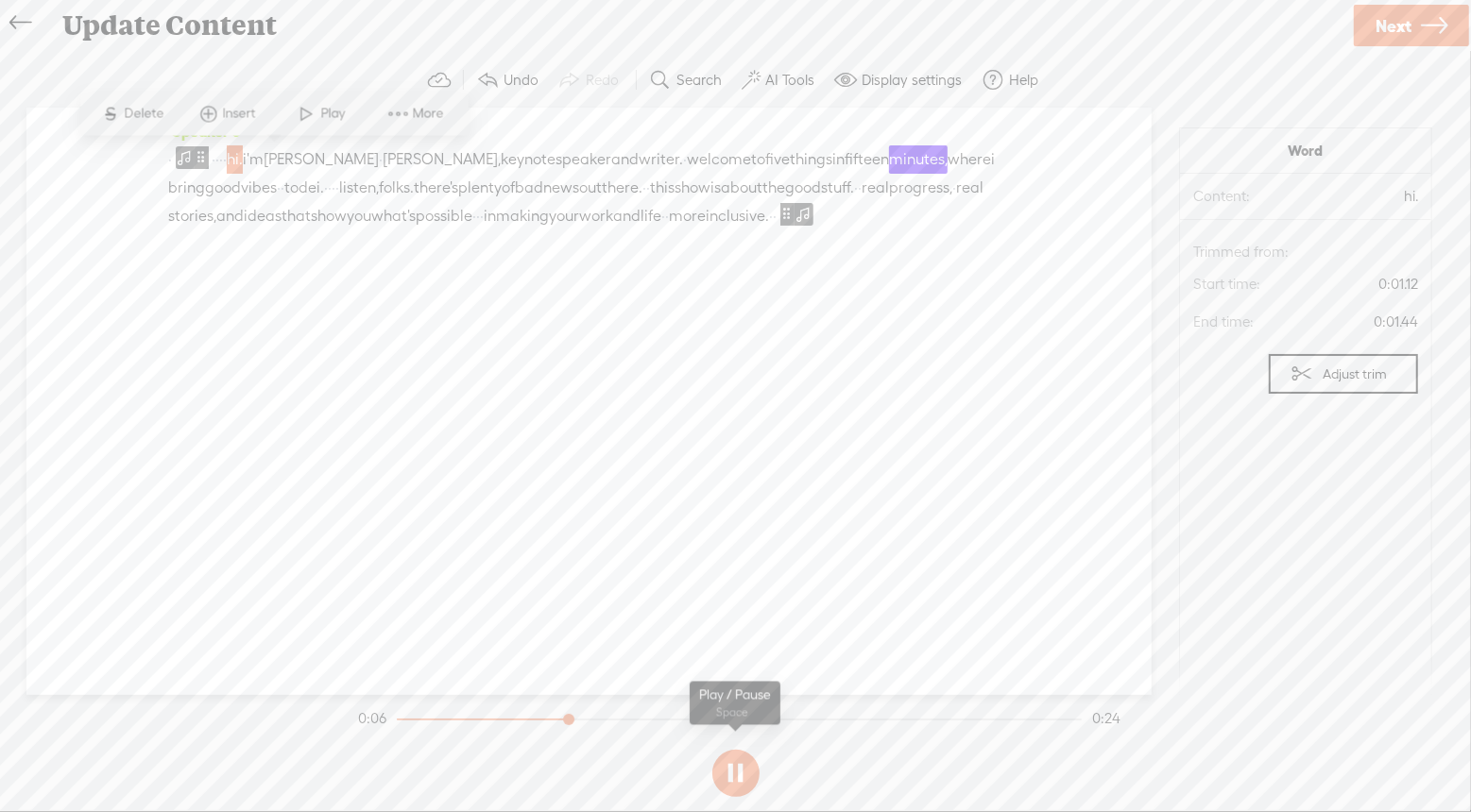
click at [724, 768] on button at bounding box center [736, 773] width 47 height 47
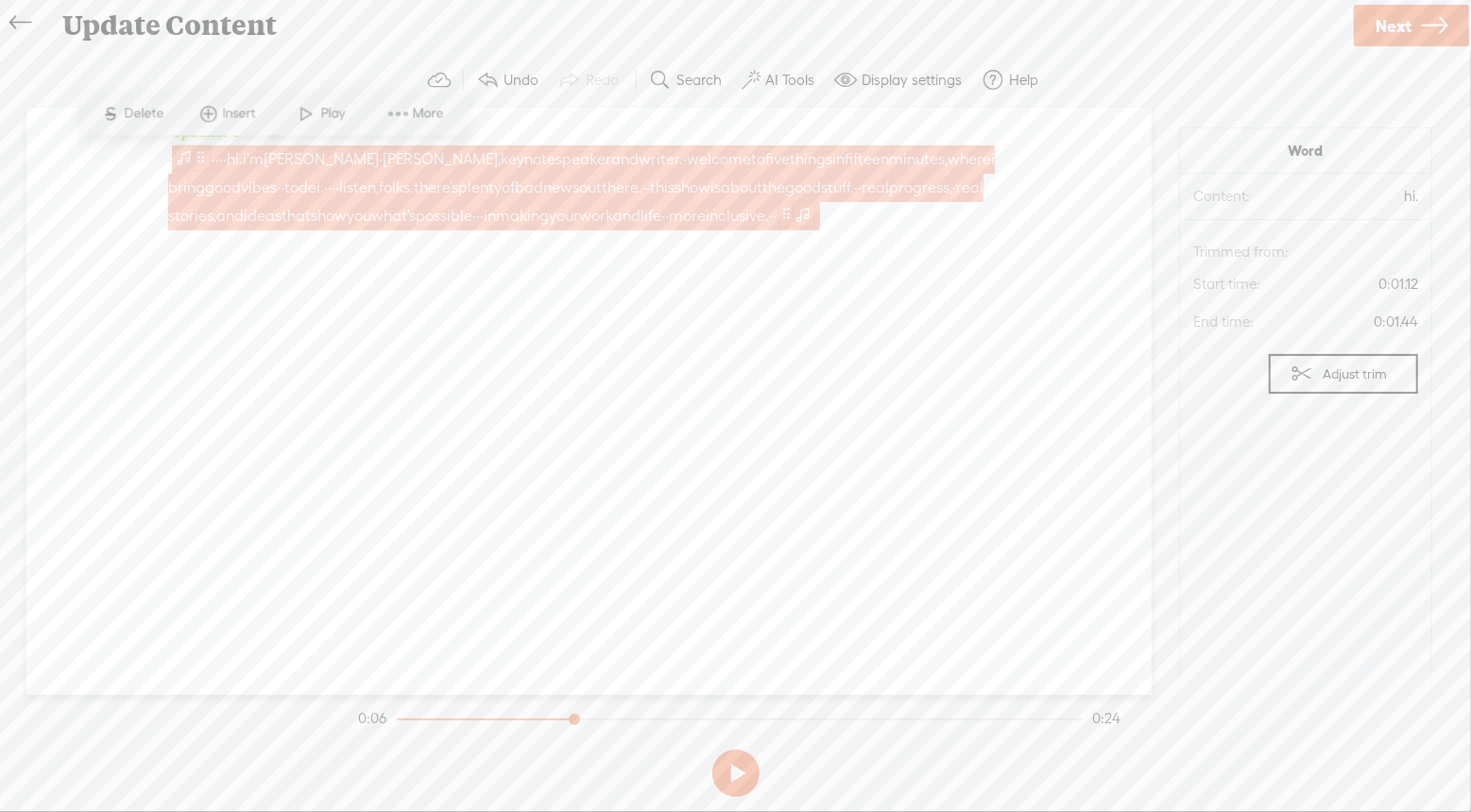
click at [193, 159] on span at bounding box center [184, 157] width 19 height 22
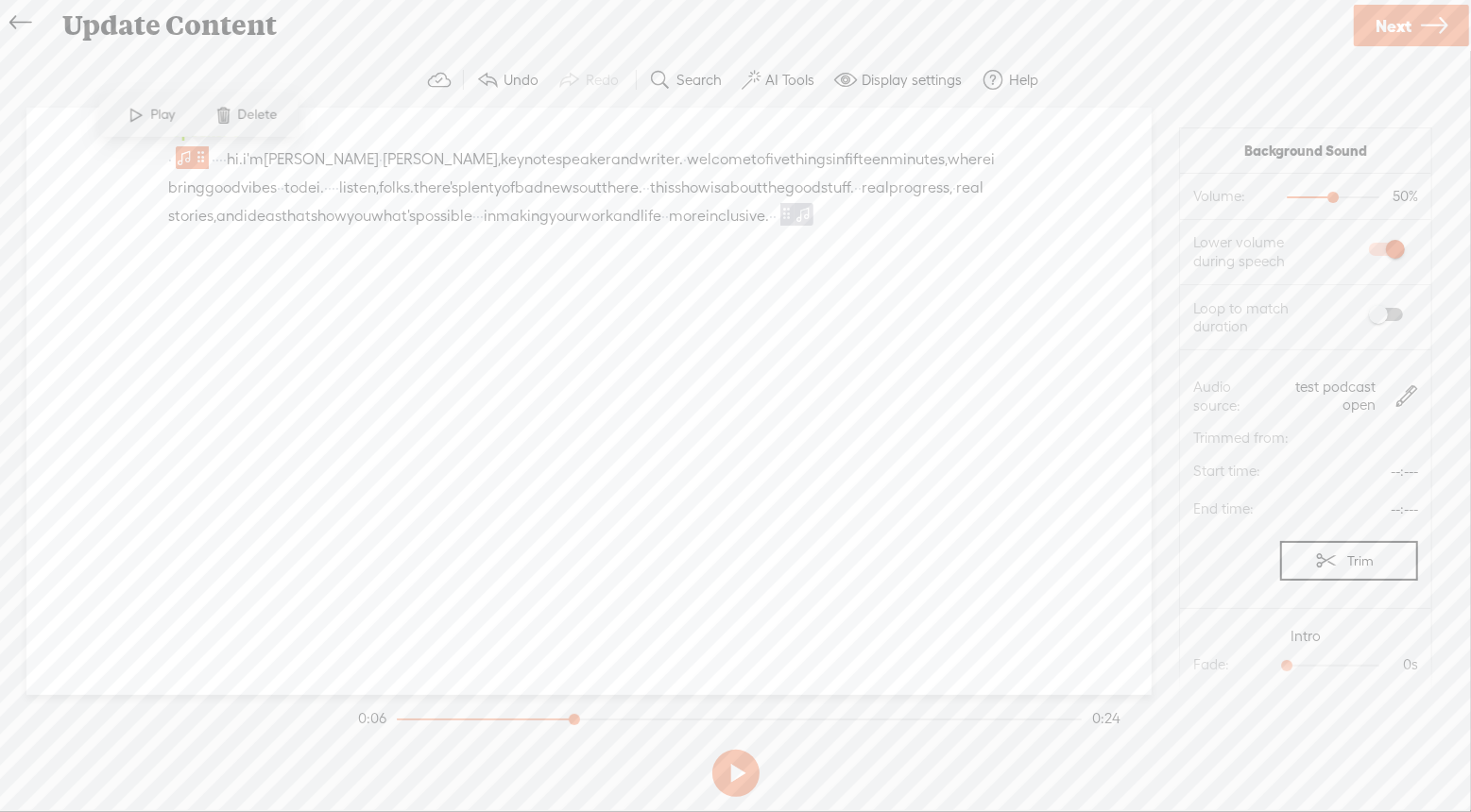
click at [1387, 249] on span at bounding box center [1385, 249] width 34 height 14
drag, startPoint x: 1332, startPoint y: 200, endPoint x: 1308, endPoint y: 199, distance: 24.0
click at [1308, 199] on div at bounding box center [1312, 199] width 44 height 44
click at [170, 160] on span "·" at bounding box center [170, 159] width 4 height 28
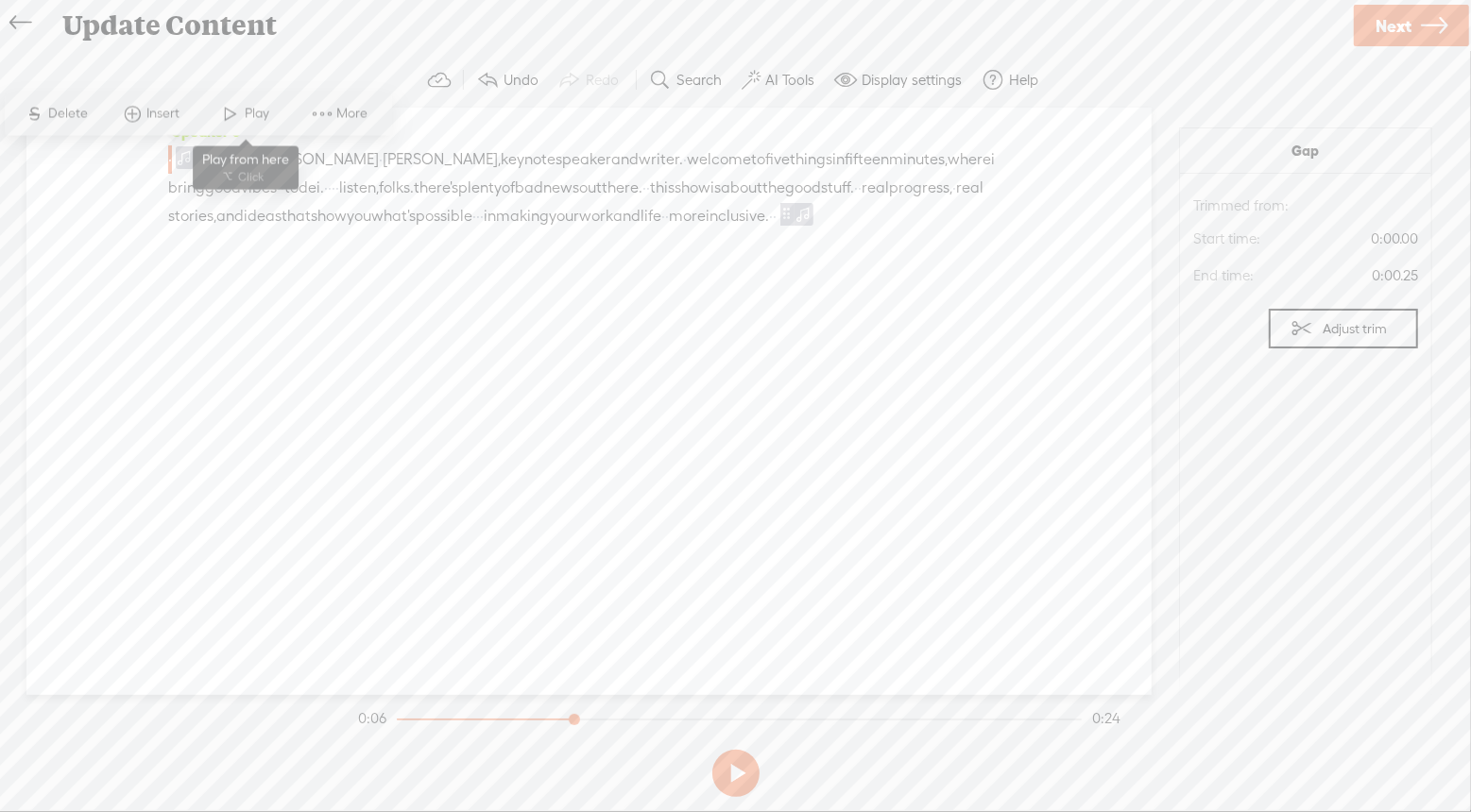
click at [247, 114] on span "Play" at bounding box center [260, 114] width 29 height 18
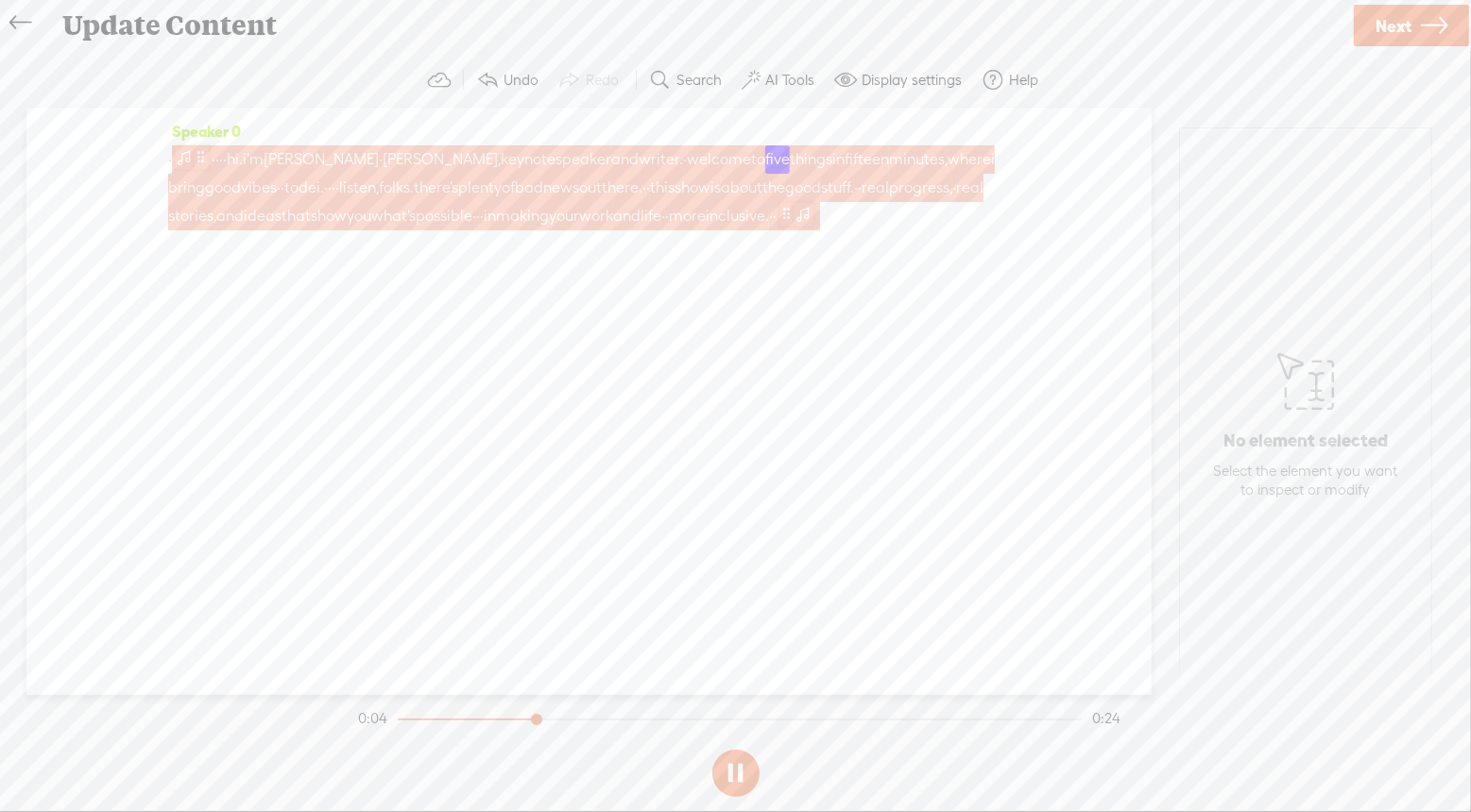
click at [194, 157] on span at bounding box center [184, 157] width 19 height 22
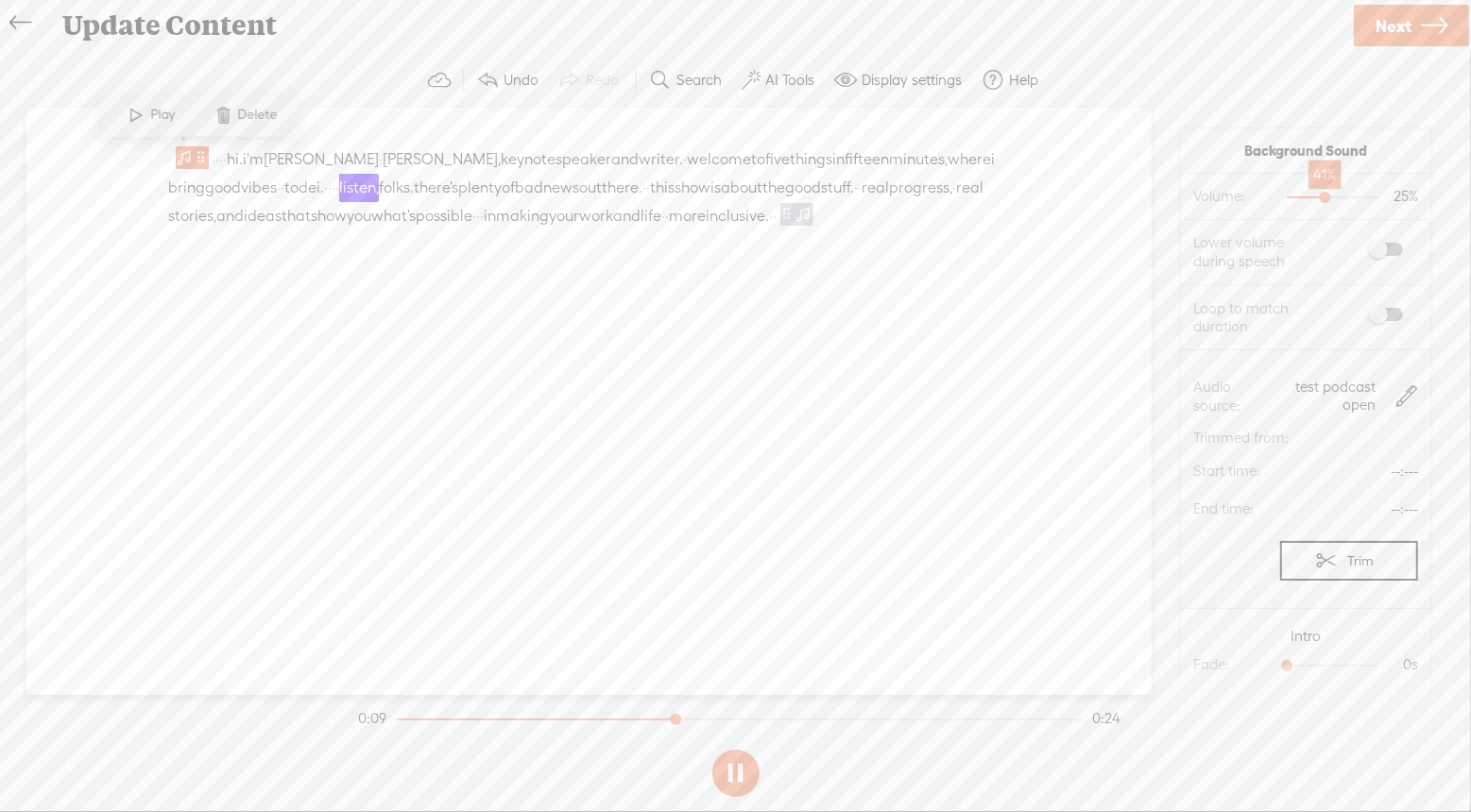
drag, startPoint x: 1309, startPoint y: 194, endPoint x: 1325, endPoint y: 195, distance: 16.0
click at [1325, 195] on div at bounding box center [1326, 199] width 44 height 44
click at [171, 160] on span "·" at bounding box center [170, 159] width 4 height 28
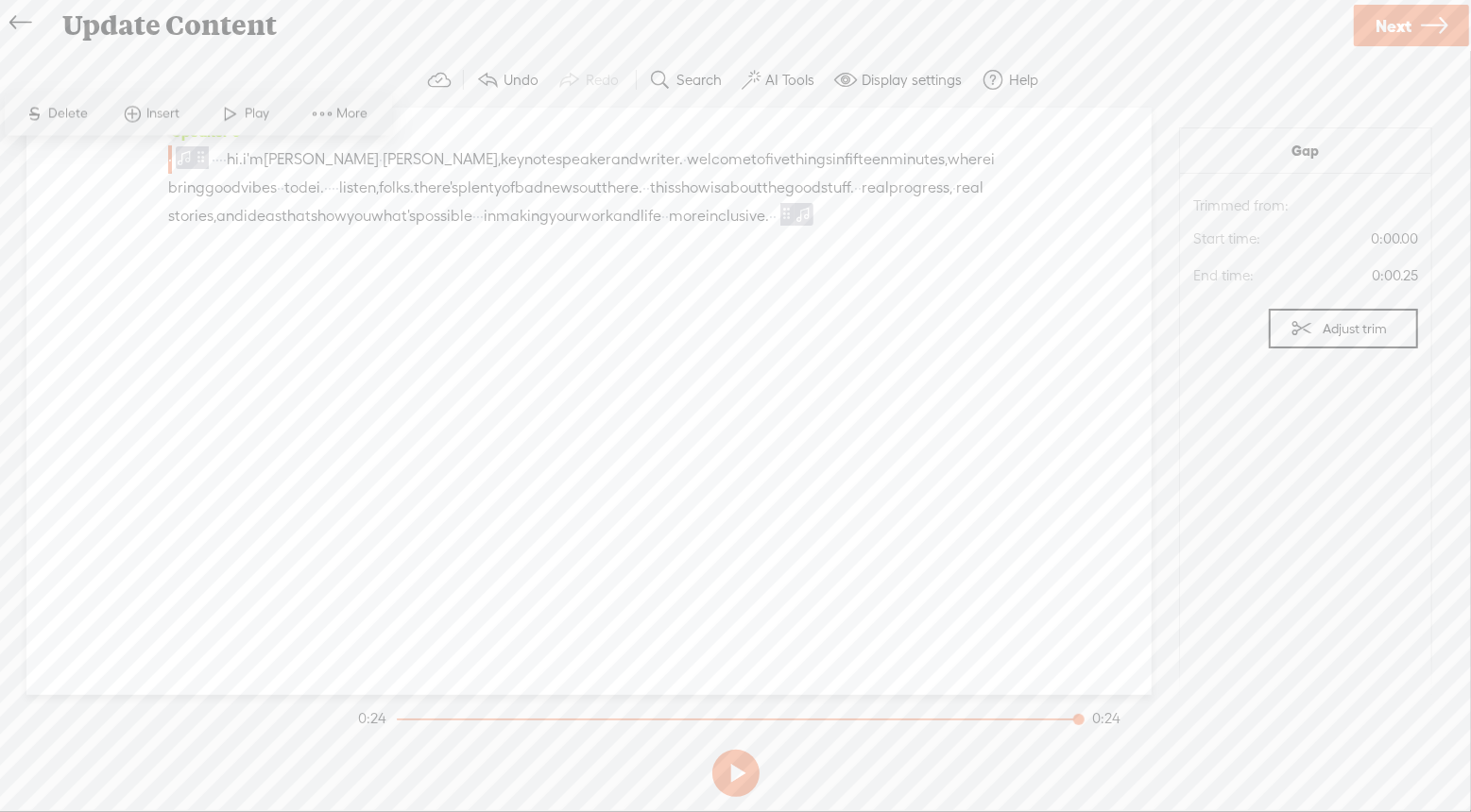
click at [248, 121] on span "Play" at bounding box center [260, 114] width 29 height 18
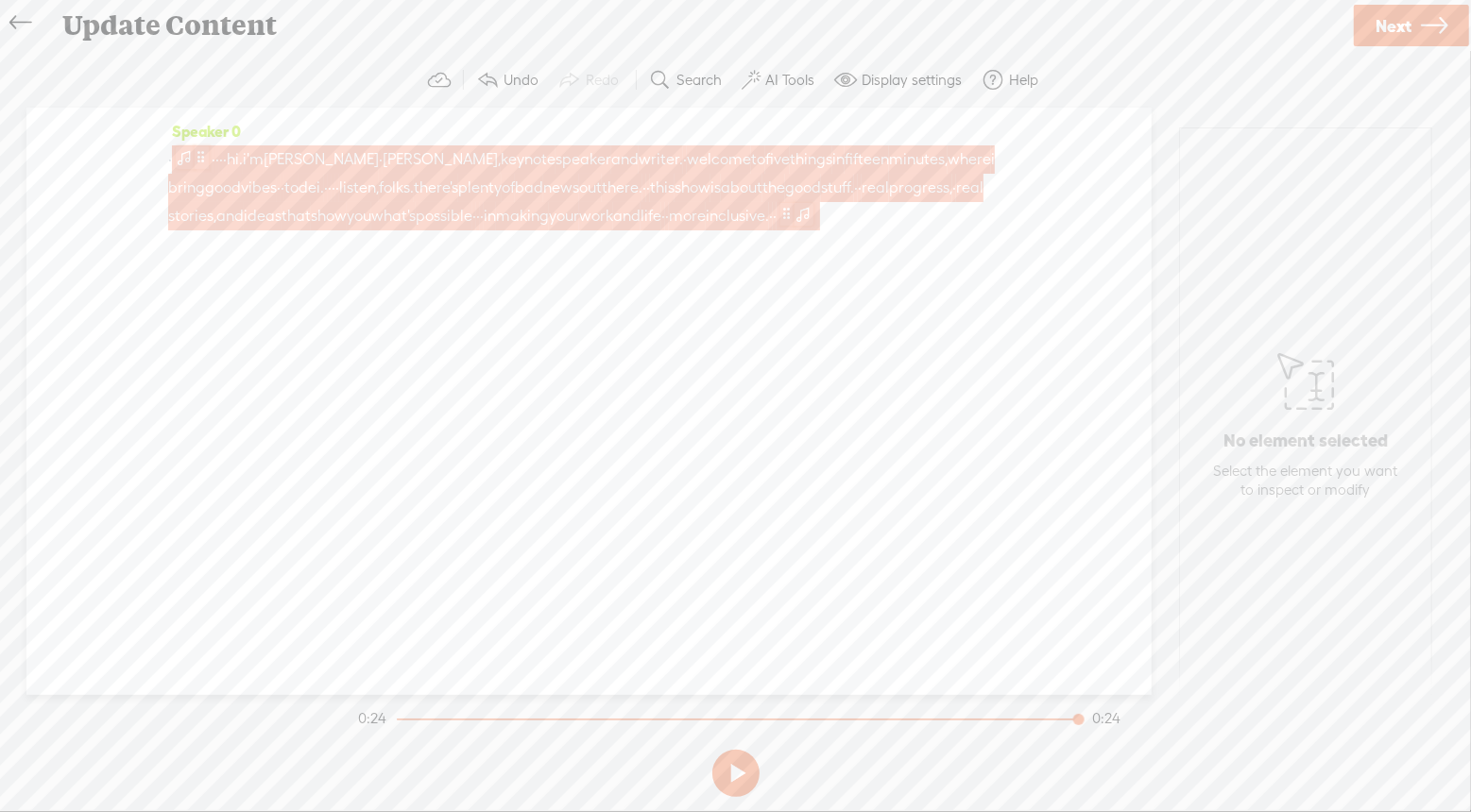
click at [203, 158] on span at bounding box center [202, 157] width 15 height 22
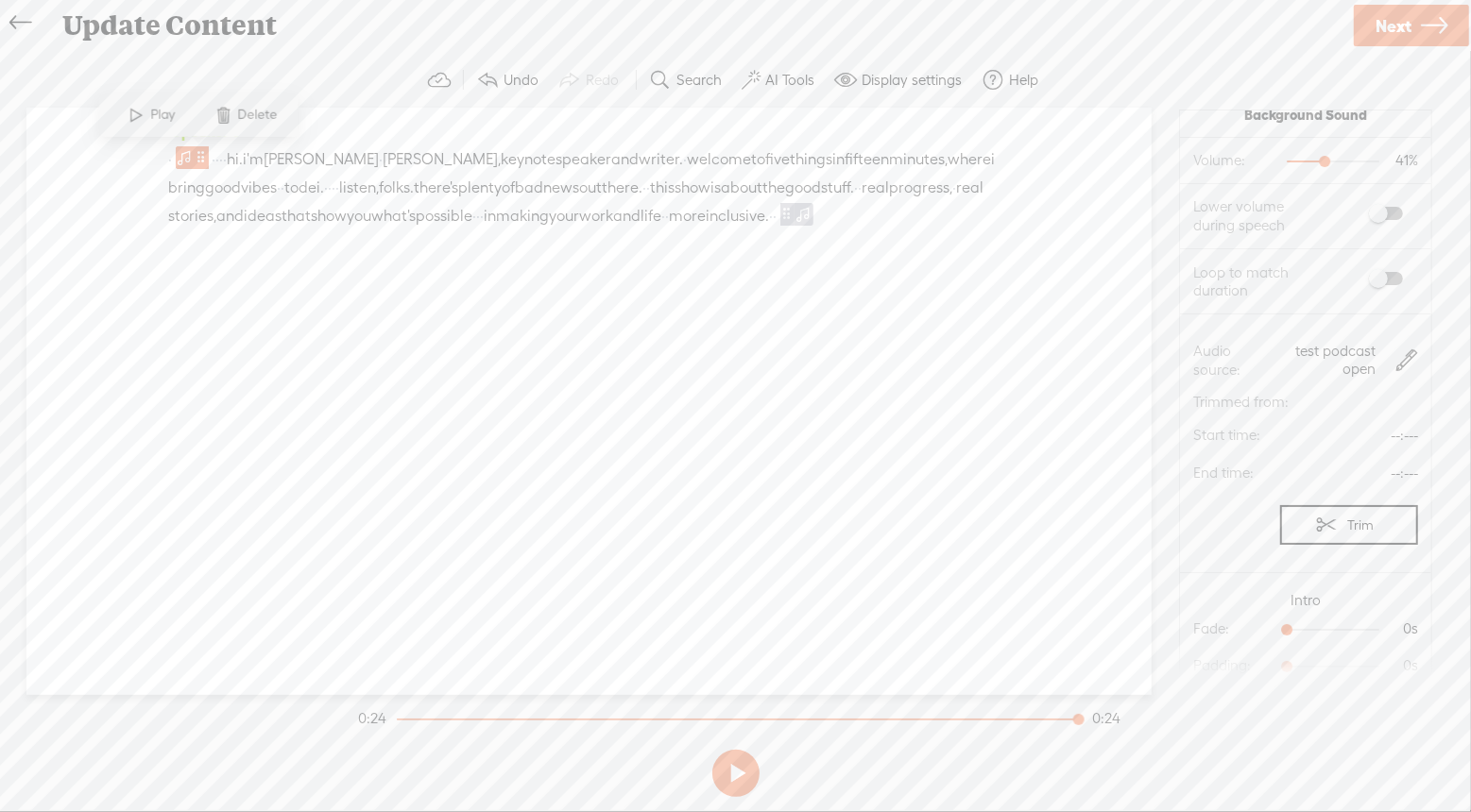
scroll to position [0, 0]
click at [1318, 176] on div at bounding box center [1320, 181] width 44 height 44
click at [171, 159] on span "·" at bounding box center [170, 159] width 4 height 28
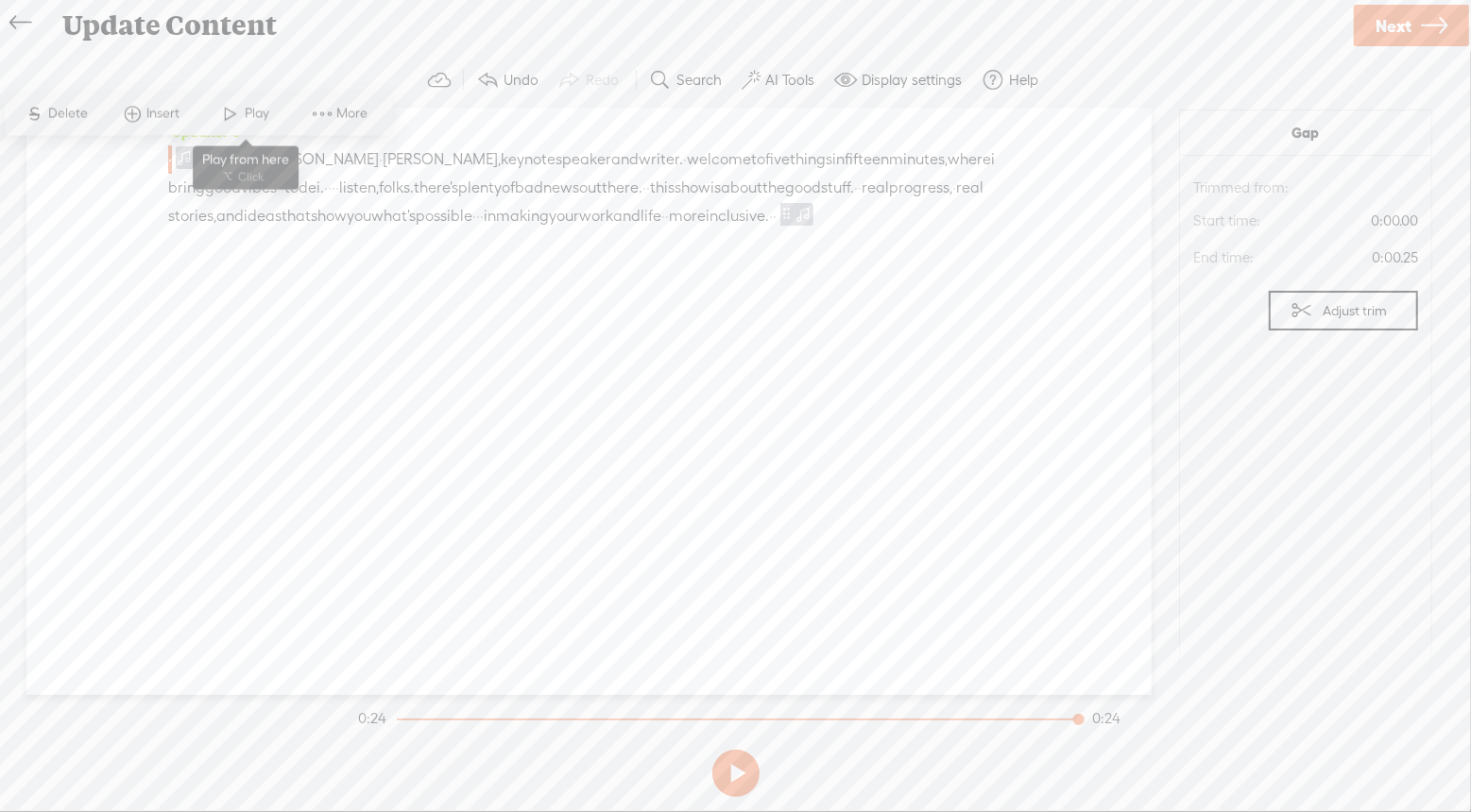
click at [257, 115] on span "Play" at bounding box center [260, 114] width 29 height 18
